Goal: Task Accomplishment & Management: Complete application form

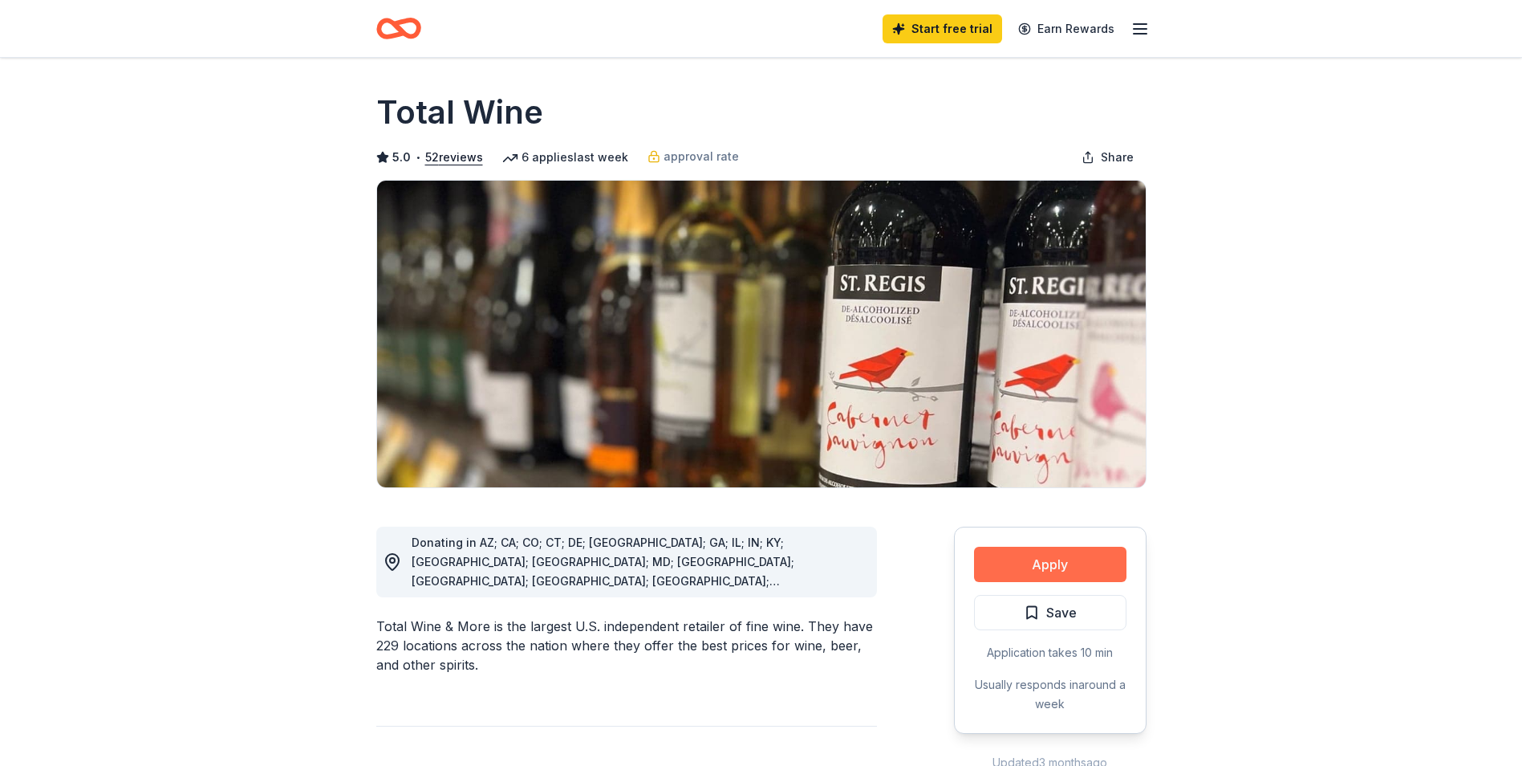
click at [1062, 570] on button "Apply" at bounding box center [1050, 564] width 152 height 35
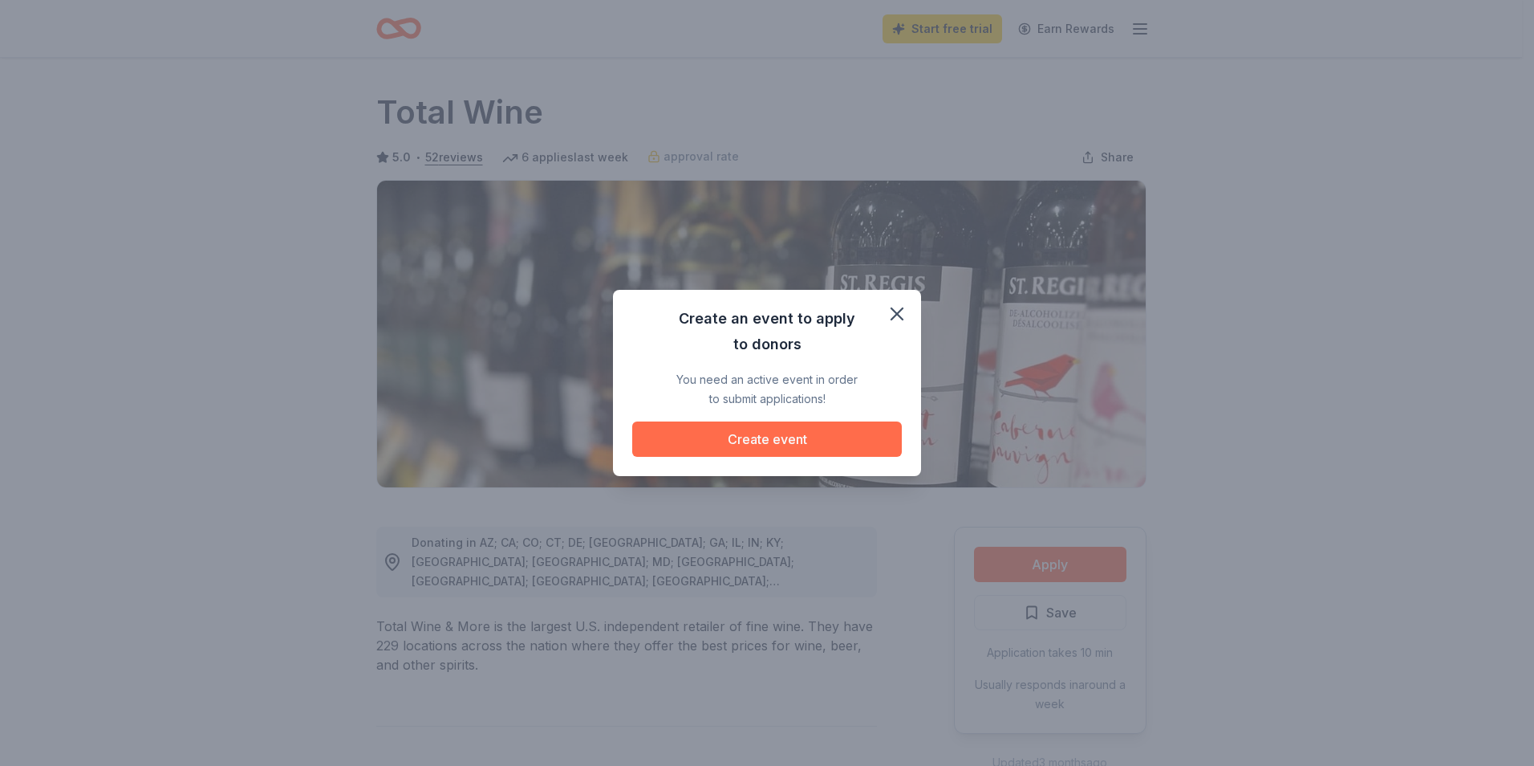
click at [758, 446] on button "Create event" at bounding box center [767, 438] width 270 height 35
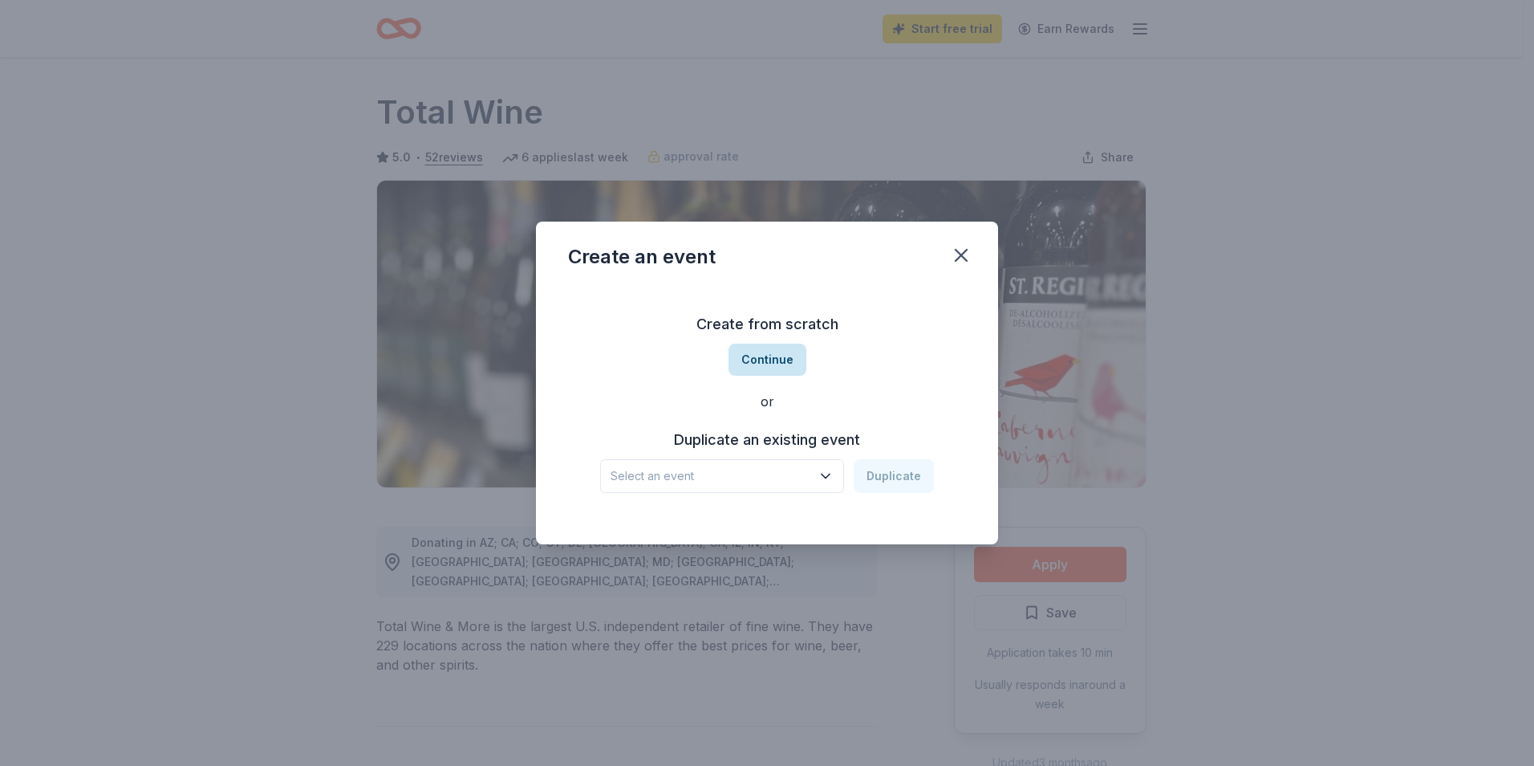
click at [771, 371] on button "Continue" at bounding box center [768, 359] width 78 height 32
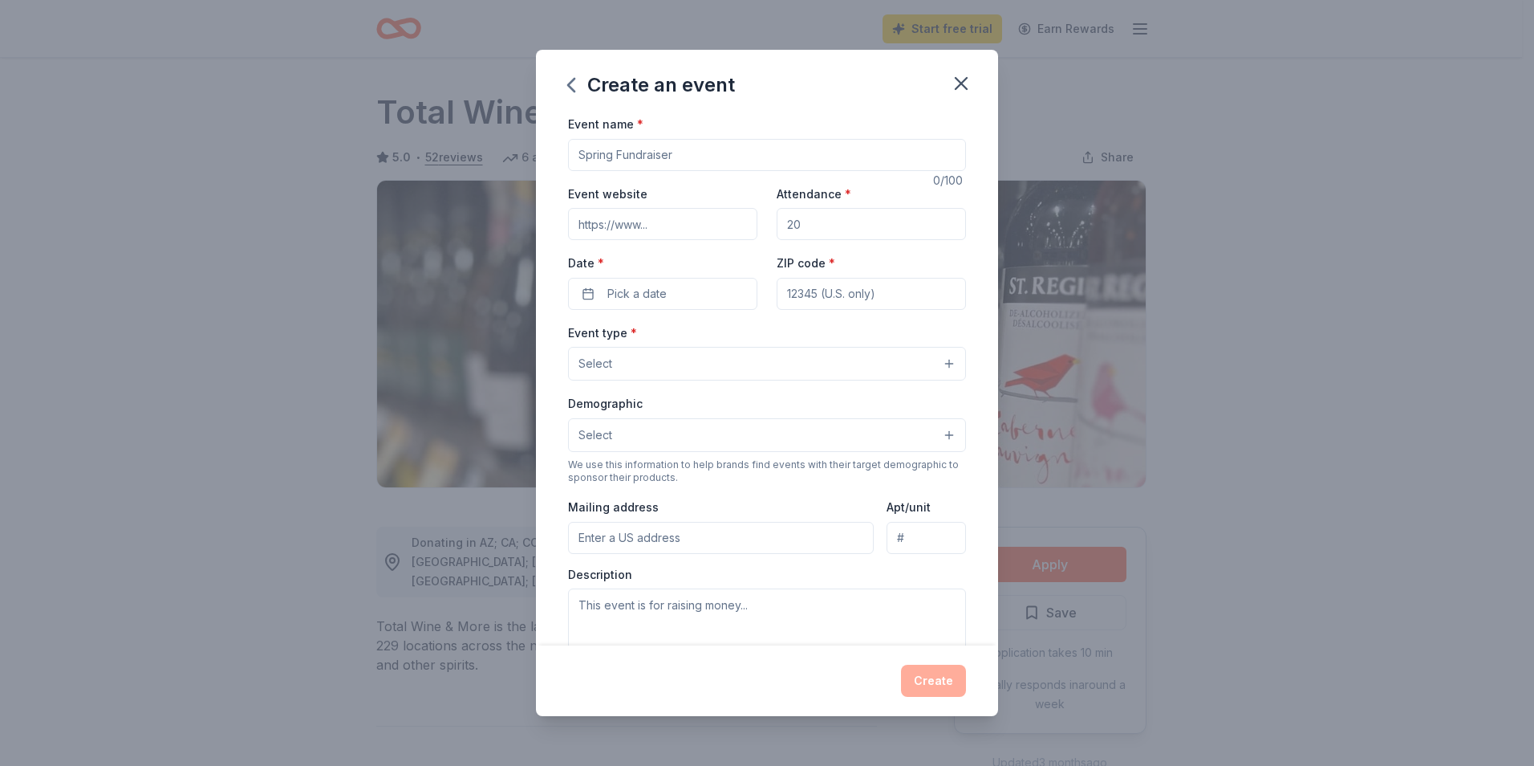
drag, startPoint x: 492, startPoint y: 150, endPoint x: 469, endPoint y: 150, distance: 22.5
click at [471, 150] on div "Create an event Event name * 0 /100 Event website Attendance * Date * Pick a da…" at bounding box center [767, 383] width 1534 height 766
type input "G"
type input "Giving [DATE] Gala Fundraiser"
click at [622, 230] on input "Event website" at bounding box center [662, 224] width 189 height 32
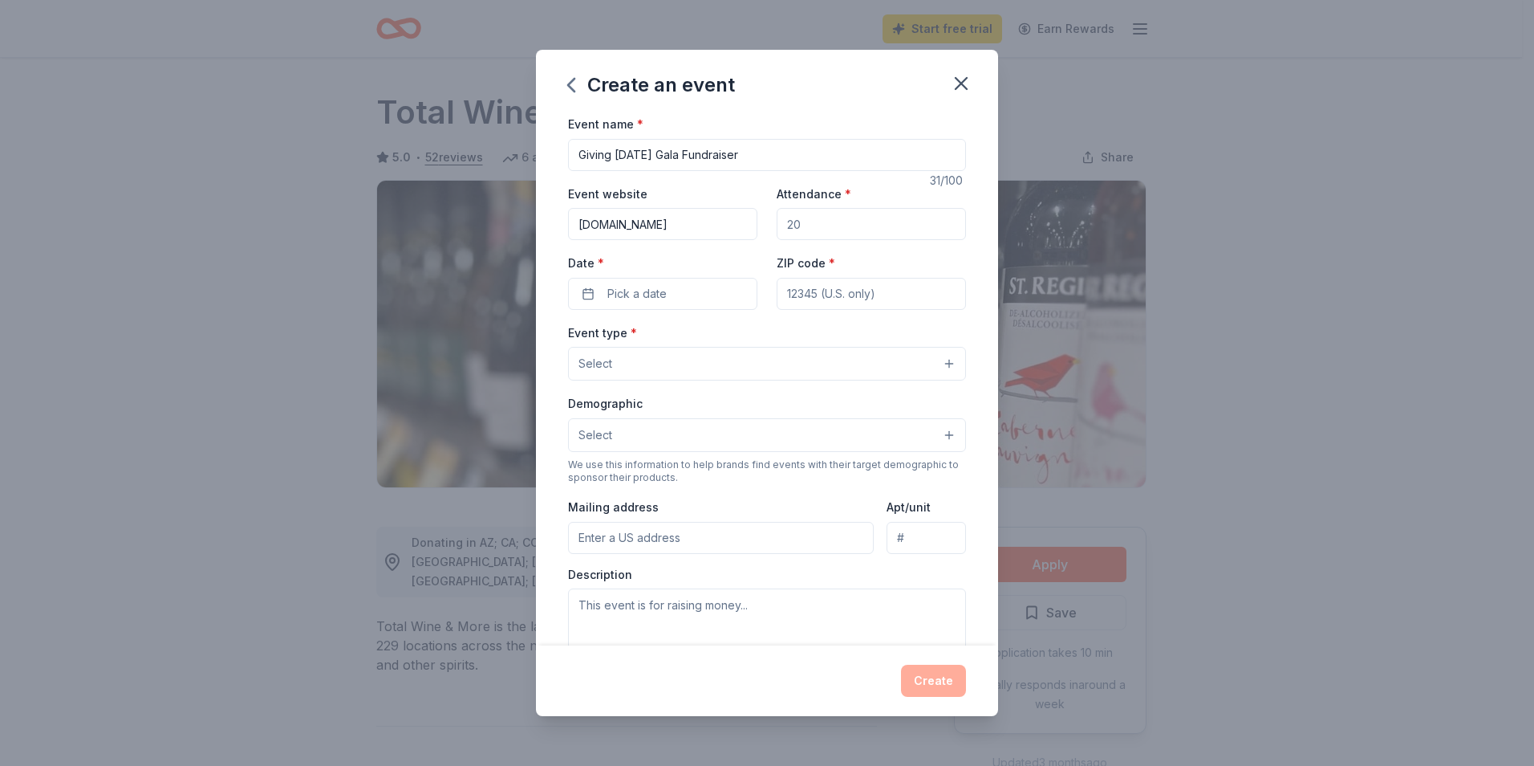
type input "www.mpl.org"
click at [856, 226] on input "Attendance *" at bounding box center [871, 224] width 189 height 32
type input "250"
click at [697, 258] on label "Date *" at bounding box center [662, 263] width 189 height 16
click at [697, 278] on button "Pick a date" at bounding box center [662, 294] width 189 height 32
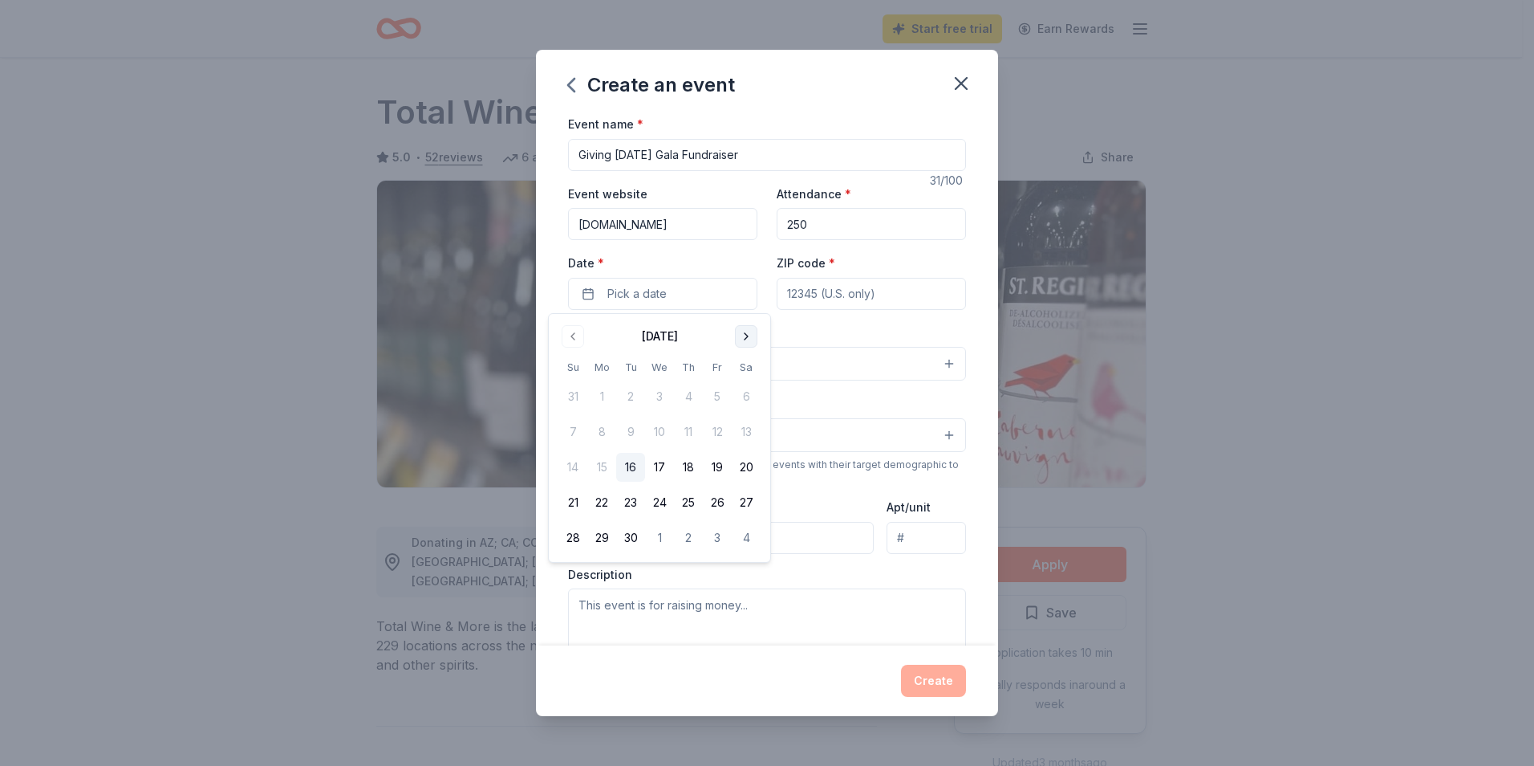
click at [743, 327] on button "Go to next month" at bounding box center [746, 336] width 22 height 22
click at [632, 394] on button "2" at bounding box center [630, 396] width 29 height 29
click at [840, 365] on button "Select" at bounding box center [767, 364] width 398 height 34
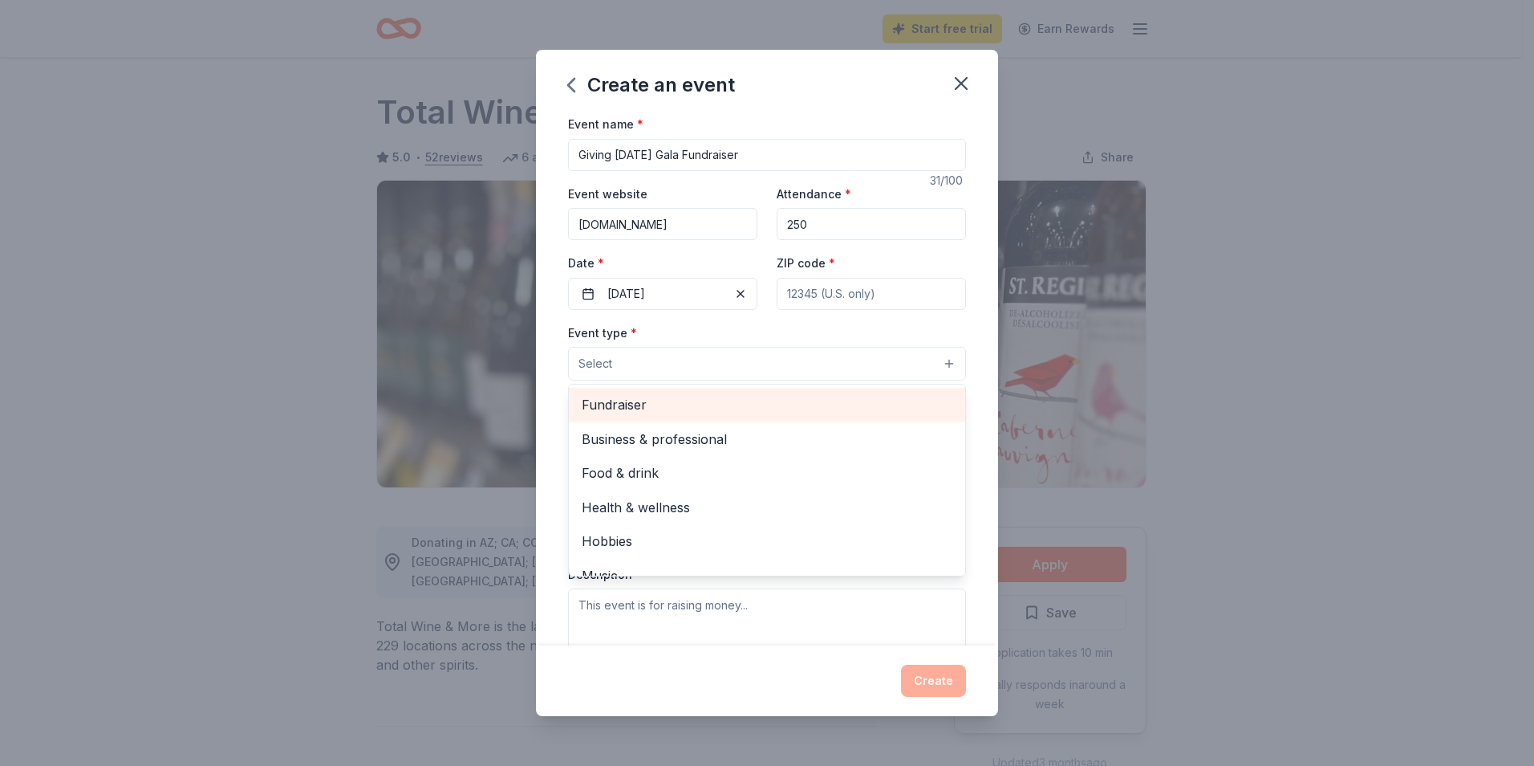
click at [652, 410] on span "Fundraiser" at bounding box center [767, 404] width 371 height 21
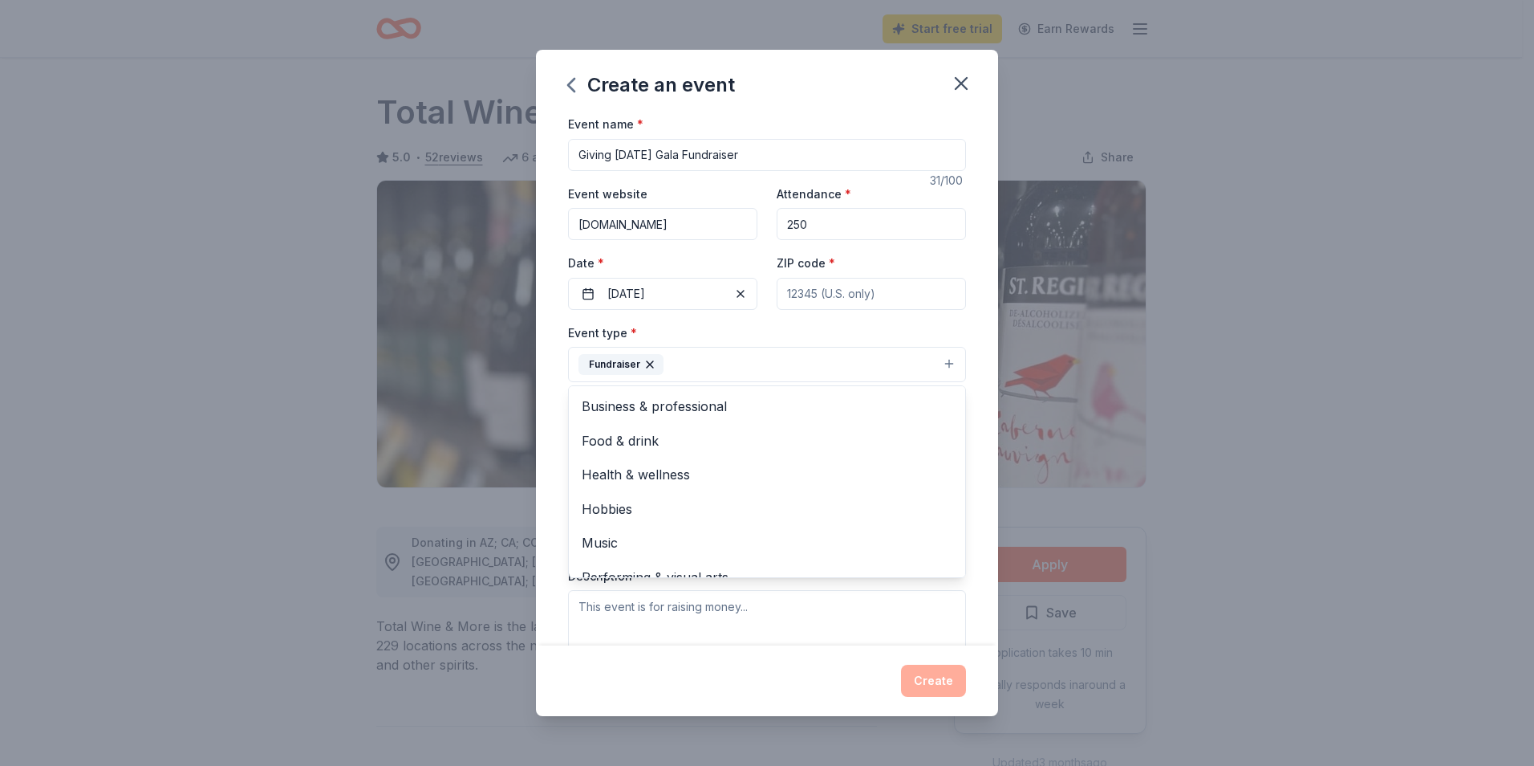
click at [965, 413] on div "Event name * Giving Tuesday Gala Fundraiser 31 /100 Event website www.mpl.org A…" at bounding box center [767, 379] width 462 height 531
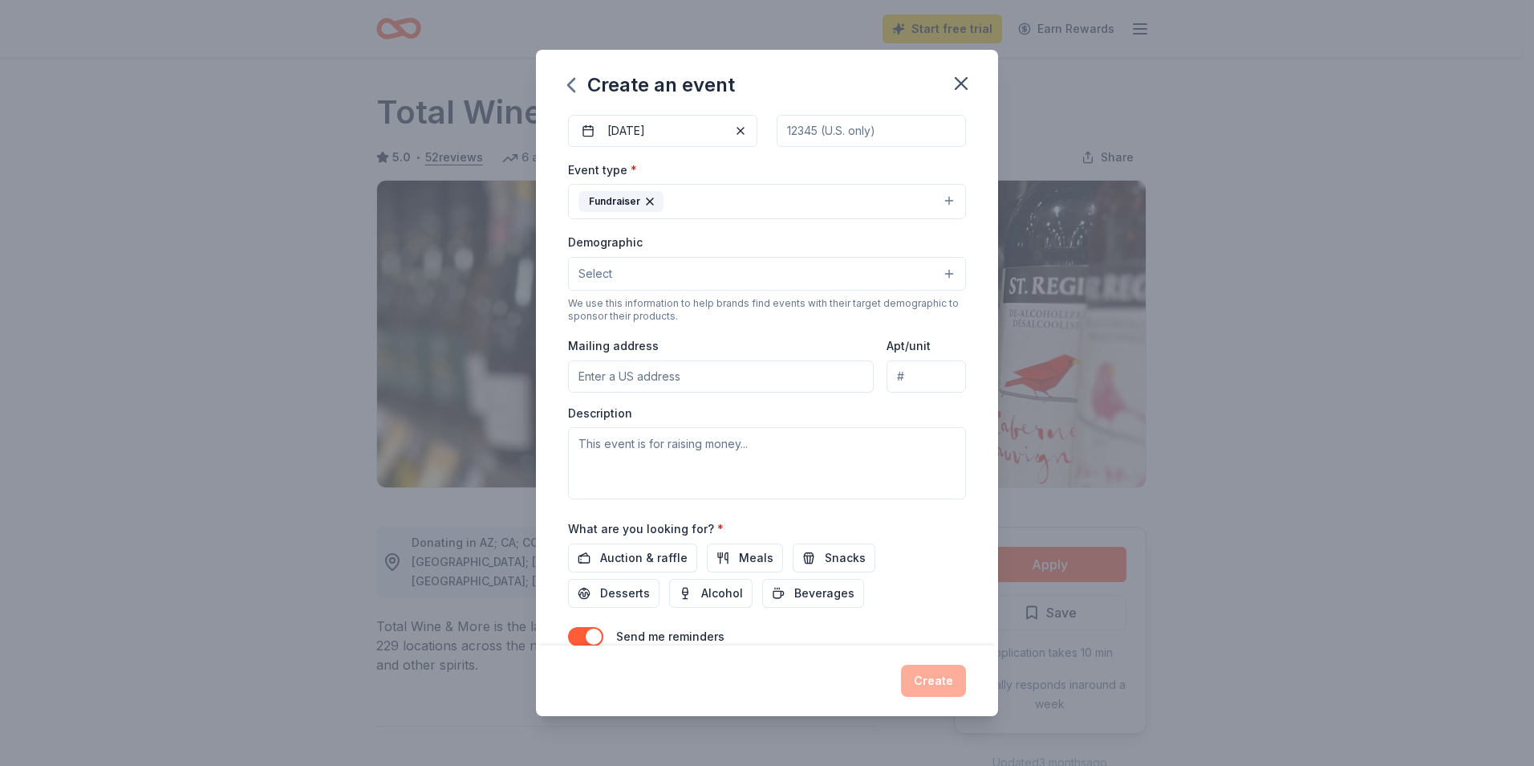
scroll to position [238, 0]
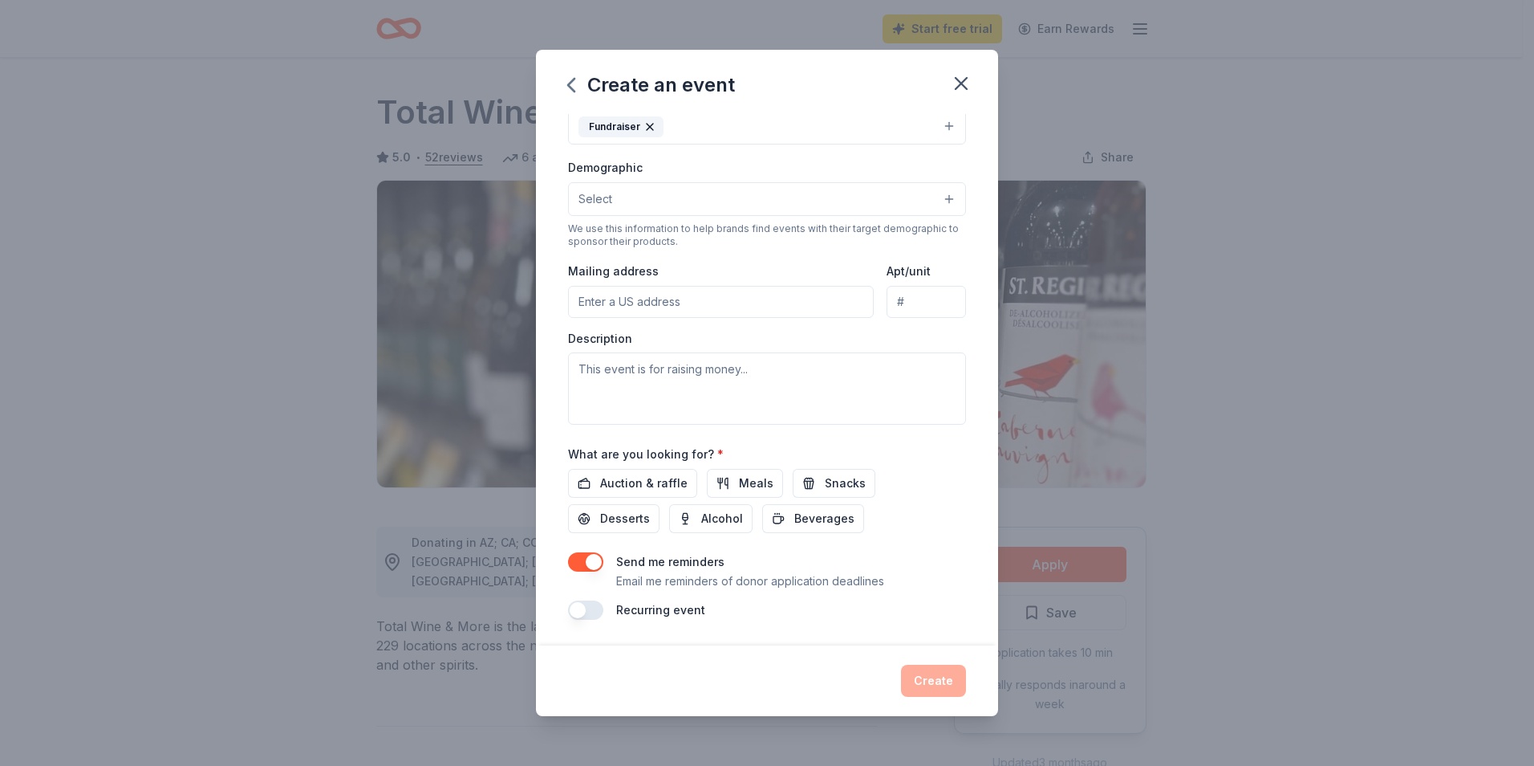
click at [682, 185] on button "Select" at bounding box center [767, 199] width 398 height 34
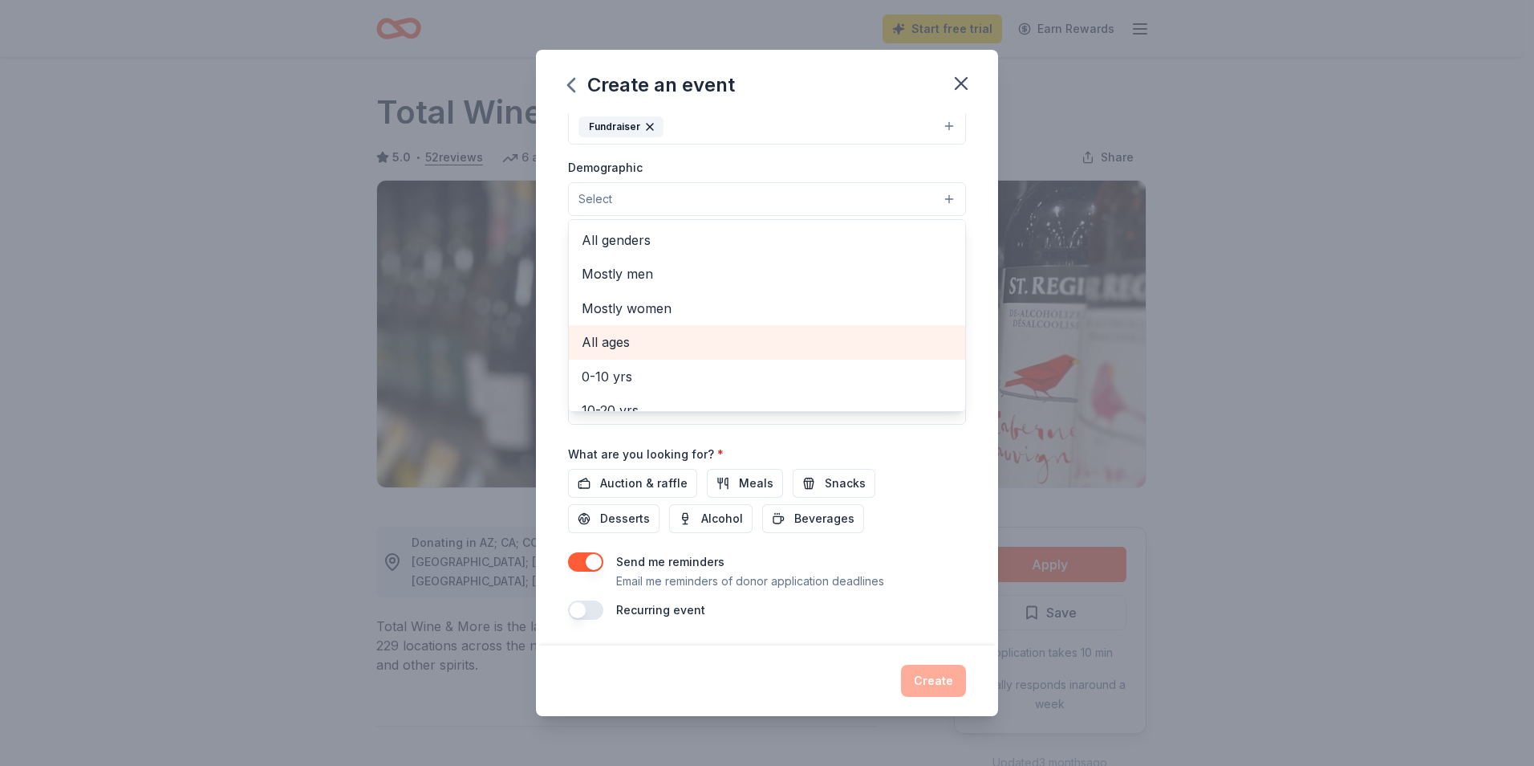
click at [635, 335] on span "All ages" at bounding box center [767, 341] width 371 height 21
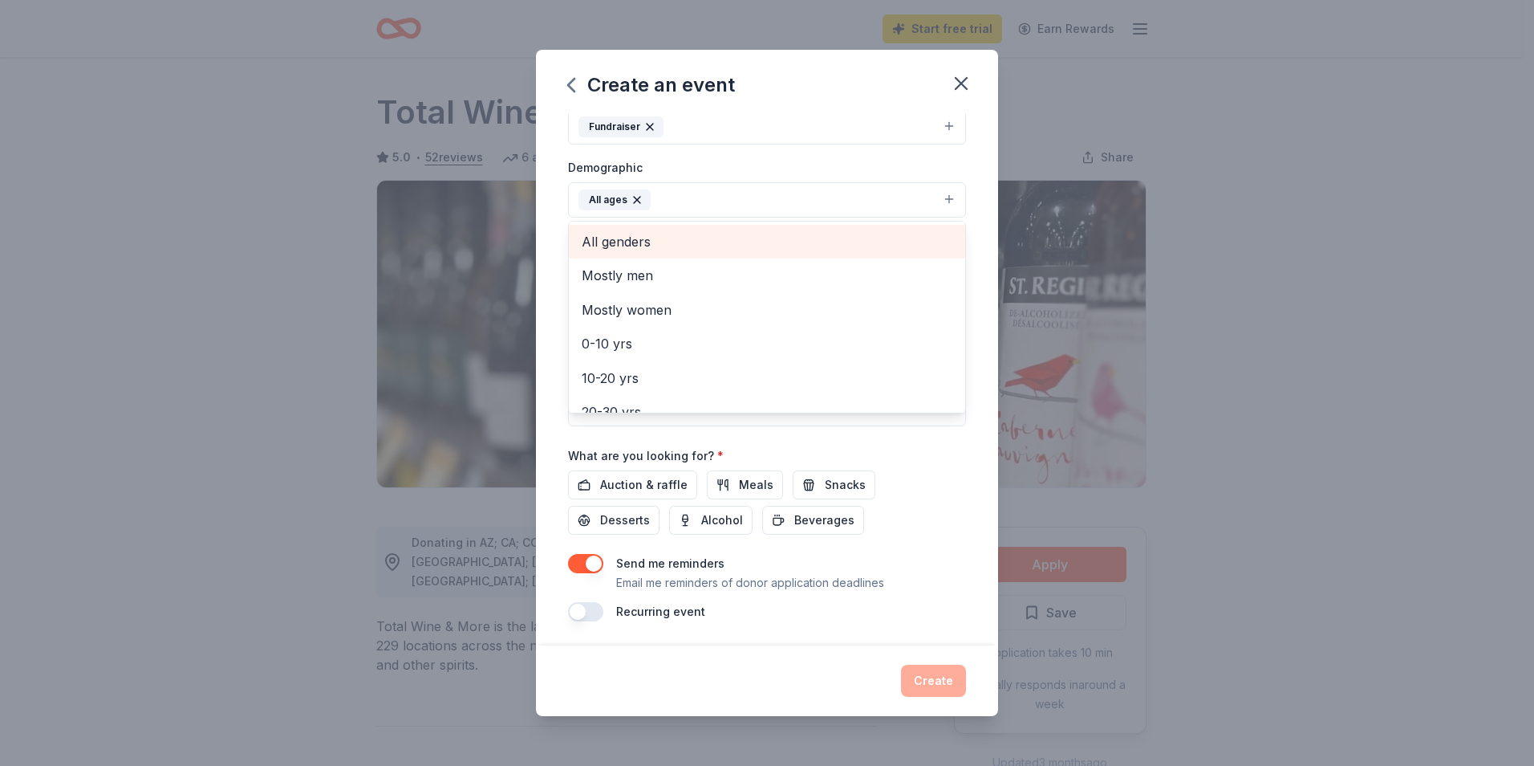
click at [673, 231] on span "All genders" at bounding box center [767, 241] width 371 height 21
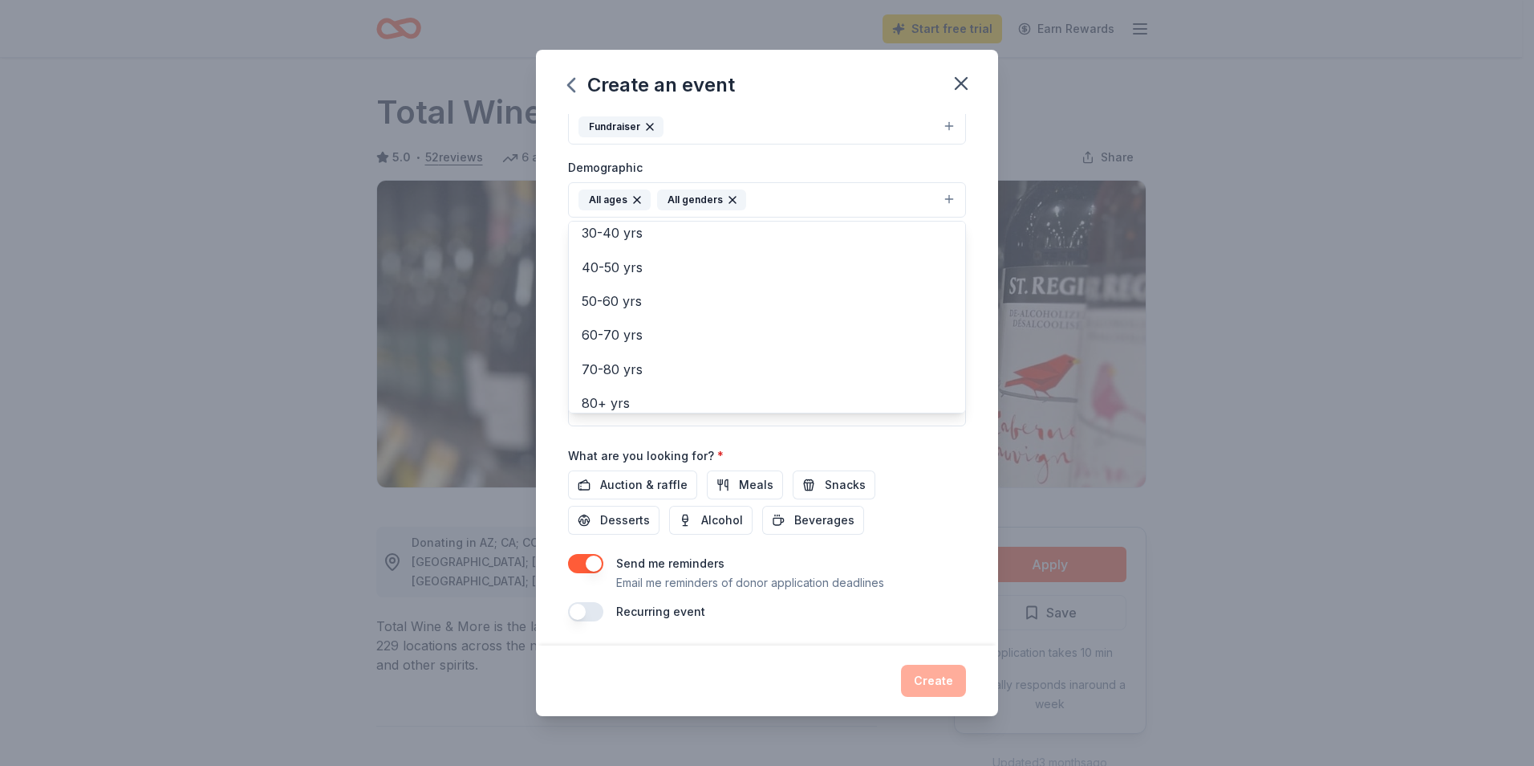
scroll to position [189, 0]
click at [950, 452] on div "Event name * Giving Tuesday Gala Fundraiser 31 /100 Event website www.mpl.org A…" at bounding box center [767, 248] width 398 height 745
click at [675, 302] on input "Mailing address" at bounding box center [721, 303] width 306 height 32
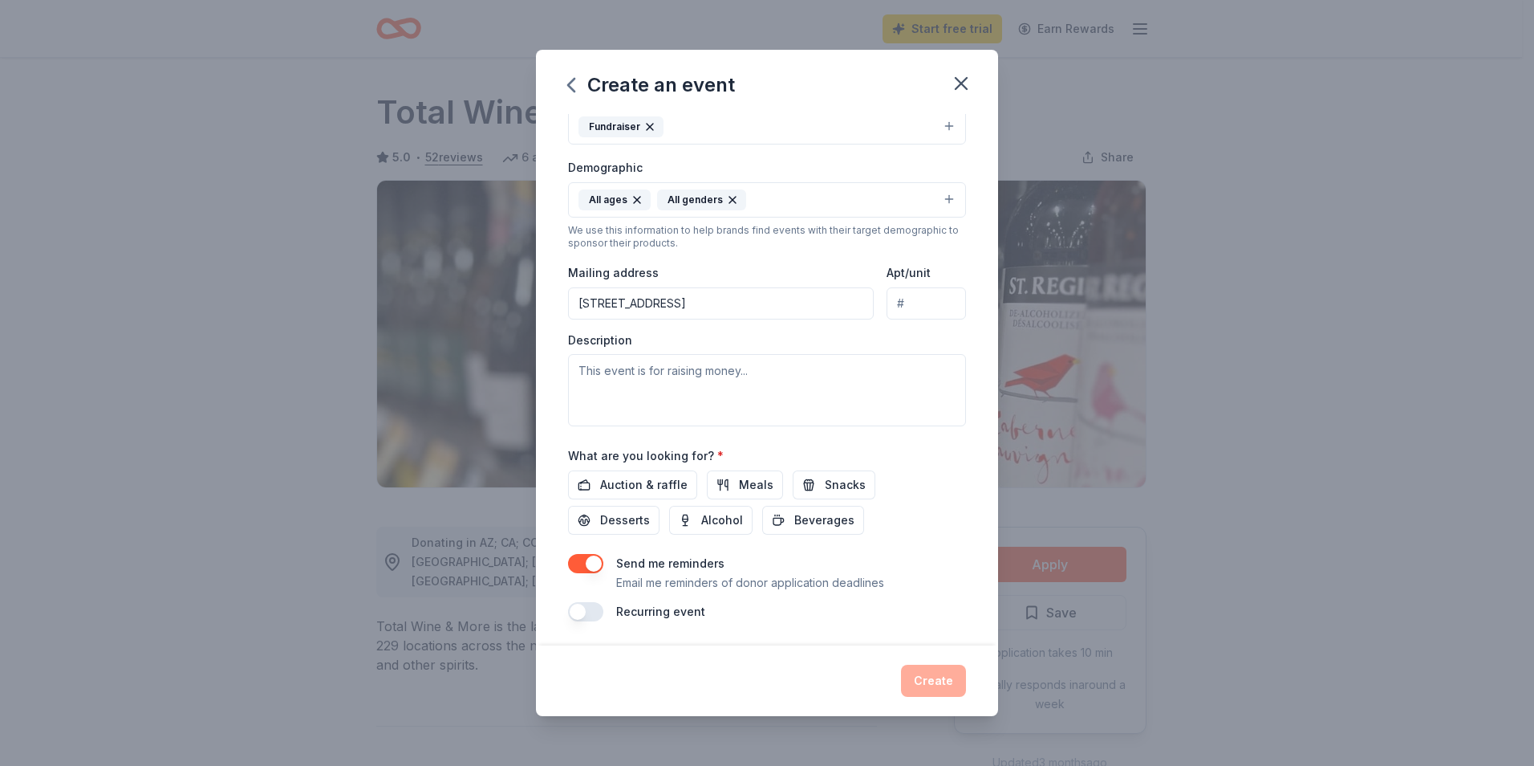
type input "318 Elmwynd Drive, City of Orange, NJ, 07050"
click at [657, 348] on div "Description" at bounding box center [767, 379] width 398 height 95
click at [656, 368] on textarea at bounding box center [767, 390] width 398 height 72
click at [713, 395] on textarea "Raising funds to enhance children's programming and it's our 125th anniversary" at bounding box center [767, 390] width 398 height 72
click at [583, 386] on textarea "Raising funds to enhance children's programming and it's our 125th anniversary" at bounding box center [767, 390] width 398 height 72
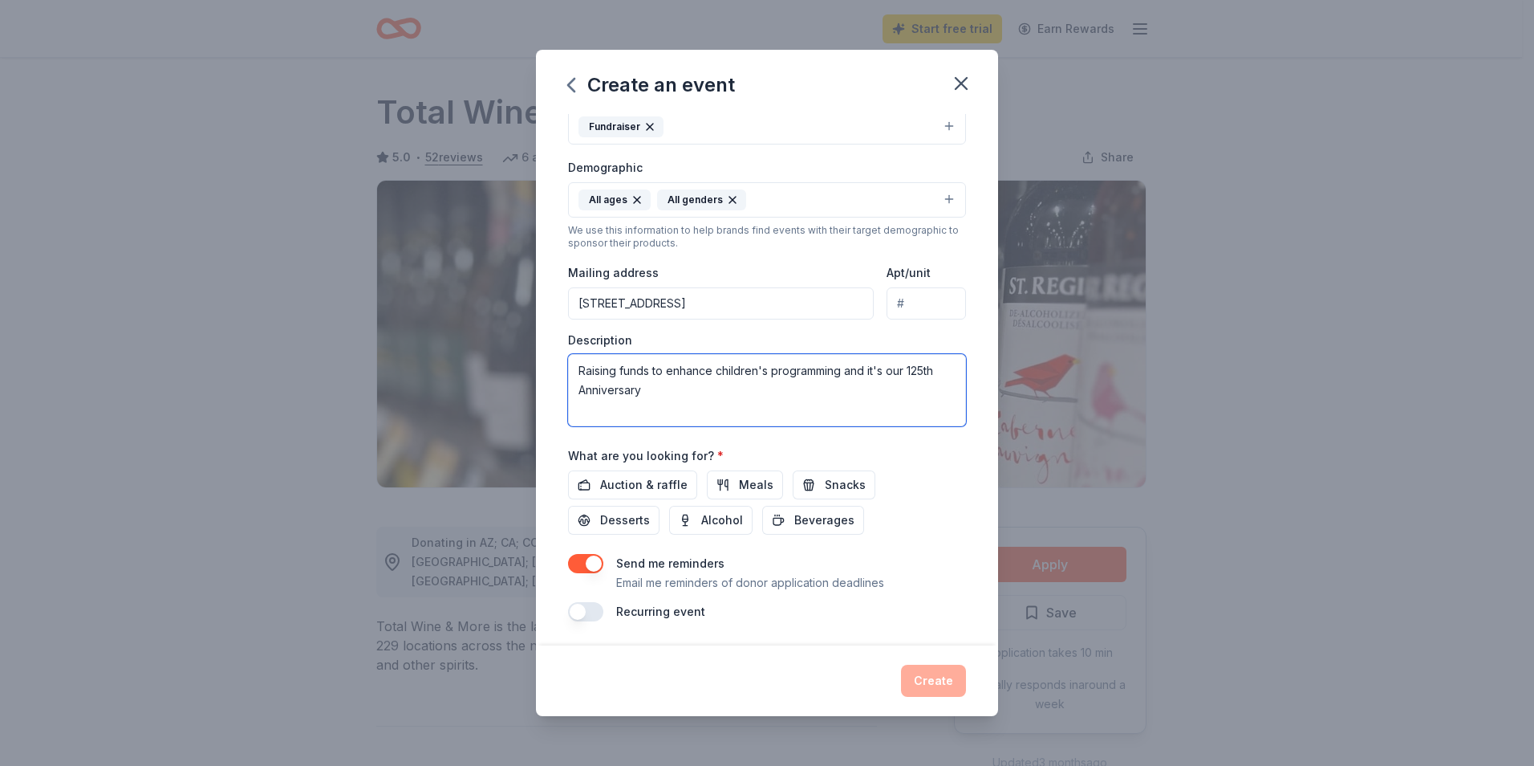
click at [681, 389] on textarea "Raising funds to enhance children's programming and it's our 125th Anniversary" at bounding box center [767, 390] width 398 height 72
drag, startPoint x: 577, startPoint y: 368, endPoint x: 864, endPoint y: 413, distance: 290.7
click at [864, 413] on textarea "Raising funds to enhance children's programming and it's our 125th Anniversary.…" at bounding box center [767, 390] width 398 height 72
click at [705, 381] on textarea "Raising funds to enhance children's programming and it's our 125th Anniversary.…" at bounding box center [767, 390] width 398 height 72
click at [578, 369] on textarea "Raising funds to enhance children's programming and it's our 125th Anniversary.…" at bounding box center [767, 390] width 398 height 72
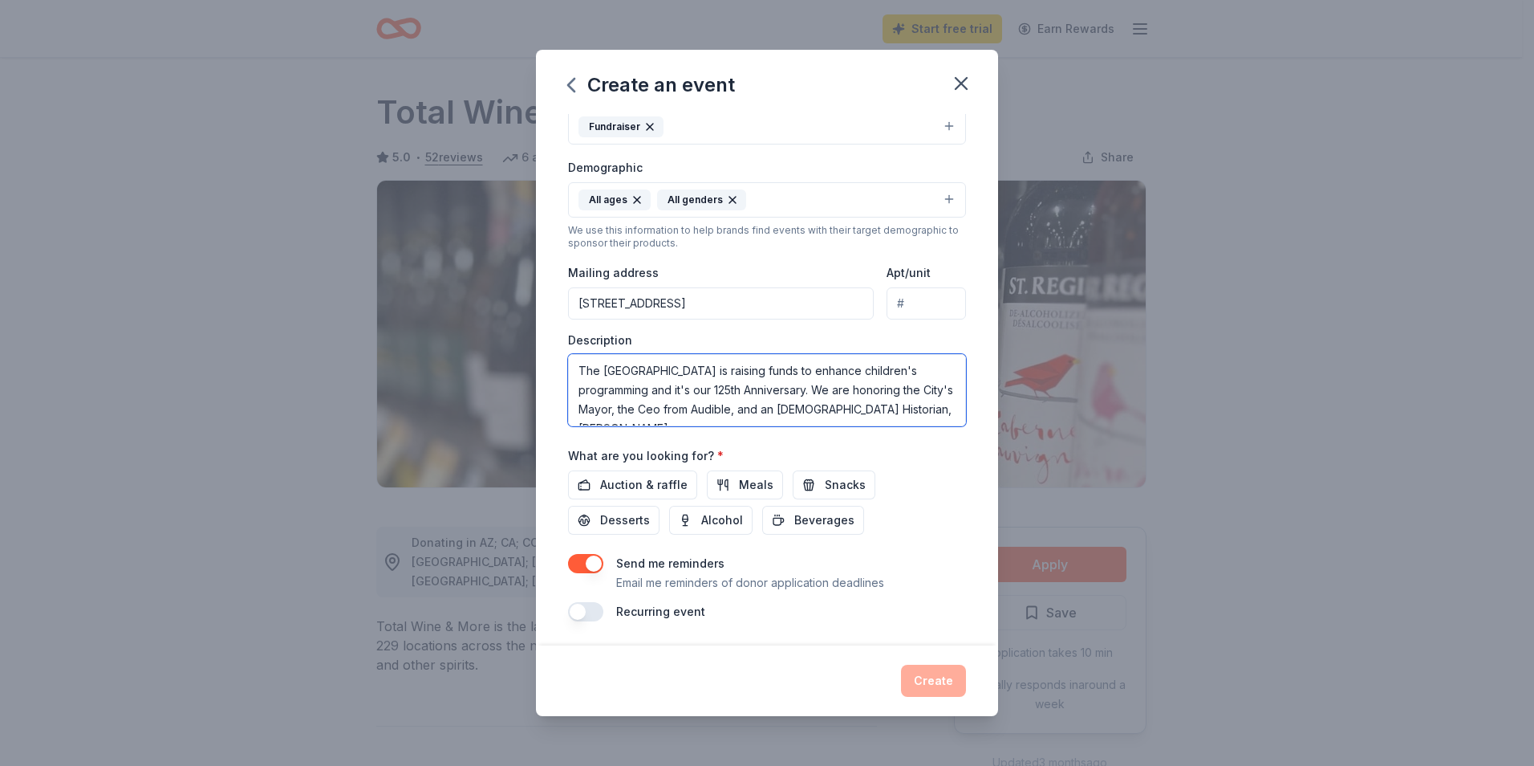
scroll to position [19, 0]
drag, startPoint x: 579, startPoint y: 370, endPoint x: 655, endPoint y: 402, distance: 82.0
click at [691, 448] on div "Event name * Giving Tuesday Gala Fundraiser 31 /100 Event website www.mpl.org A…" at bounding box center [767, 248] width 398 height 745
type textarea "The Newark Public Library is raising funds to enhance children's programming an…"
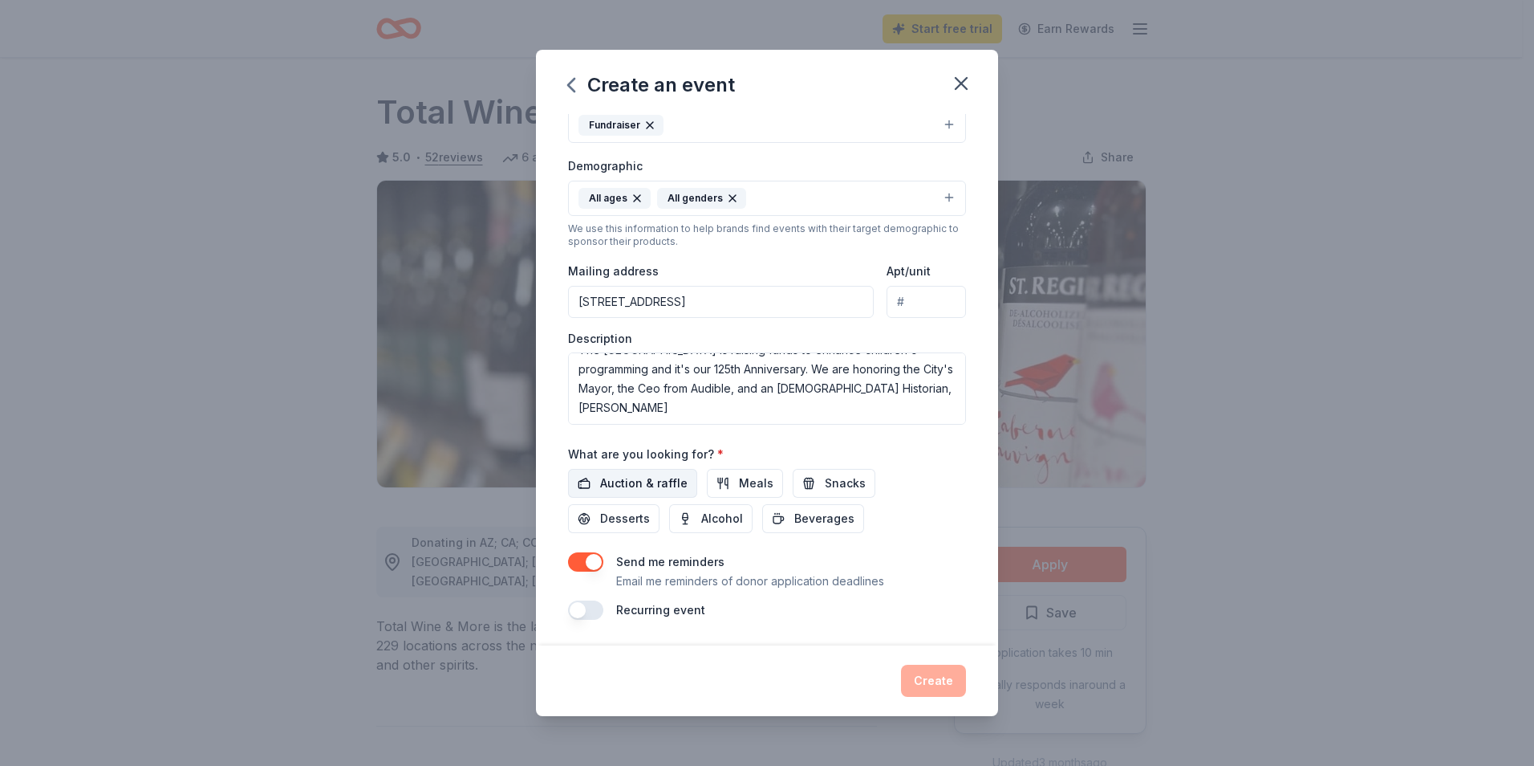
click at [640, 480] on span "Auction & raffle" at bounding box center [643, 483] width 87 height 19
click at [714, 518] on span "Alcohol" at bounding box center [722, 518] width 42 height 19
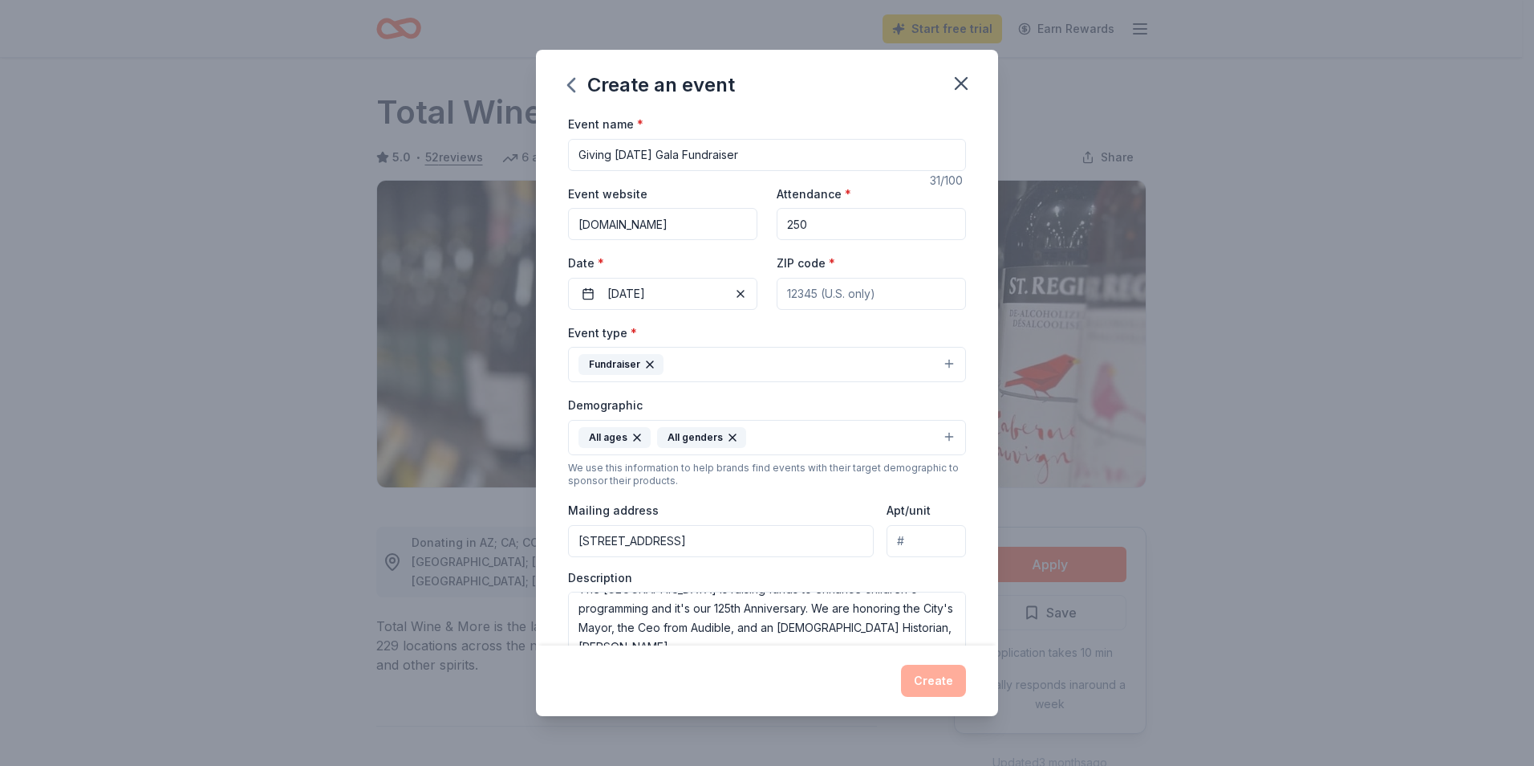
click at [805, 296] on input "ZIP code *" at bounding box center [871, 294] width 189 height 32
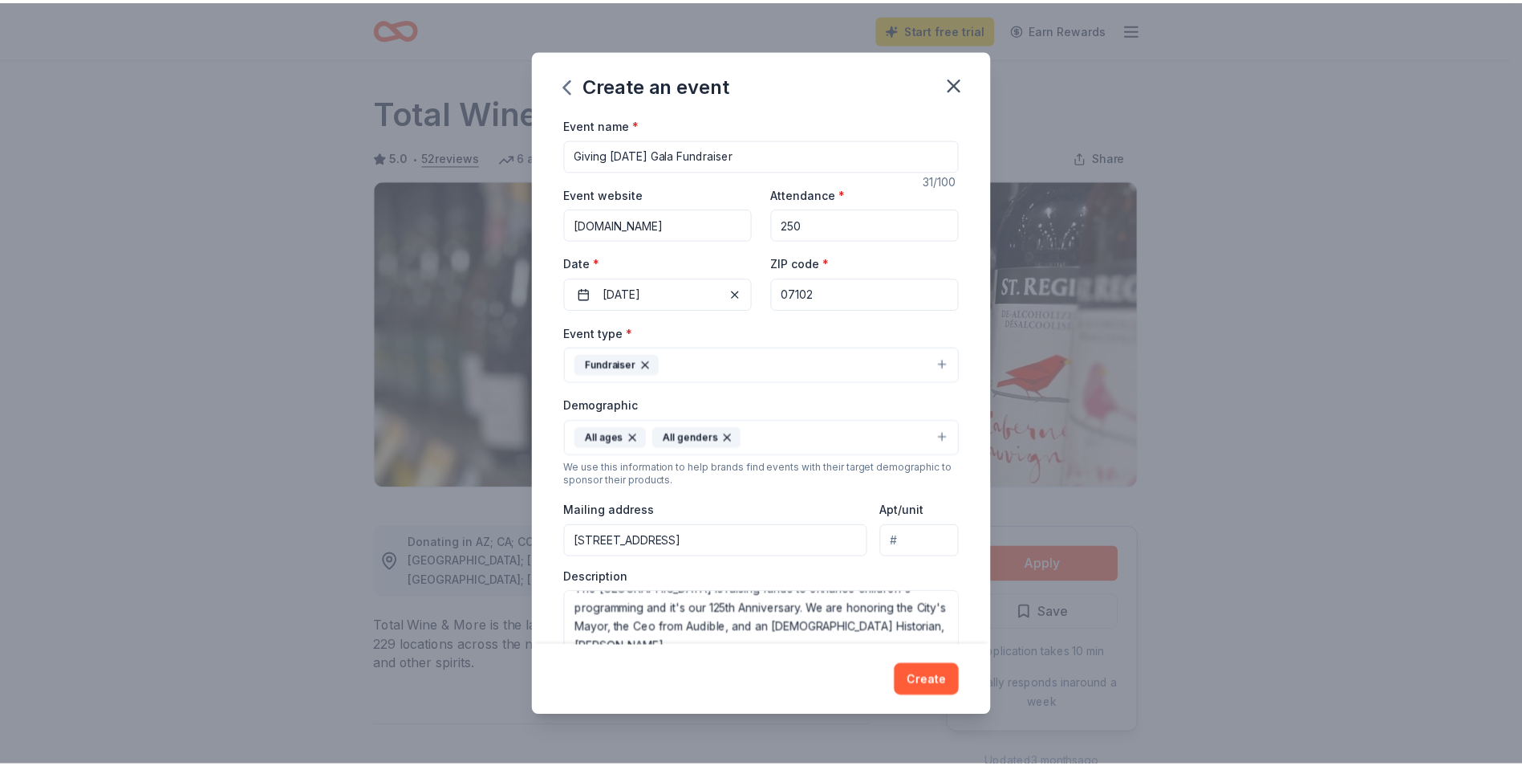
scroll to position [239, 0]
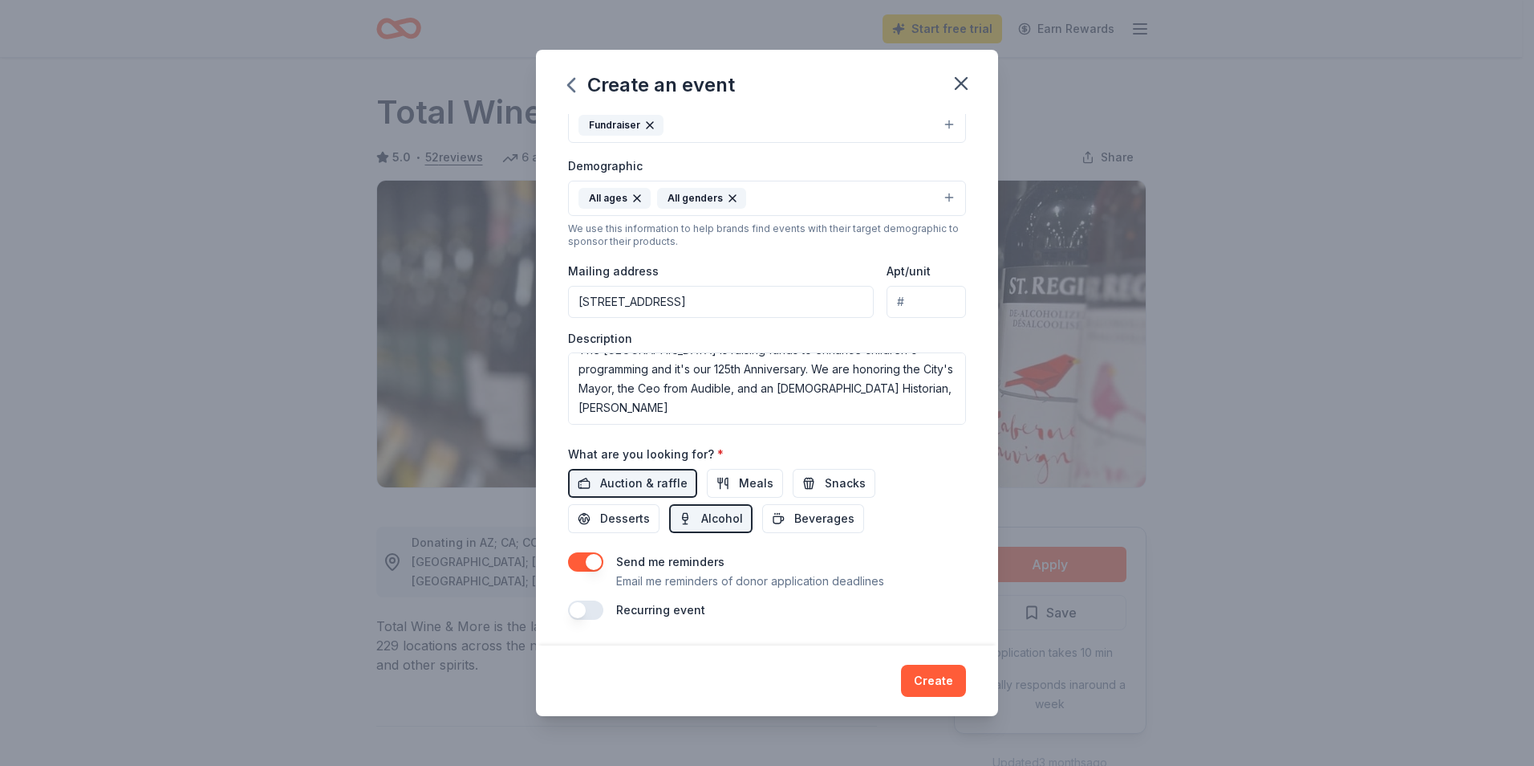
type input "07102"
click at [925, 685] on button "Create" at bounding box center [933, 681] width 65 height 32
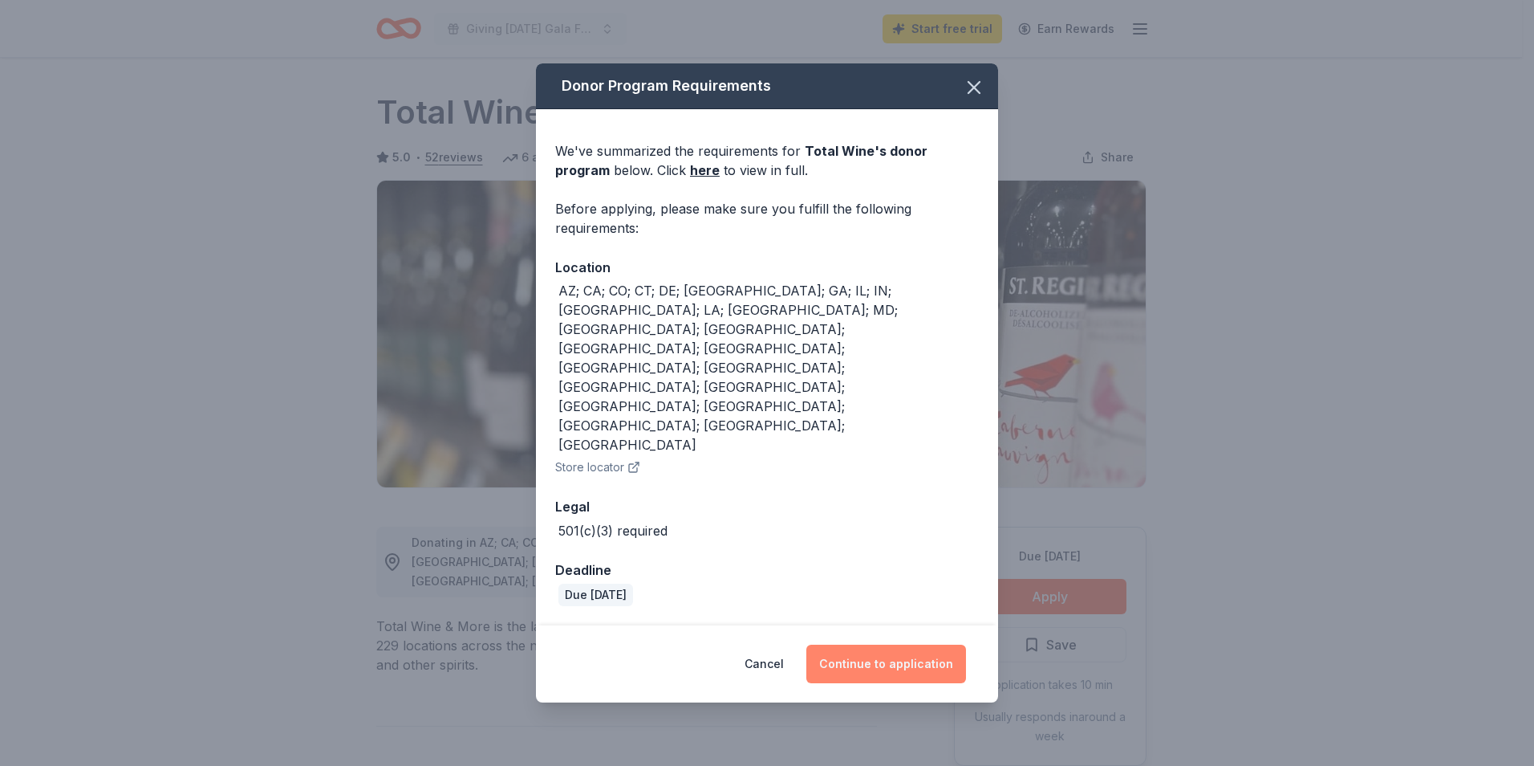
click at [911, 644] on button "Continue to application" at bounding box center [887, 663] width 160 height 39
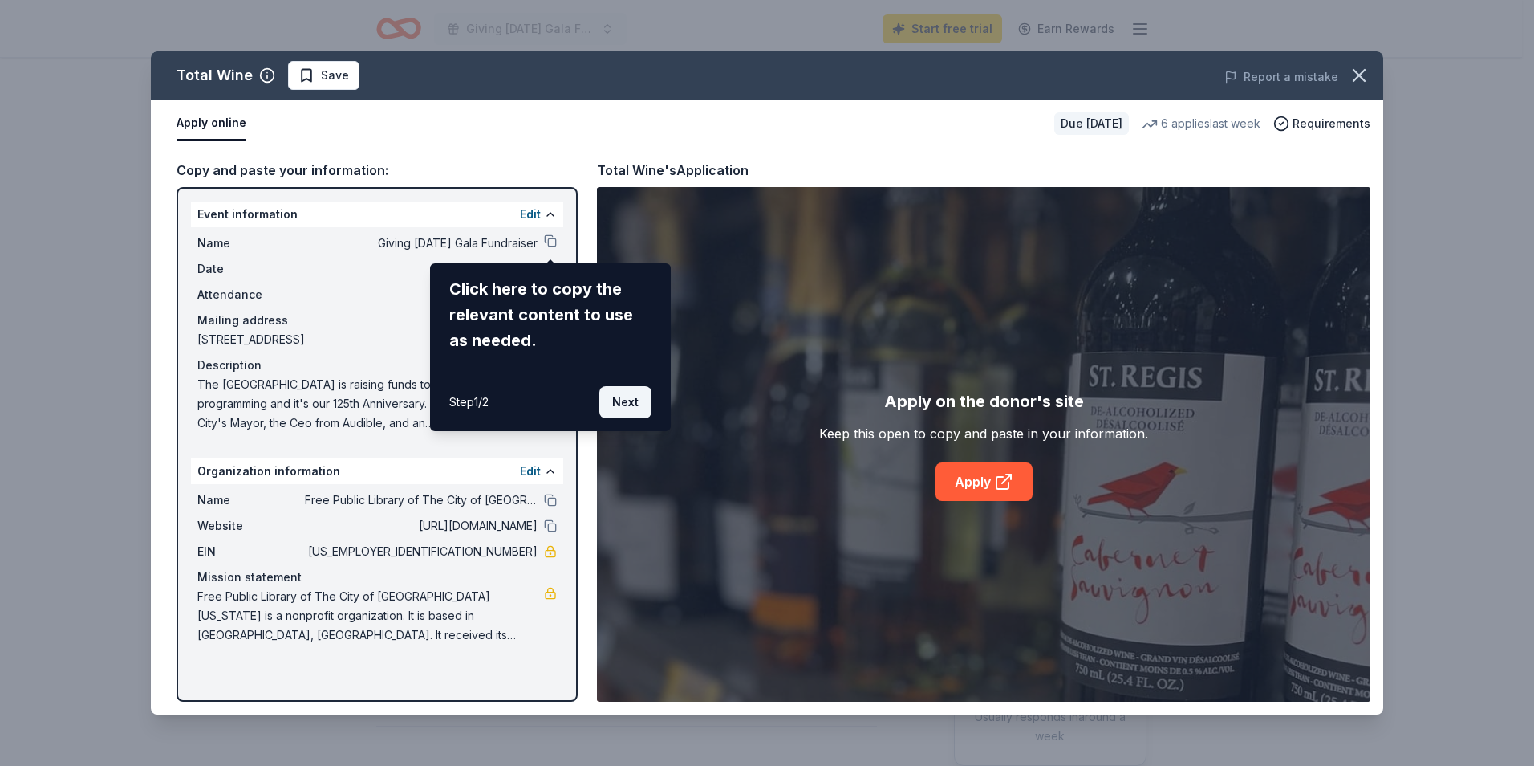
click at [628, 402] on button "Next" at bounding box center [626, 402] width 52 height 32
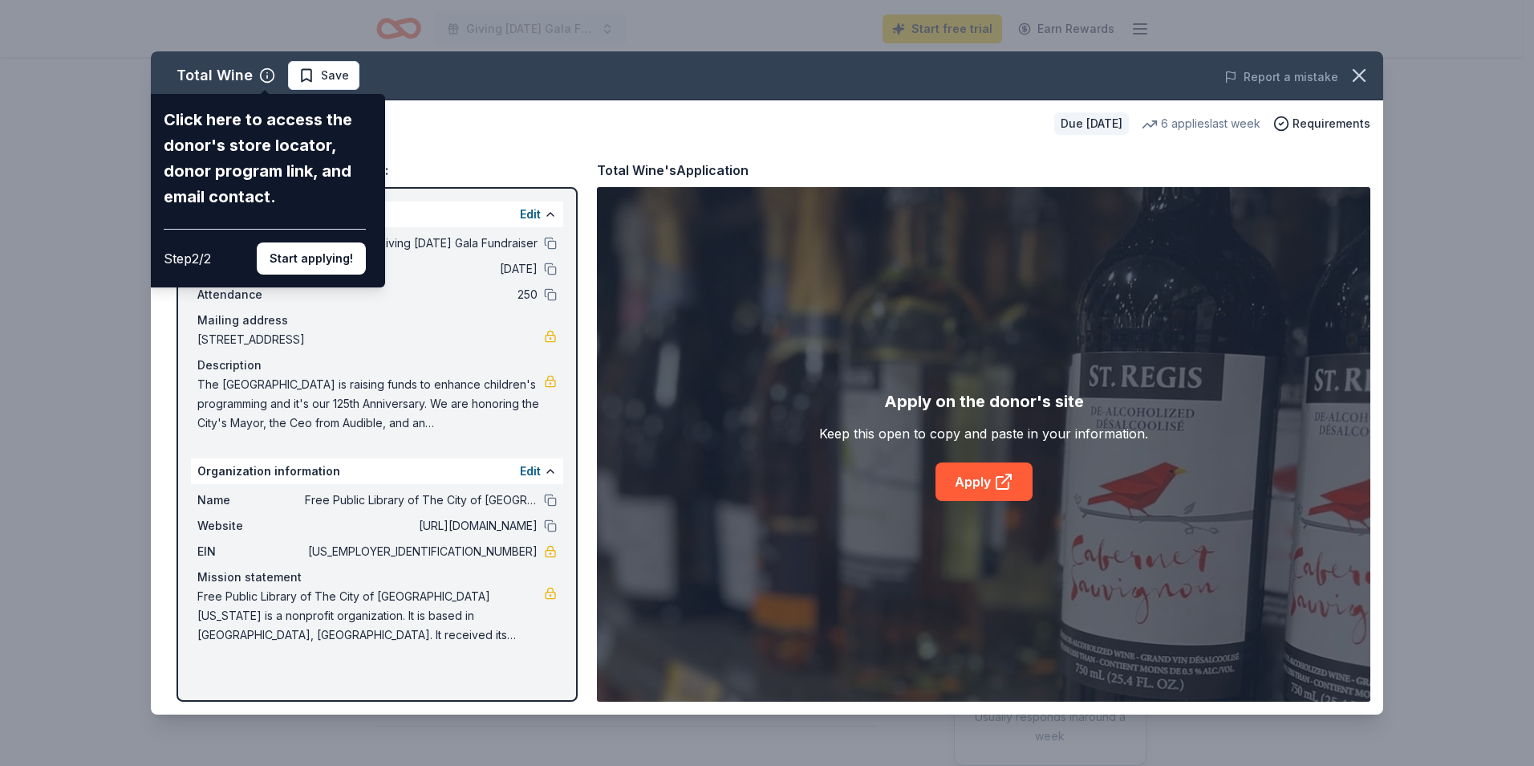
click at [321, 257] on button "Start applying!" at bounding box center [311, 258] width 109 height 32
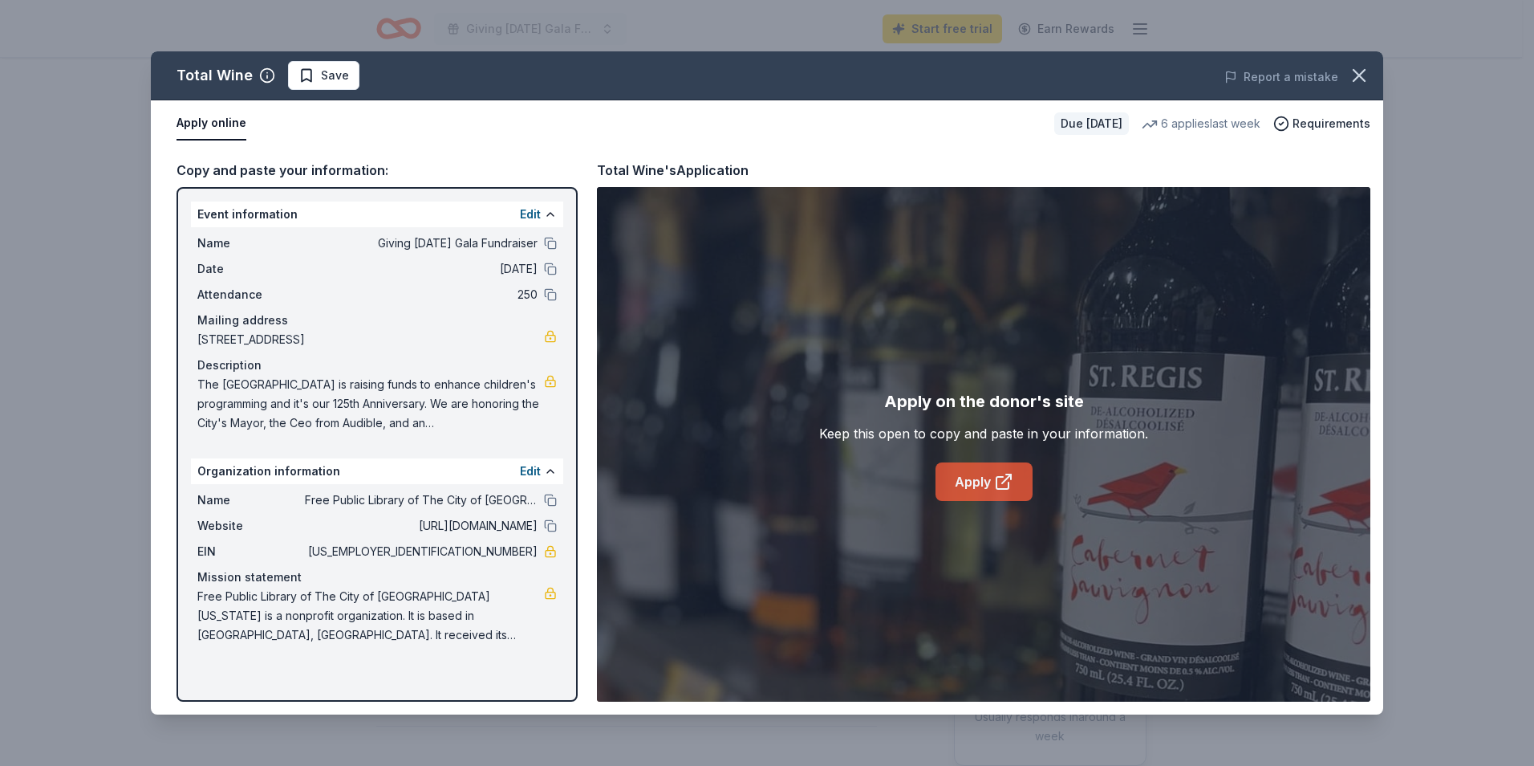
click at [972, 475] on link "Apply" at bounding box center [984, 481] width 97 height 39
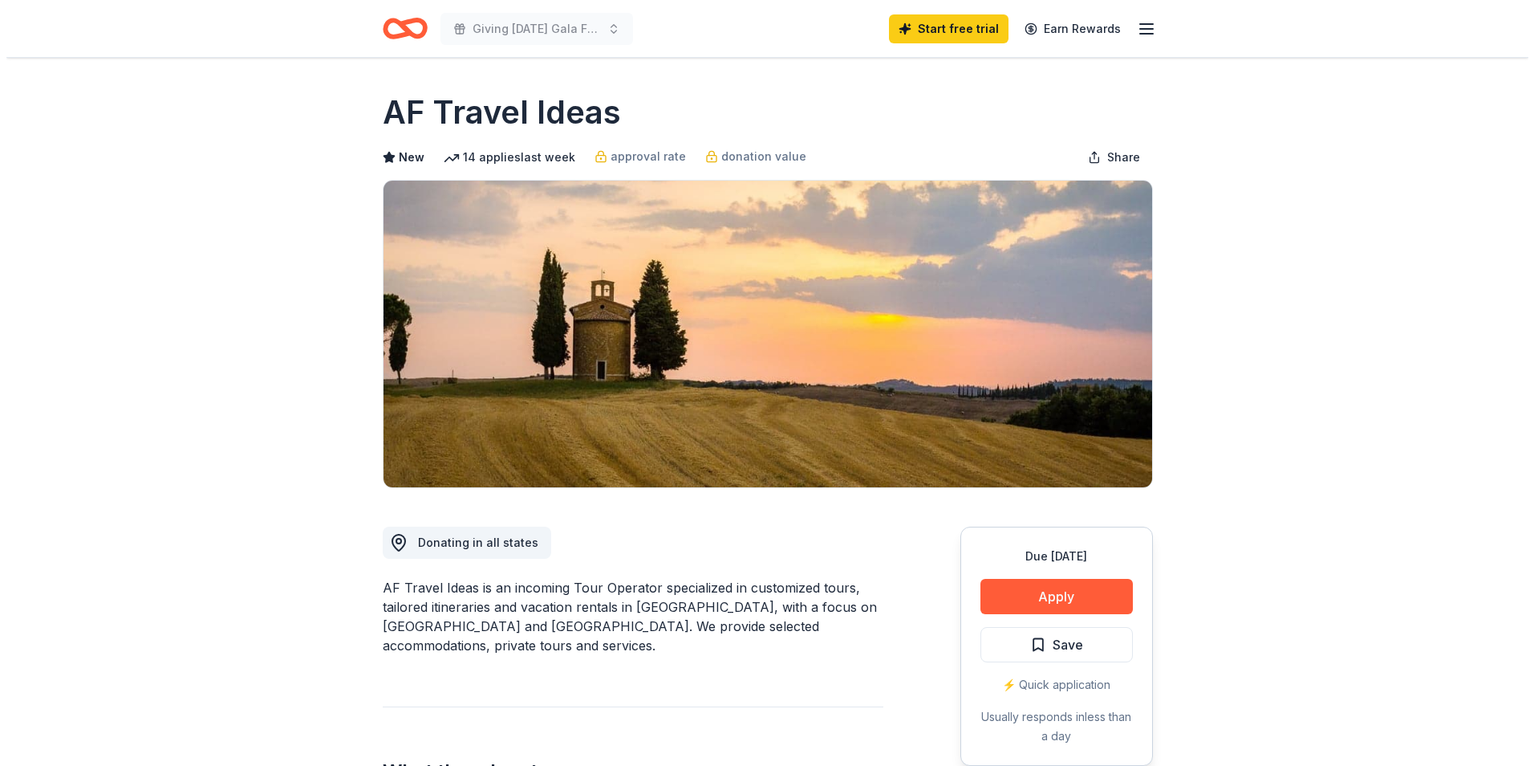
scroll to position [80, 0]
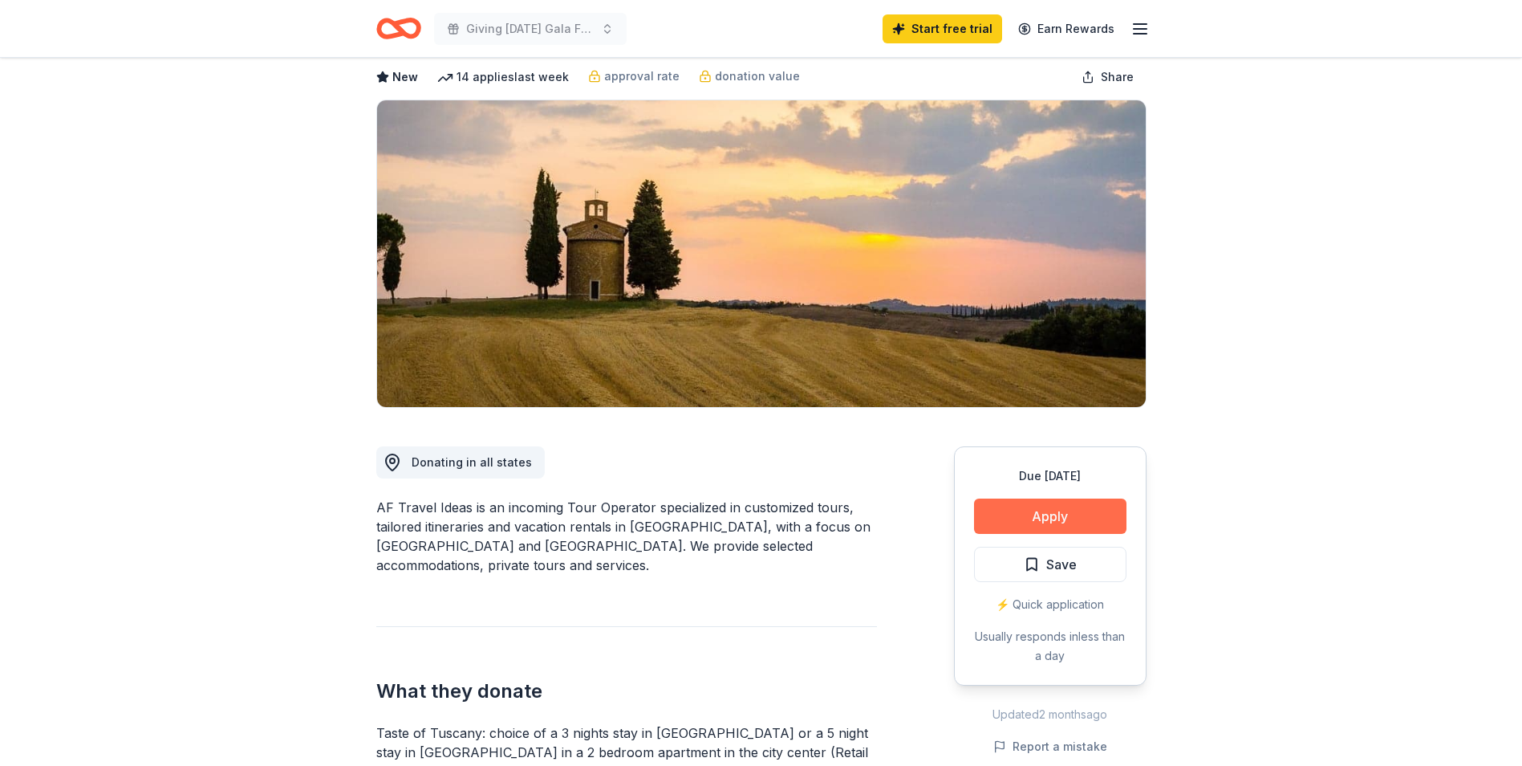
click at [1051, 522] on button "Apply" at bounding box center [1050, 515] width 152 height 35
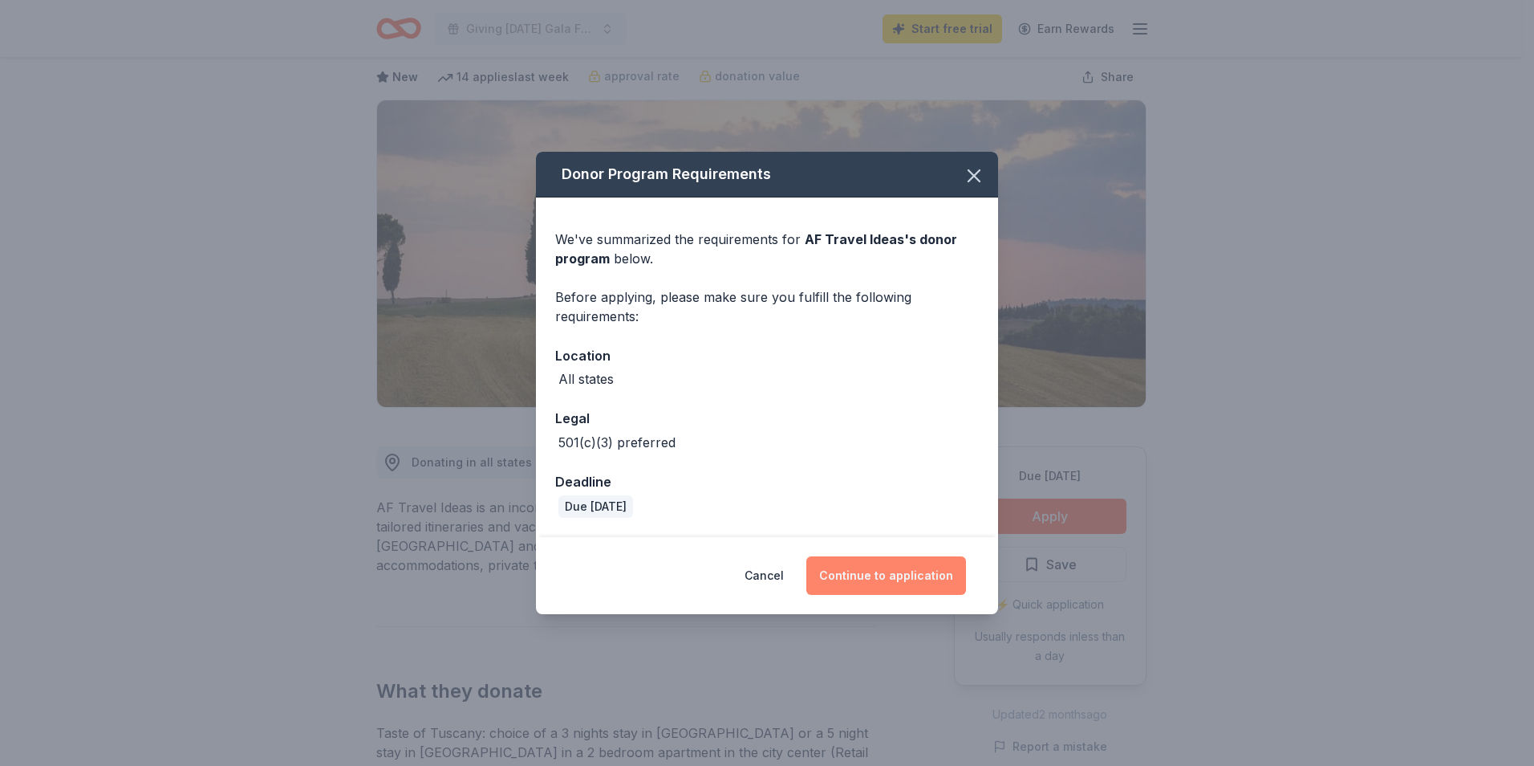
click at [910, 575] on button "Continue to application" at bounding box center [887, 575] width 160 height 39
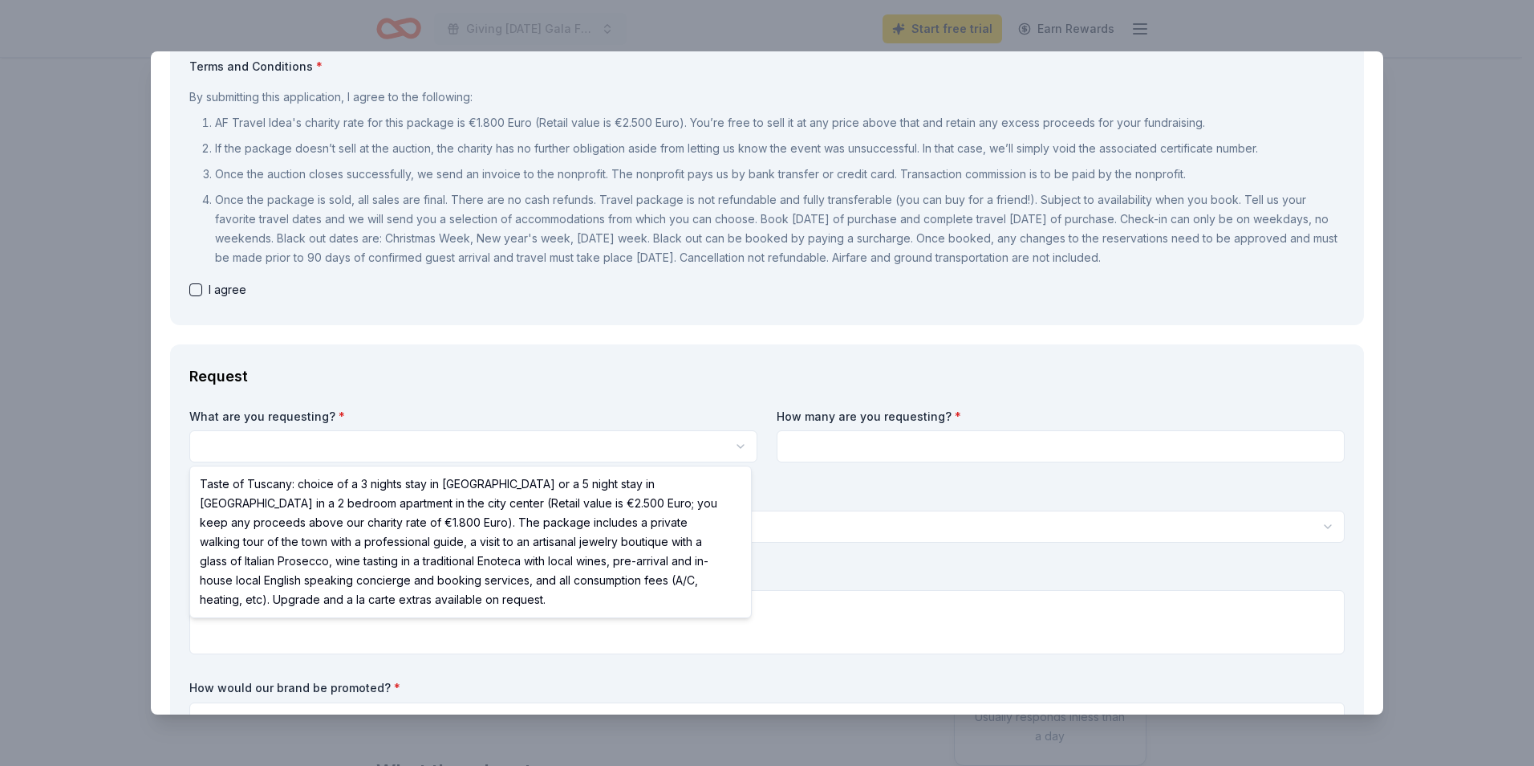
scroll to position [0, 0]
click at [263, 436] on html "Giving Tuesday Gala Fundraiser Start free trial Earn Rewards Due in 70 days Sha…" at bounding box center [767, 383] width 1534 height 766
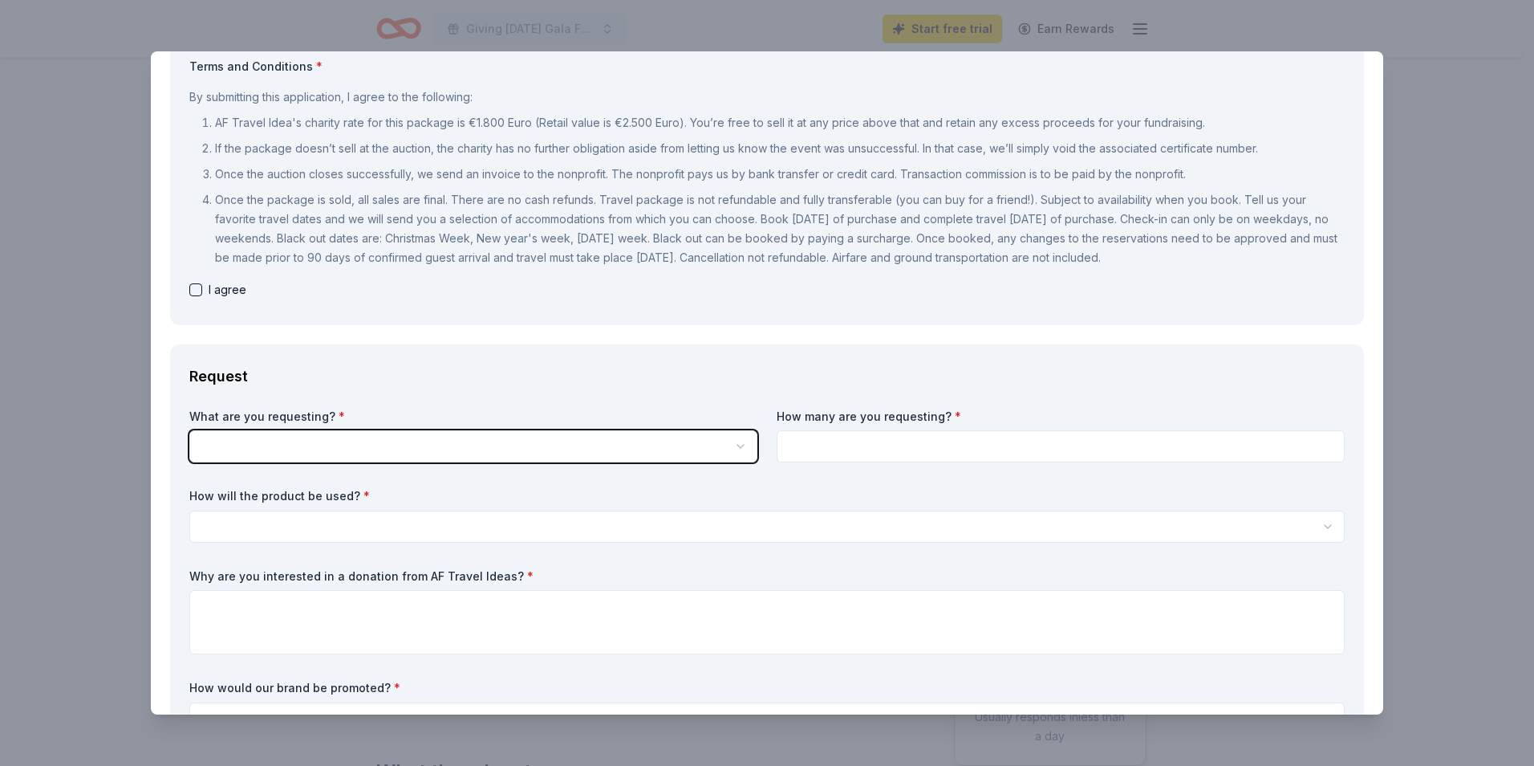
click at [256, 450] on html "Giving Tuesday Gala Fundraiser Start free trial Earn Rewards Due in 70 days Sha…" at bounding box center [767, 383] width 1534 height 766
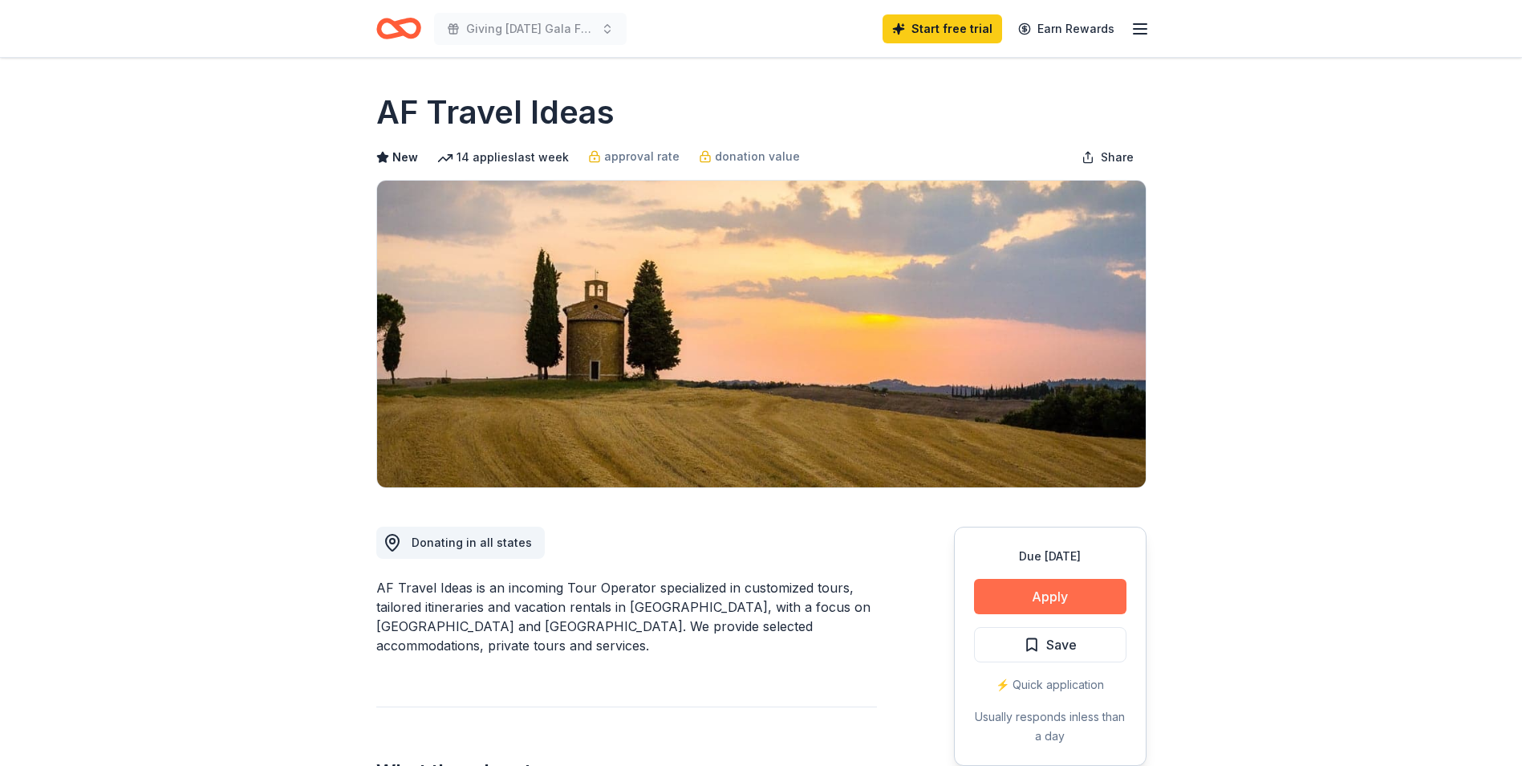
click at [1065, 590] on button "Apply" at bounding box center [1050, 596] width 152 height 35
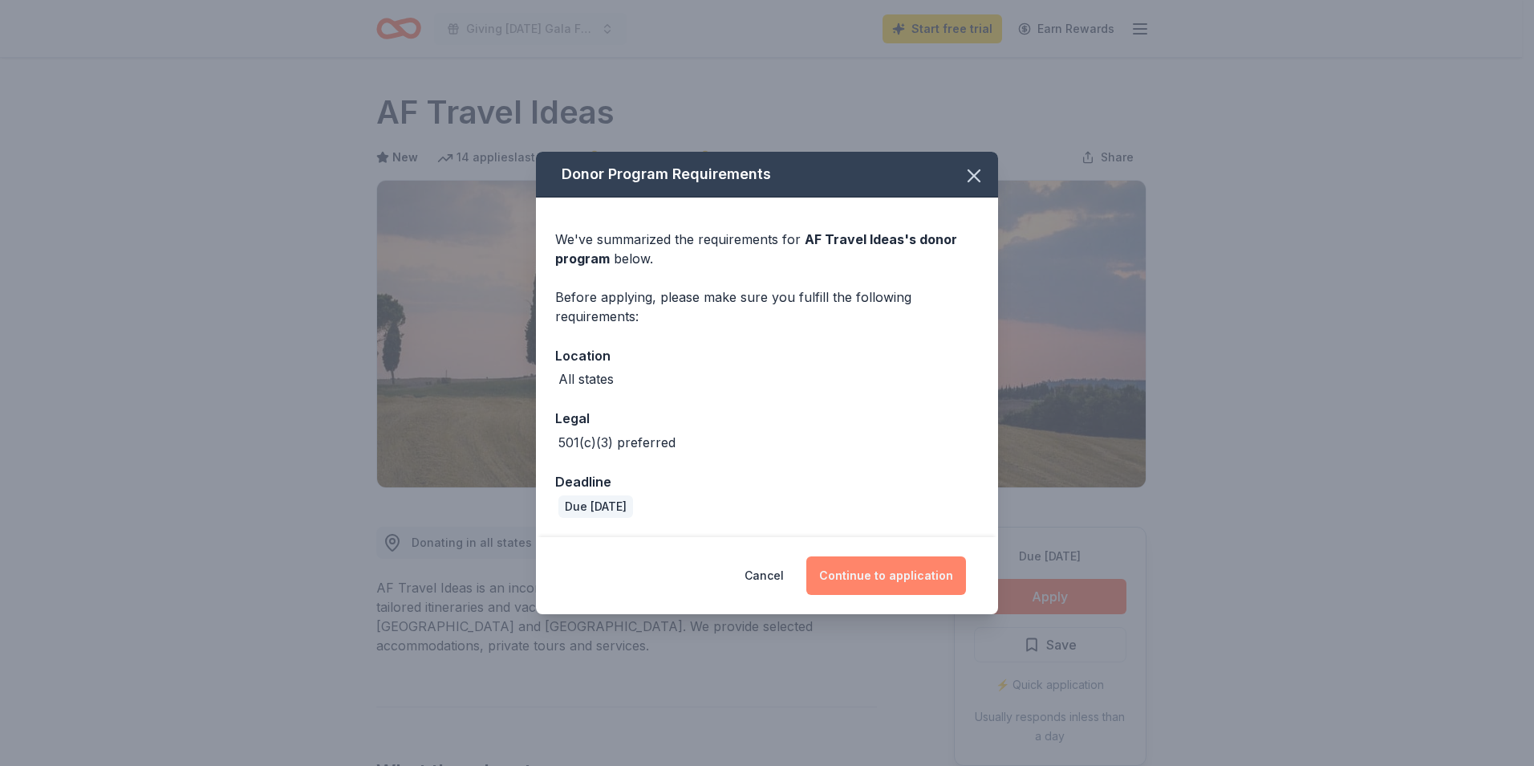
click at [855, 568] on button "Continue to application" at bounding box center [887, 575] width 160 height 39
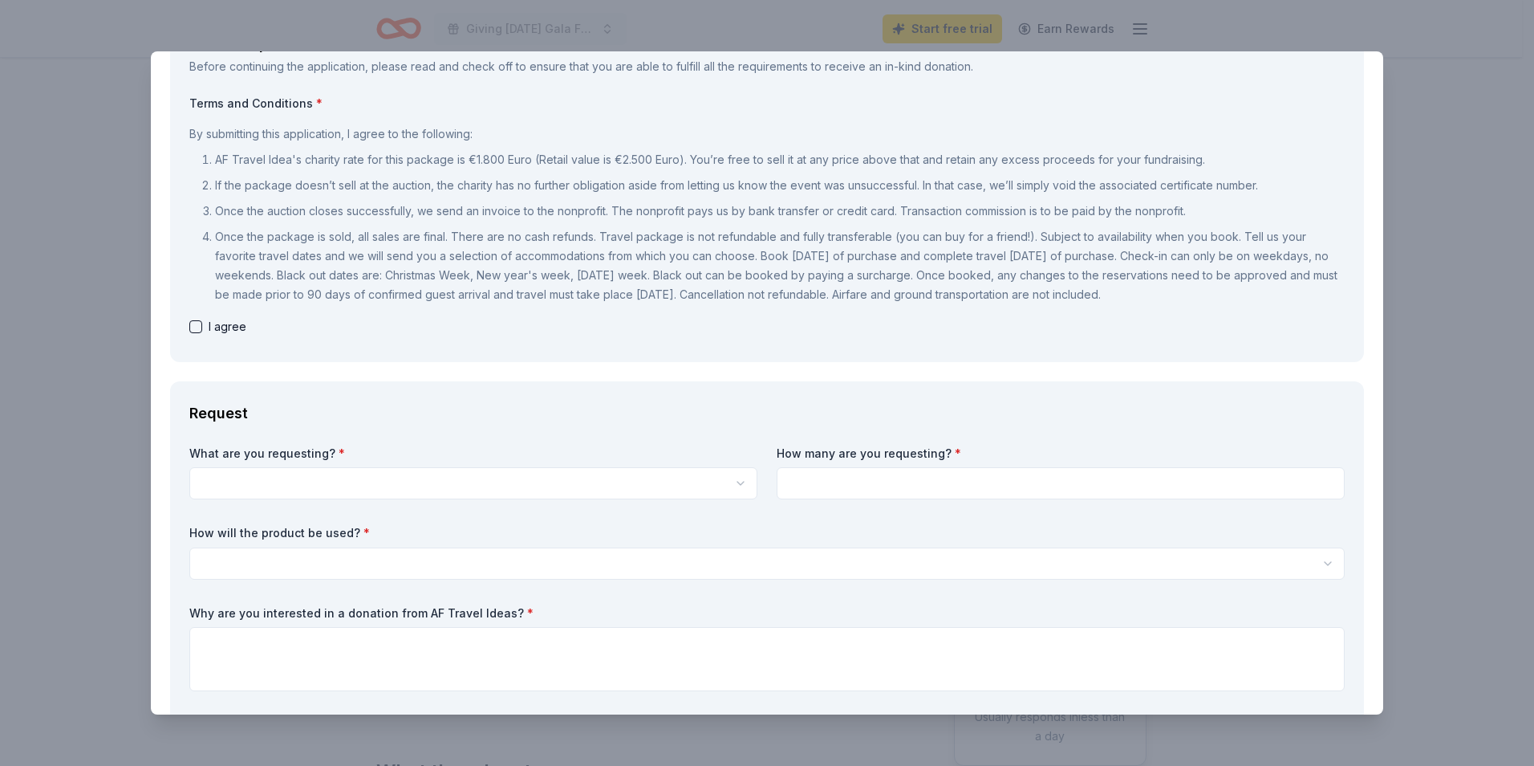
scroll to position [161, 0]
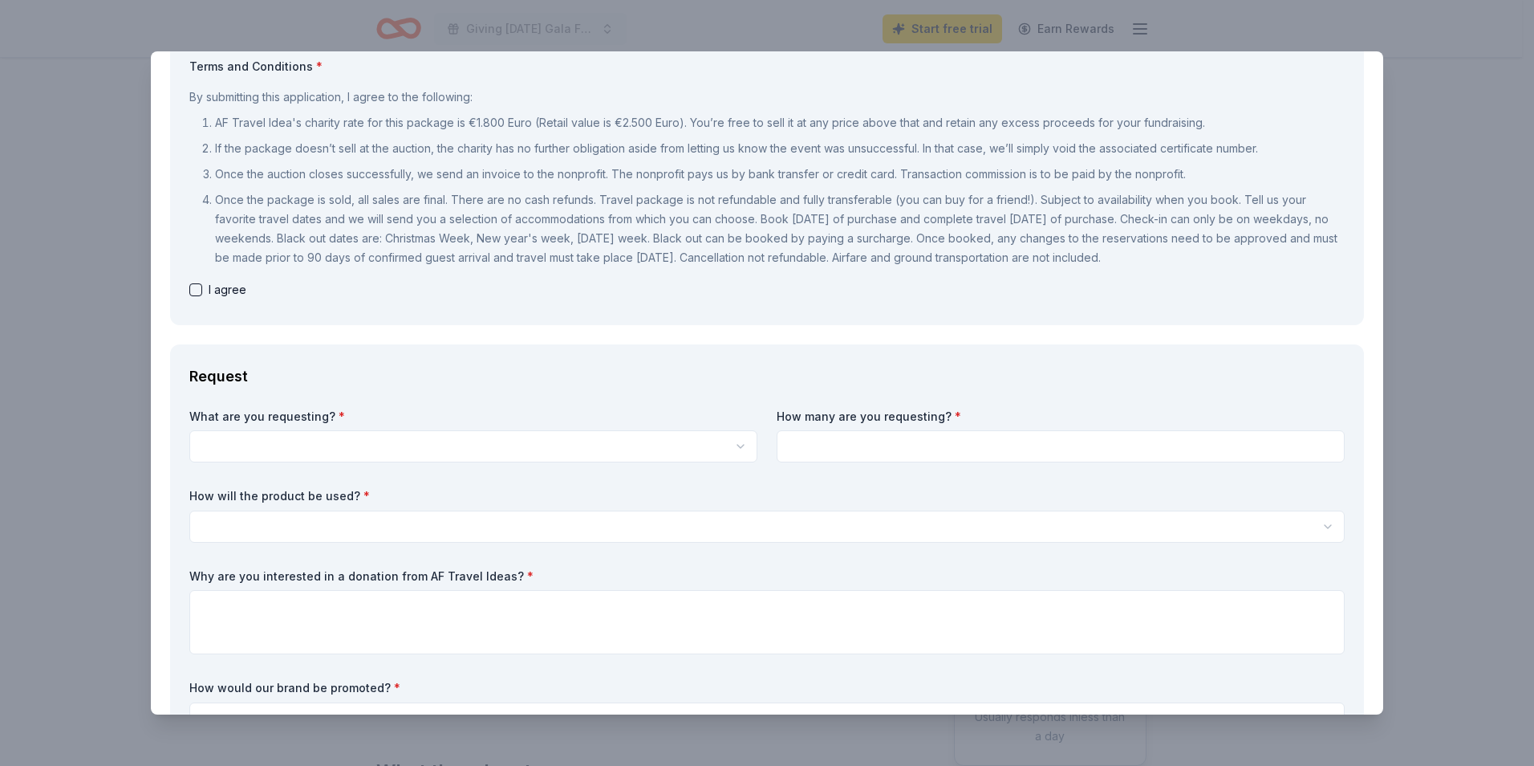
click at [360, 450] on html "Giving Tuesday Gala Fundraiser Start free trial Earn Rewards Due in 70 days Sha…" at bounding box center [767, 383] width 1534 height 766
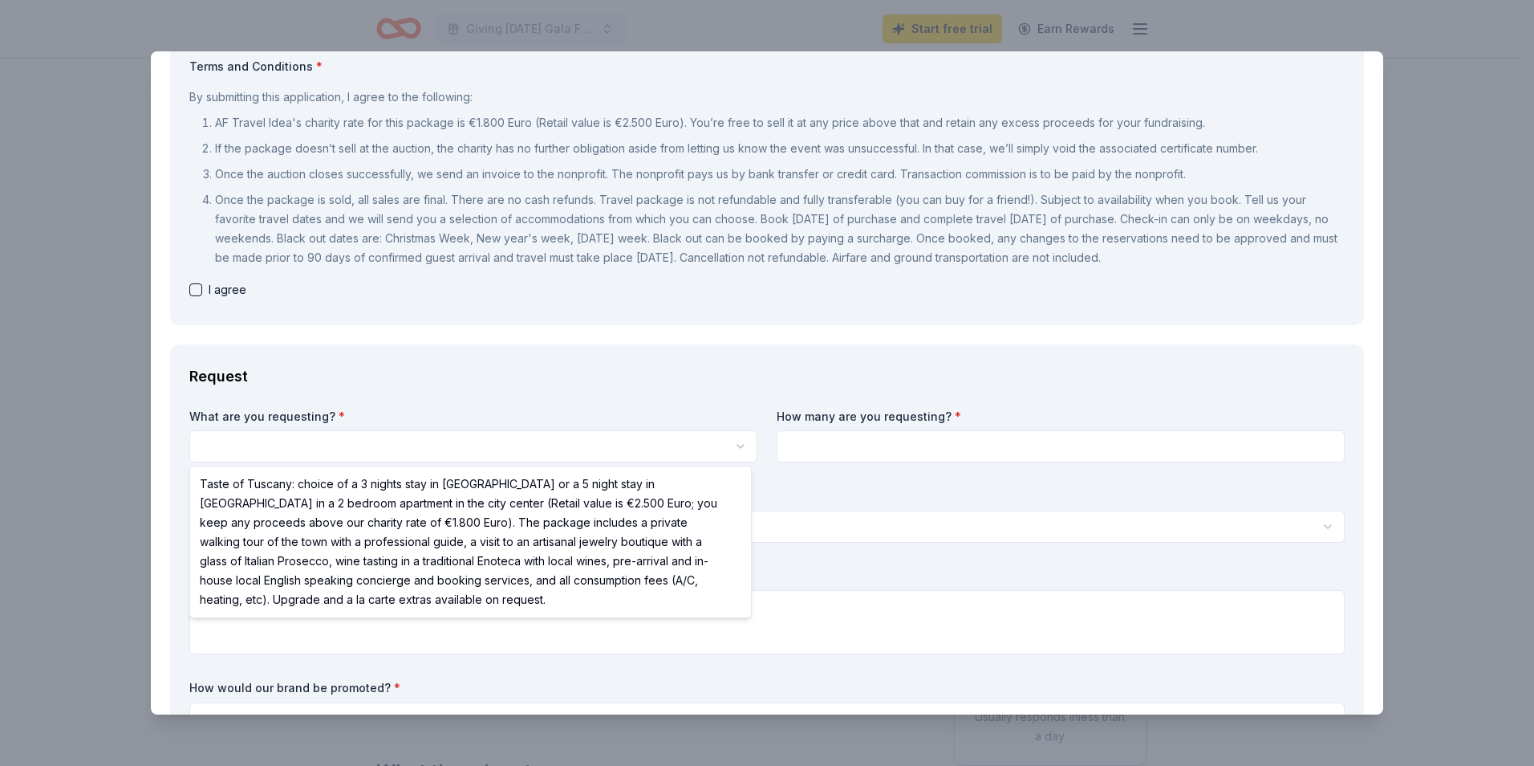
select select "Taste of Tuscany: choice of a 3 nights stay in [GEOGRAPHIC_DATA] or a 5 night s…"
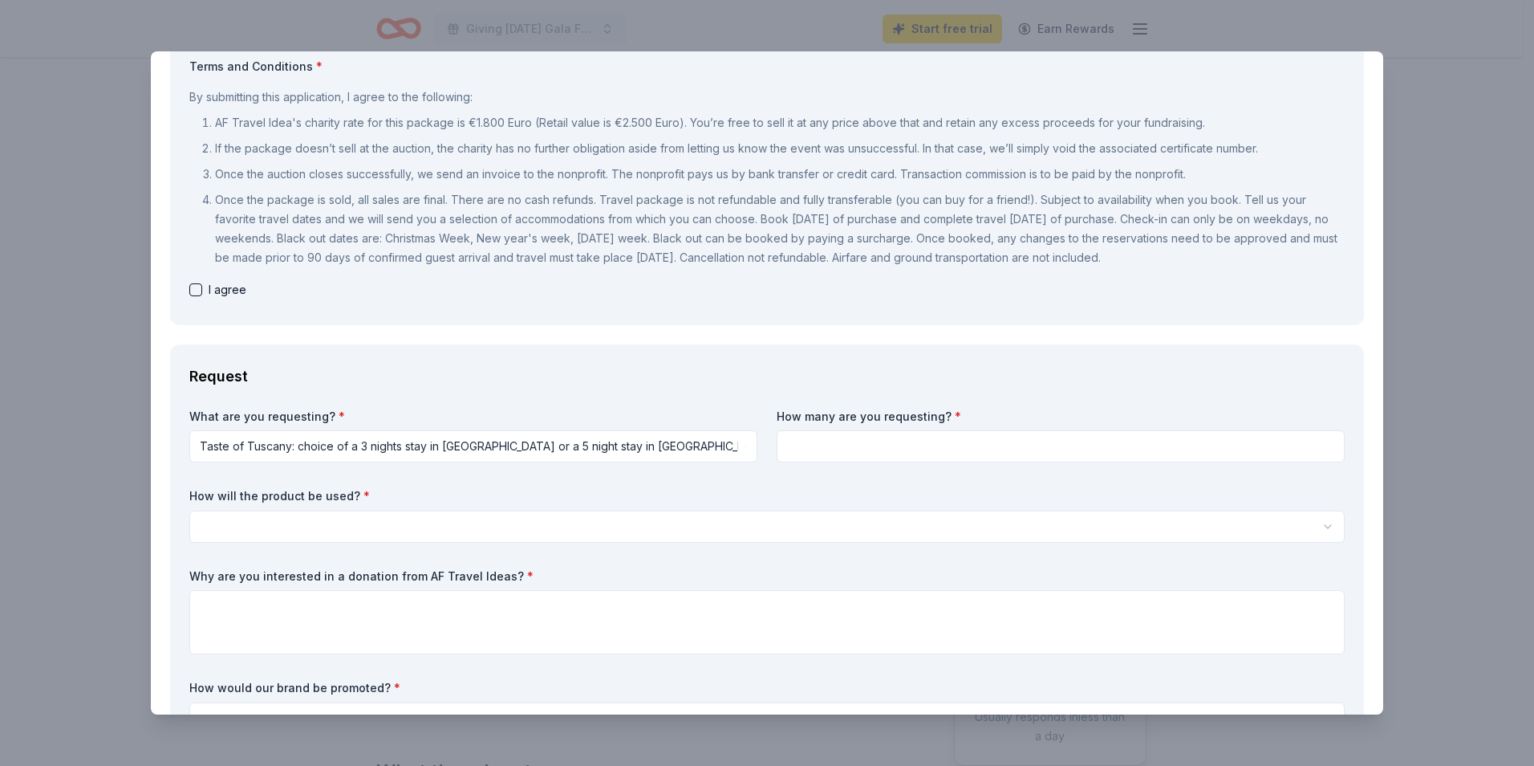
click at [349, 517] on html "Giving Tuesday Gala Fundraiser Start free trial Earn Rewards Due in 70 days Sha…" at bounding box center [767, 383] width 1534 height 766
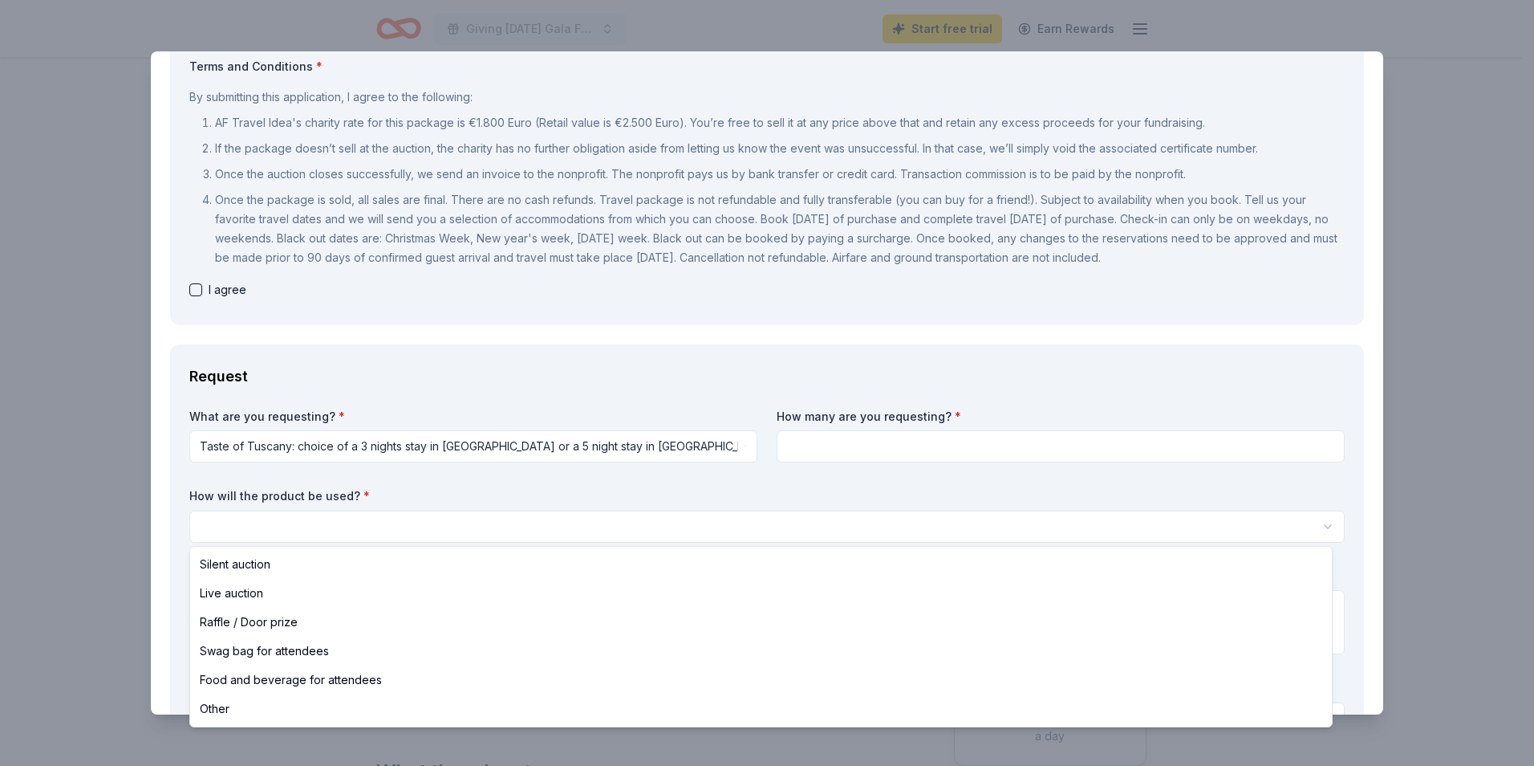
select select "silentAuction"
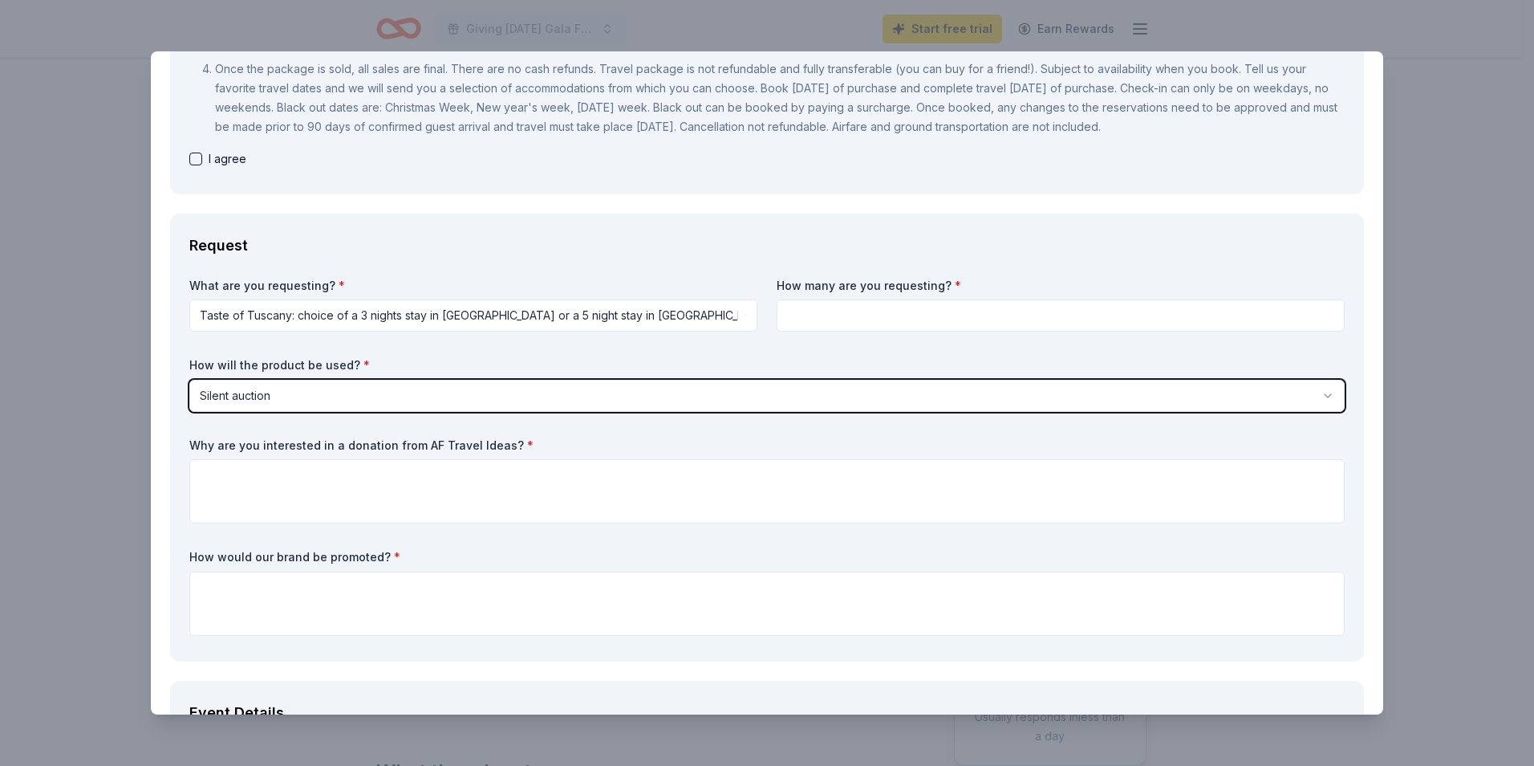
scroll to position [321, 0]
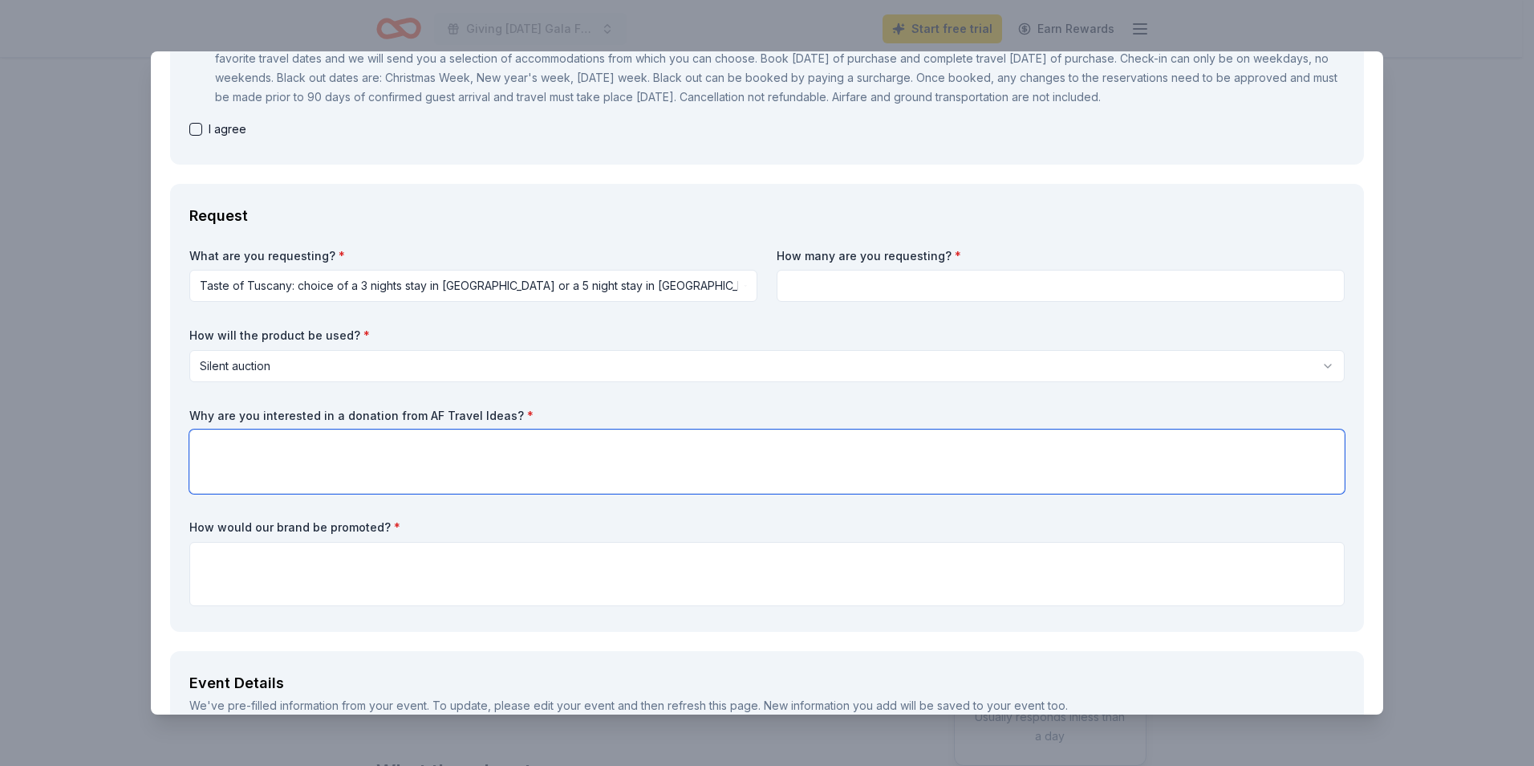
click at [297, 429] on textarea at bounding box center [767, 461] width 1156 height 64
type textarea "Because they are popular and patrons look forward to them at silent auction gal…"
click at [336, 562] on textarea at bounding box center [767, 574] width 1156 height 64
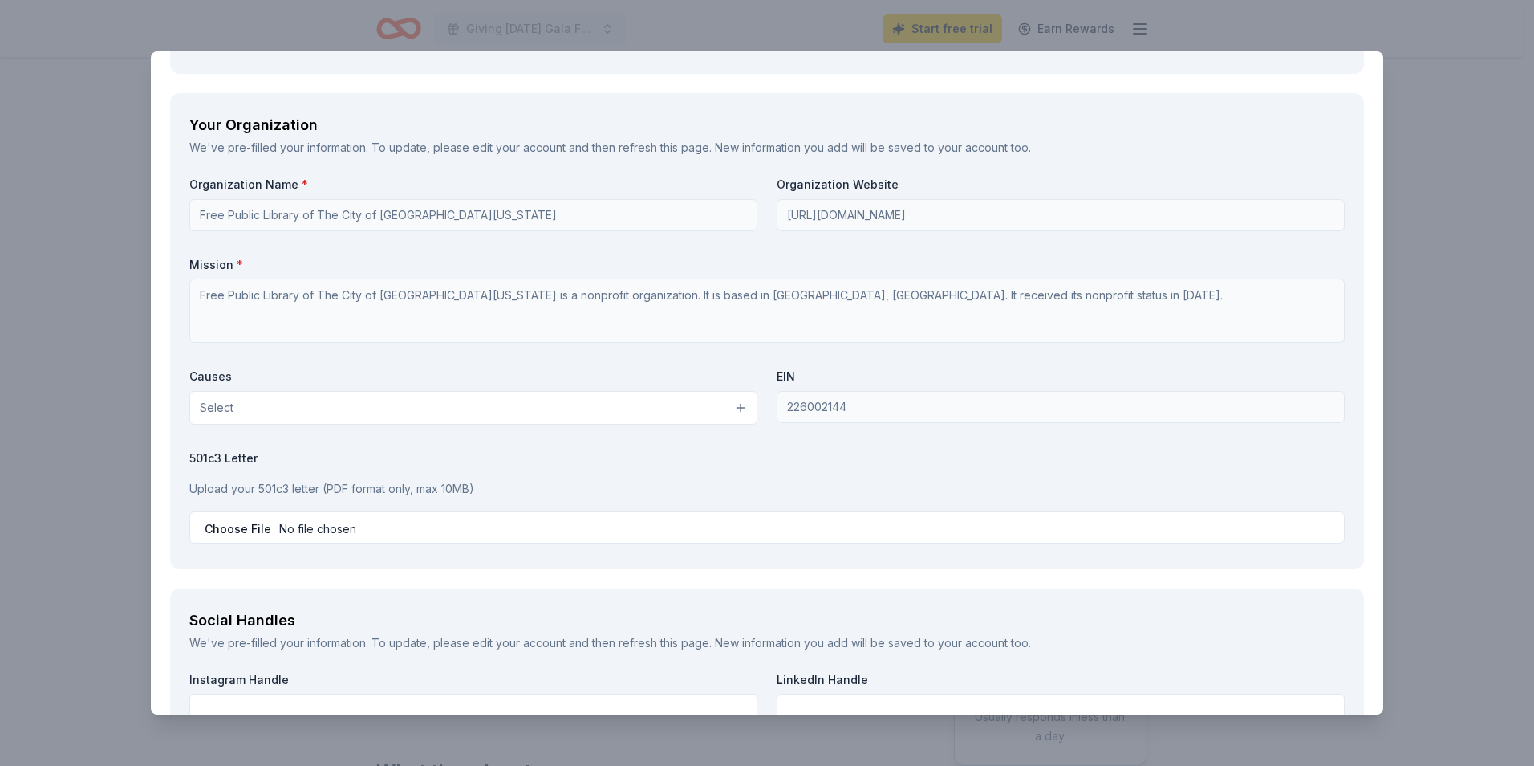
scroll to position [1685, 0]
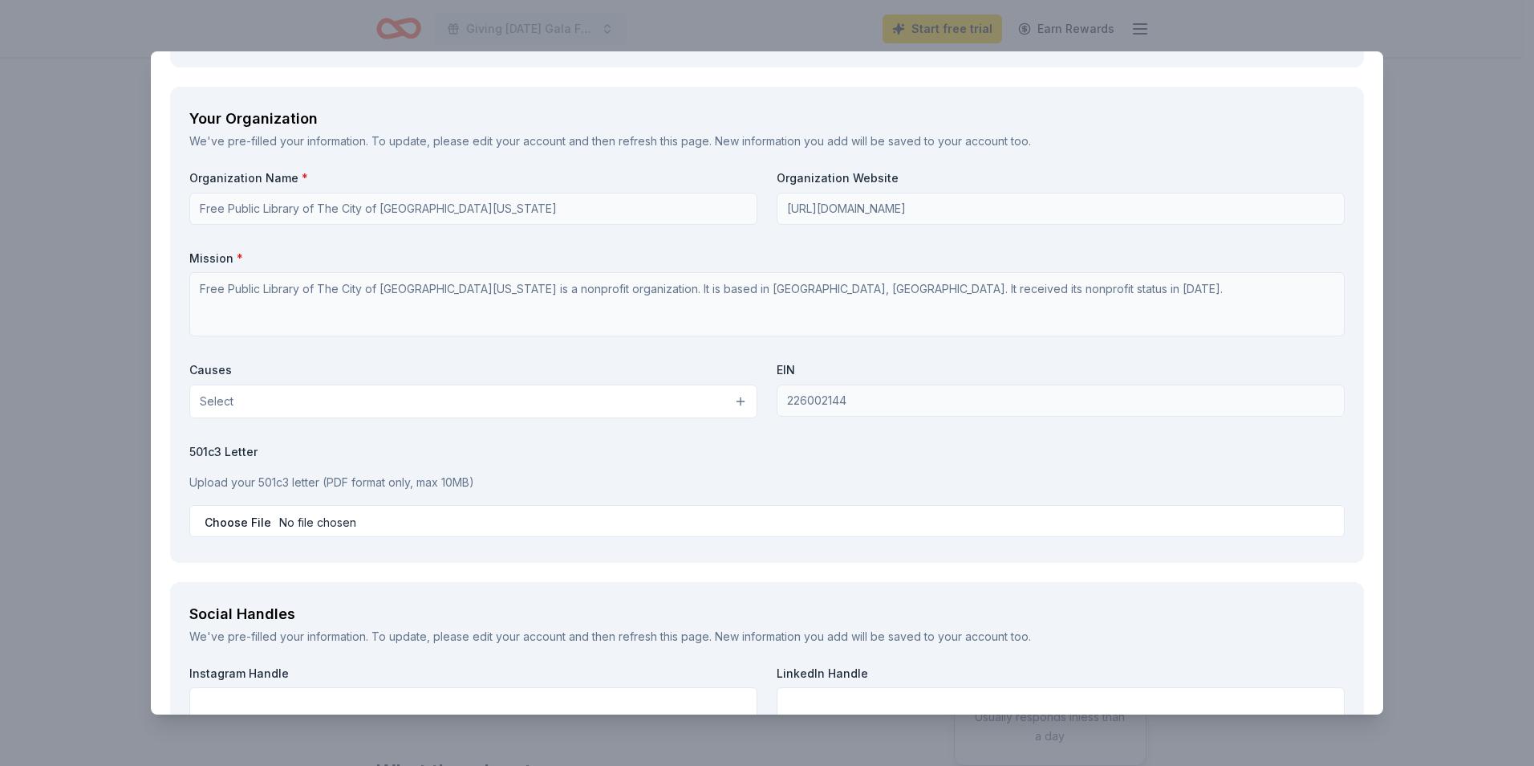
type textarea "On our sponsorship Jornal, Digital Brochure,"
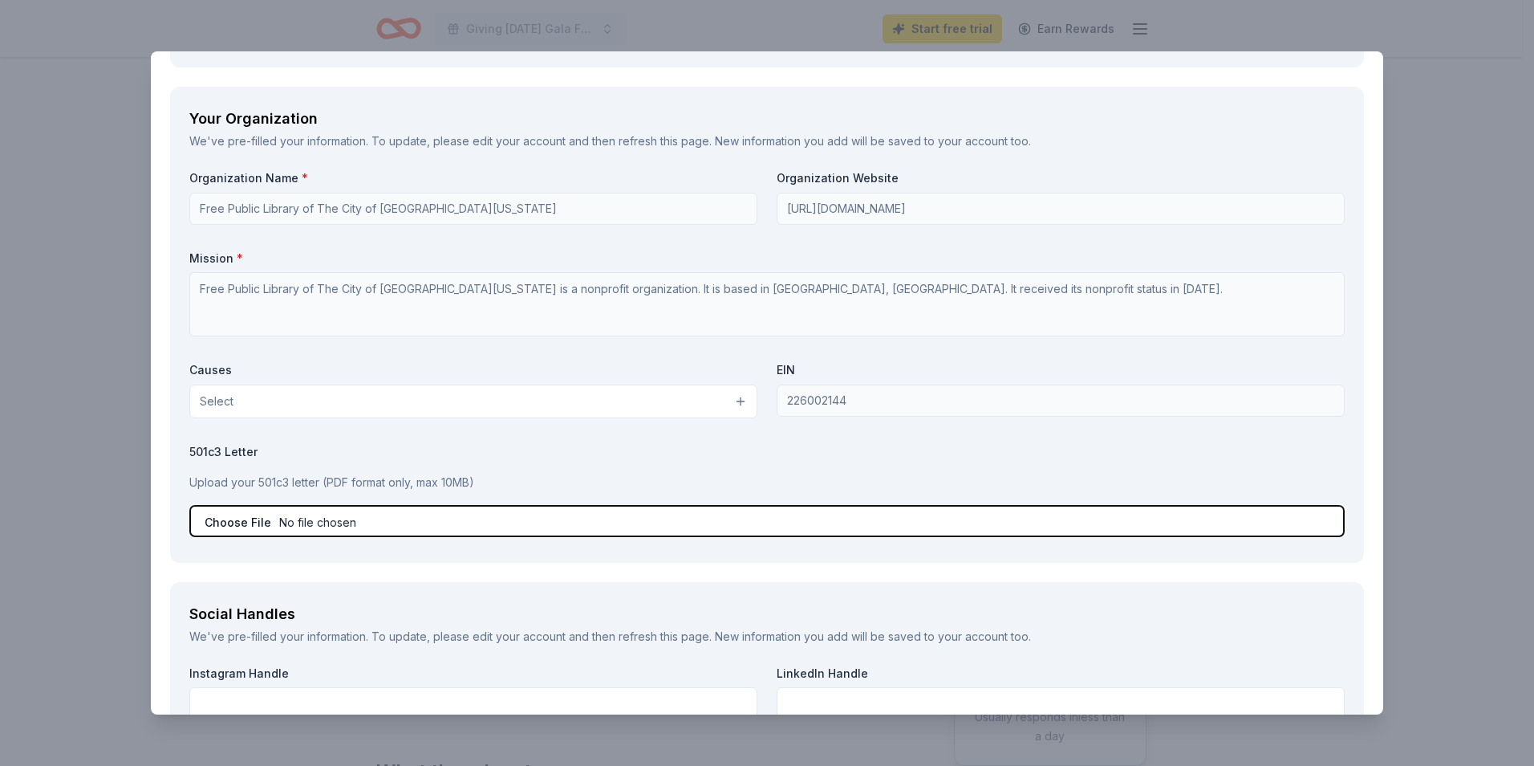
click at [306, 525] on input "file" at bounding box center [767, 521] width 1156 height 32
type input "C:\fakepath\501C Letter.pdf"
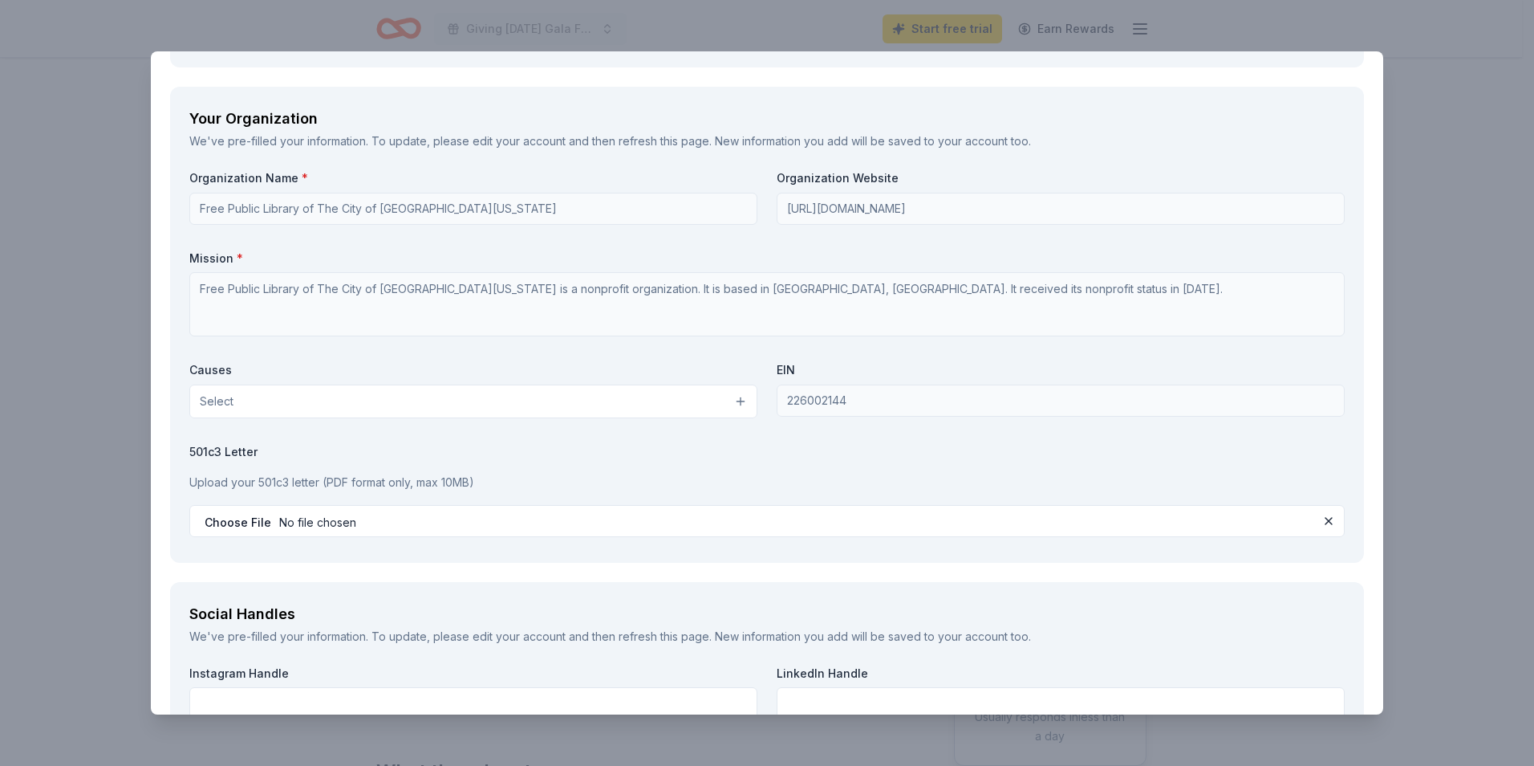
click at [235, 413] on button "Select" at bounding box center [473, 401] width 568 height 34
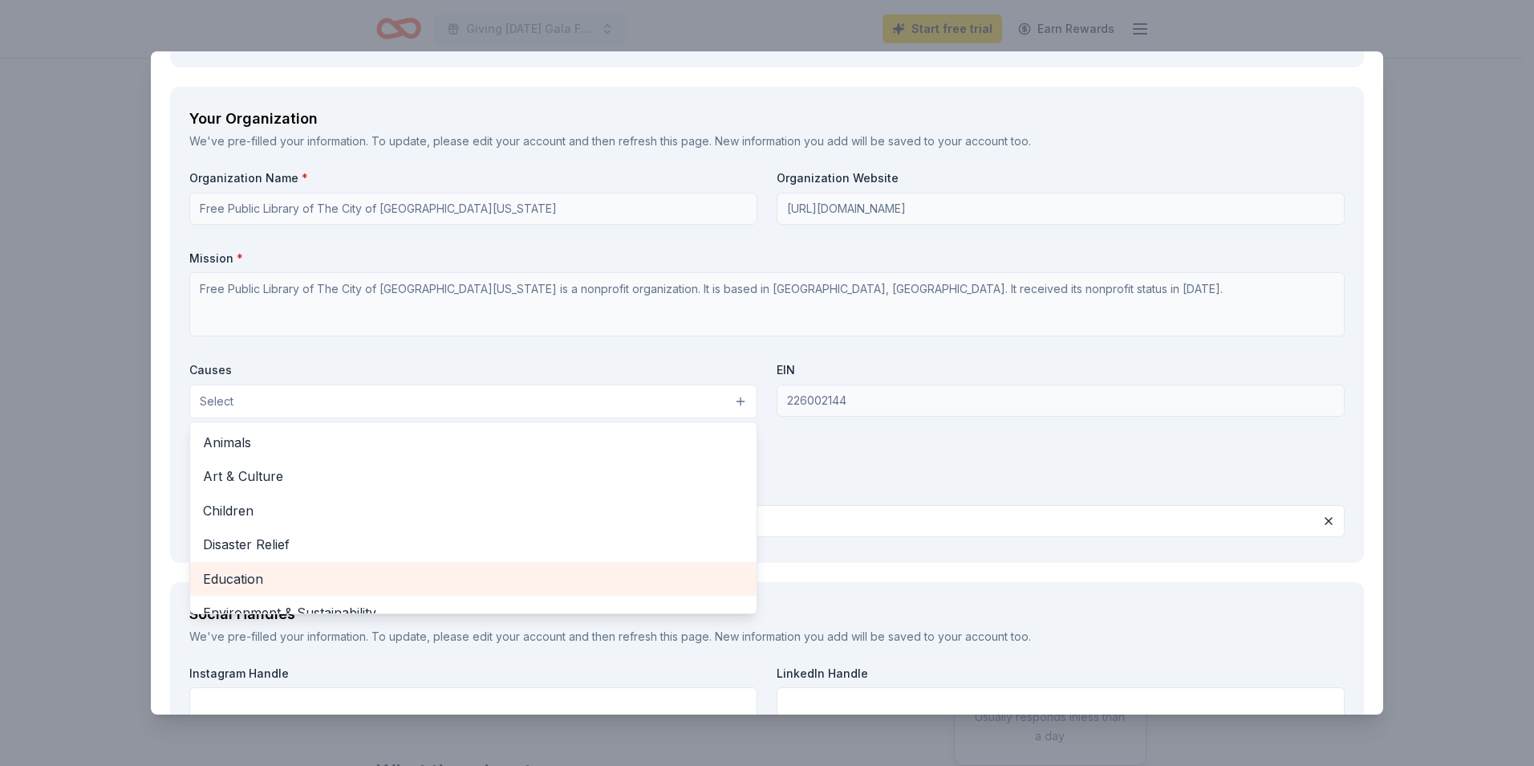
click at [251, 578] on span "Education" at bounding box center [473, 578] width 541 height 21
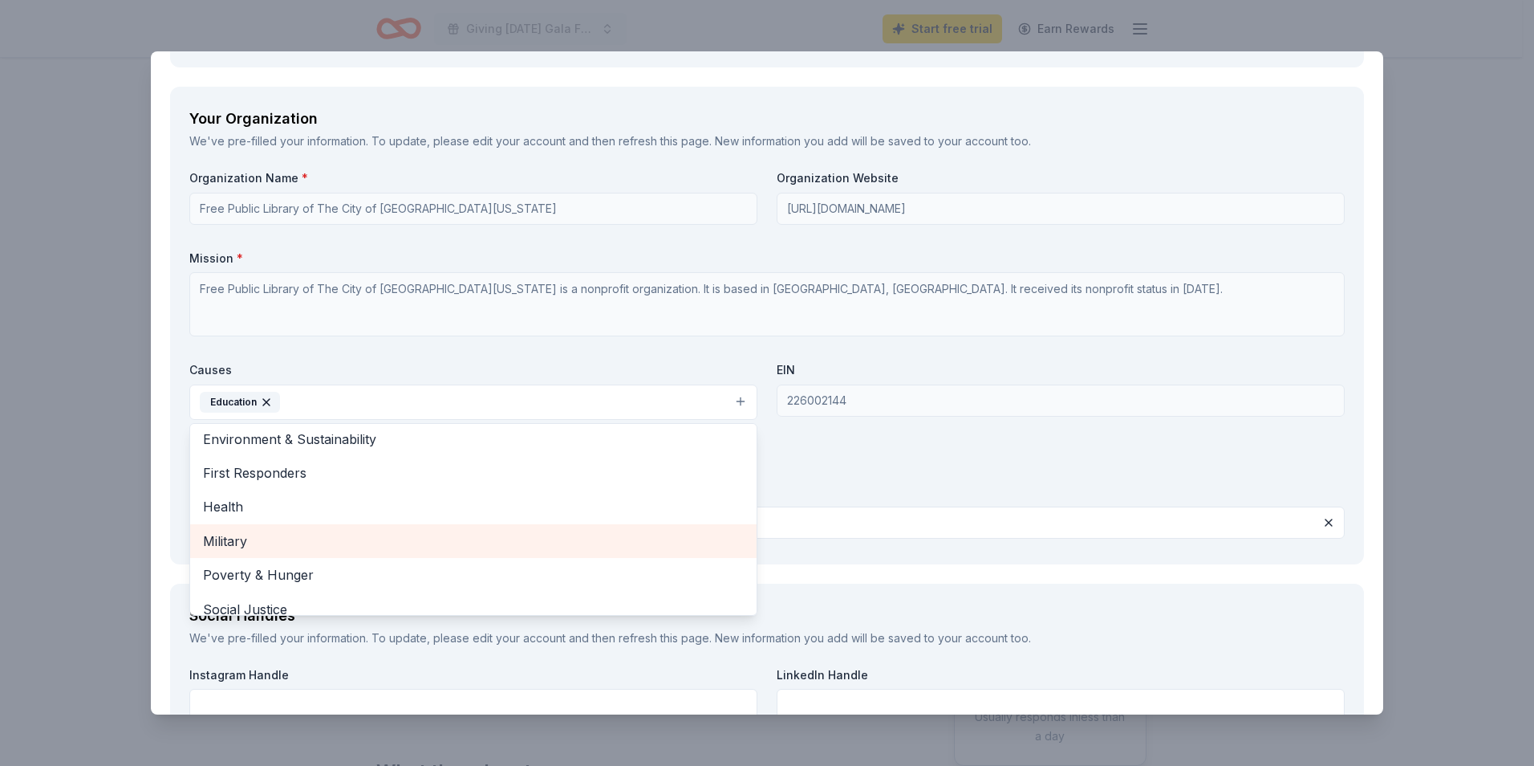
scroll to position [189, 0]
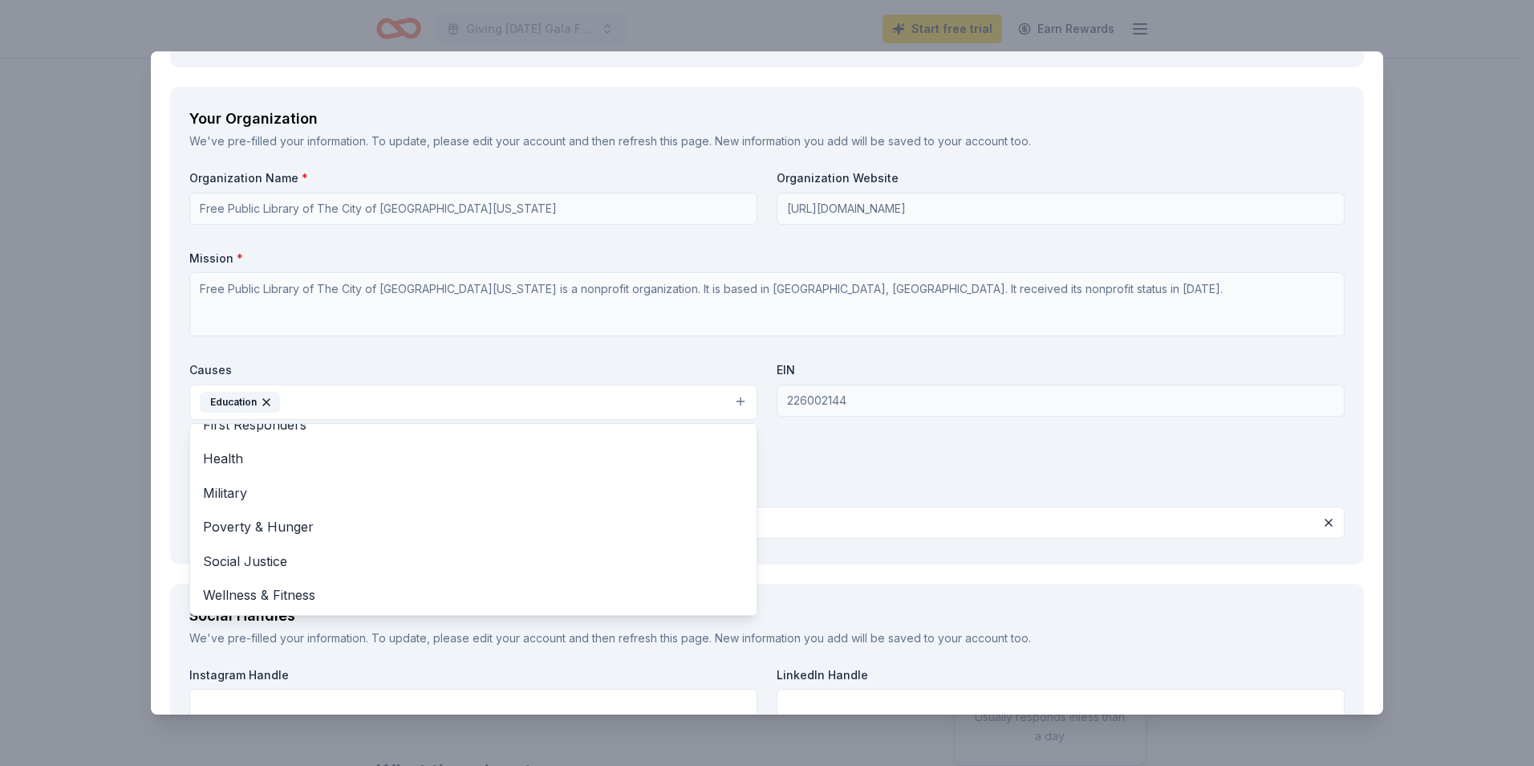
click at [917, 559] on div "Your Organization We've pre-filled your information. To update, please edit you…" at bounding box center [767, 325] width 1194 height 477
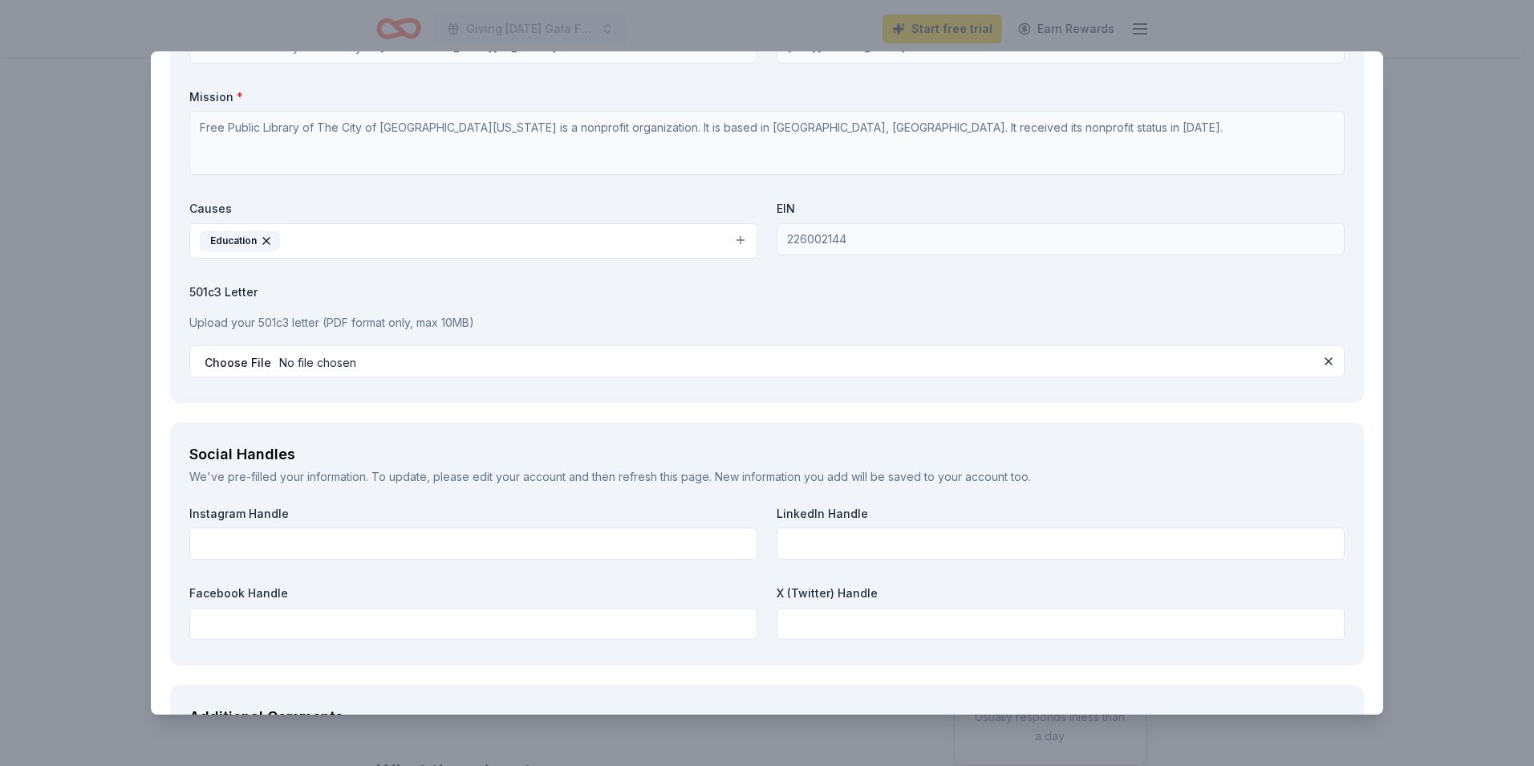
scroll to position [1926, 0]
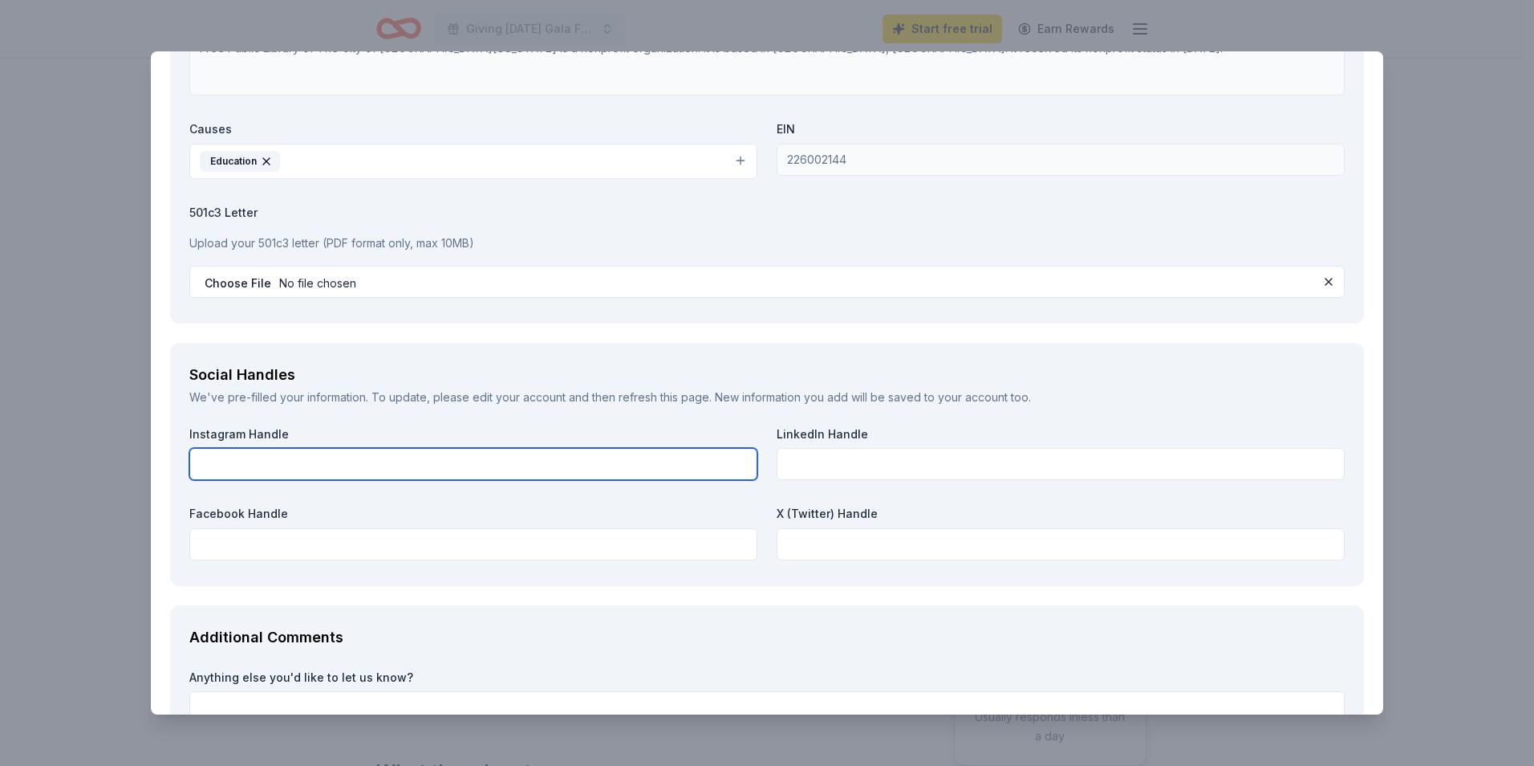
click at [281, 461] on input "text" at bounding box center [473, 464] width 568 height 32
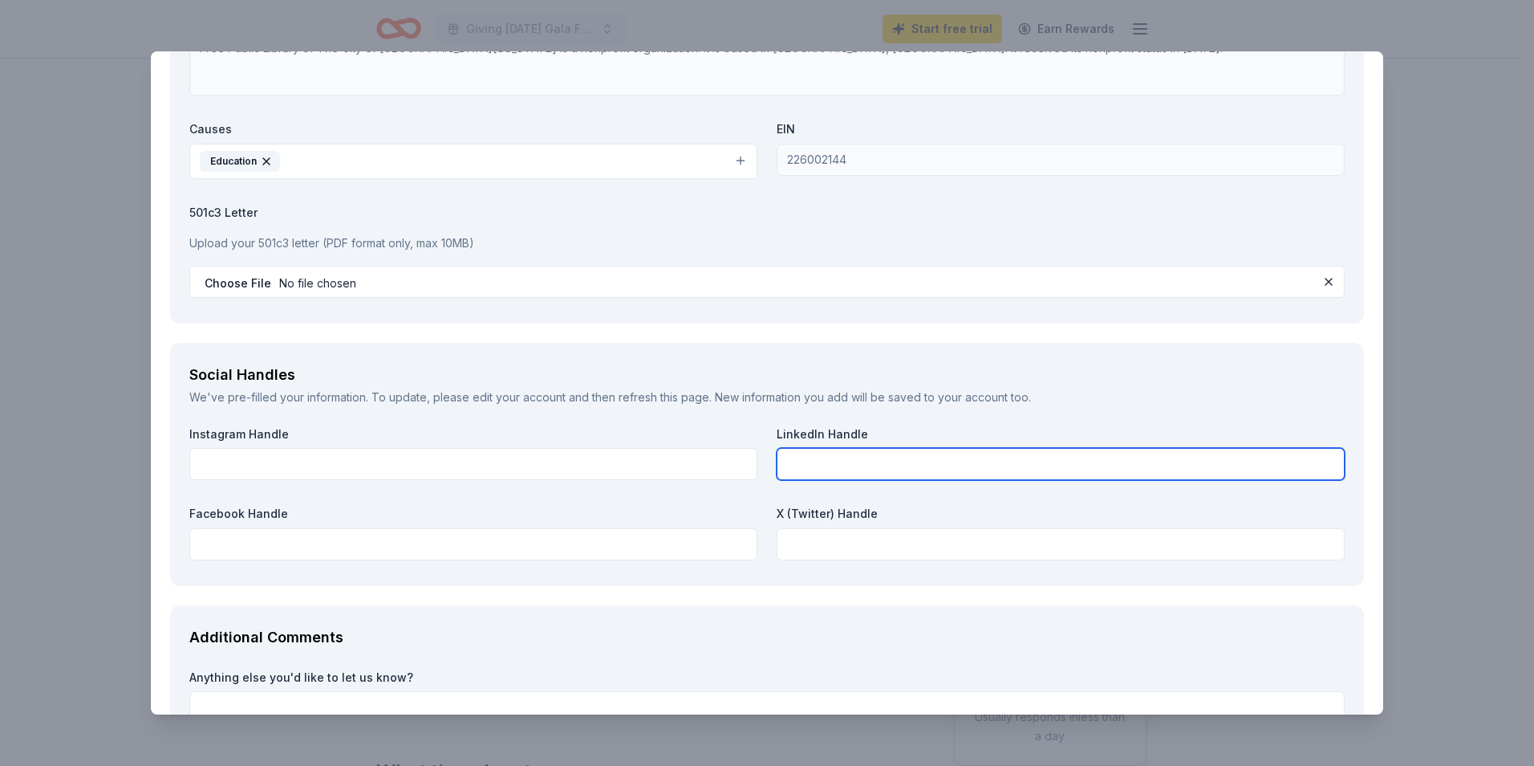
click at [825, 469] on input "text" at bounding box center [1061, 464] width 568 height 32
type input "www.npl.org"
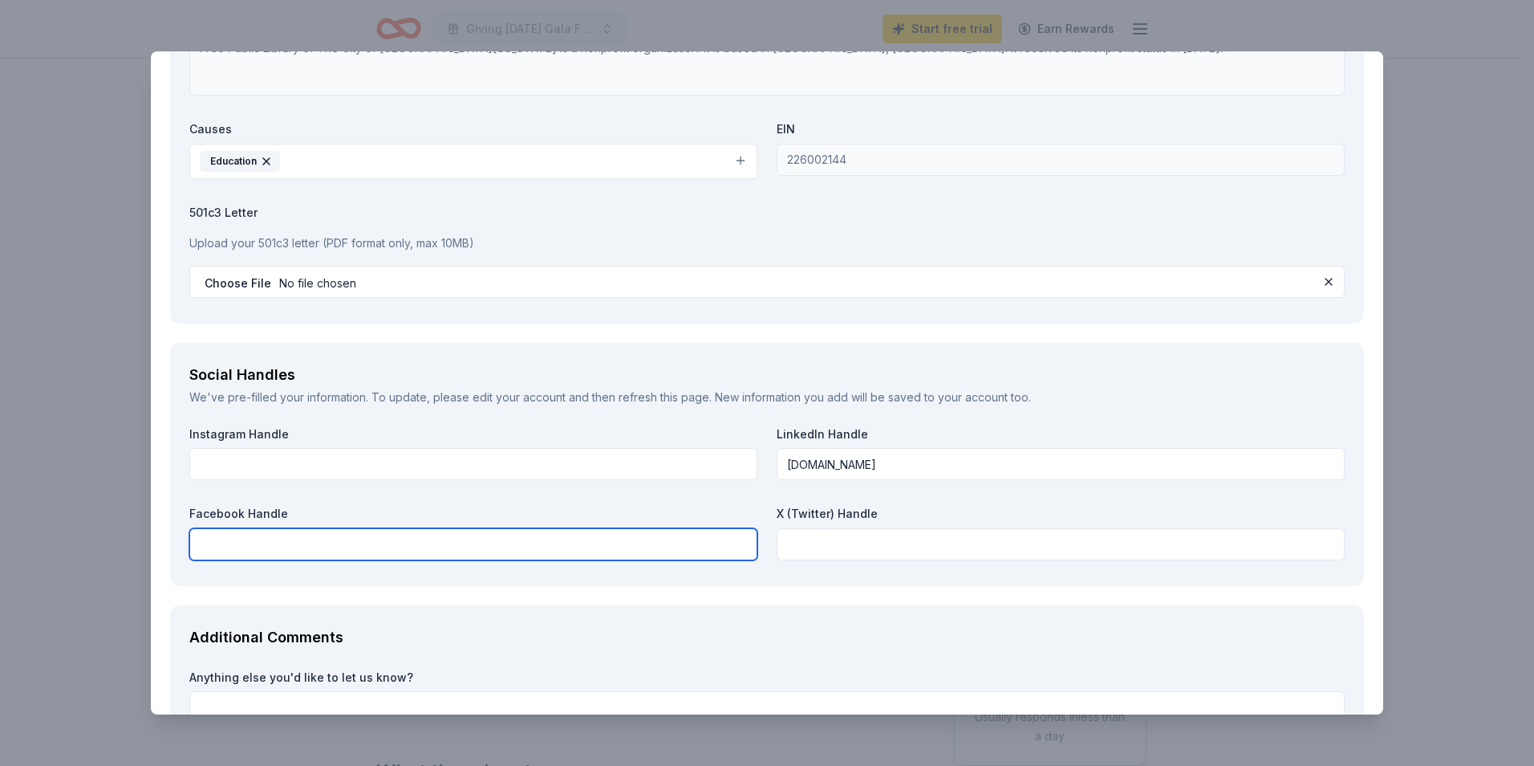
click at [316, 548] on input "text" at bounding box center [473, 544] width 568 height 32
type input "www.npl.org"
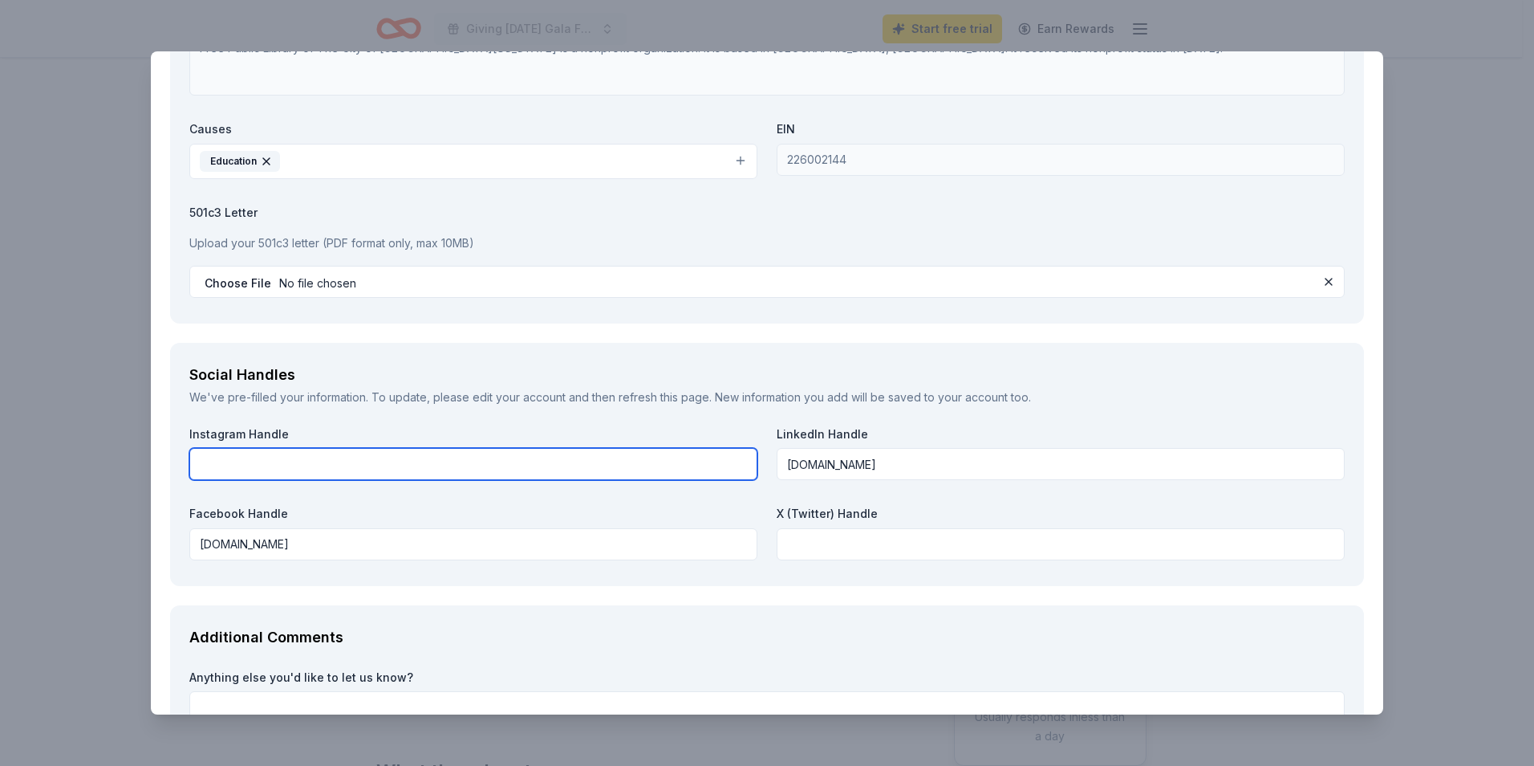
click at [270, 461] on input "text" at bounding box center [473, 464] width 568 height 32
type input "ww.npl.org"
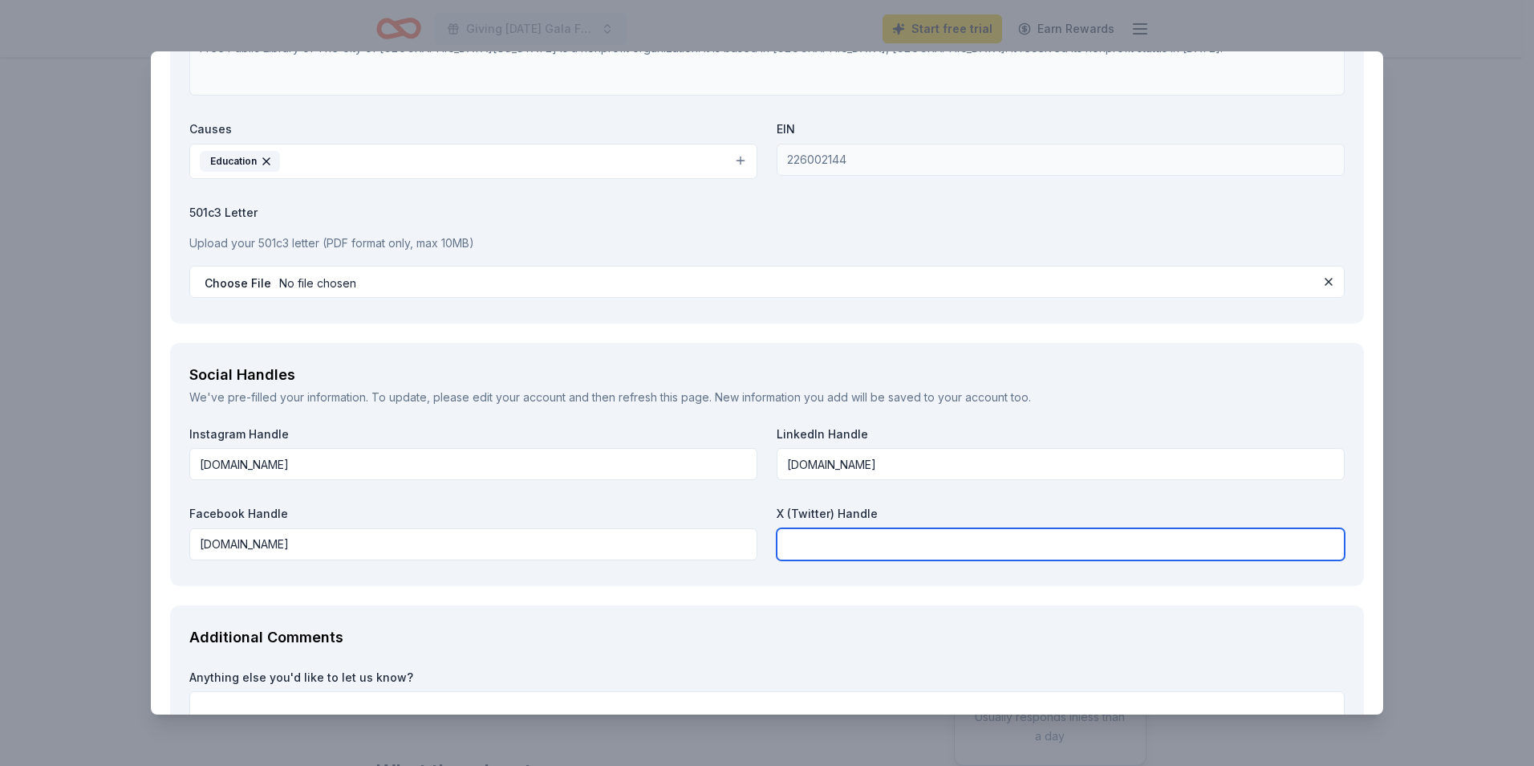
click at [835, 543] on input "text" at bounding box center [1061, 544] width 568 height 32
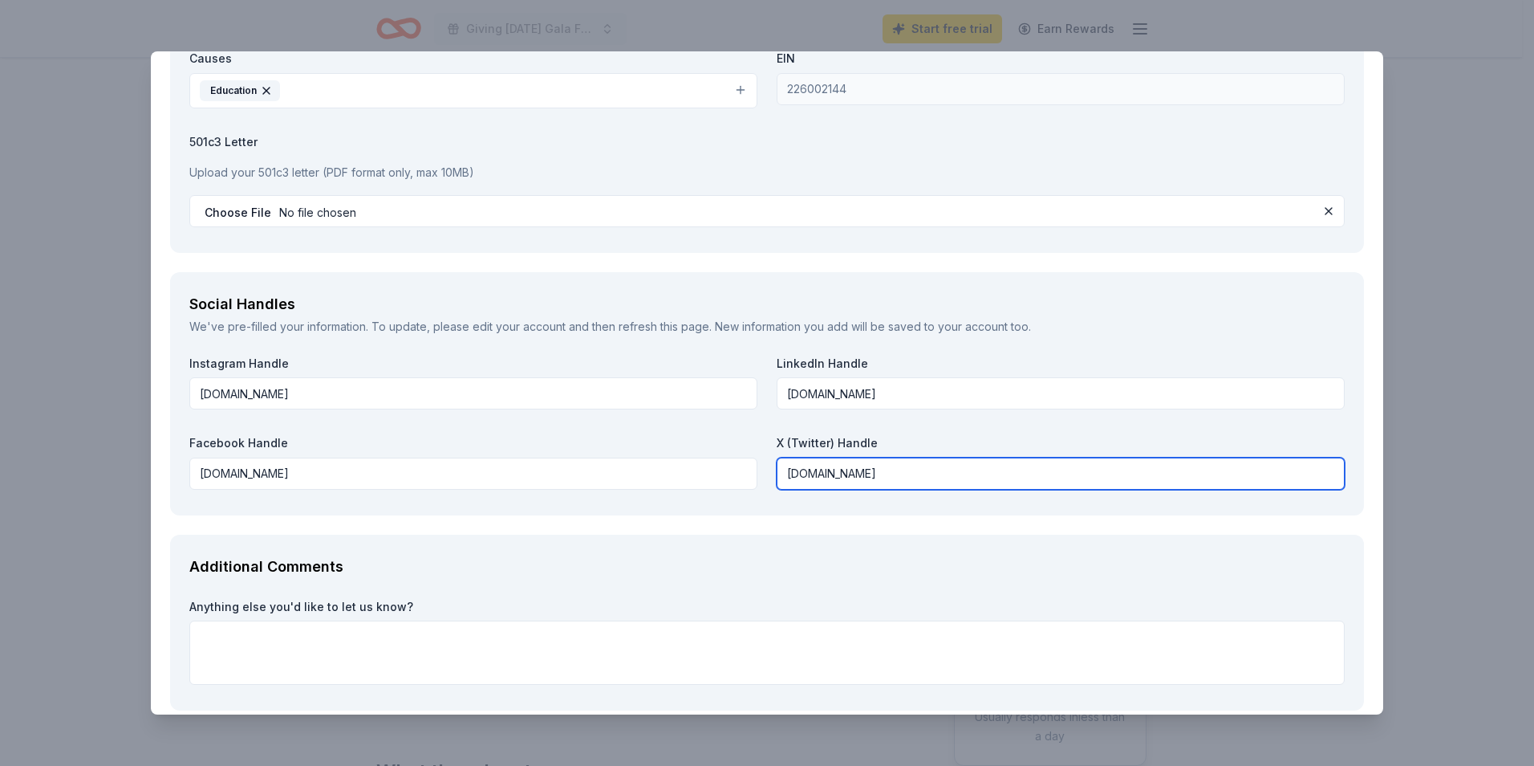
scroll to position [2076, 0]
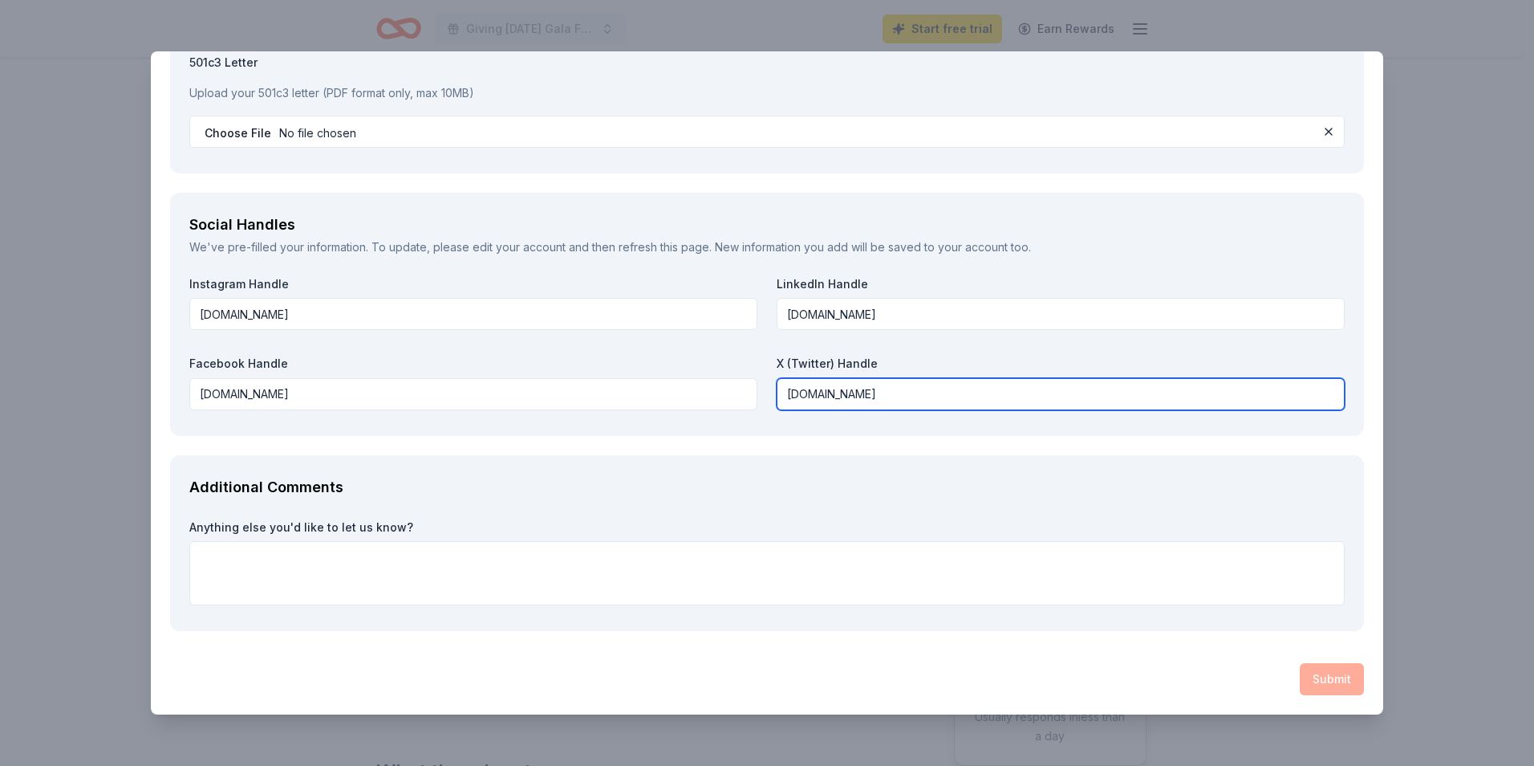
type input "www.npl.org"
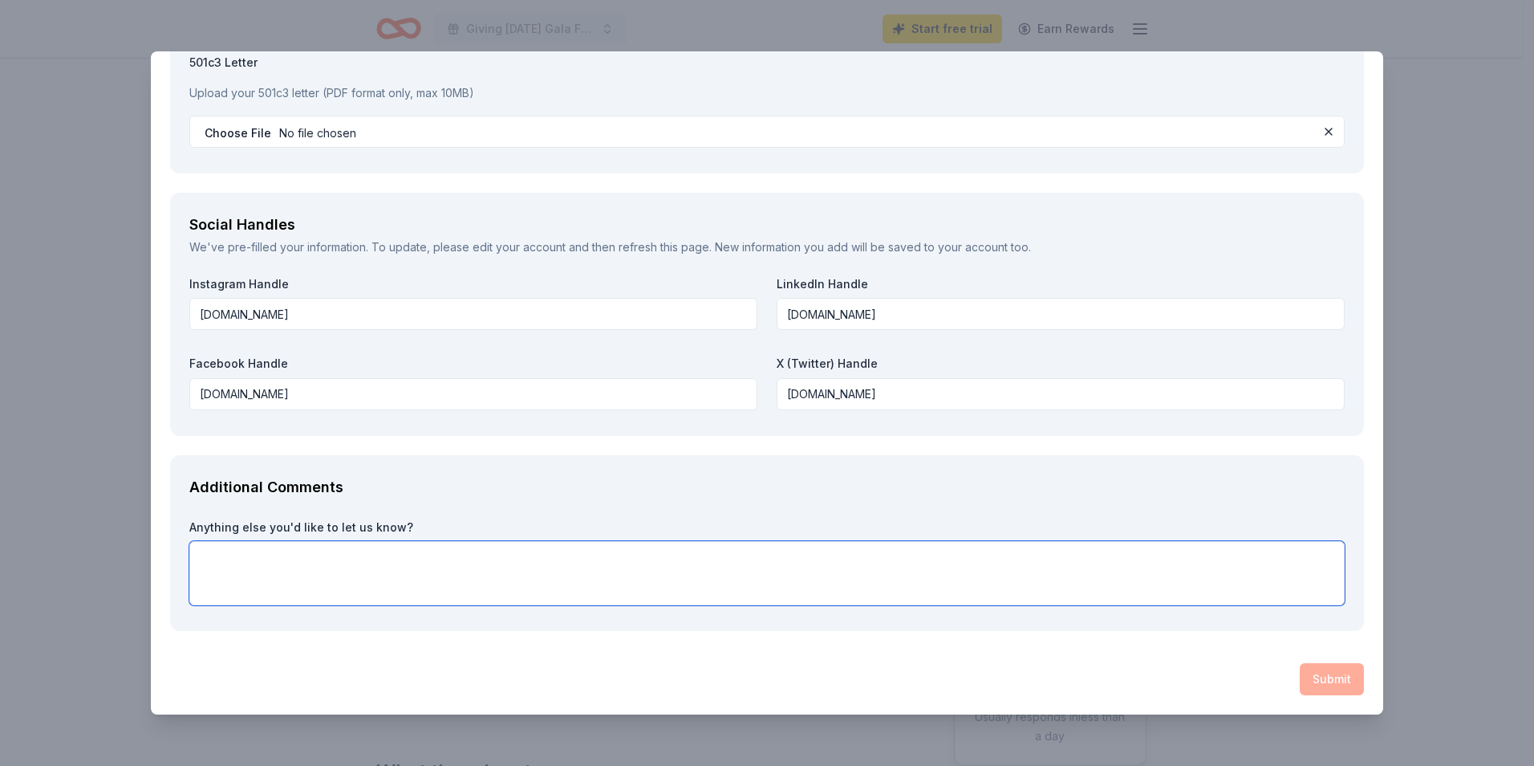
click at [278, 561] on textarea at bounding box center [767, 573] width 1156 height 64
paste textarea "September 16th, 2025 Dear Total Wine, At the Newark Public Library, our mission…"
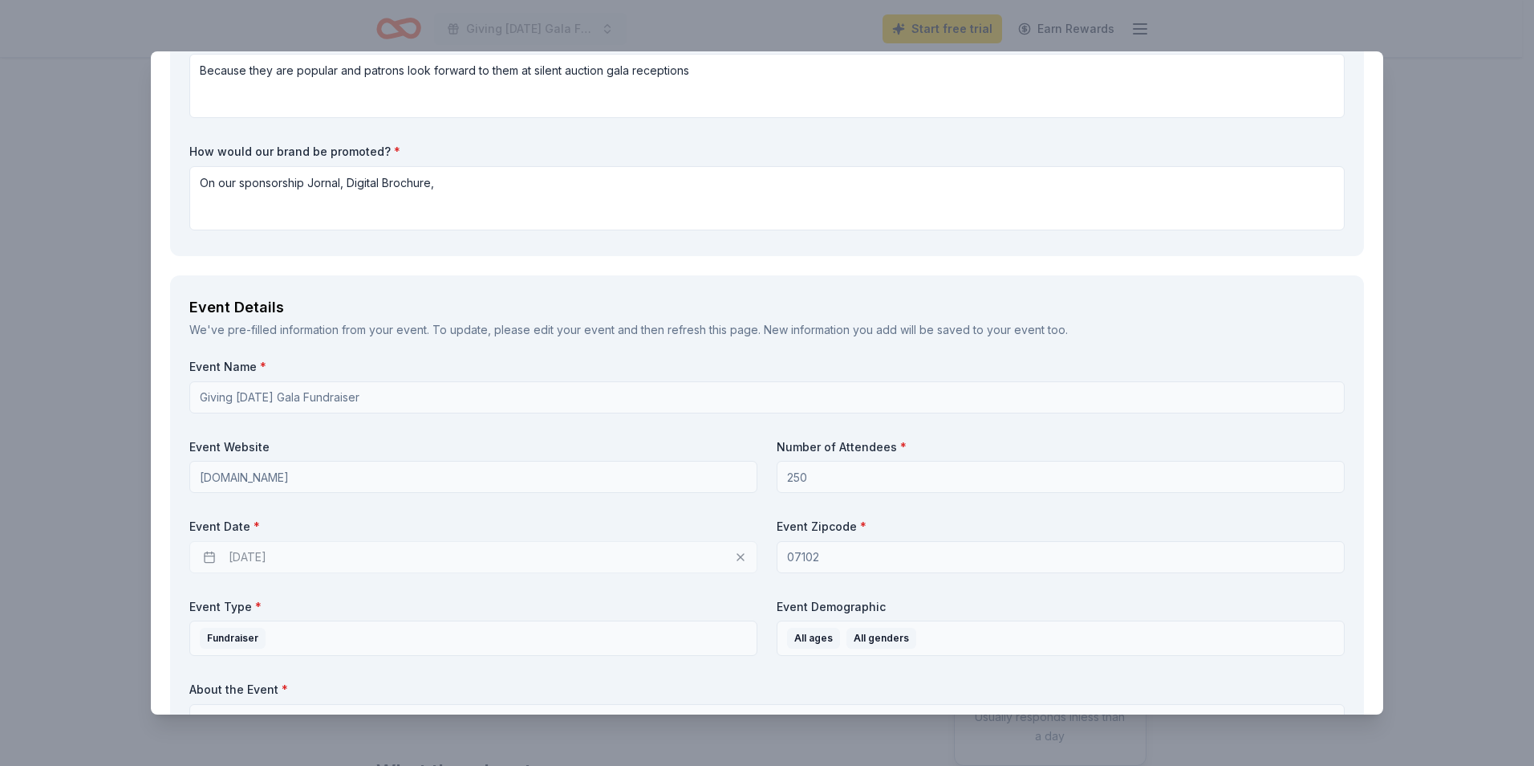
scroll to position [602, 0]
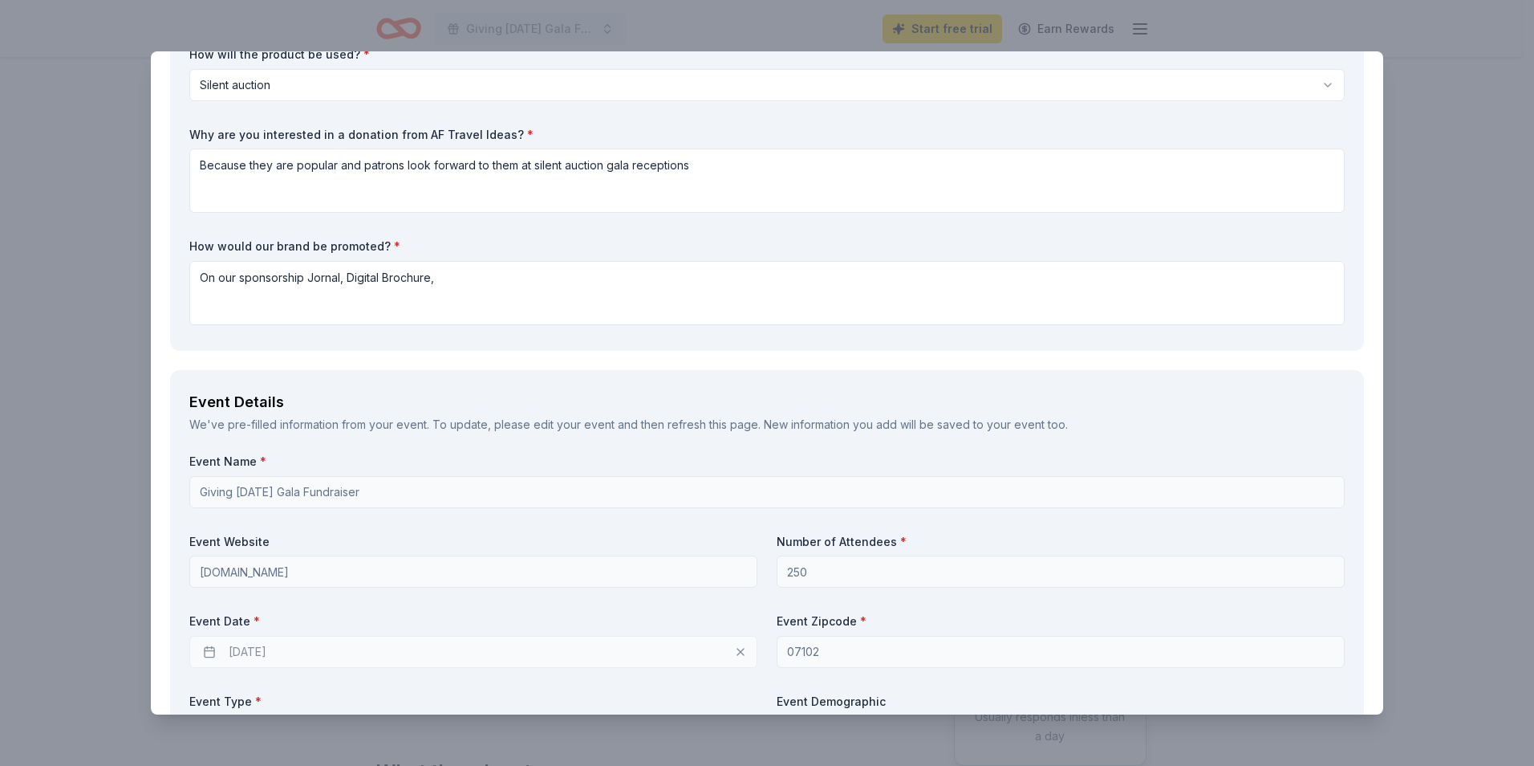
type textarea "September 16th, 2025 Dear Total Wine, At the Newark Public Library, our mission…"
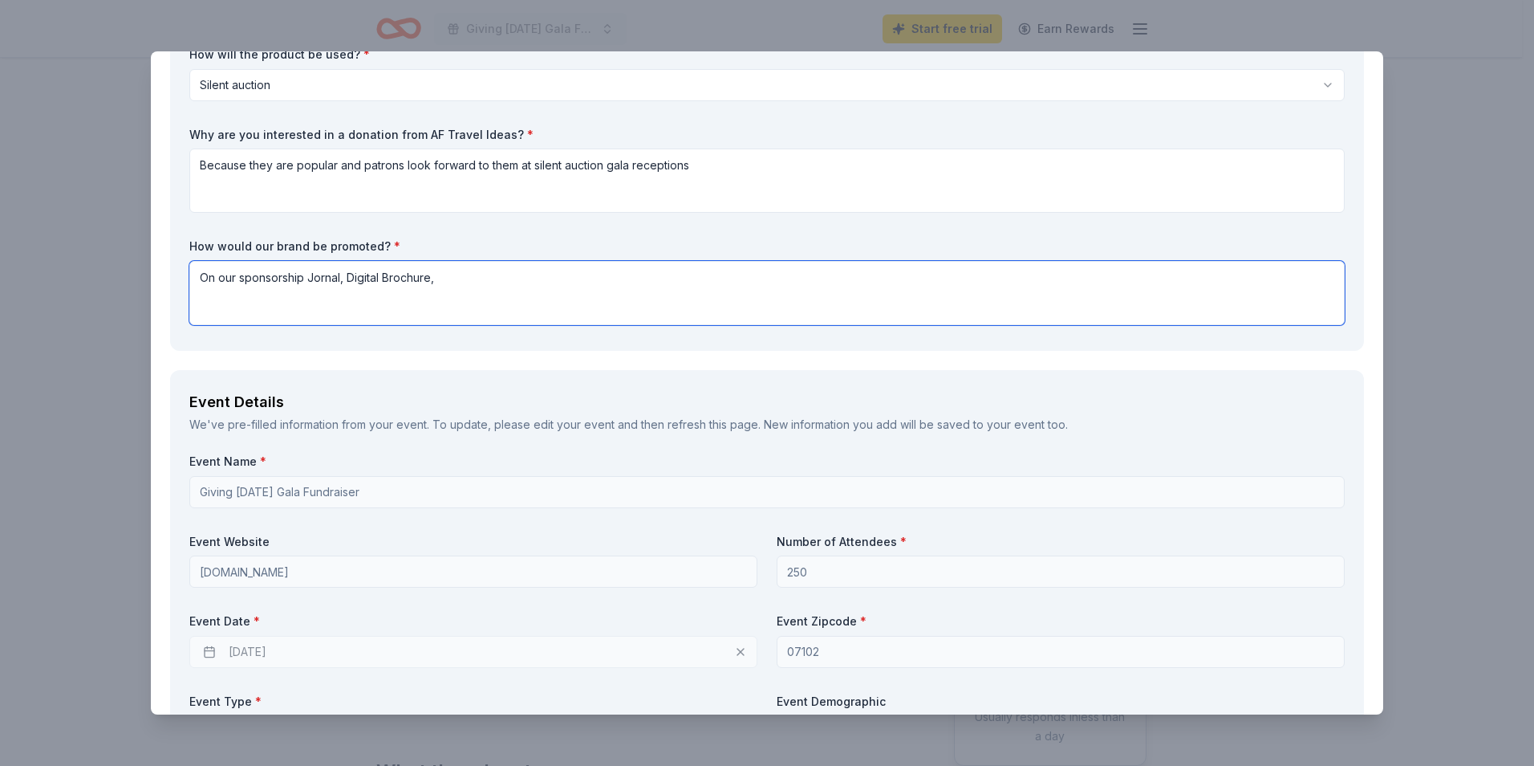
click at [477, 280] on textarea "On our sponsorship Jornal, Digital Brochure," at bounding box center [767, 293] width 1156 height 64
click at [323, 271] on textarea "On our sponsorship Jornal, Digital Brochure," at bounding box center [767, 293] width 1156 height 64
click at [483, 282] on textarea "On our sponsorship Journal, Digital Brochure," at bounding box center [767, 293] width 1156 height 64
click at [554, 270] on textarea "On our sponsorship Journal, Digital Brochure, Annual News Letter, Social Media …" at bounding box center [767, 293] width 1156 height 64
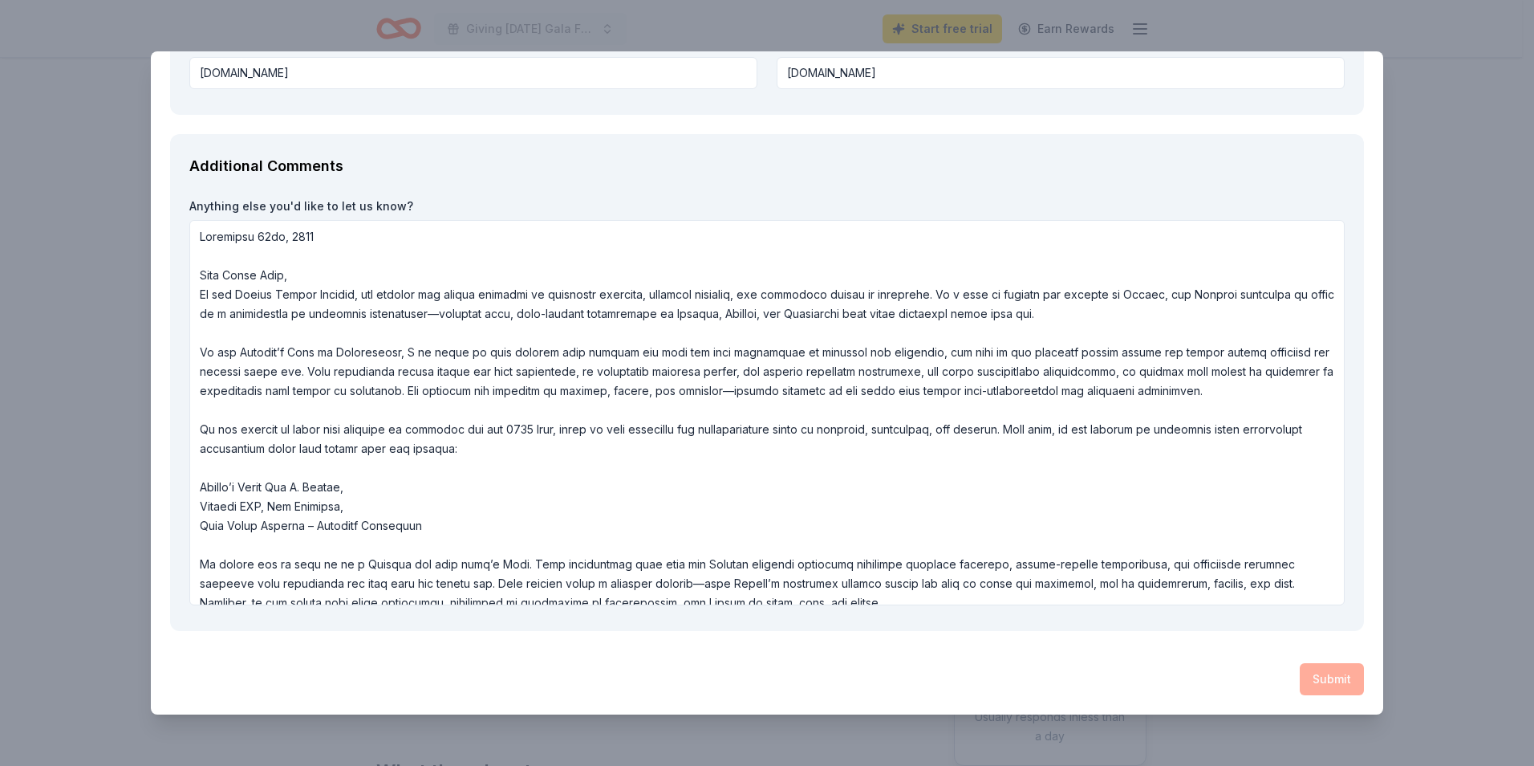
scroll to position [169, 0]
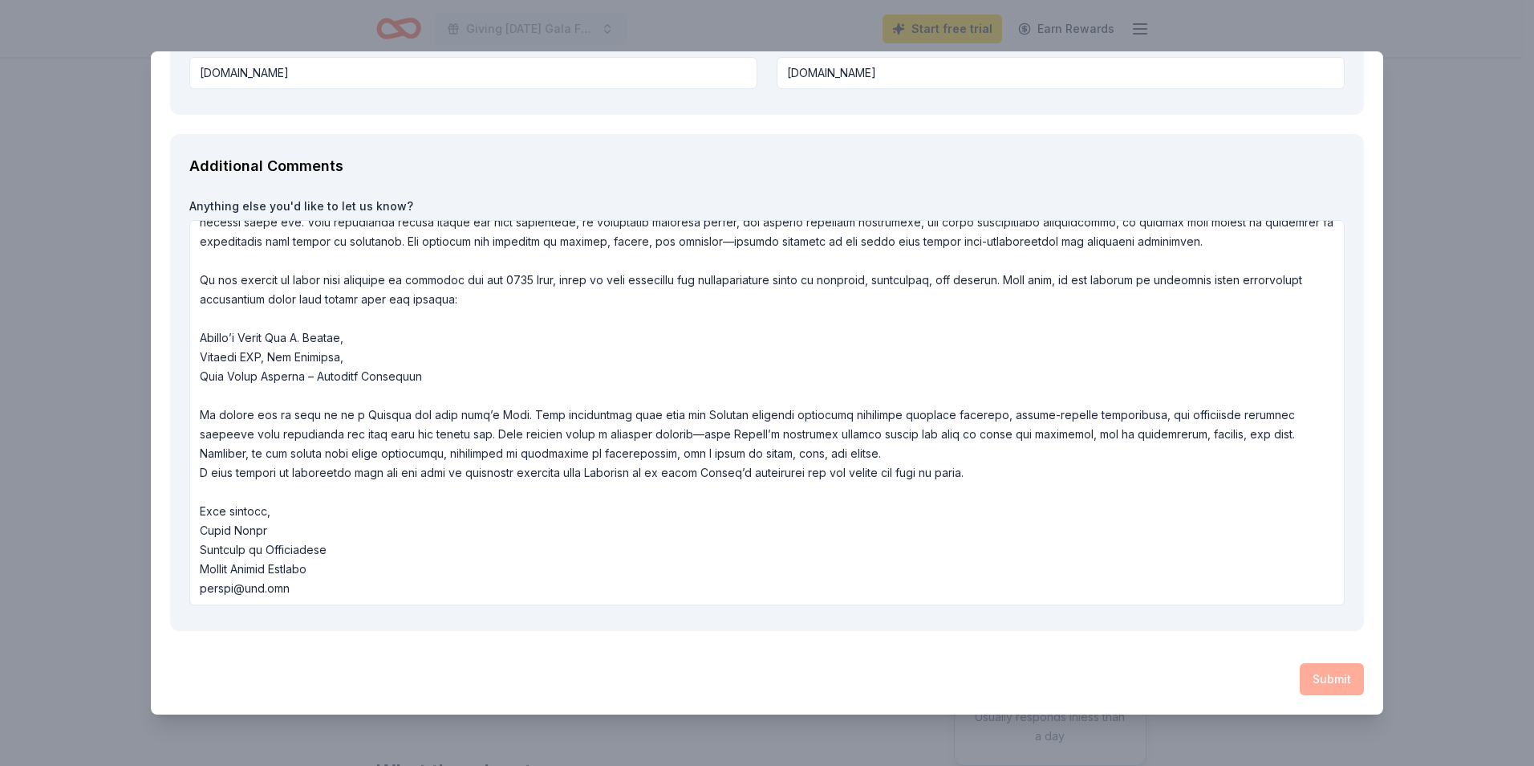
type textarea "On our sponsorship Journal, Digital Brochure, Annual Newsletter, All Social Med…"
click at [616, 560] on textarea at bounding box center [767, 412] width 1156 height 385
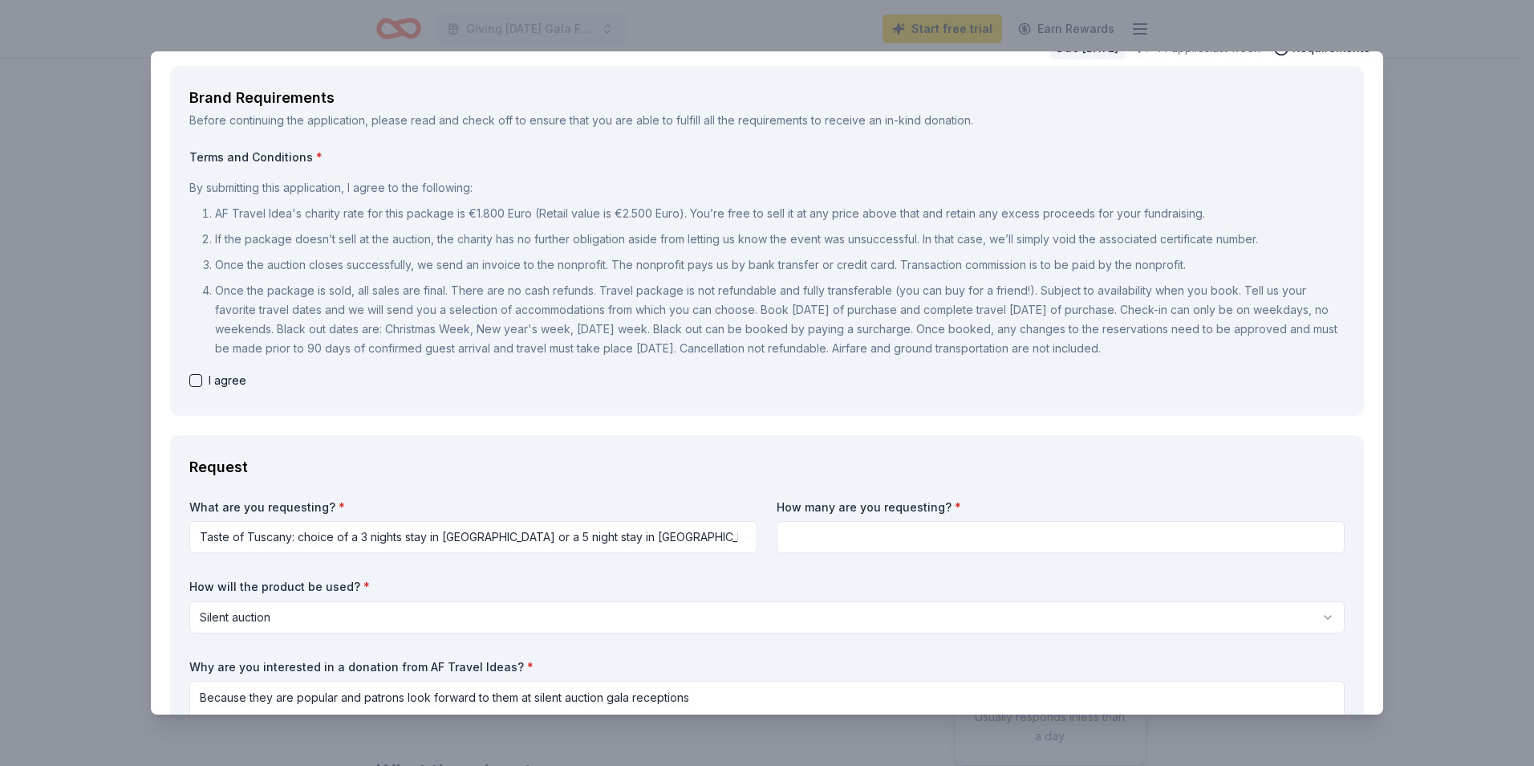
scroll to position [0, 0]
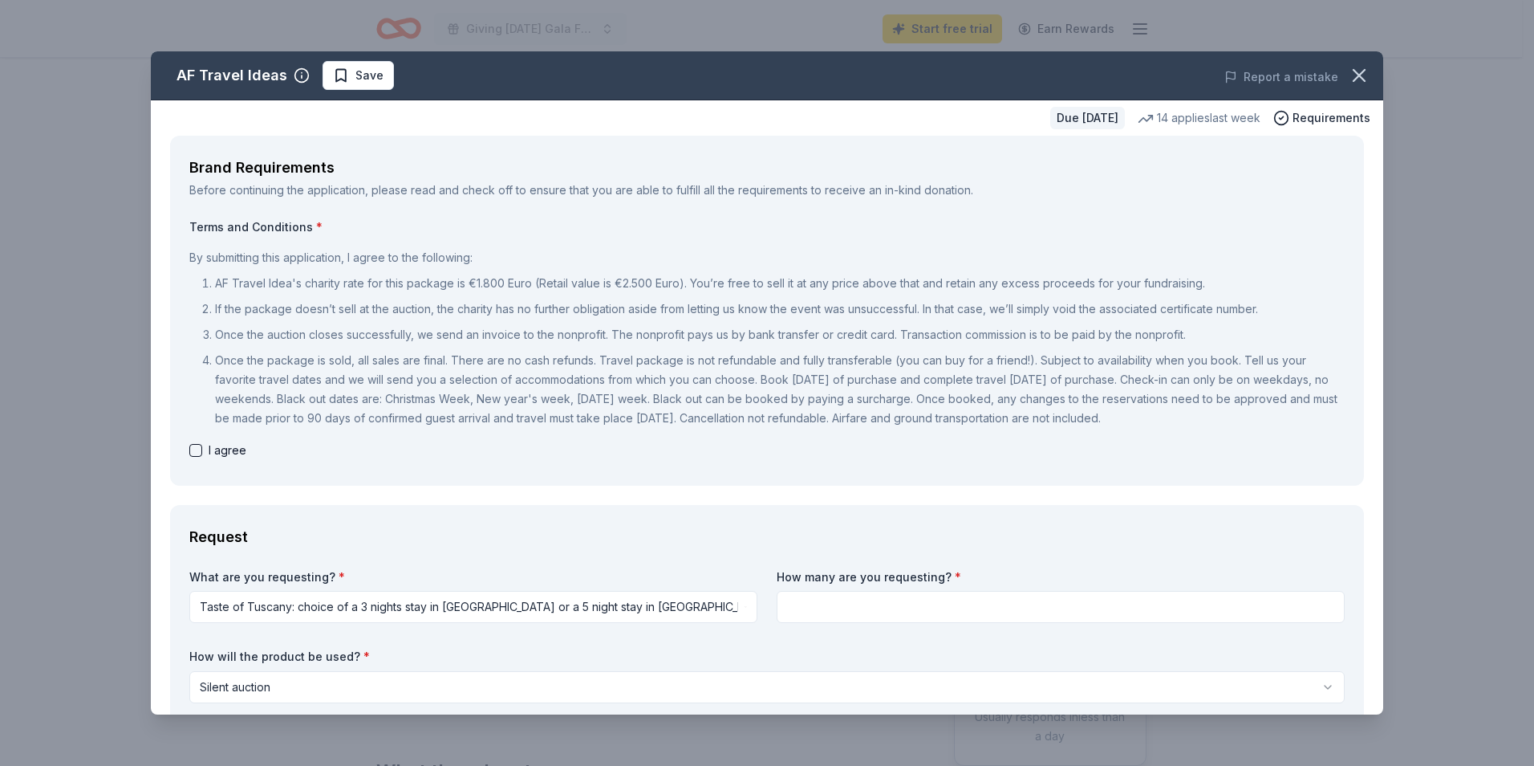
click at [188, 446] on div "Brand Requirements Before continuing the application, please read and check off…" at bounding box center [767, 311] width 1194 height 350
click at [198, 447] on button "button" at bounding box center [195, 450] width 13 height 13
checkbox input "true"
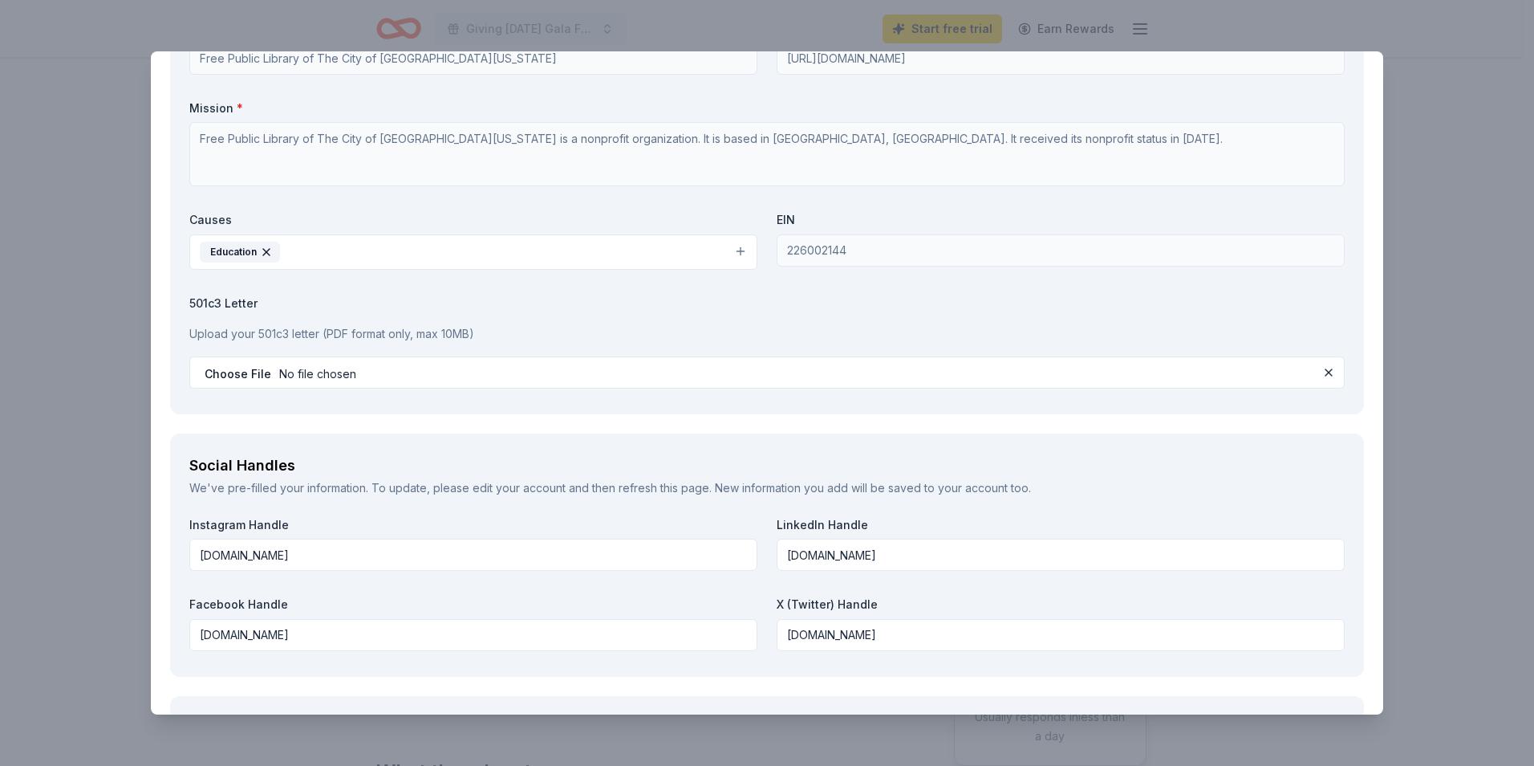
scroll to position [1755, 0]
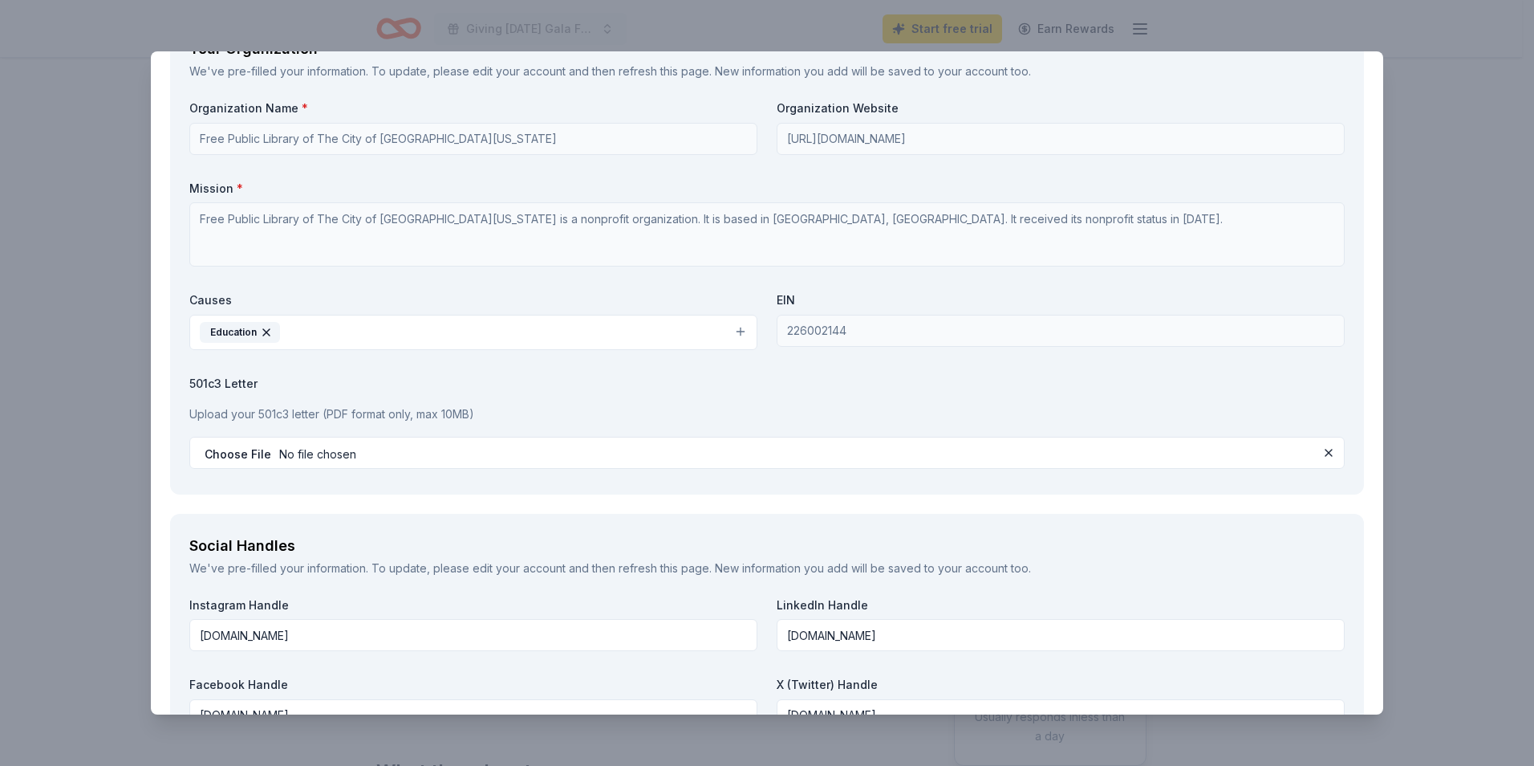
click at [478, 398] on div "Upload your 501c3 letter (PDF format only, max 10MB)" at bounding box center [767, 414] width 1156 height 32
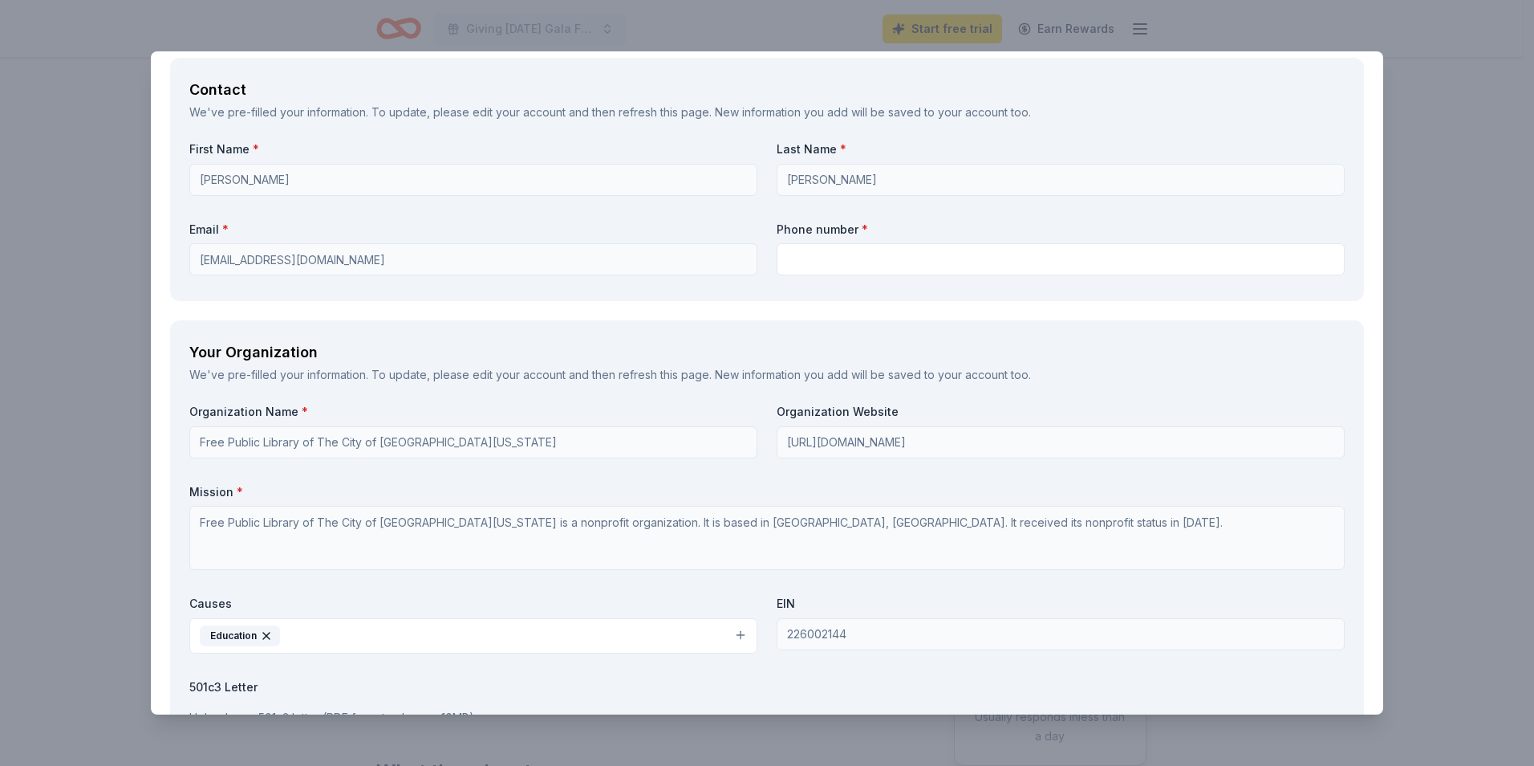
scroll to position [1434, 0]
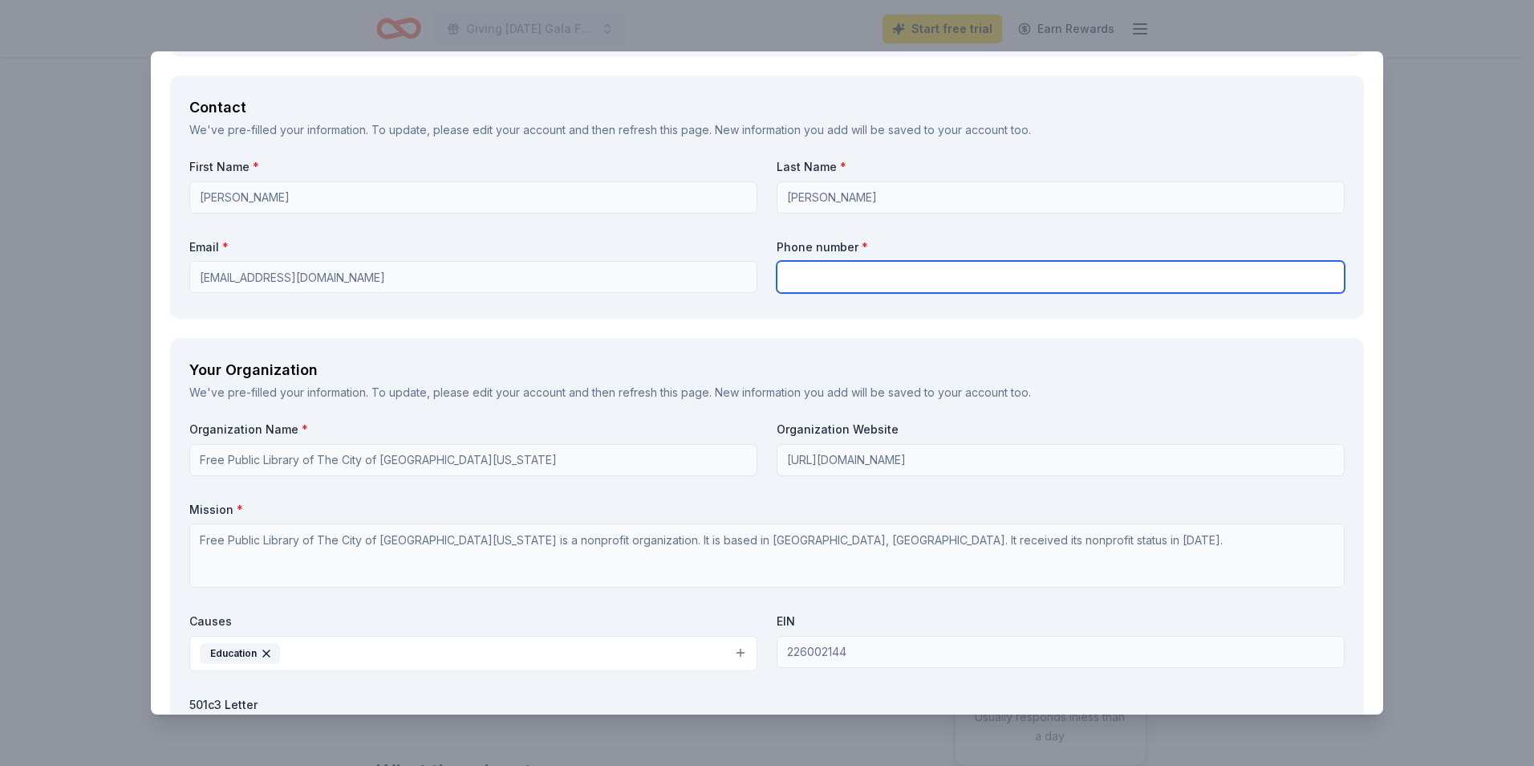
click at [858, 282] on input "text" at bounding box center [1061, 277] width 568 height 32
type input "9735084151"
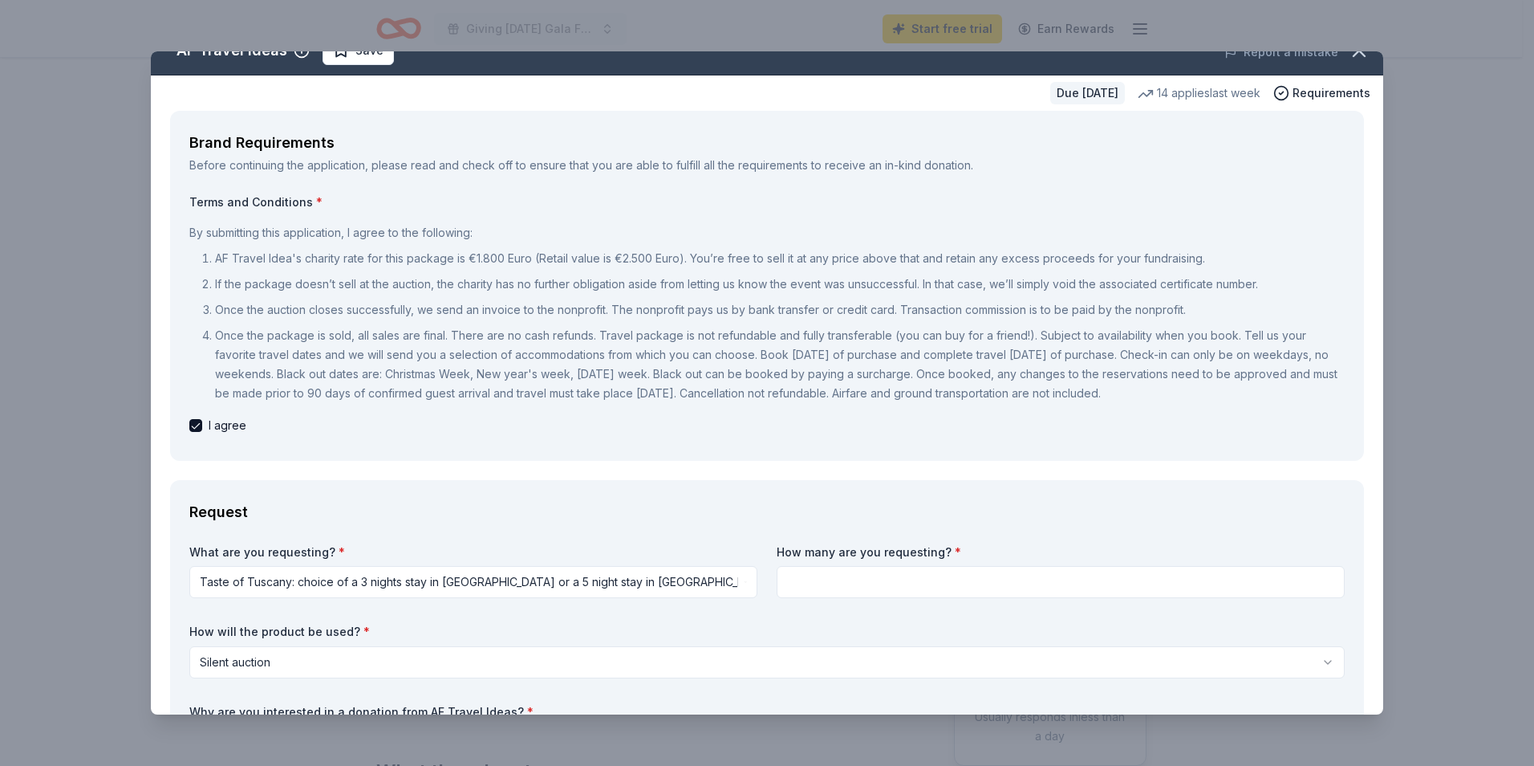
scroll to position [0, 0]
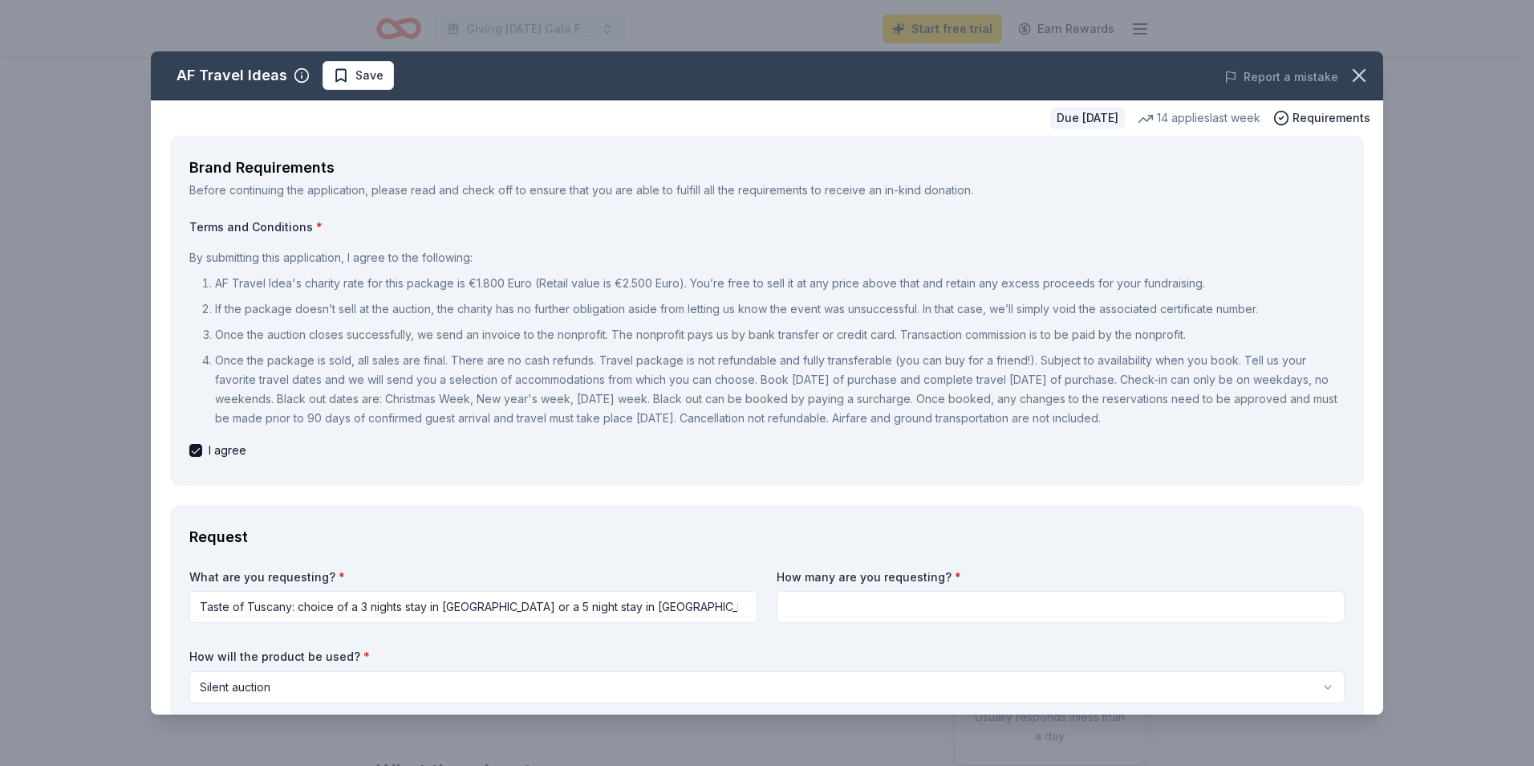
click at [933, 177] on div "Brand Requirements" at bounding box center [767, 168] width 1156 height 26
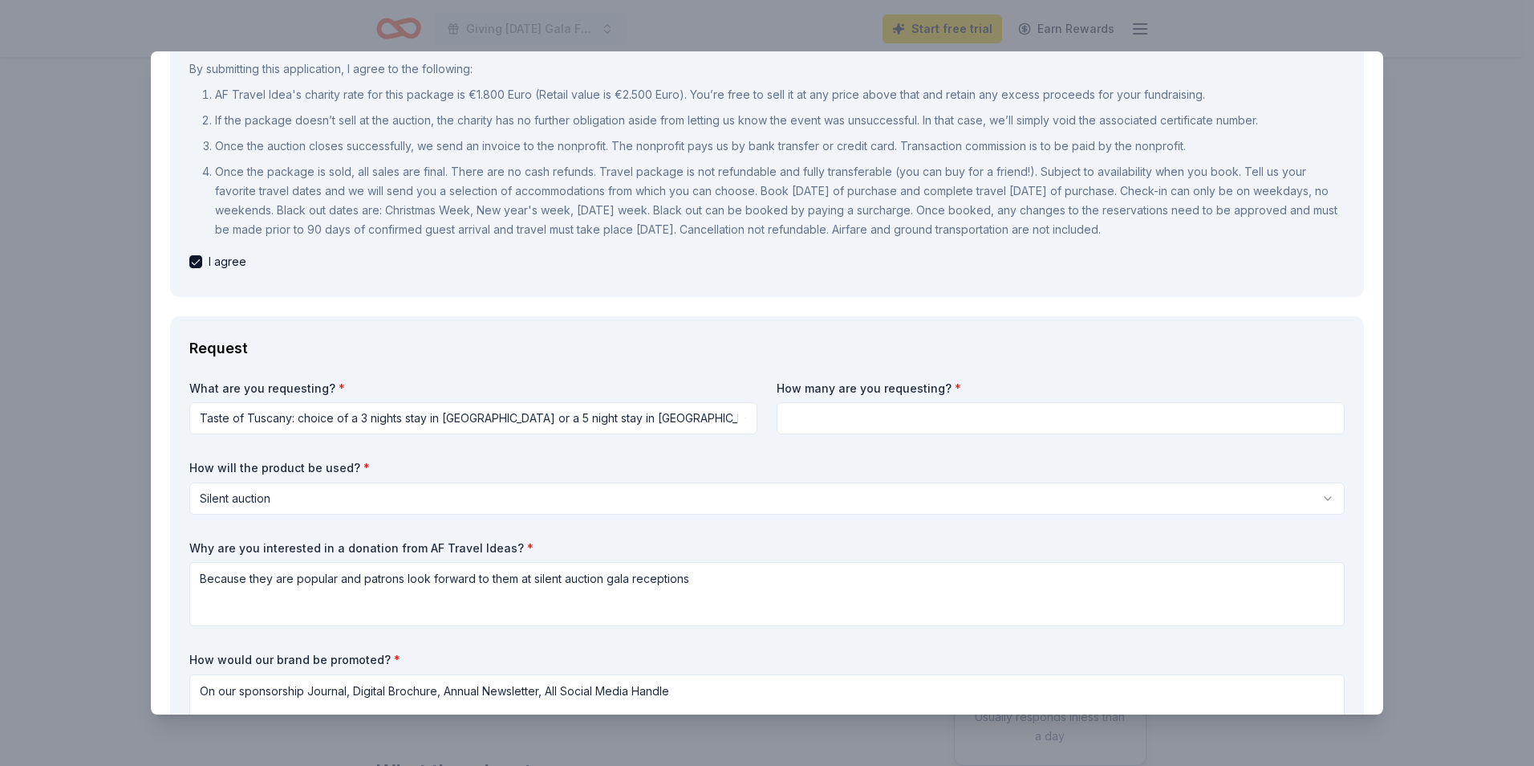
scroll to position [321, 0]
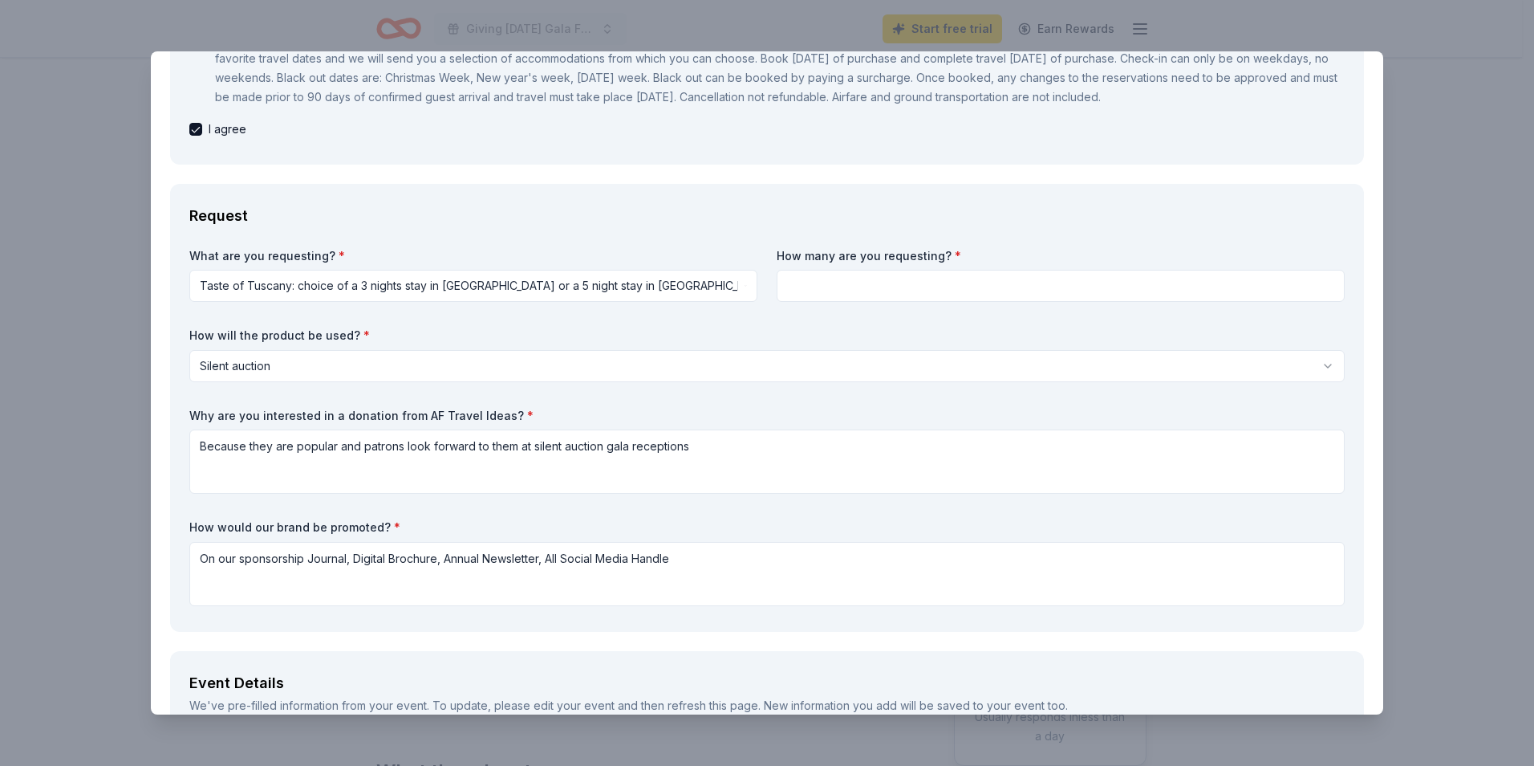
click at [894, 283] on input at bounding box center [1061, 286] width 568 height 32
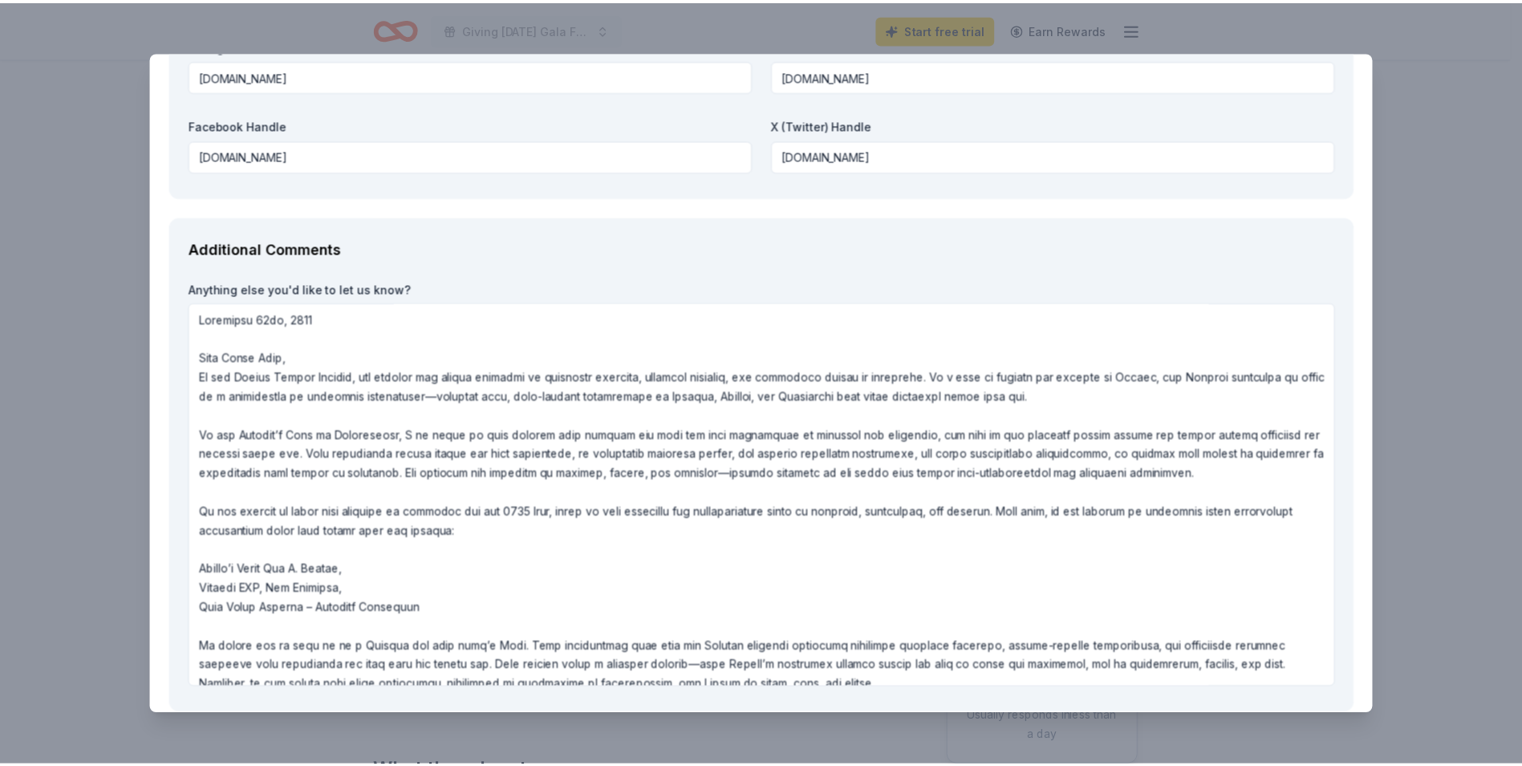
scroll to position [2397, 0]
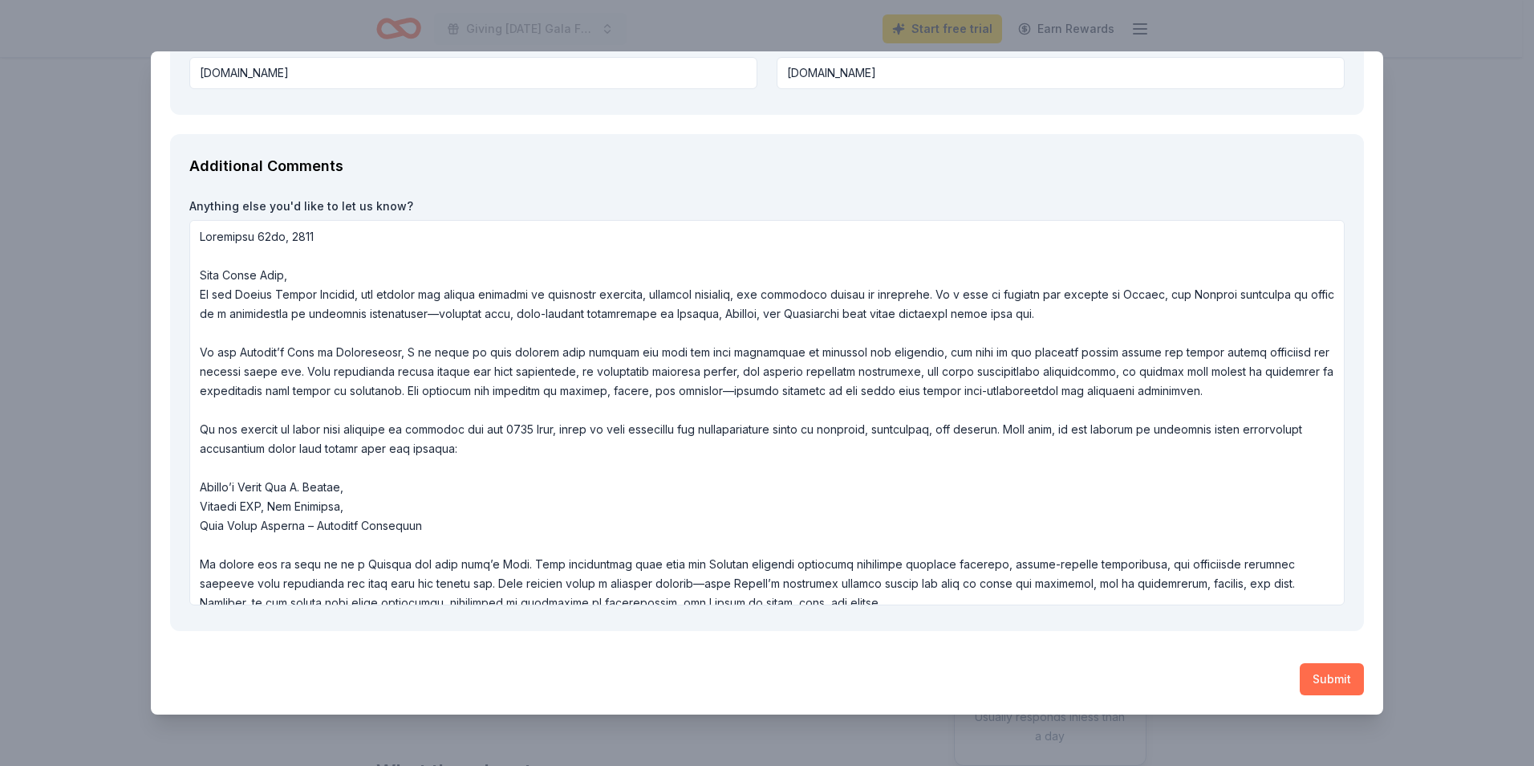
type input "2"
click at [1321, 684] on button "Submit" at bounding box center [1332, 679] width 64 height 32
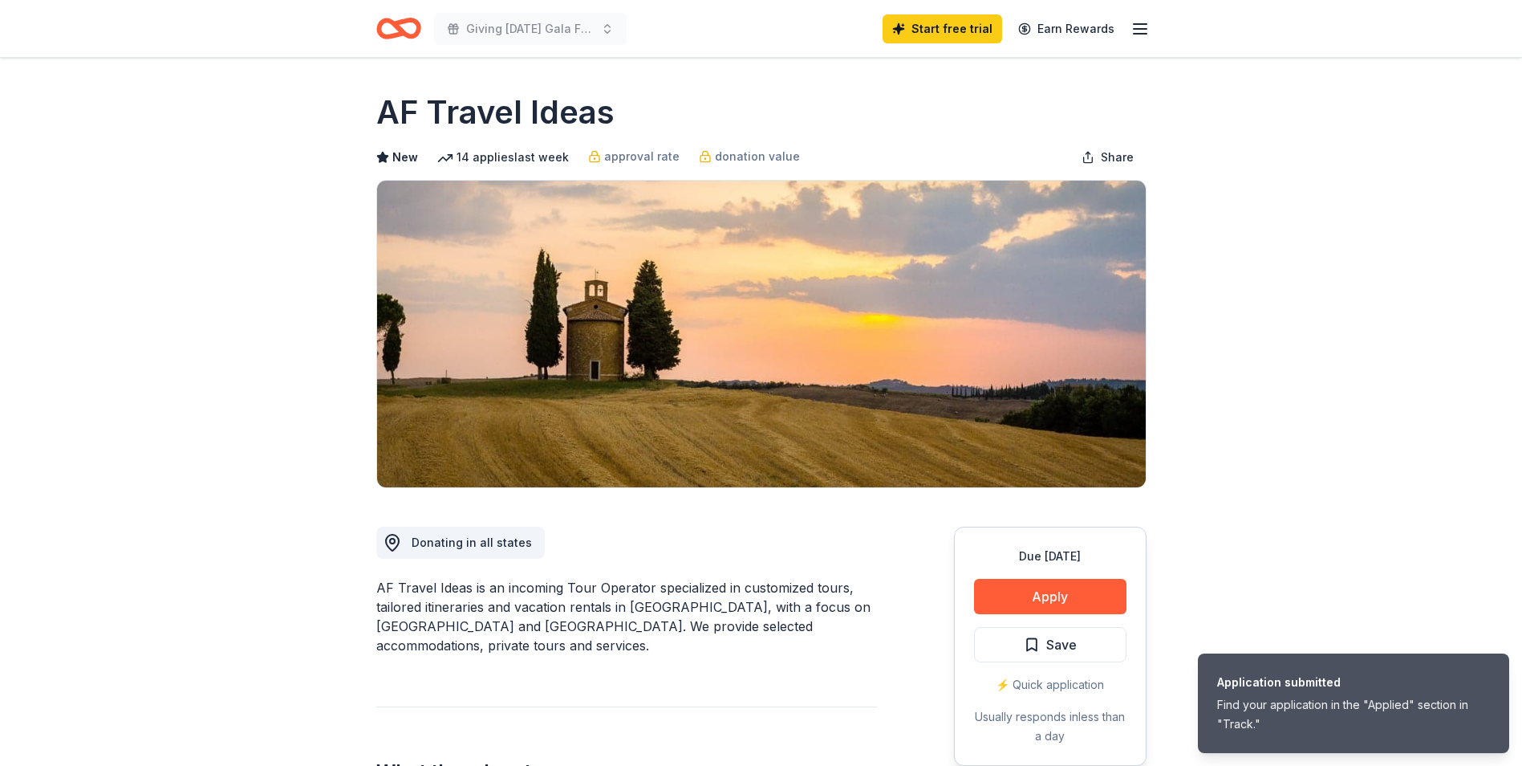
click at [1321, 695] on div "Find your application in the "Applied" section in "Track."" at bounding box center [1353, 714] width 273 height 39
click at [1140, 26] on icon "button" at bounding box center [1140, 28] width 19 height 19
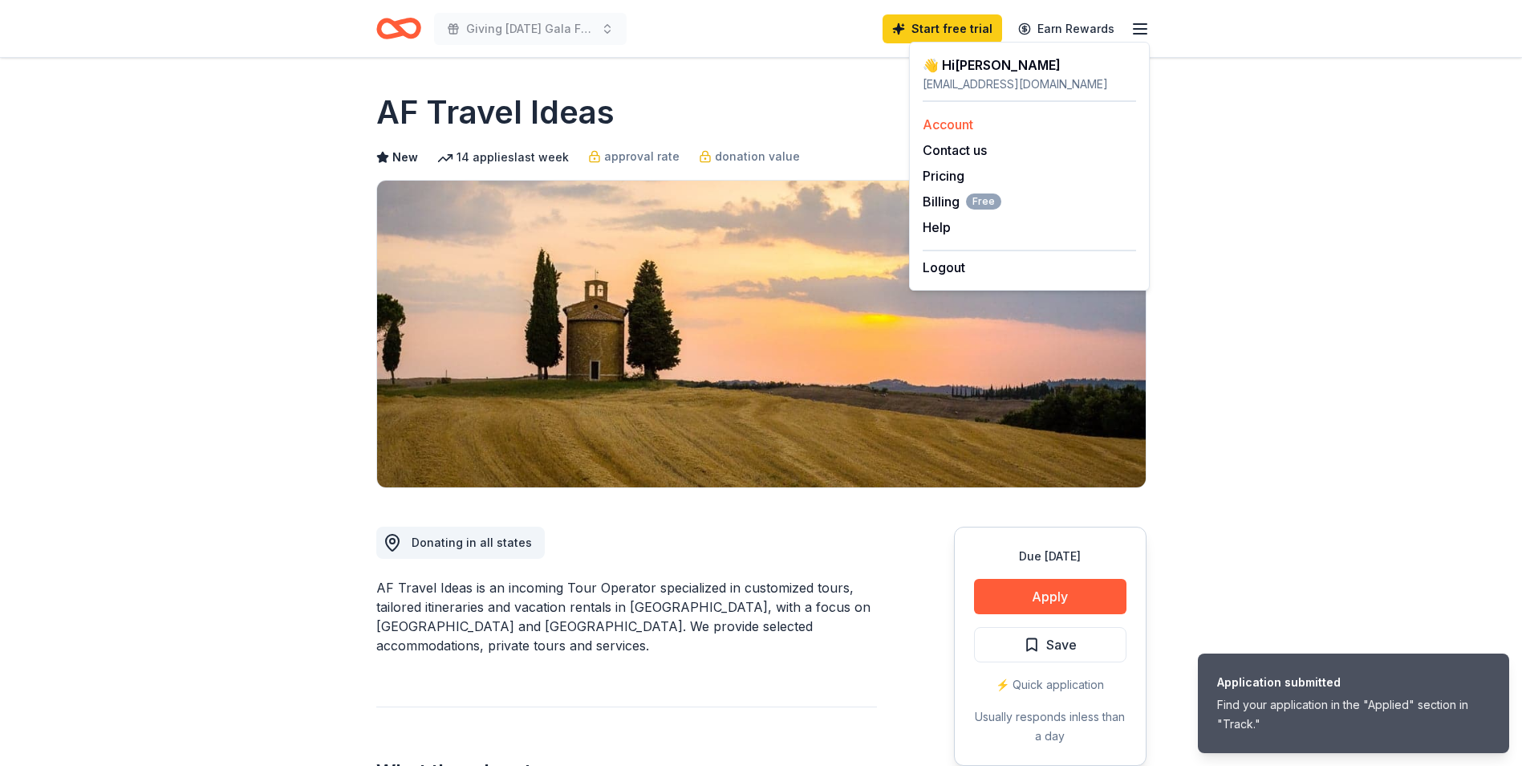
click at [957, 125] on link "Account" at bounding box center [948, 124] width 51 height 16
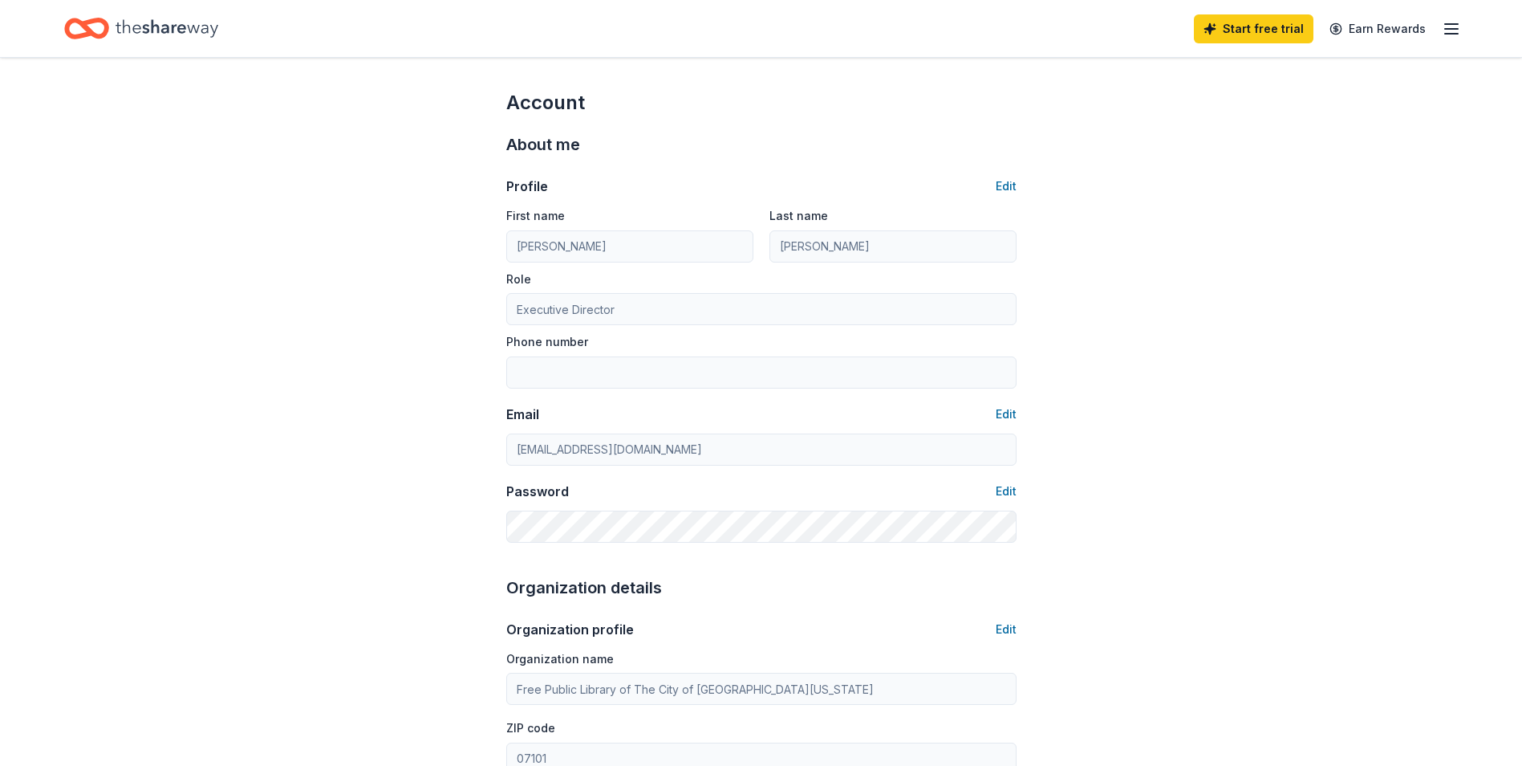
click at [1453, 26] on icon "button" at bounding box center [1451, 28] width 19 height 19
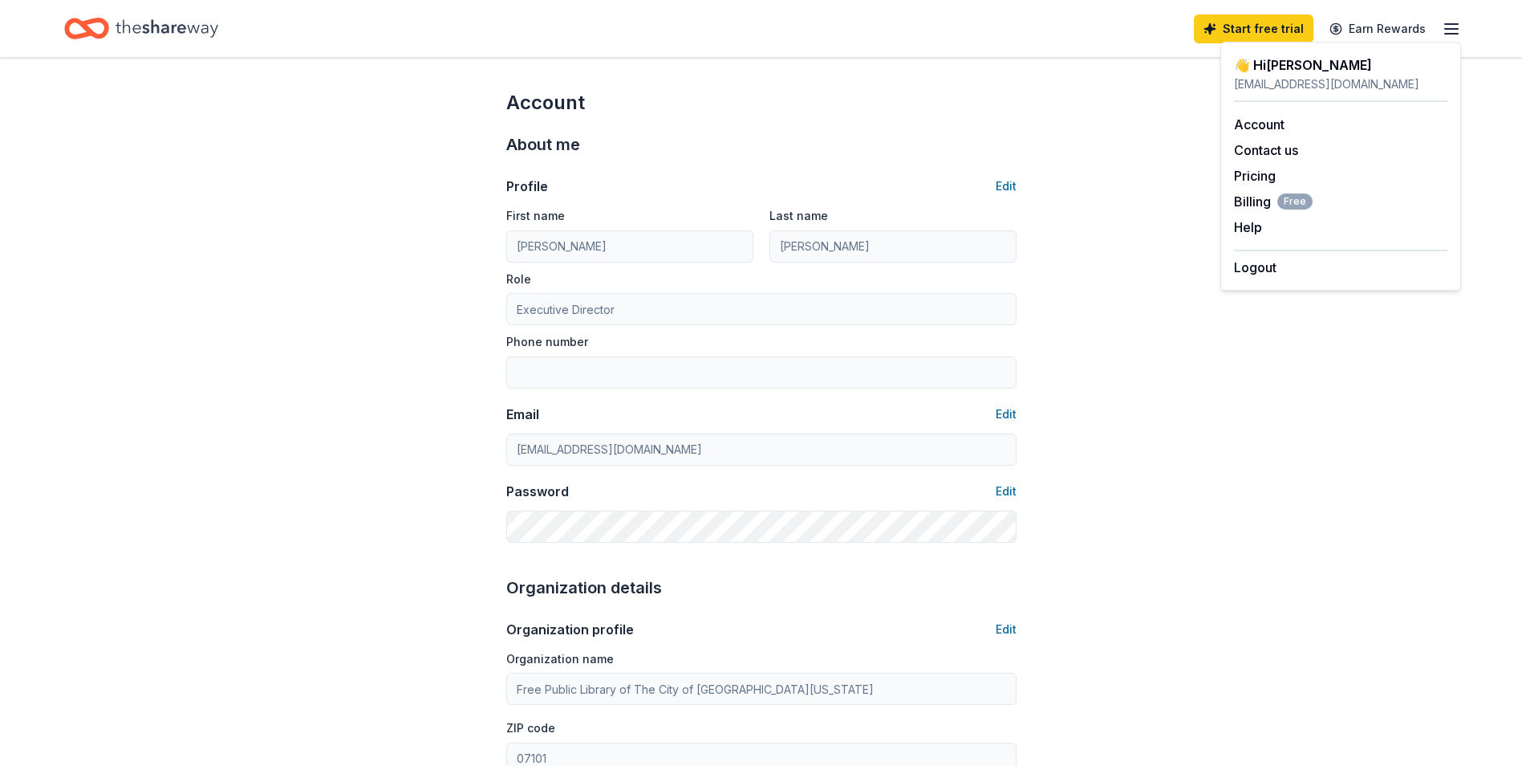
click at [1055, 126] on div "Account About me Profile Edit First name Janet Last name Mateo Role Executive D…" at bounding box center [761, 774] width 1522 height 1433
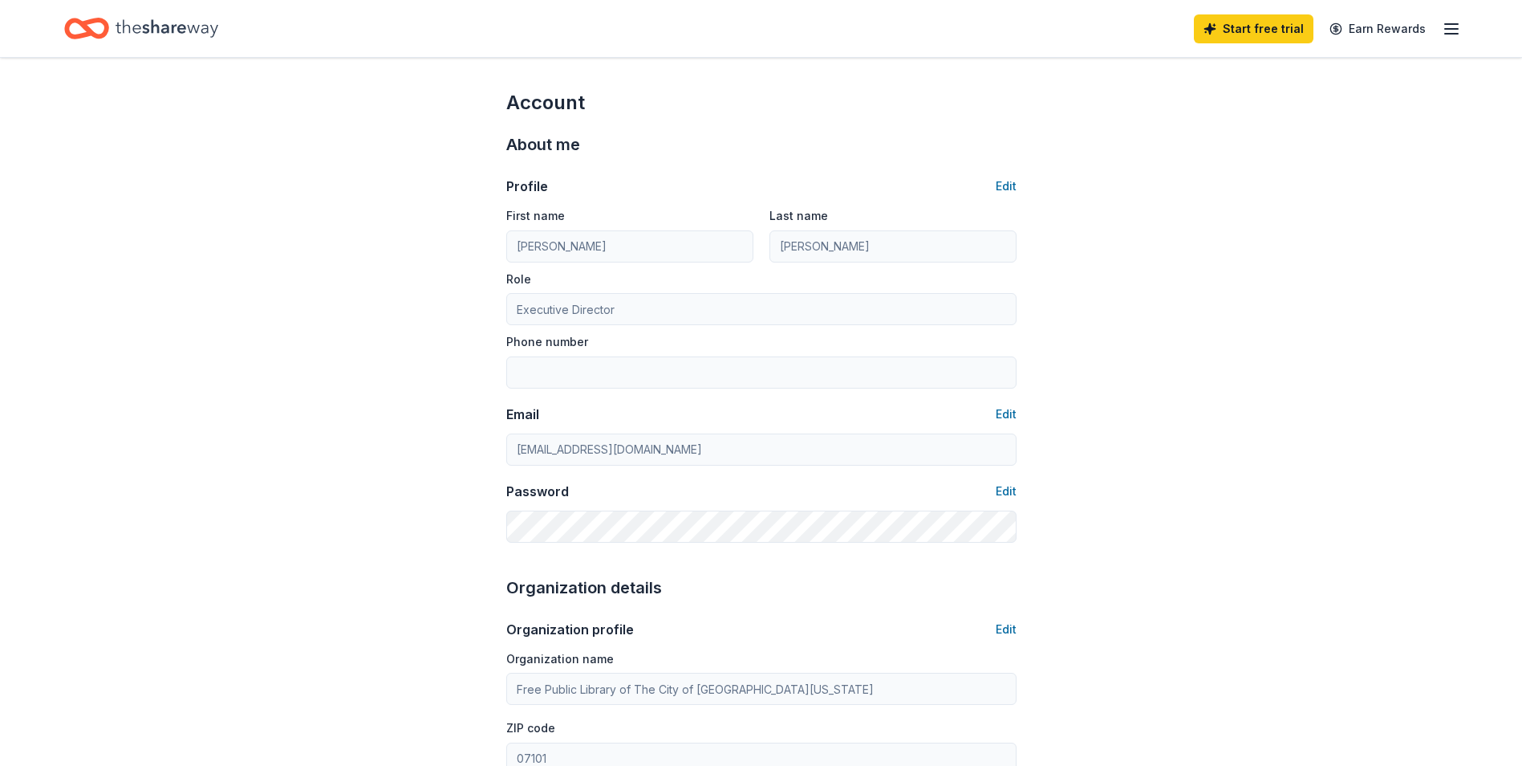
type input "9735084151"
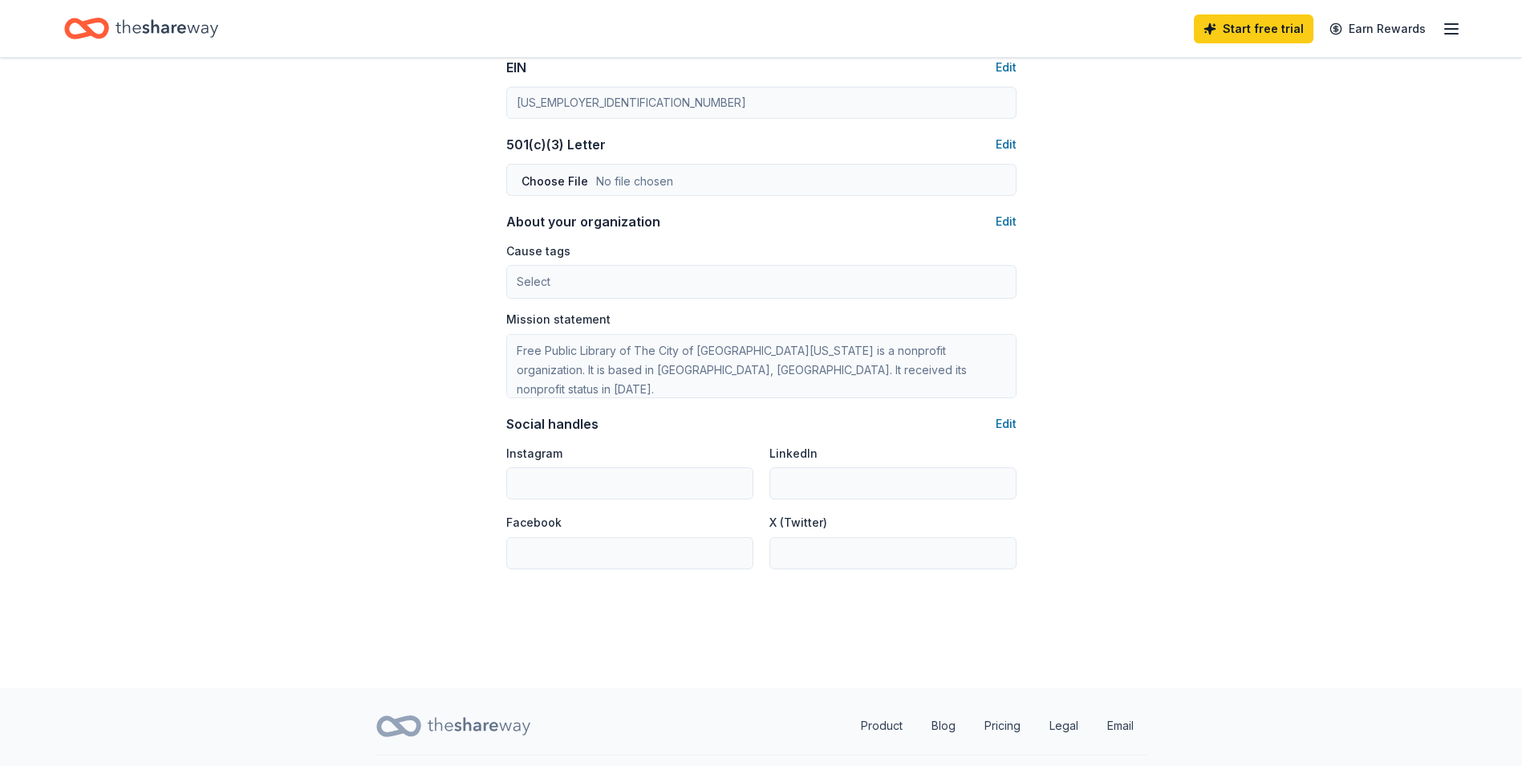
scroll to position [482, 0]
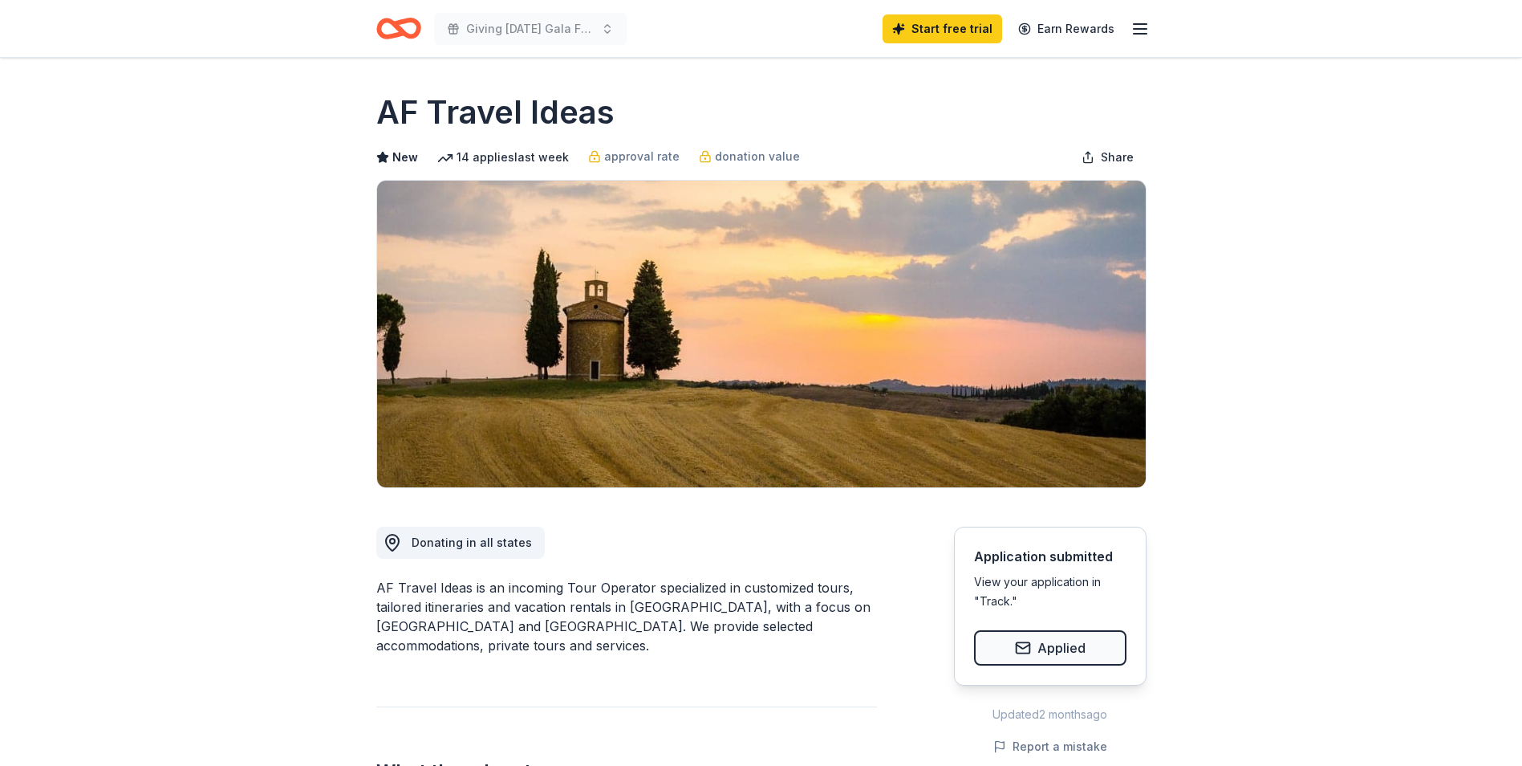
drag, startPoint x: 71, startPoint y: 48, endPoint x: 391, endPoint y: 82, distance: 321.2
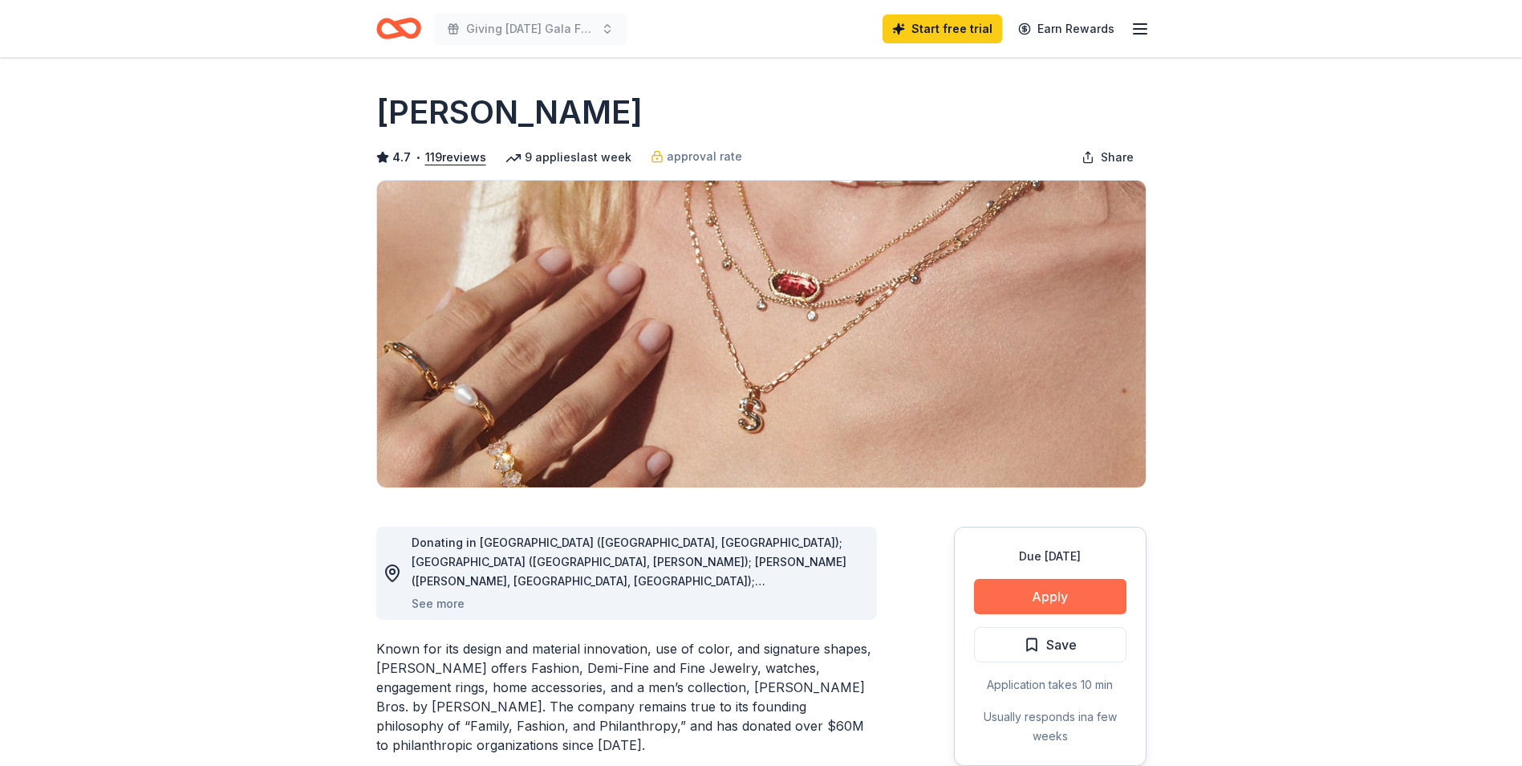
click at [1035, 588] on button "Apply" at bounding box center [1050, 596] width 152 height 35
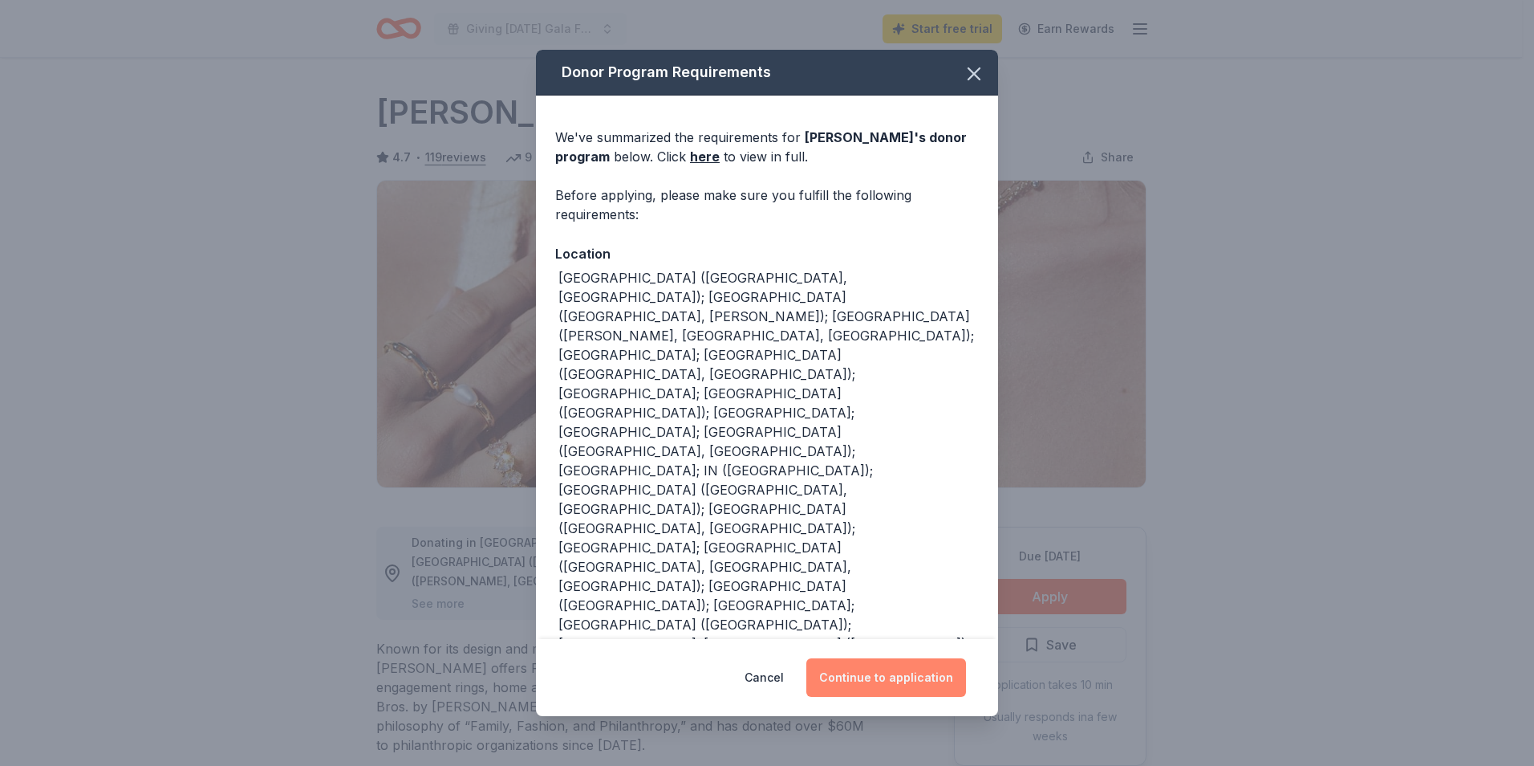
click at [883, 676] on button "Continue to application" at bounding box center [887, 677] width 160 height 39
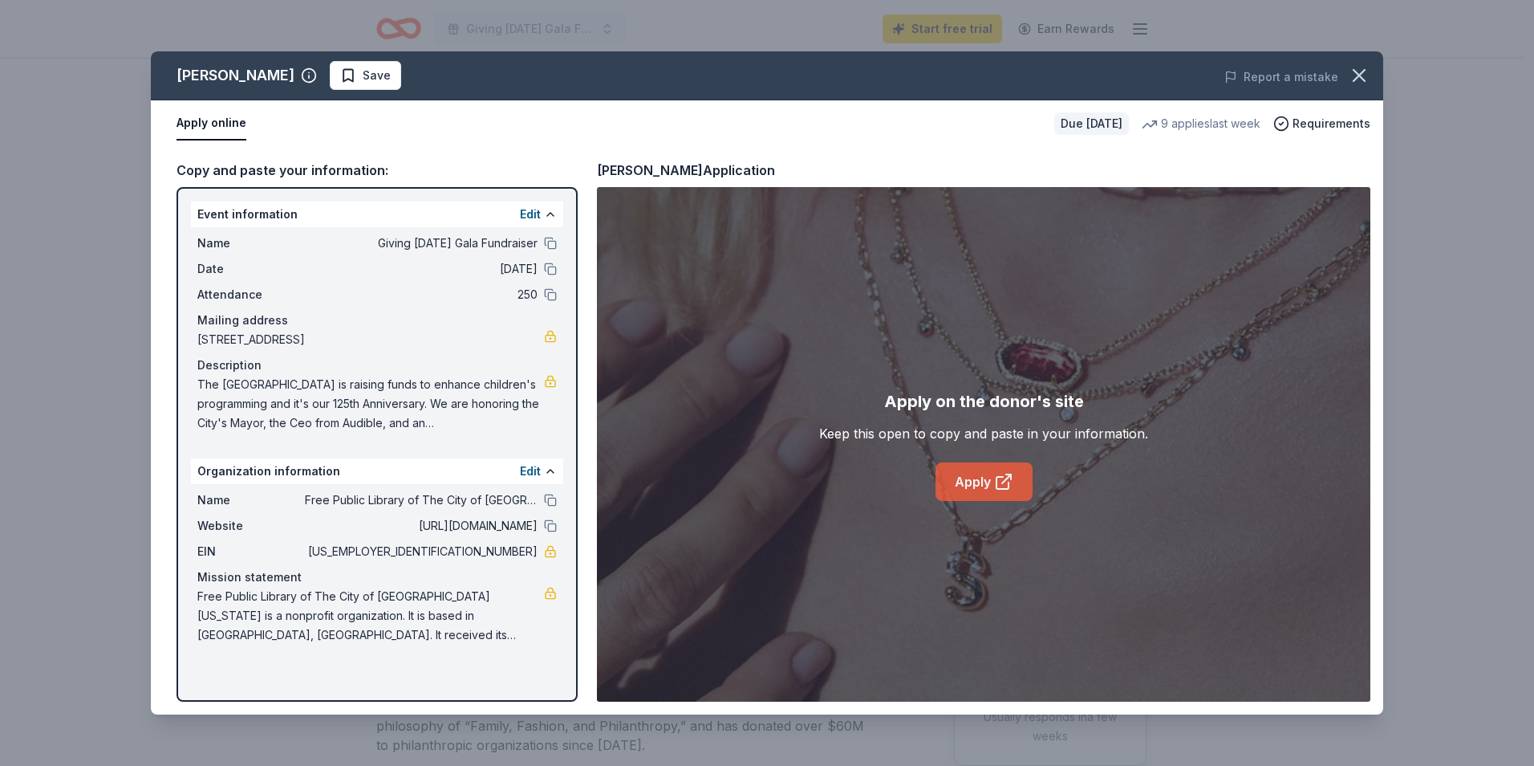
click at [961, 472] on link "Apply" at bounding box center [984, 481] width 97 height 39
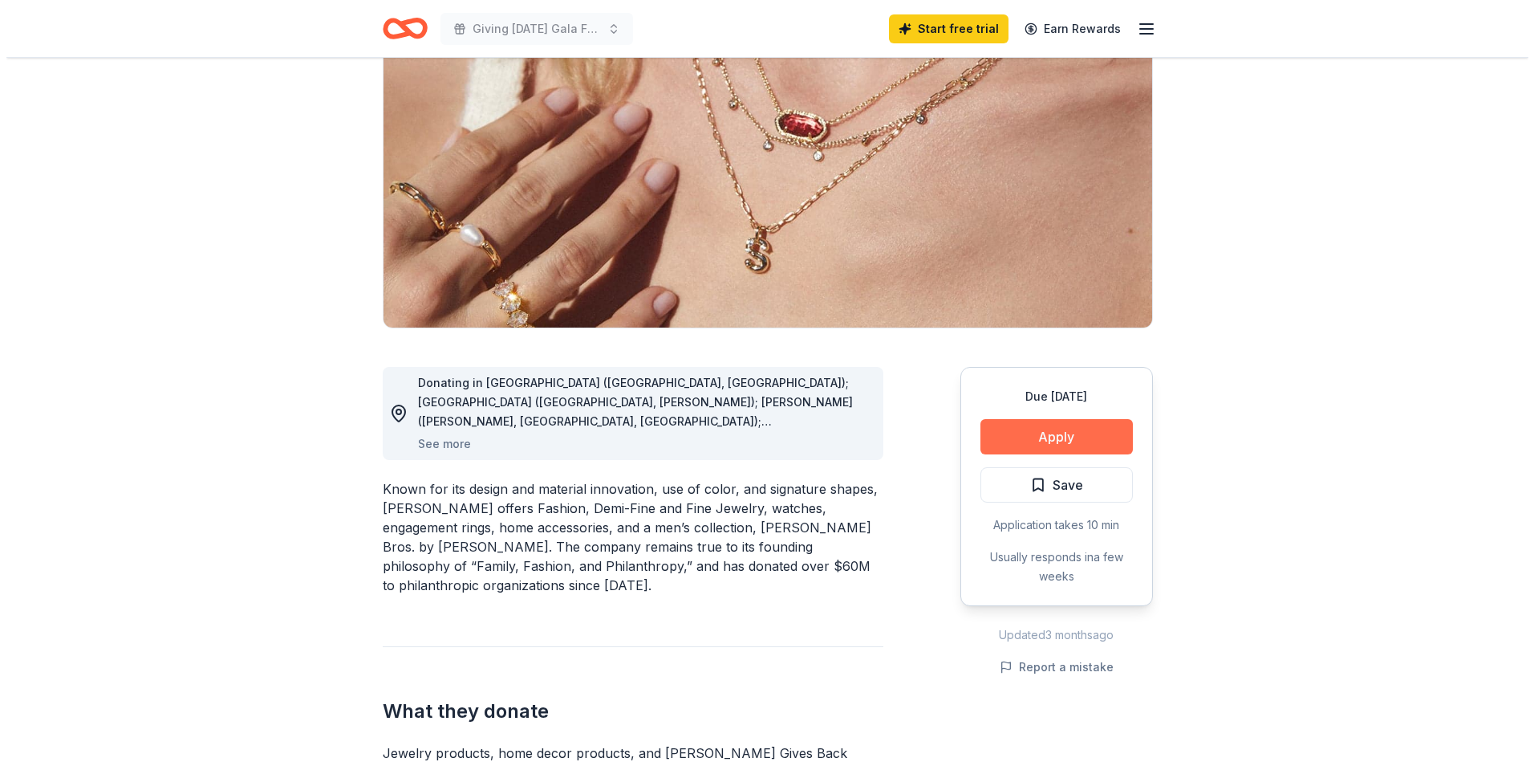
scroll to position [161, 0]
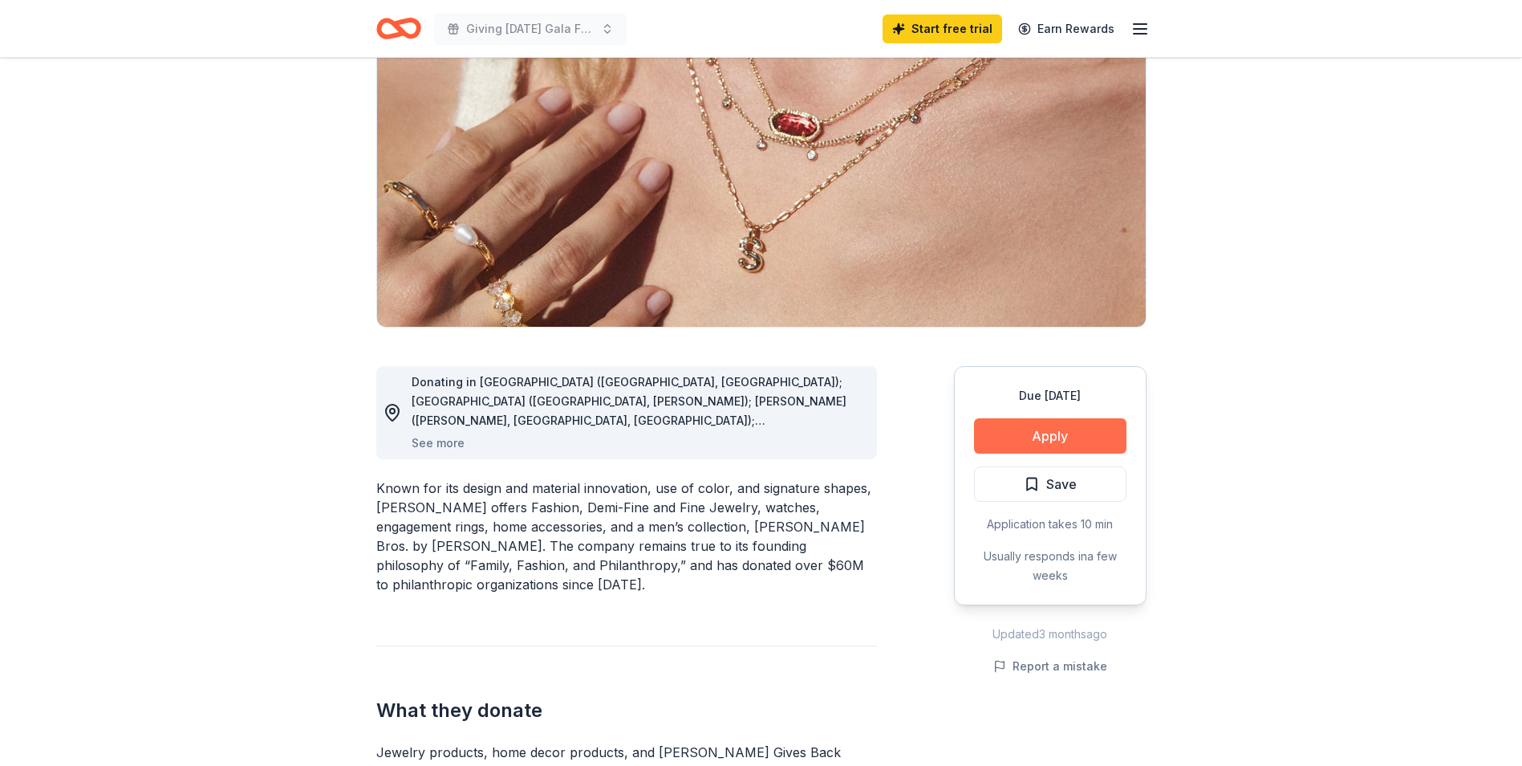
click at [1050, 431] on button "Apply" at bounding box center [1050, 435] width 152 height 35
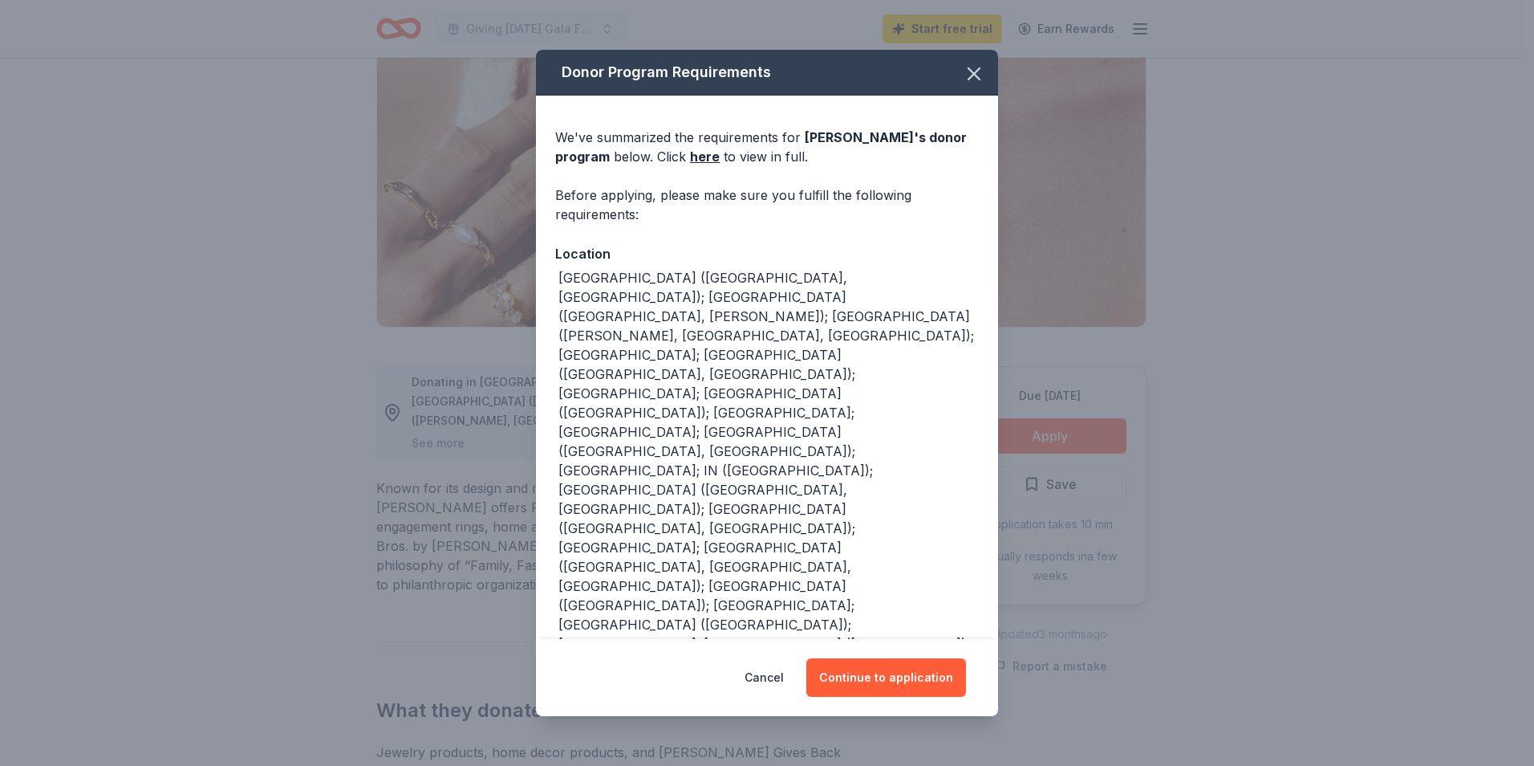
scroll to position [36, 0]
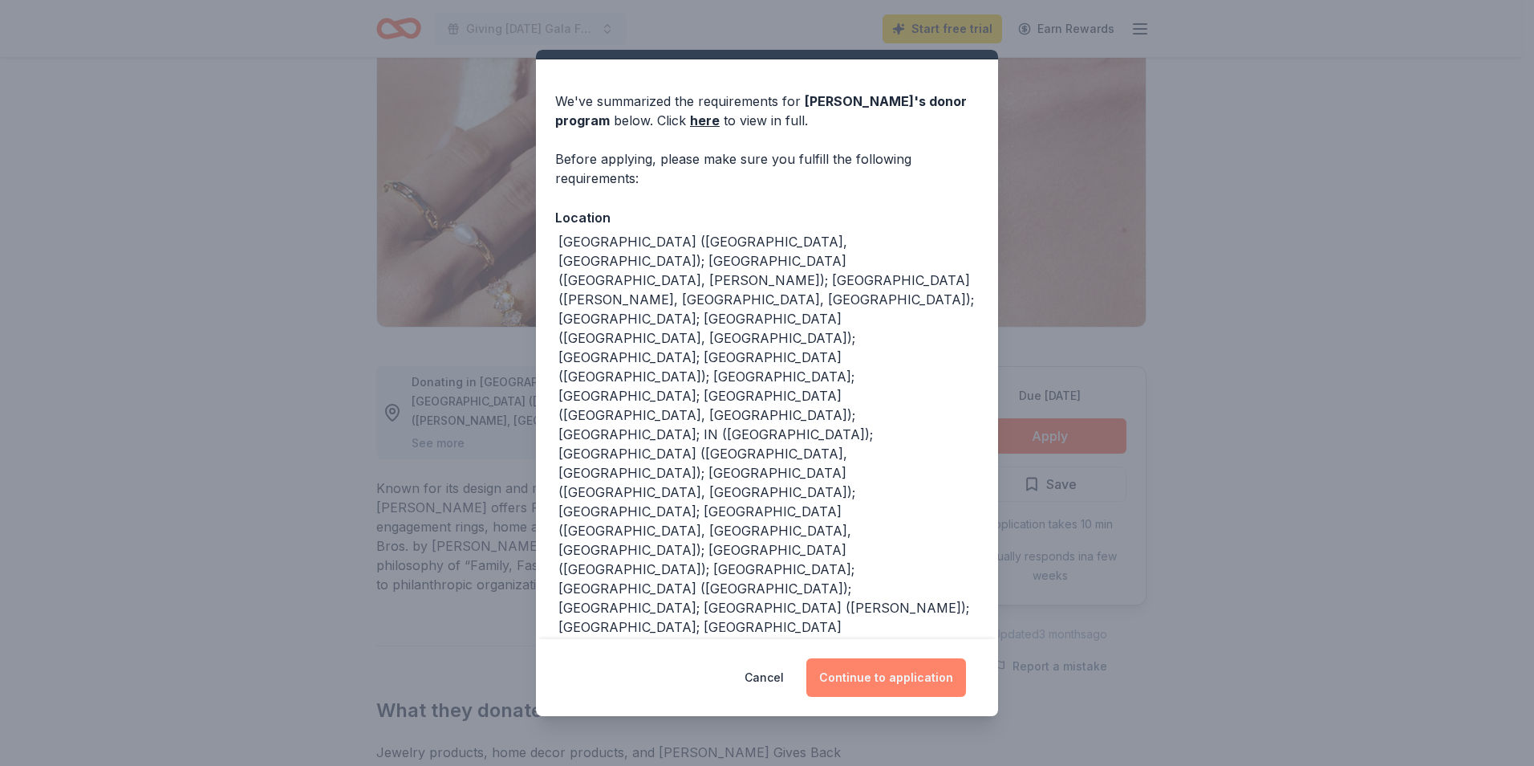
click at [889, 677] on button "Continue to application" at bounding box center [887, 677] width 160 height 39
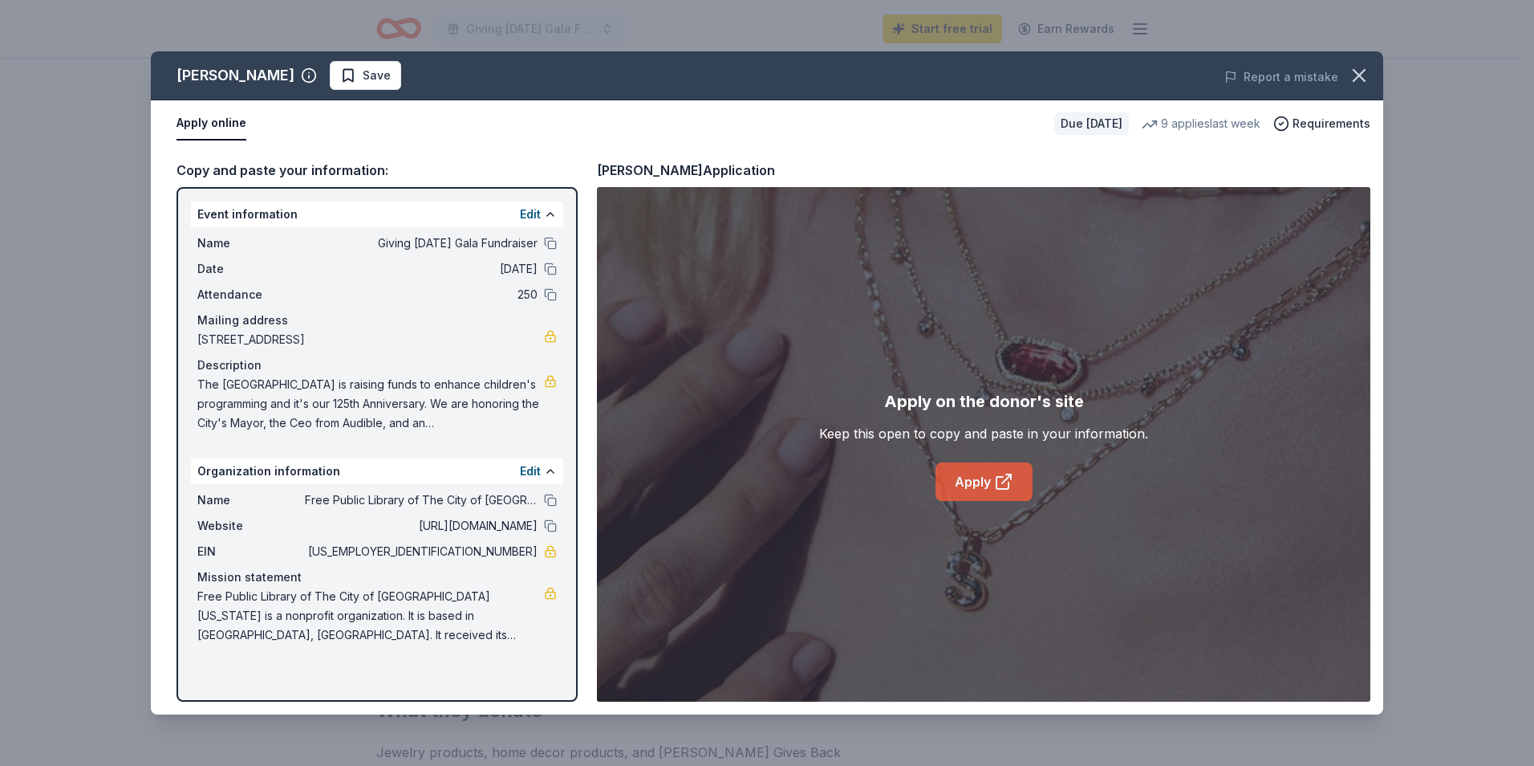
click at [990, 482] on link "Apply" at bounding box center [984, 481] width 97 height 39
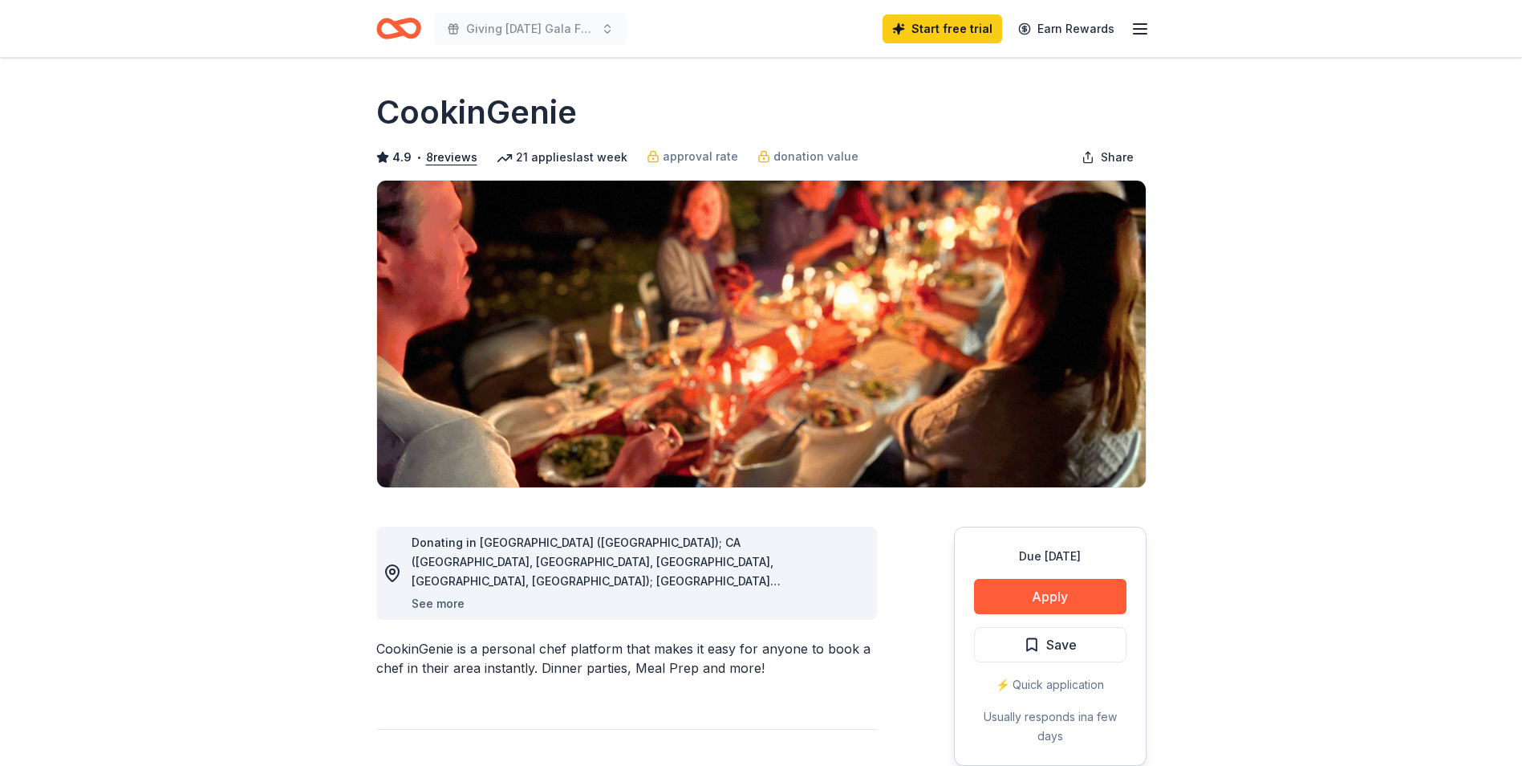
click at [417, 603] on button "See more" at bounding box center [438, 603] width 53 height 19
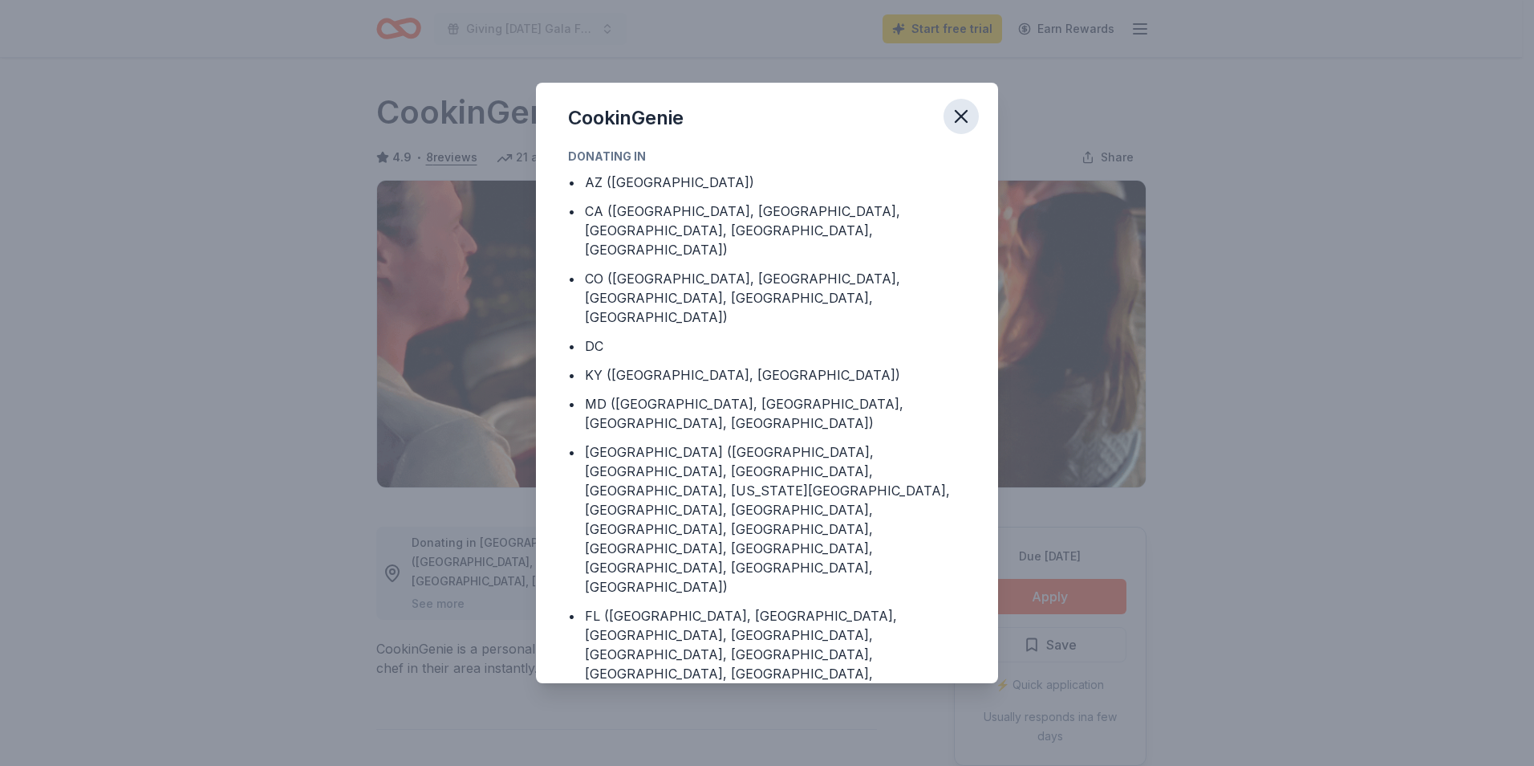
click at [961, 108] on icon "button" at bounding box center [961, 116] width 22 height 22
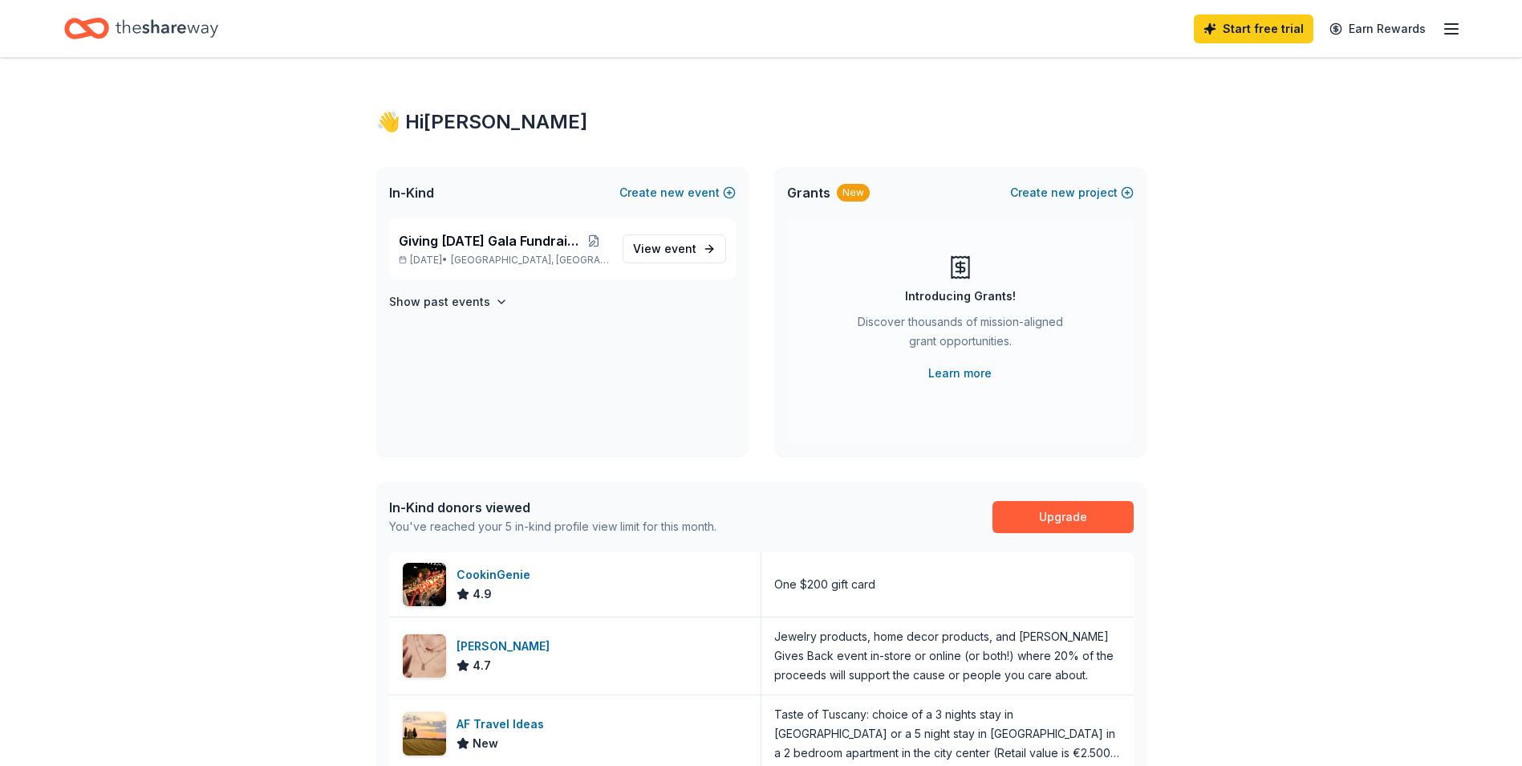
click at [117, 22] on icon "Home" at bounding box center [167, 28] width 103 height 33
click at [964, 372] on link "Learn more" at bounding box center [960, 373] width 63 height 19
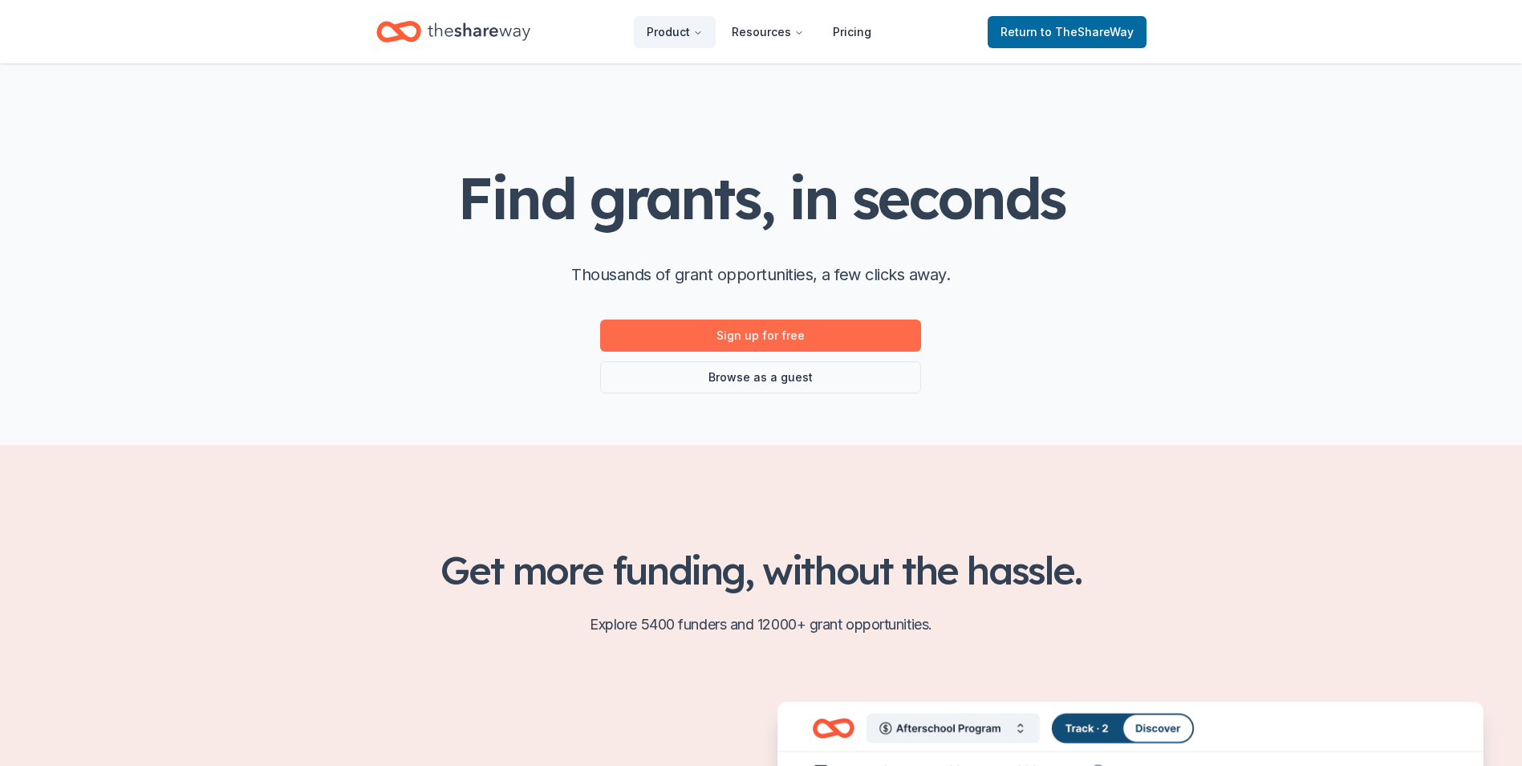
click at [771, 332] on link "Sign up for free" at bounding box center [760, 335] width 321 height 32
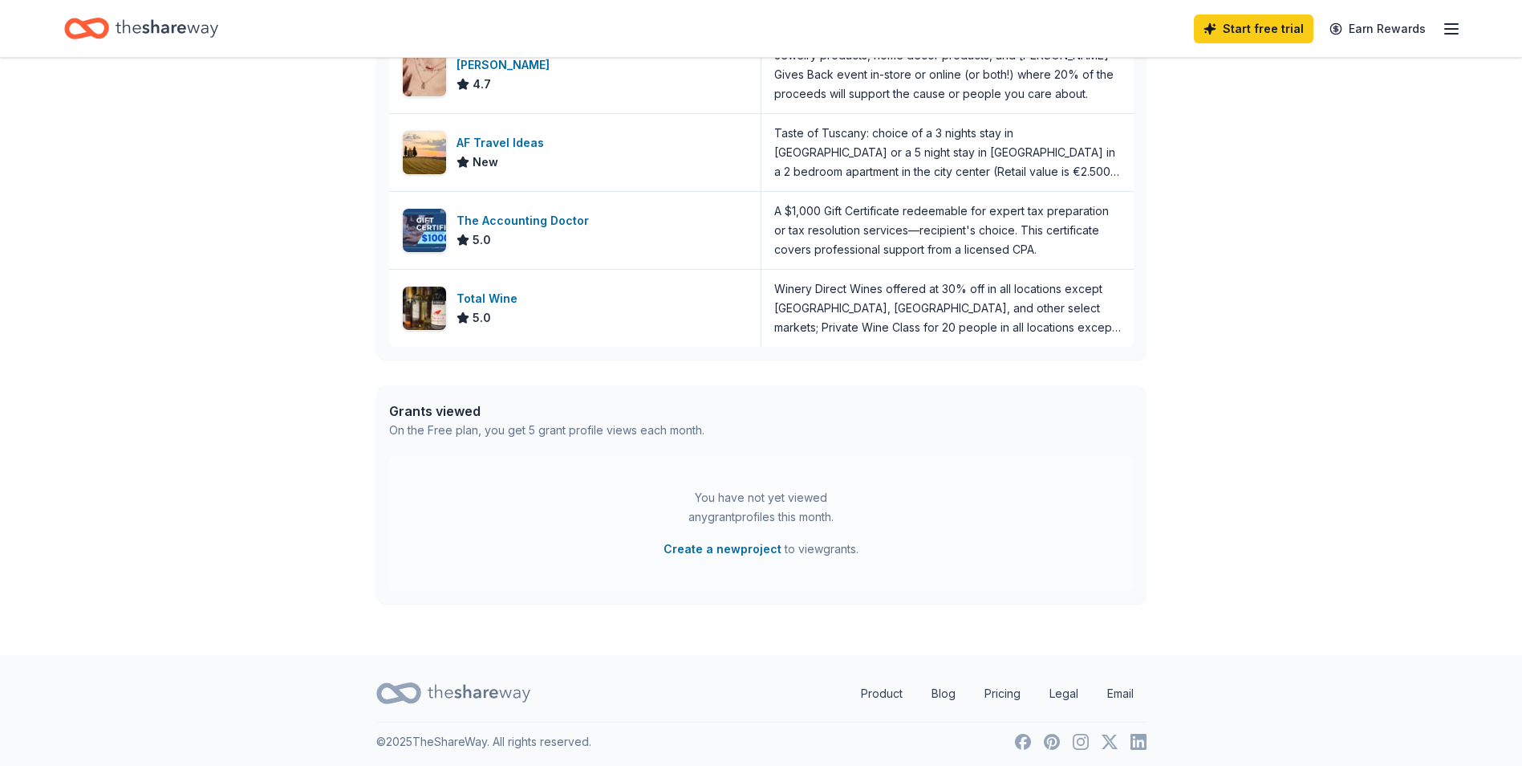
scroll to position [586, 0]
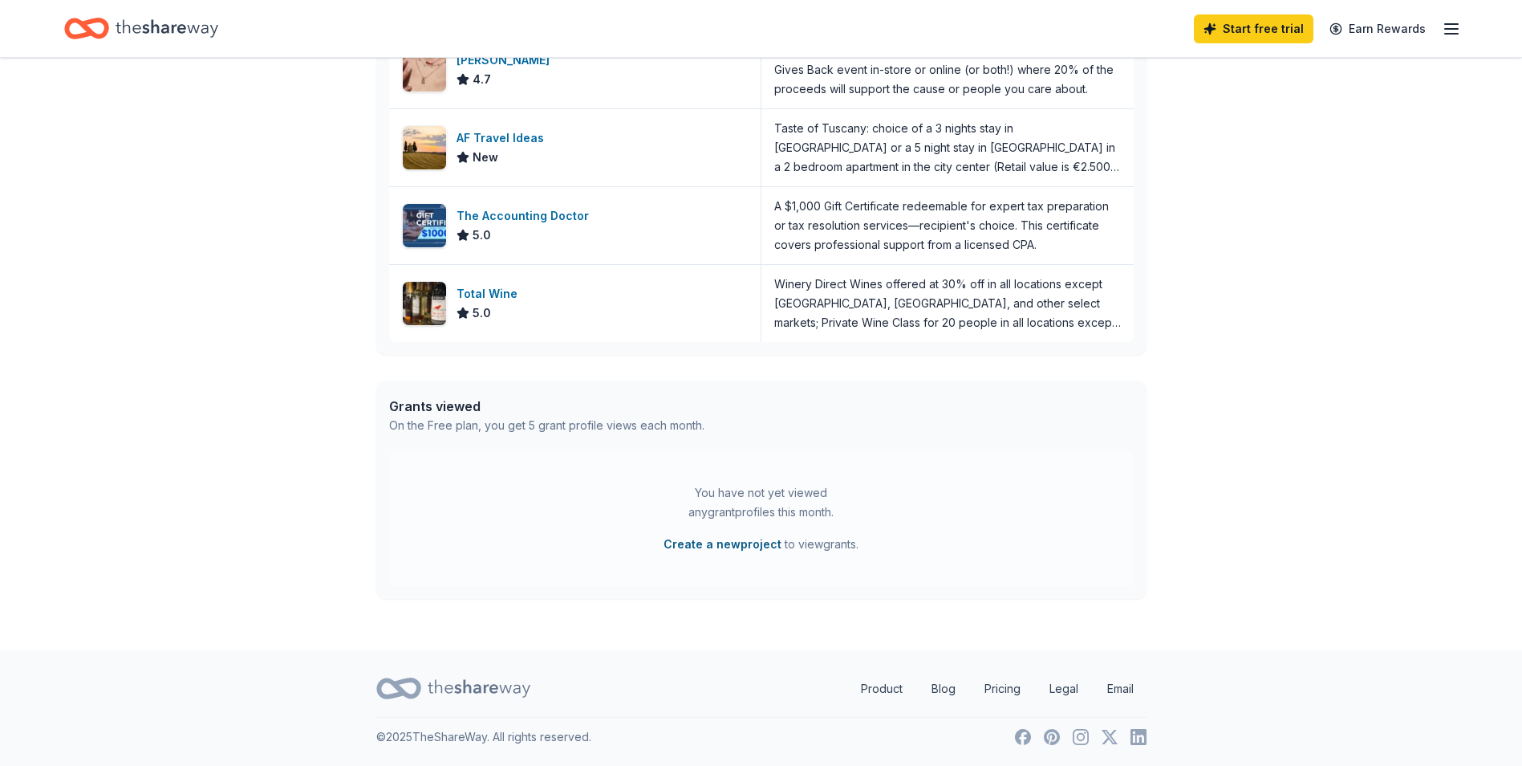
click at [689, 542] on button "Create a new project" at bounding box center [723, 544] width 118 height 19
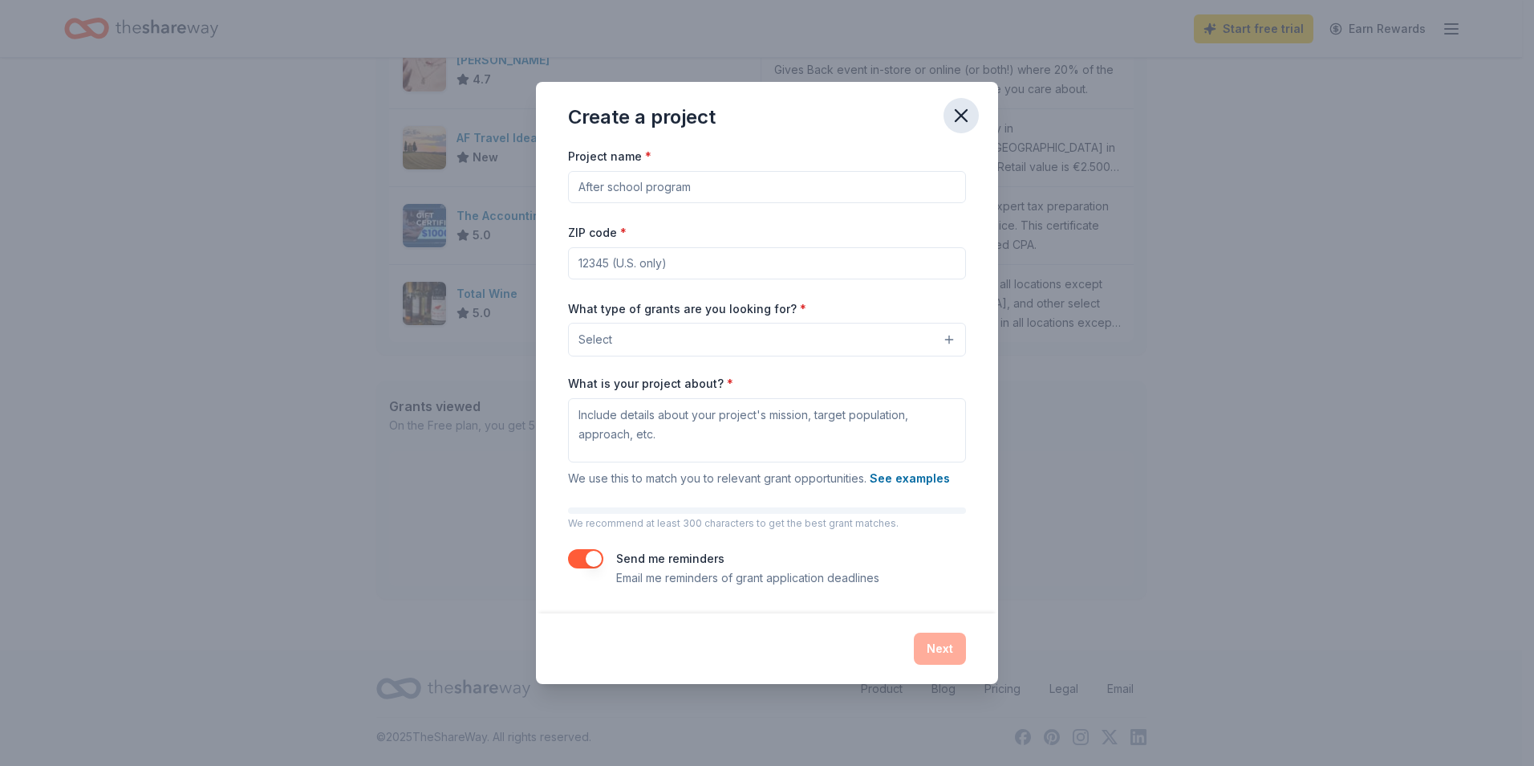
click at [966, 118] on icon "button" at bounding box center [961, 115] width 22 height 22
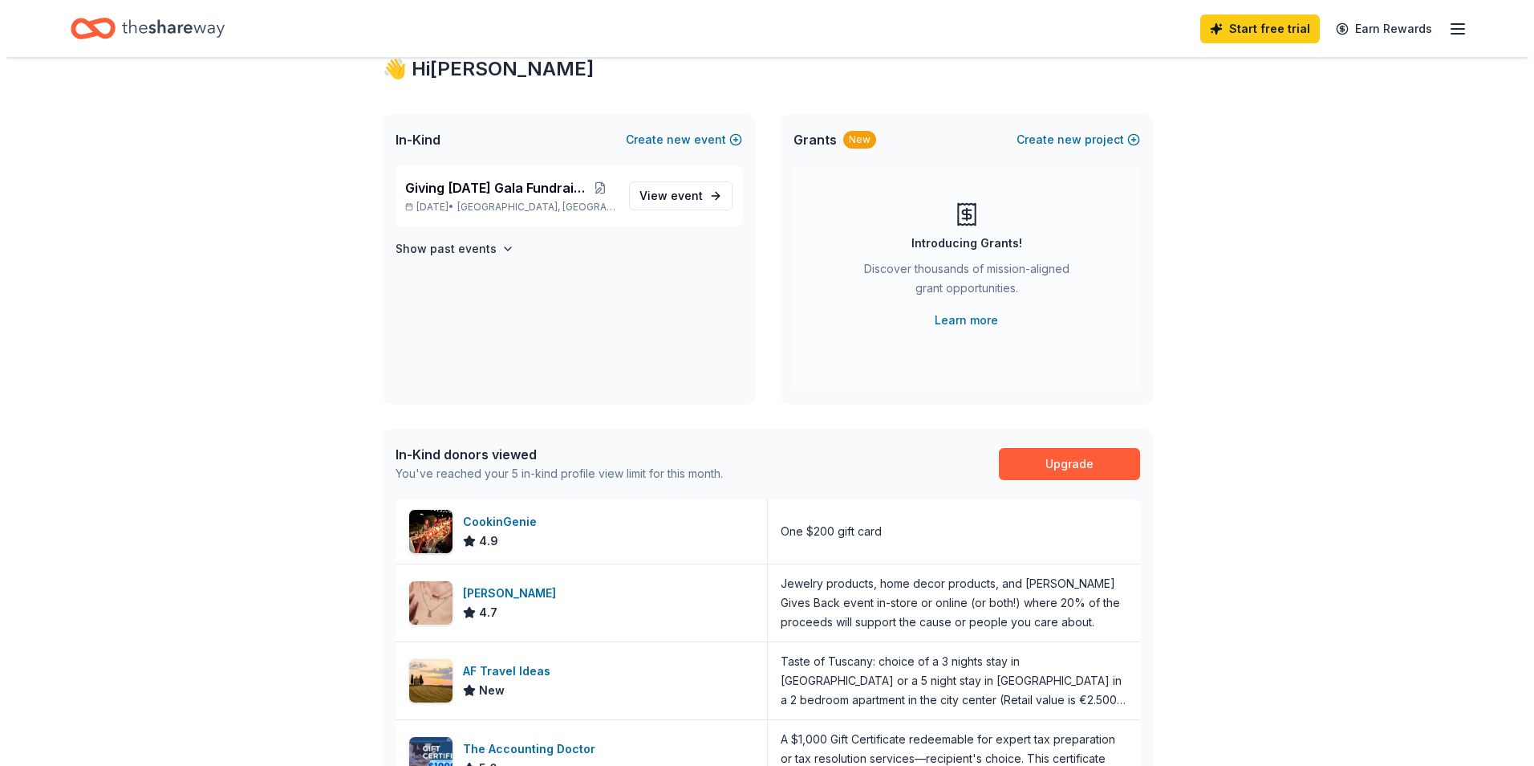
scroll to position [0, 0]
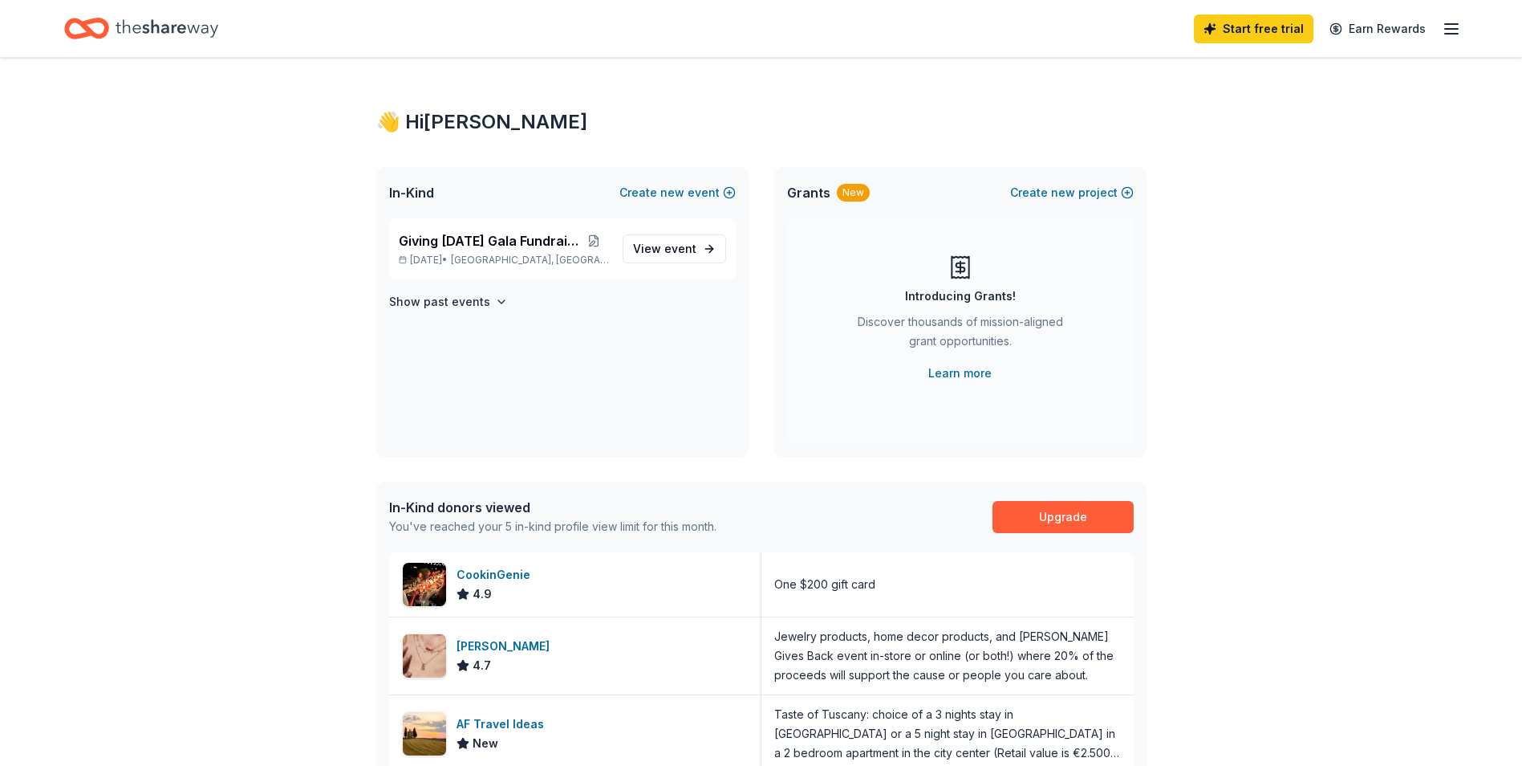
click at [849, 193] on div "New" at bounding box center [853, 193] width 33 height 18
click at [788, 195] on span "Grants" at bounding box center [808, 192] width 43 height 19
click at [1039, 194] on button "Create new project" at bounding box center [1072, 192] width 124 height 19
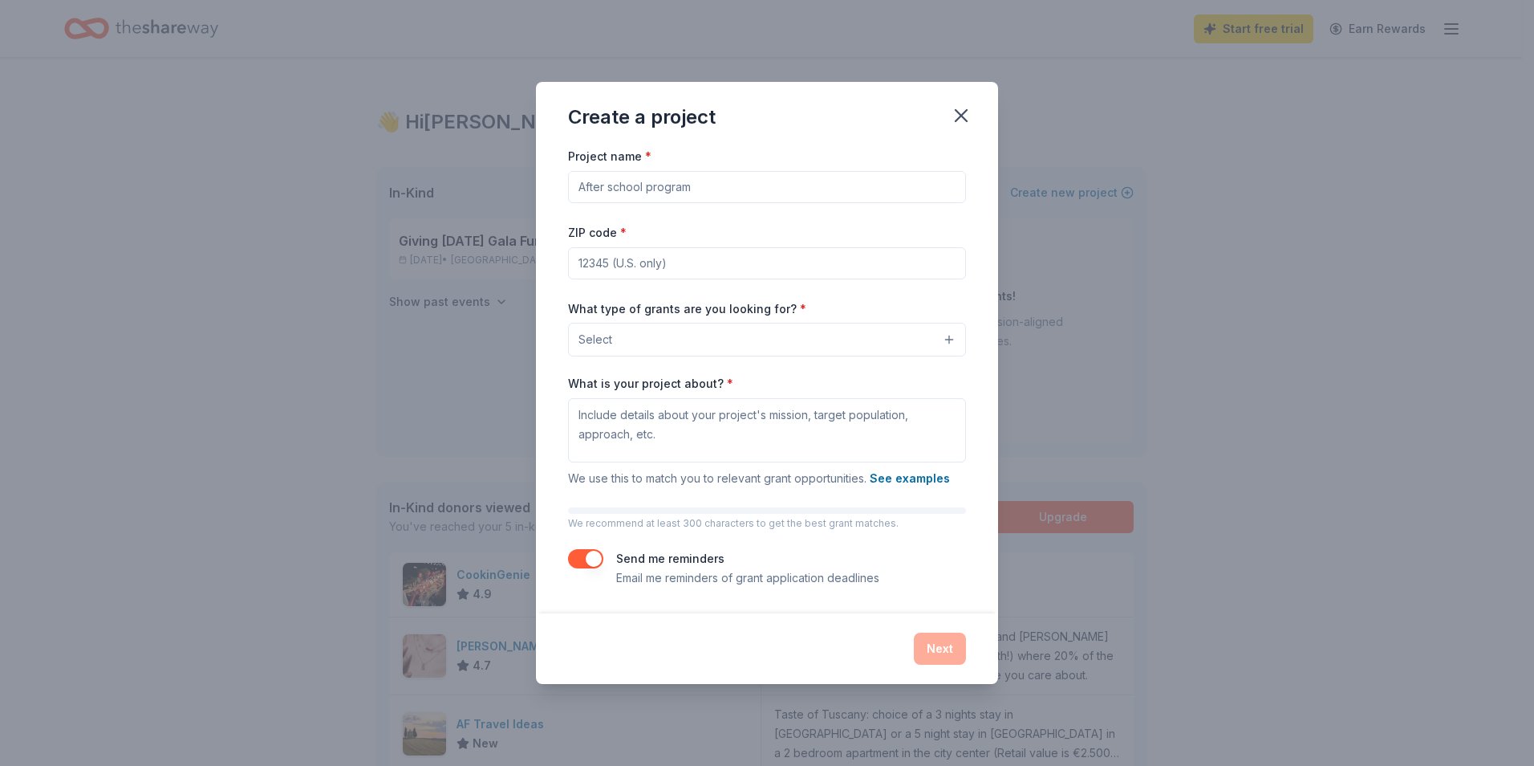
drag, startPoint x: 714, startPoint y: 189, endPoint x: 535, endPoint y: 184, distance: 179.9
click at [535, 184] on div "Create a project Project name * ZIP code * What type of grants are you looking …" at bounding box center [767, 383] width 1534 height 766
click at [617, 189] on input "Project name *" at bounding box center [767, 187] width 398 height 32
type input "125th Classic Photo workshop"
click at [642, 259] on input "ZIP code *" at bounding box center [767, 263] width 398 height 32
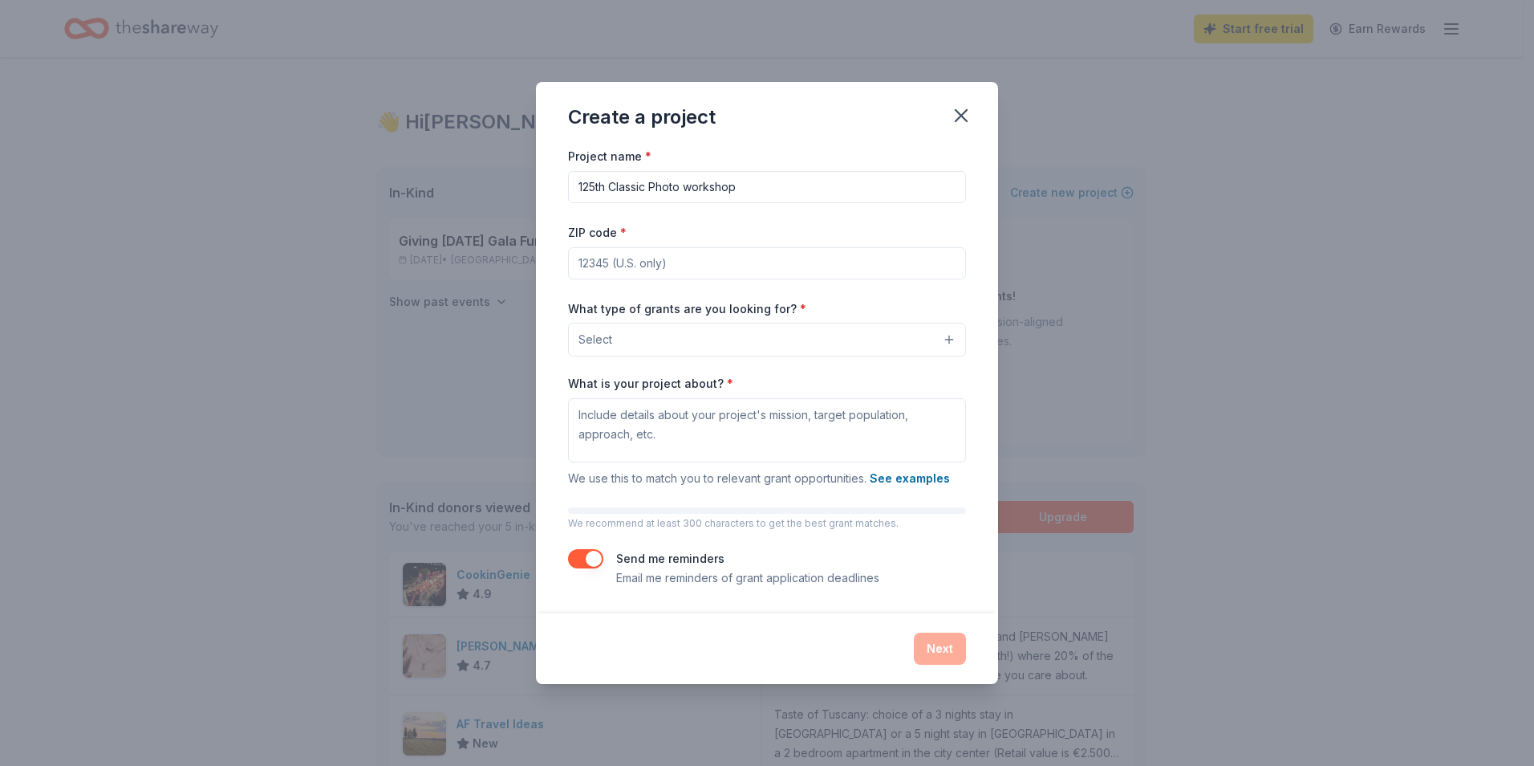
type input "07102"
click at [668, 336] on button "Select" at bounding box center [767, 340] width 398 height 34
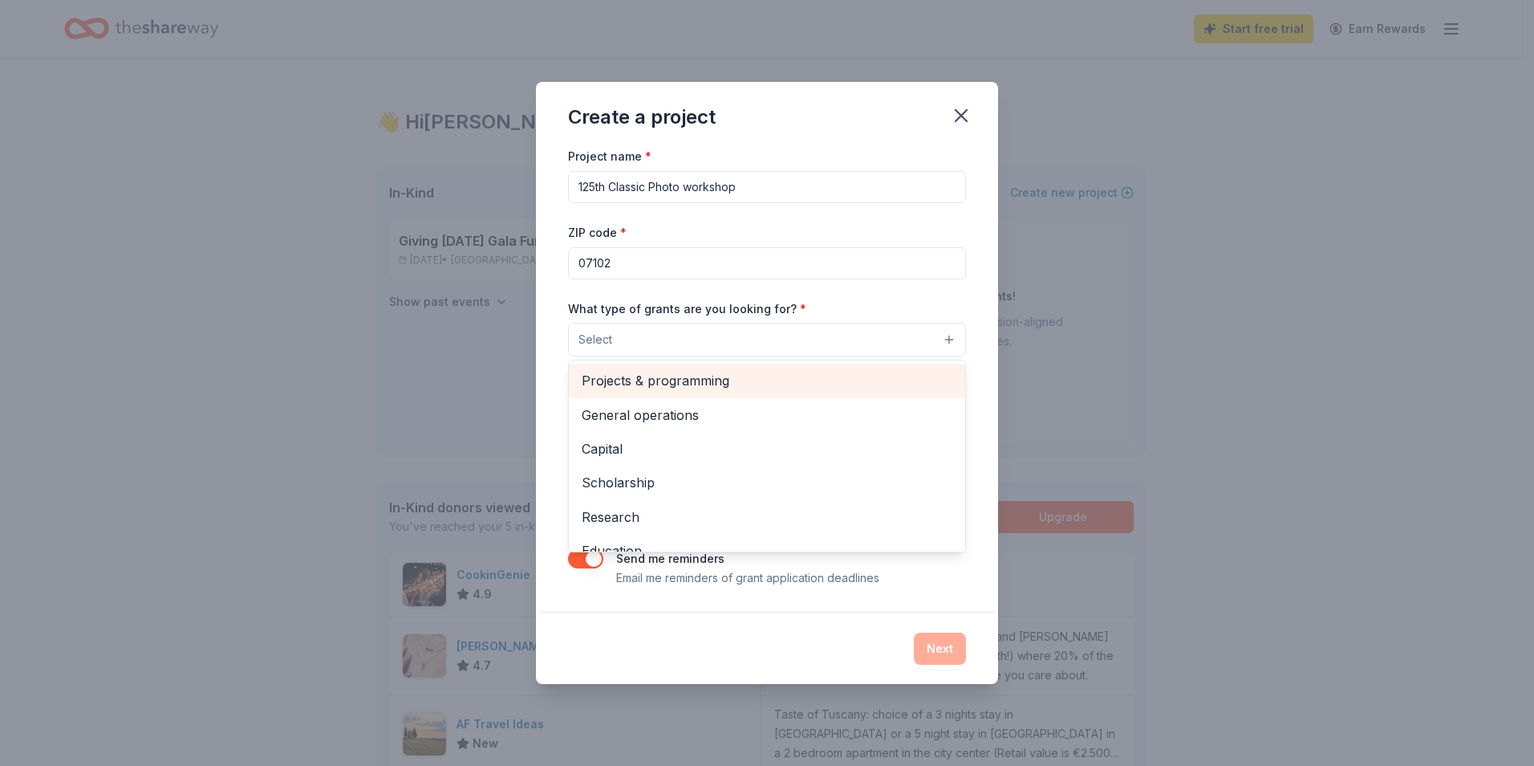
click at [648, 382] on span "Projects & programming" at bounding box center [767, 380] width 371 height 21
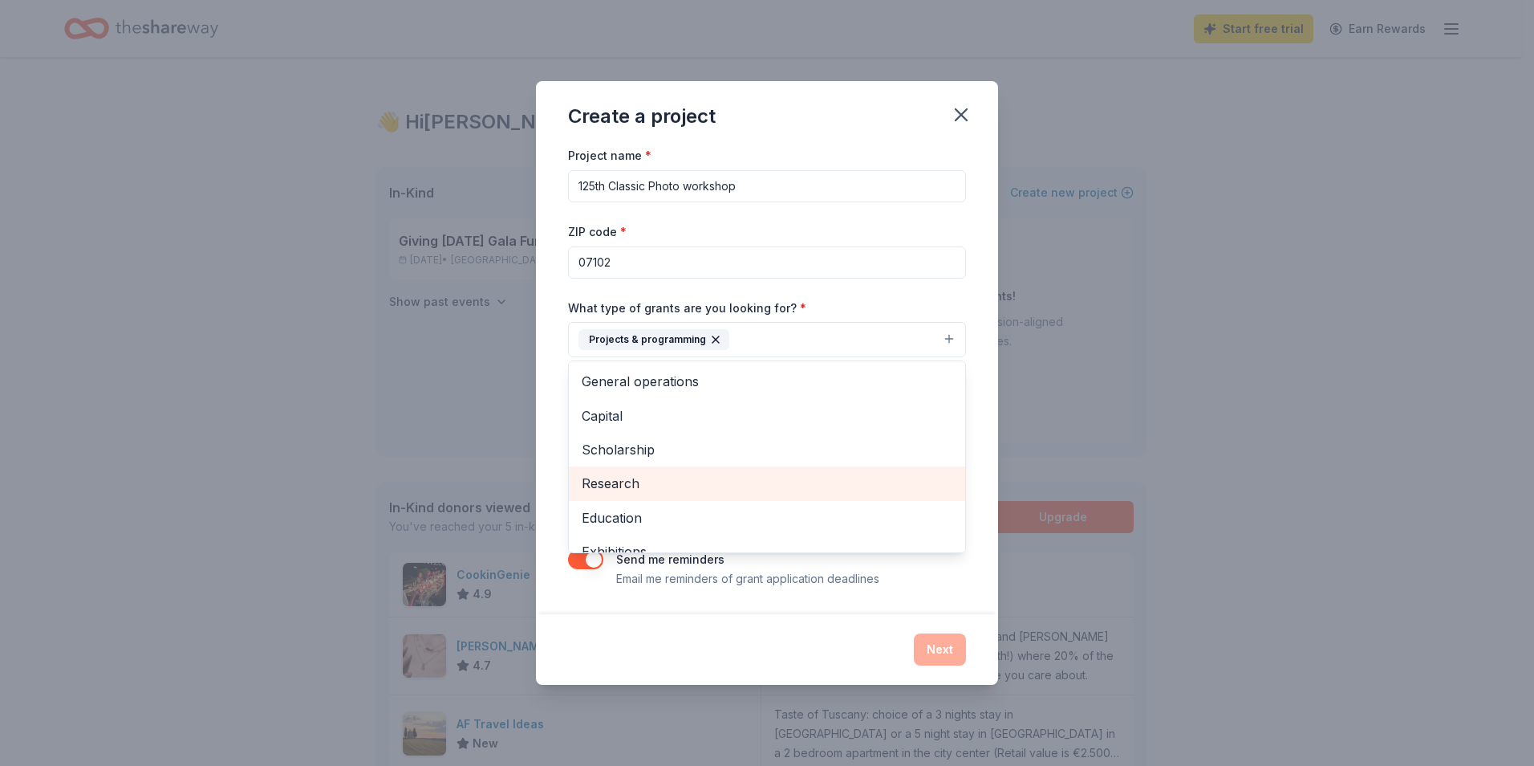
click at [602, 479] on span "Research" at bounding box center [767, 483] width 371 height 21
click at [694, 477] on span "Education" at bounding box center [767, 483] width 371 height 21
click at [694, 477] on span "Exhibitions" at bounding box center [767, 483] width 371 height 21
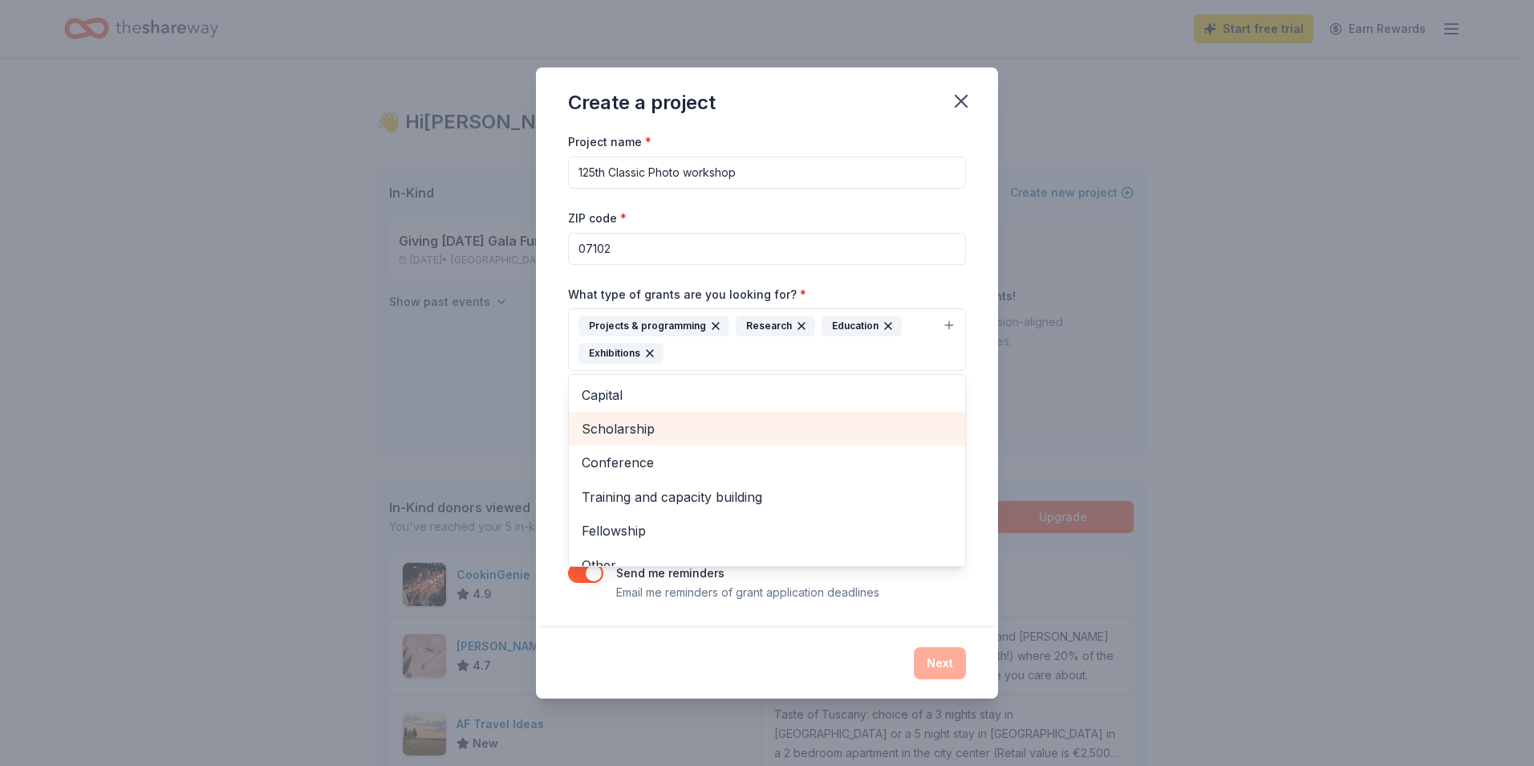
scroll to position [54, 0]
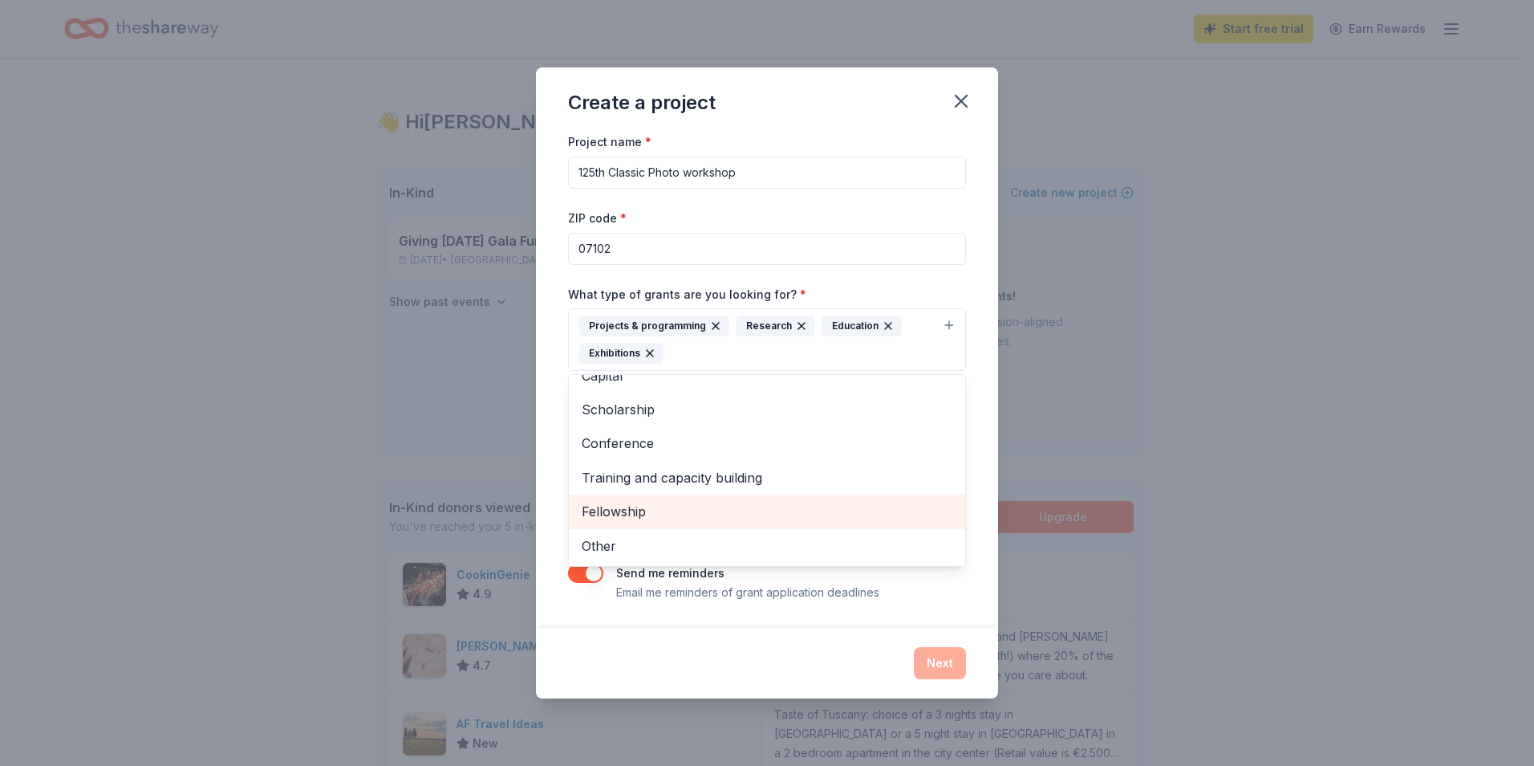
click at [678, 518] on span "Fellowship" at bounding box center [767, 511] width 371 height 21
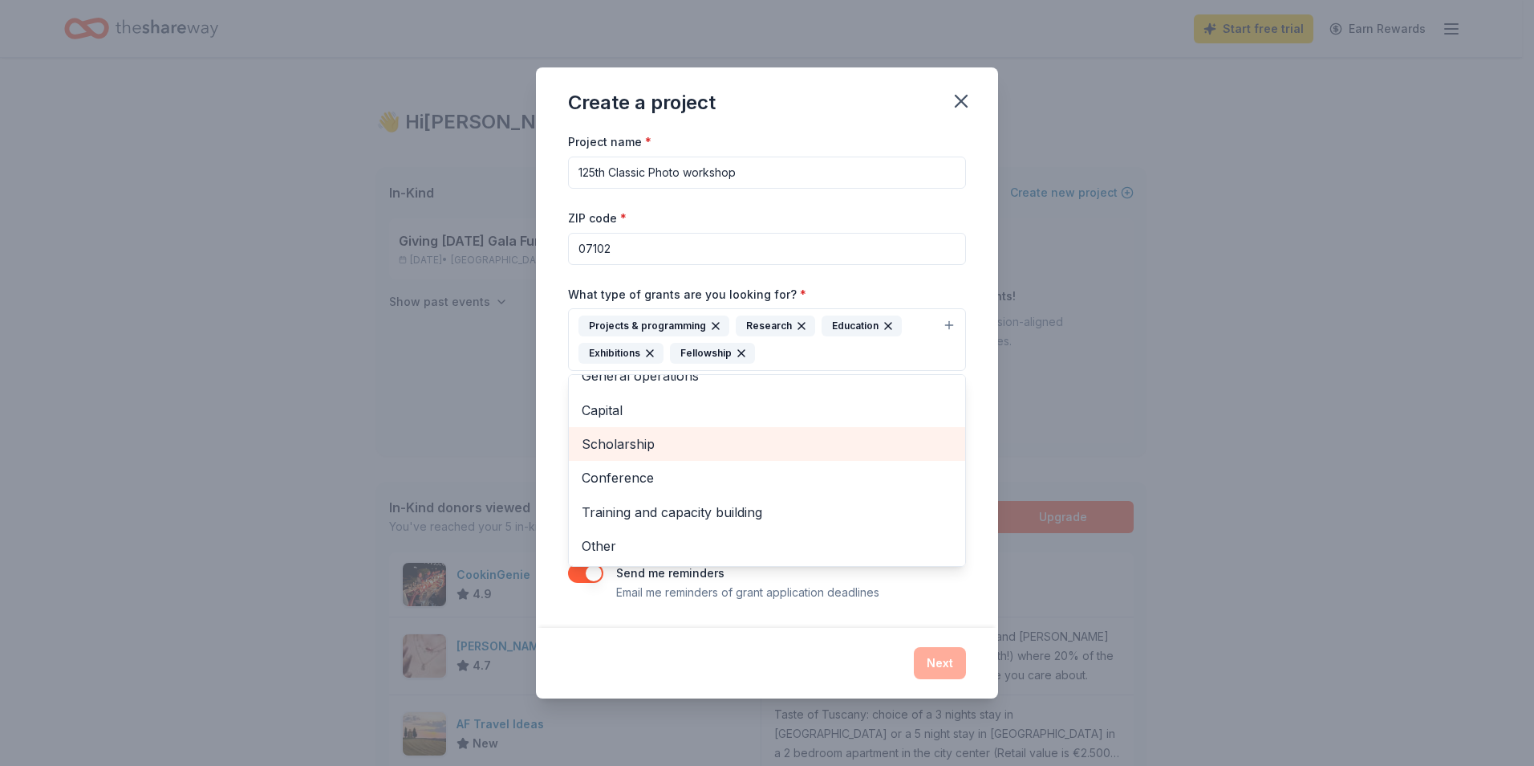
click at [680, 440] on span "Scholarship" at bounding box center [767, 443] width 371 height 21
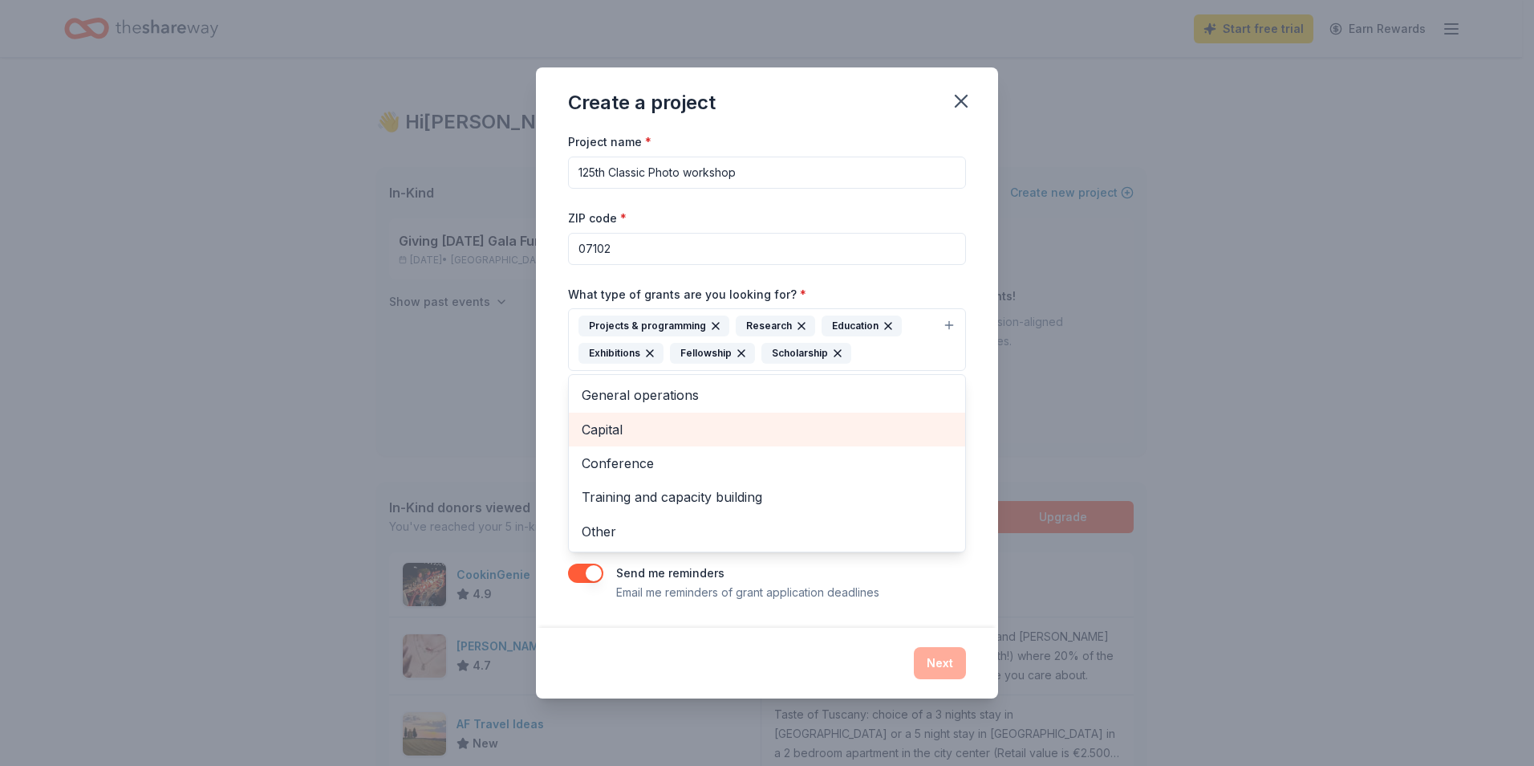
scroll to position [0, 0]
click at [974, 579] on div "Project name * 125th Classic Photo workshop ZIP code * 07102 What type of grant…" at bounding box center [767, 379] width 462 height 495
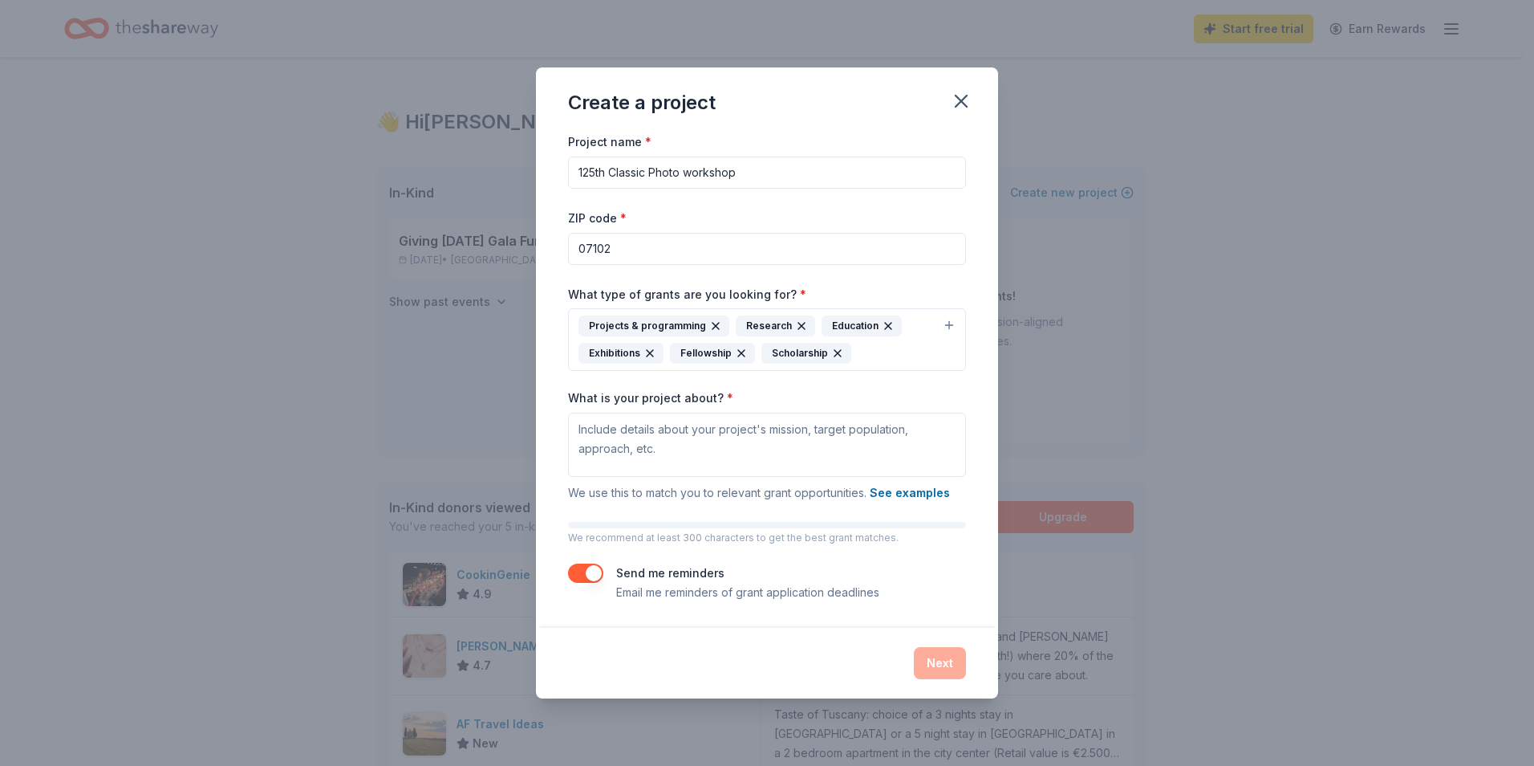
click at [942, 668] on div "Next" at bounding box center [767, 663] width 398 height 32
click at [657, 250] on input "07102" at bounding box center [767, 249] width 398 height 32
click at [953, 659] on div "Next" at bounding box center [767, 663] width 398 height 32
click at [906, 486] on button "See examples" at bounding box center [910, 492] width 80 height 19
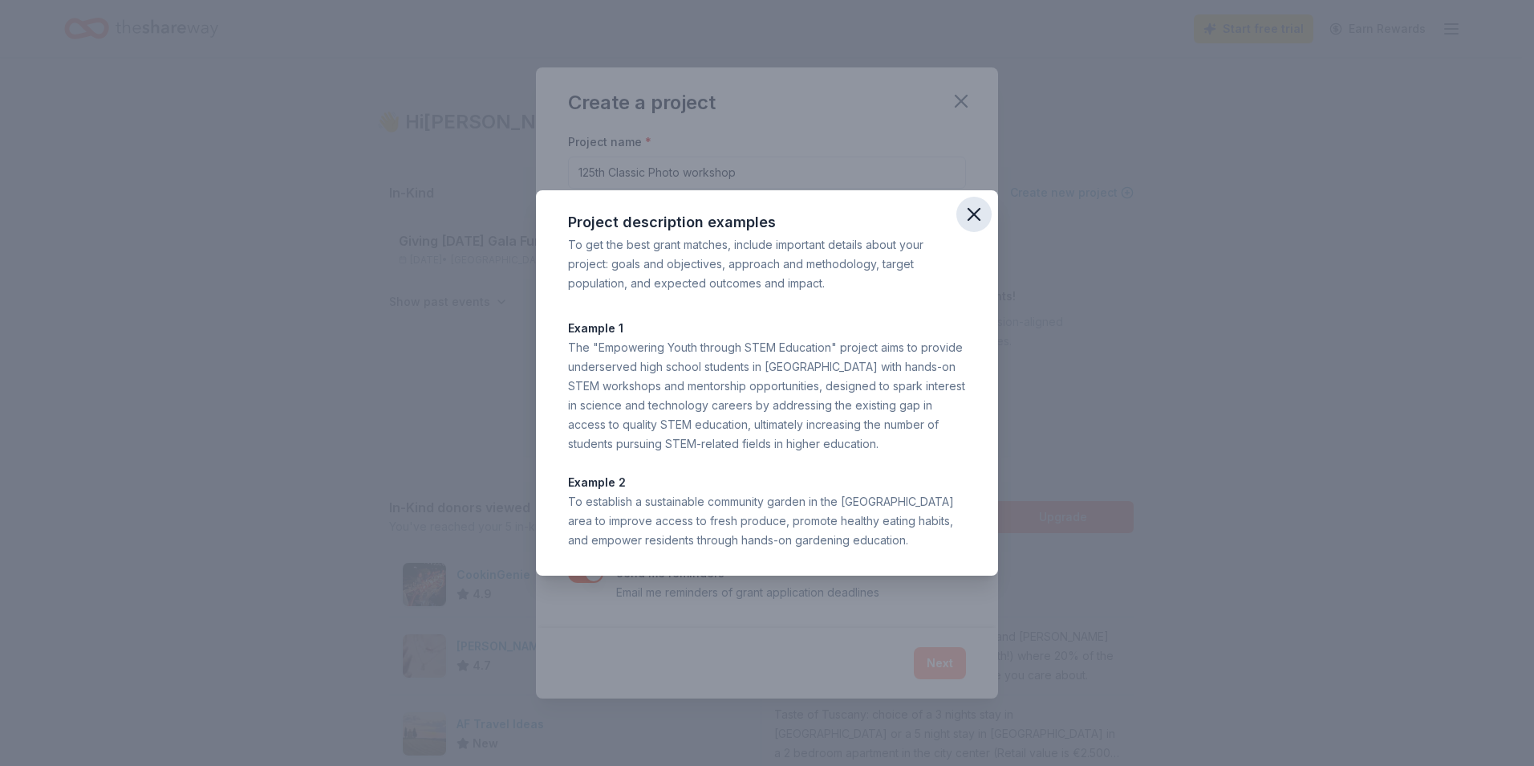
click at [972, 209] on icon "button" at bounding box center [974, 214] width 22 height 22
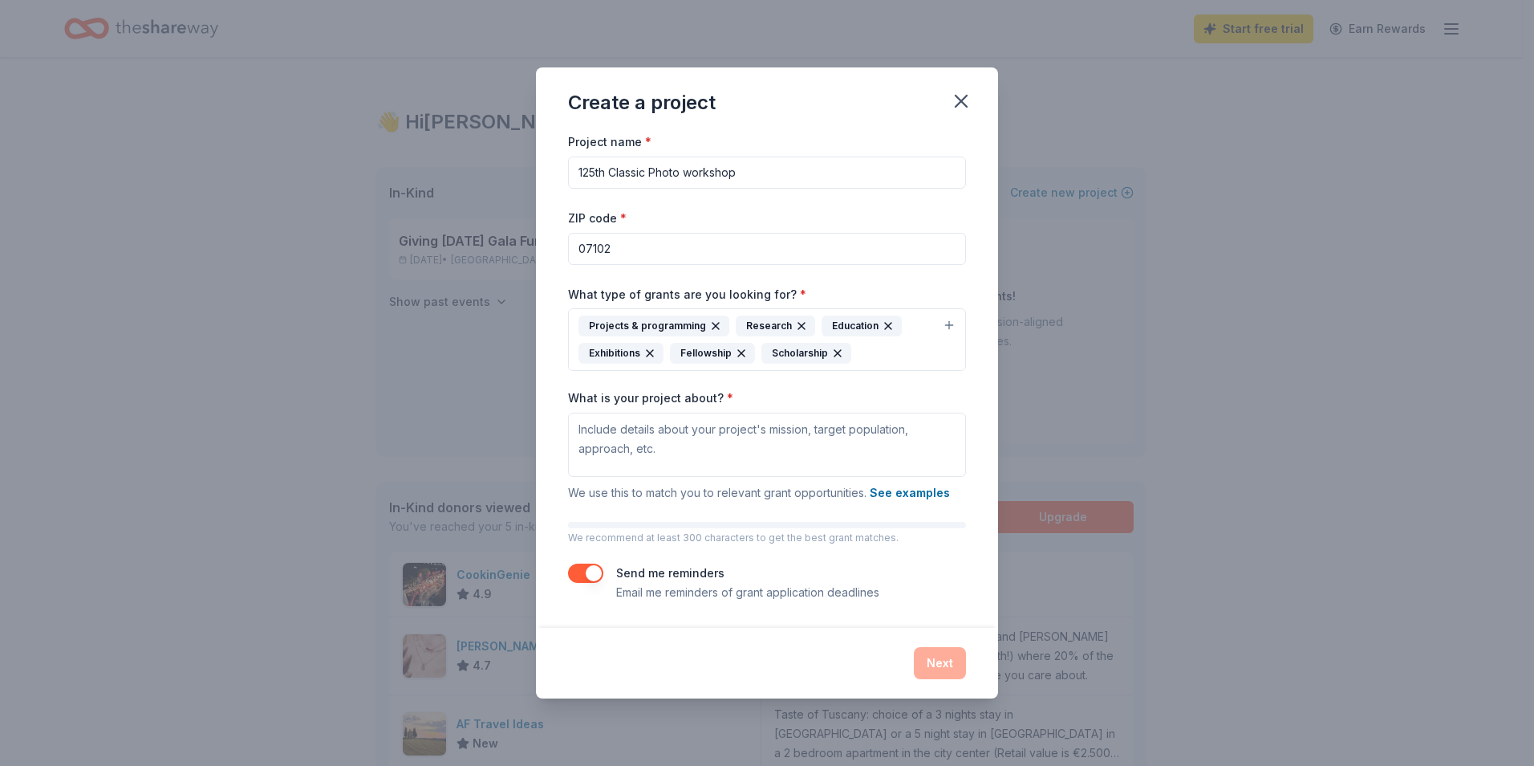
click at [884, 354] on div "Projects & programming Research Education Exhibitions Fellowship Scholarship" at bounding box center [758, 339] width 358 height 48
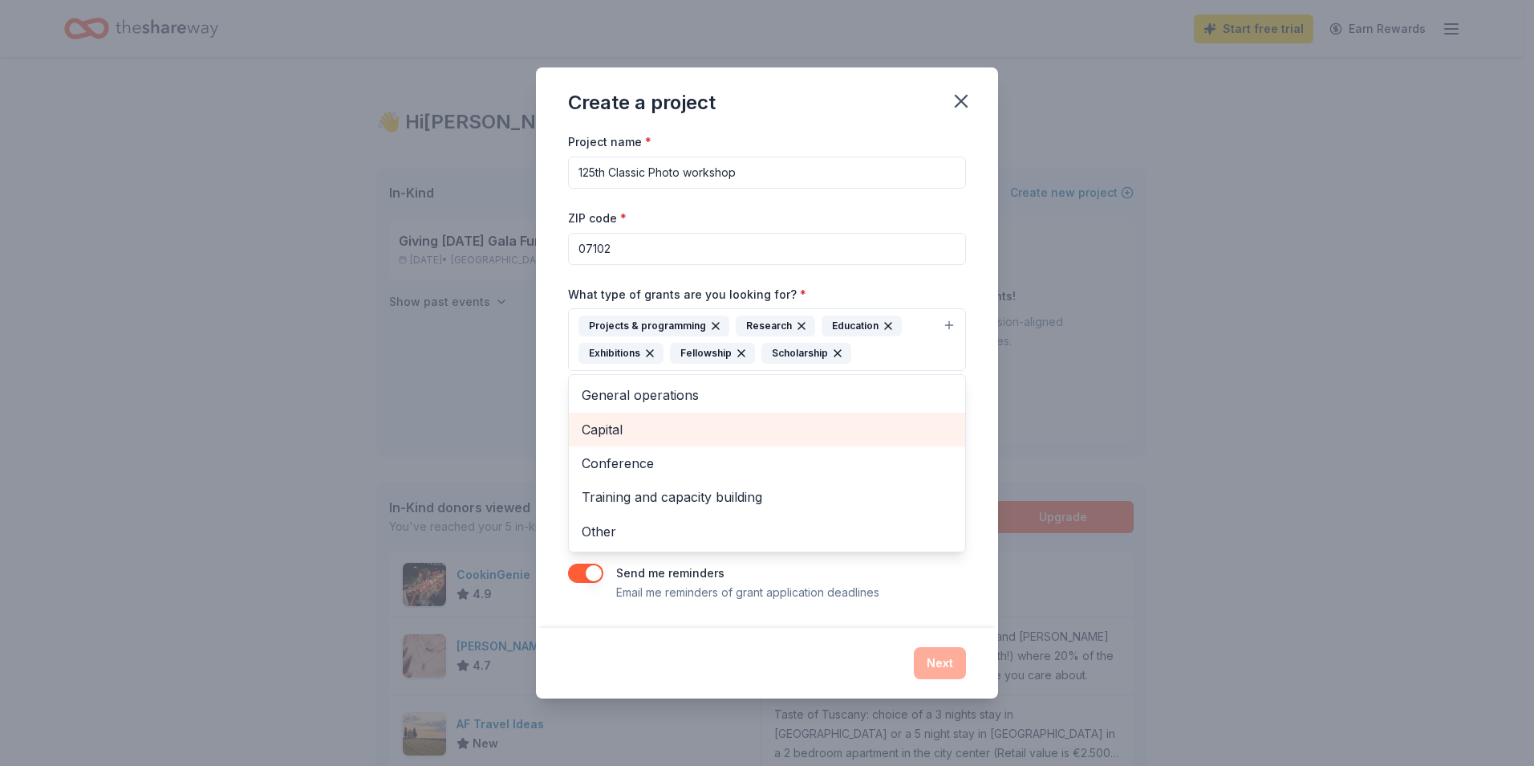
click at [668, 425] on span "Capital" at bounding box center [767, 429] width 371 height 21
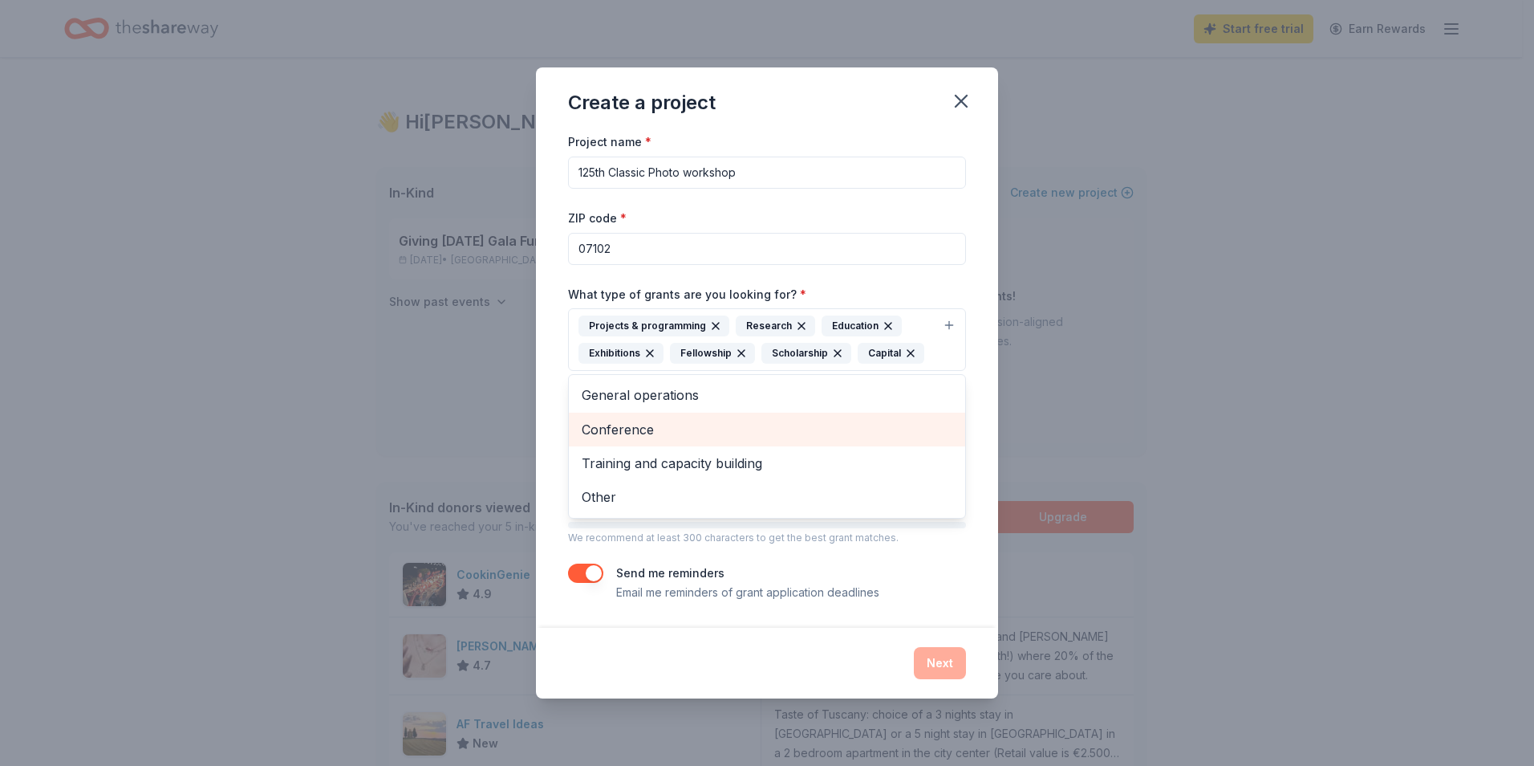
click at [668, 425] on span "Conference" at bounding box center [767, 429] width 371 height 21
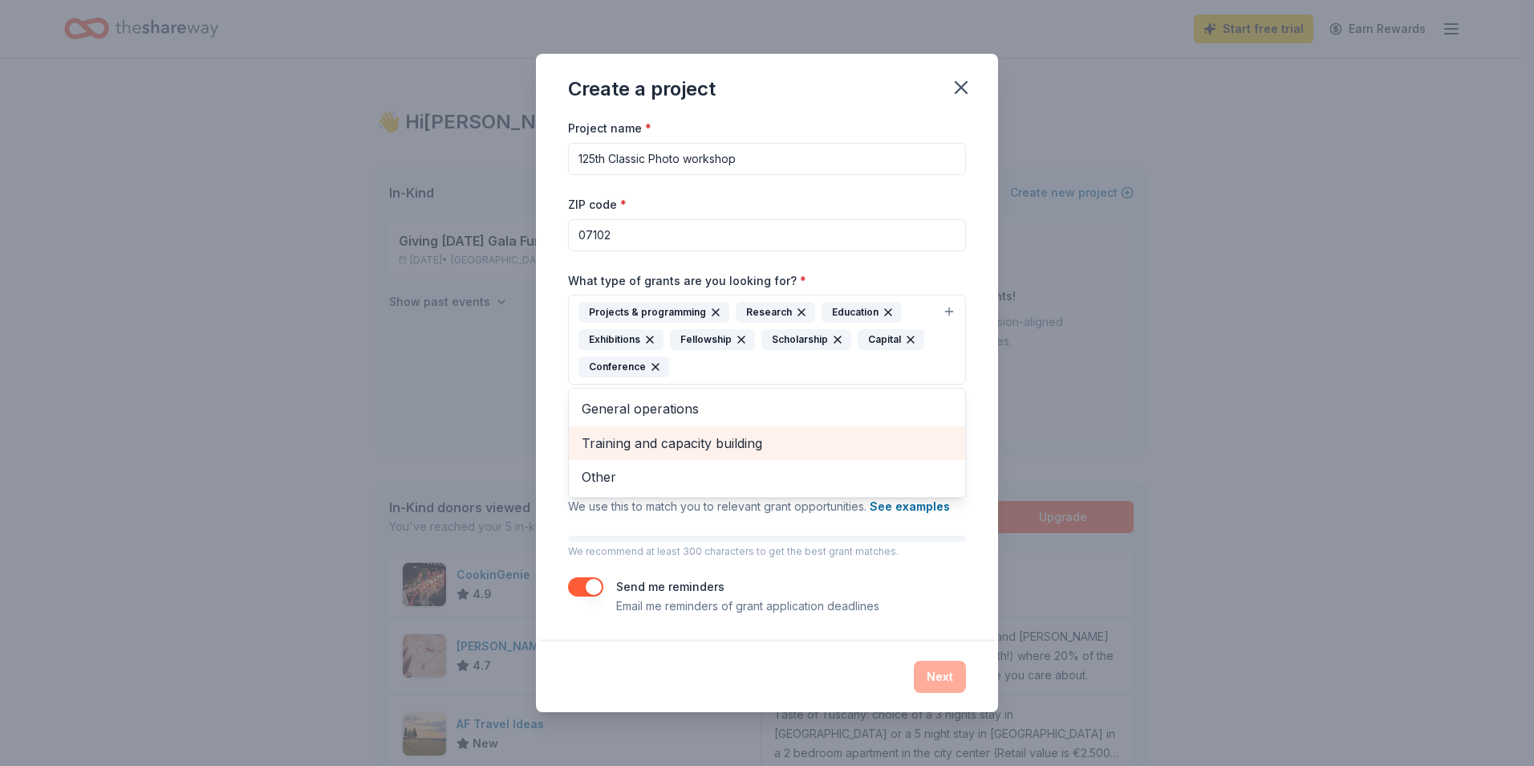
click at [668, 442] on span "Training and capacity building" at bounding box center [767, 443] width 371 height 21
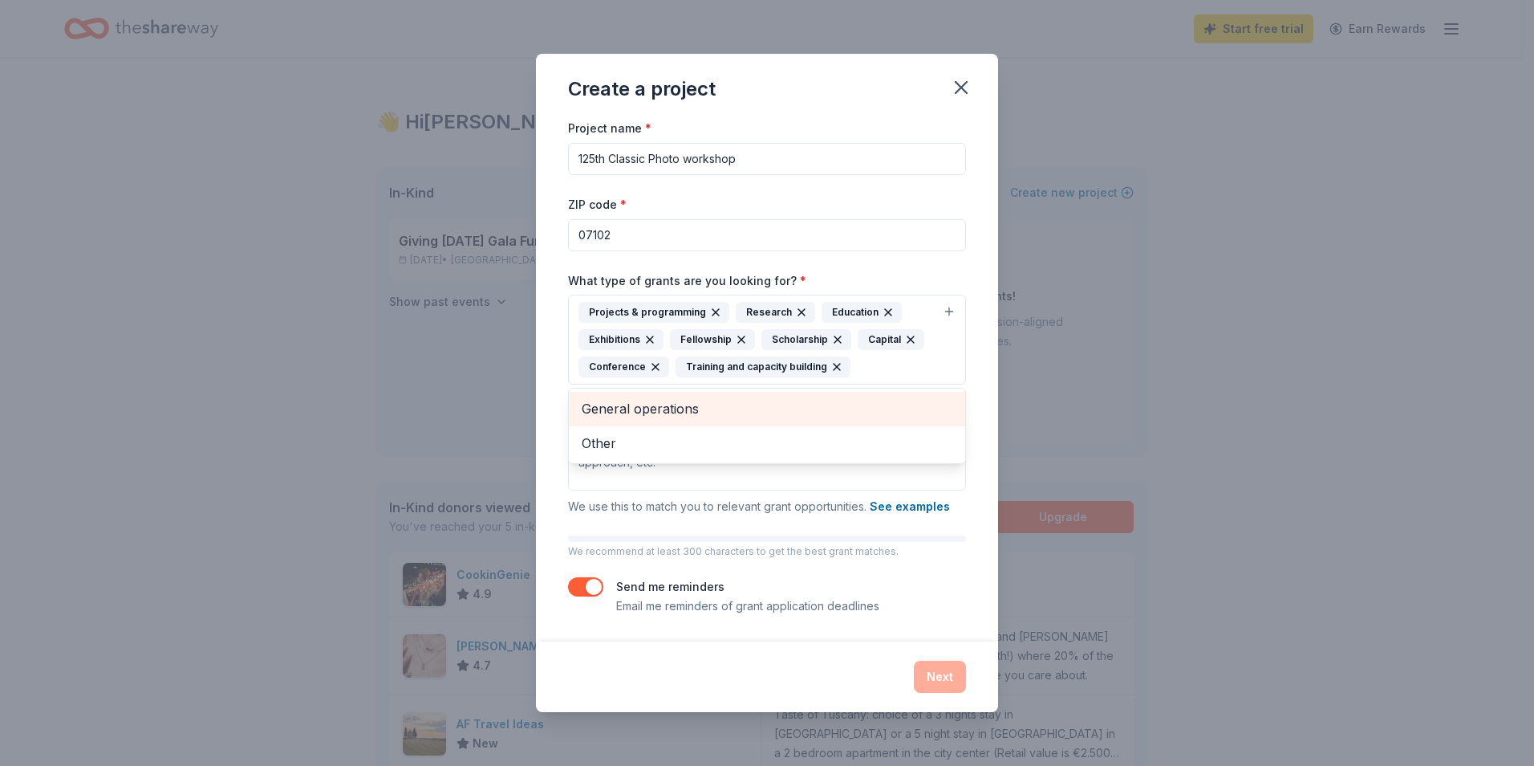
click at [664, 405] on span "General operations" at bounding box center [767, 408] width 371 height 21
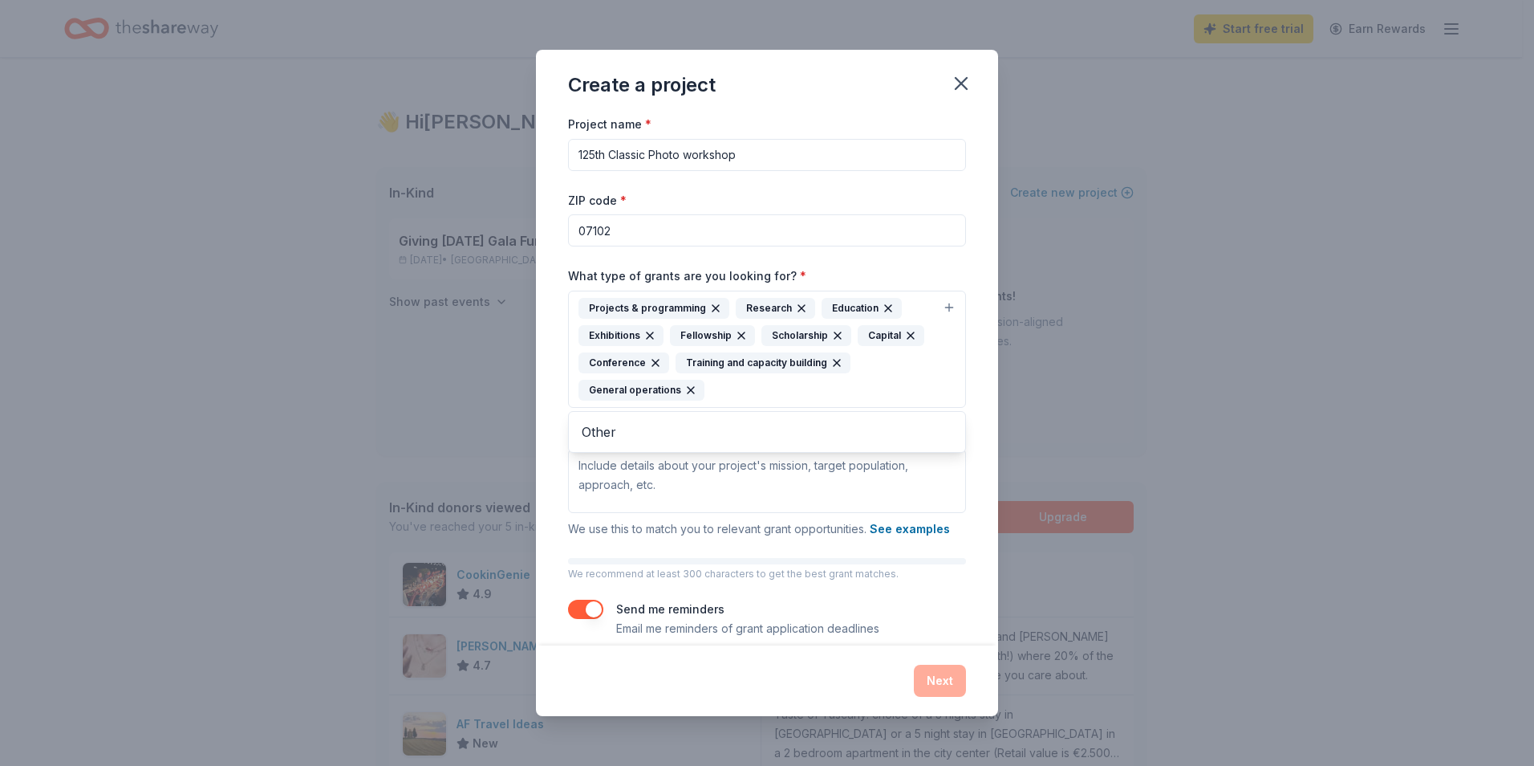
click at [708, 500] on div "Project name * 125th Classic Photo workshop ZIP code * 07102 What type of grant…" at bounding box center [767, 376] width 398 height 524
drag, startPoint x: 754, startPoint y: 160, endPoint x: 541, endPoint y: 142, distance: 213.4
click at [541, 142] on div "Project name * 125th Classic Photo workshop ZIP code * 07102 What type of grant…" at bounding box center [767, 379] width 462 height 531
type input "Gala 2025"
click at [606, 464] on textarea "What is your project about? *" at bounding box center [767, 481] width 398 height 64
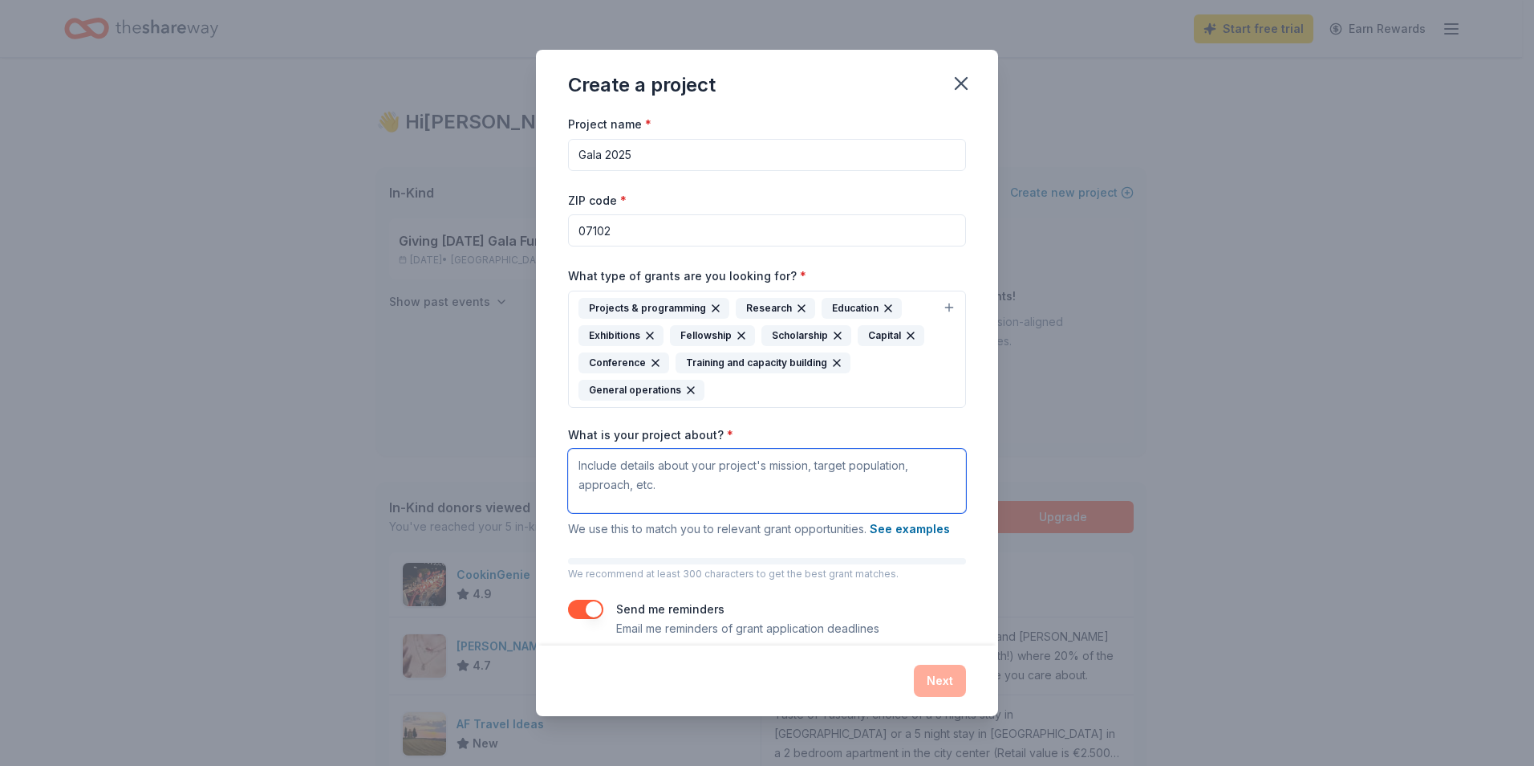
paste textarea "Loremipsu 01do, 6612 Sita Conse Adip, El sed Doeius Tempor Incidid, utl etdolor…"
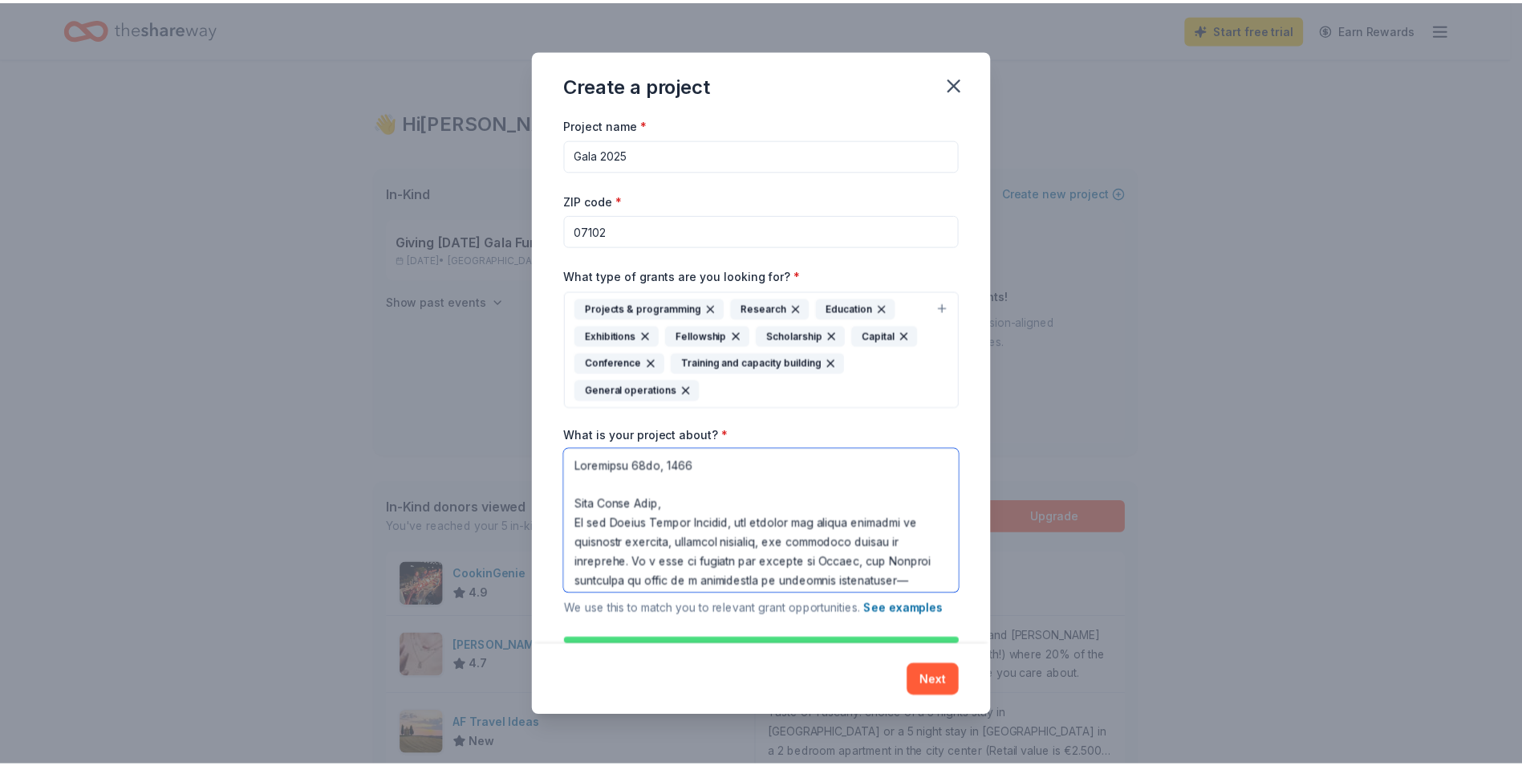
scroll to position [805, 0]
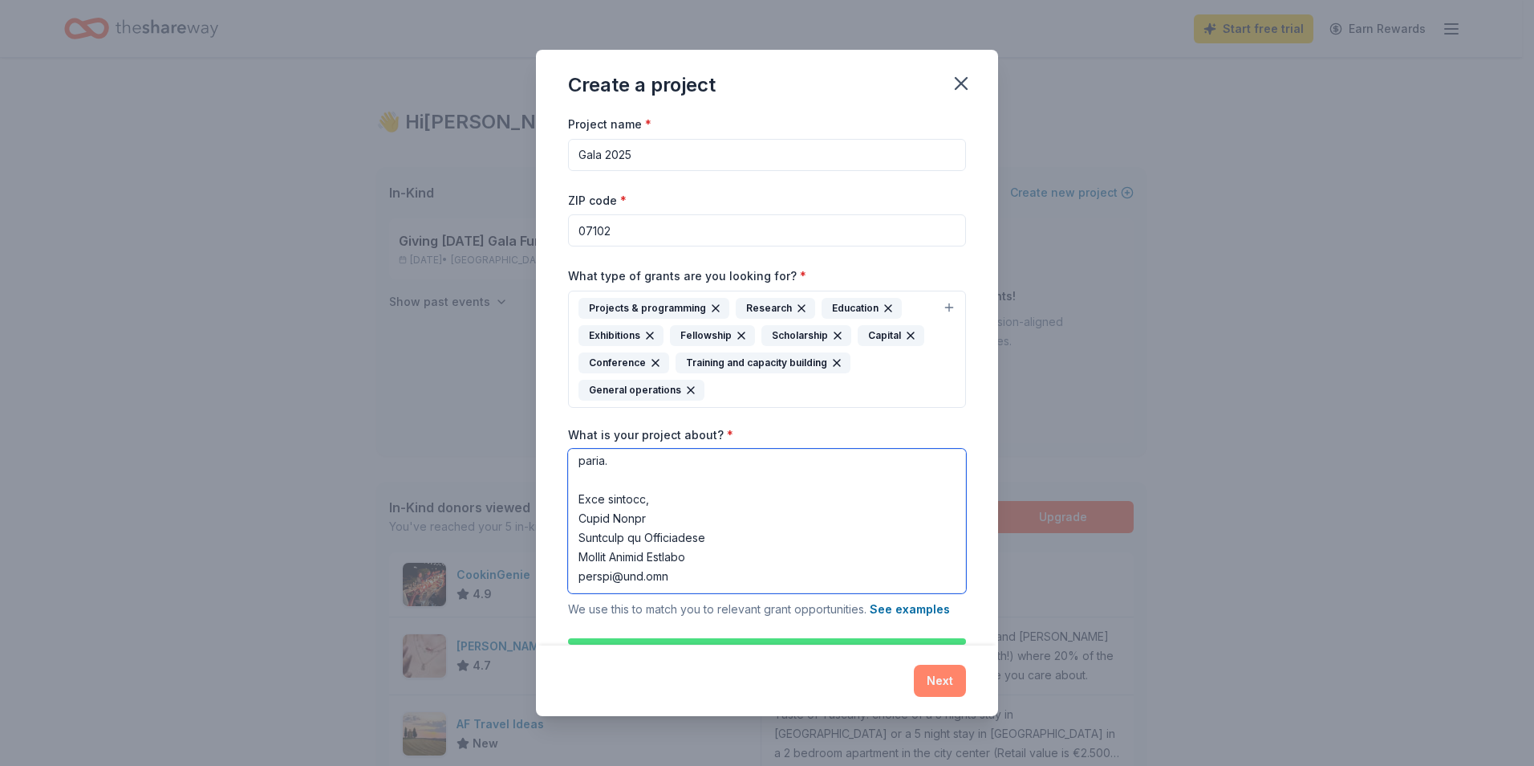
type textarea "Loremipsu 01do, 6612 Sita Conse Adip, El sed Doeius Tempor Incidid, utl etdolor…"
click at [939, 676] on button "Next" at bounding box center [940, 681] width 52 height 32
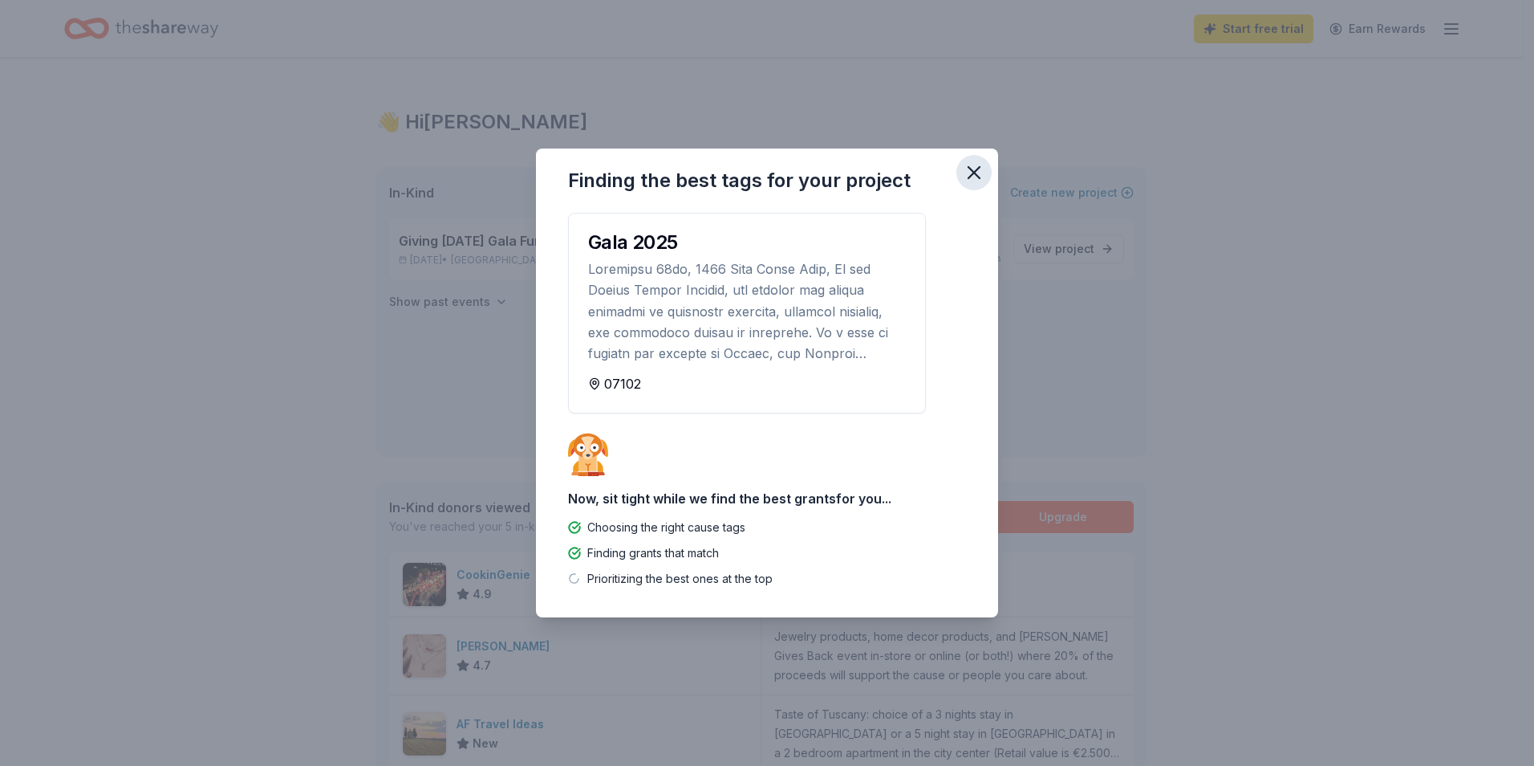
click at [975, 169] on icon "button" at bounding box center [974, 172] width 22 height 22
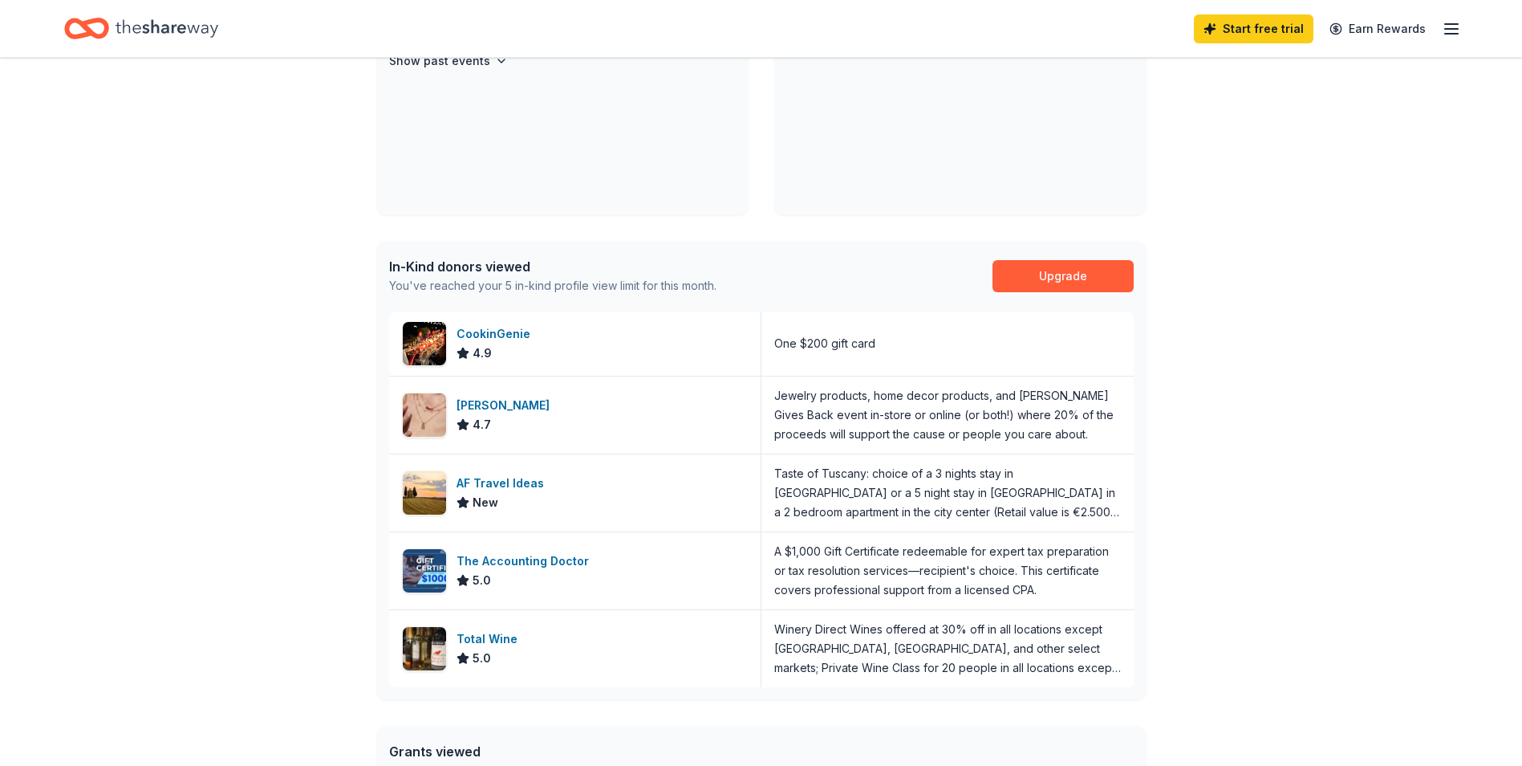
scroll to position [0, 0]
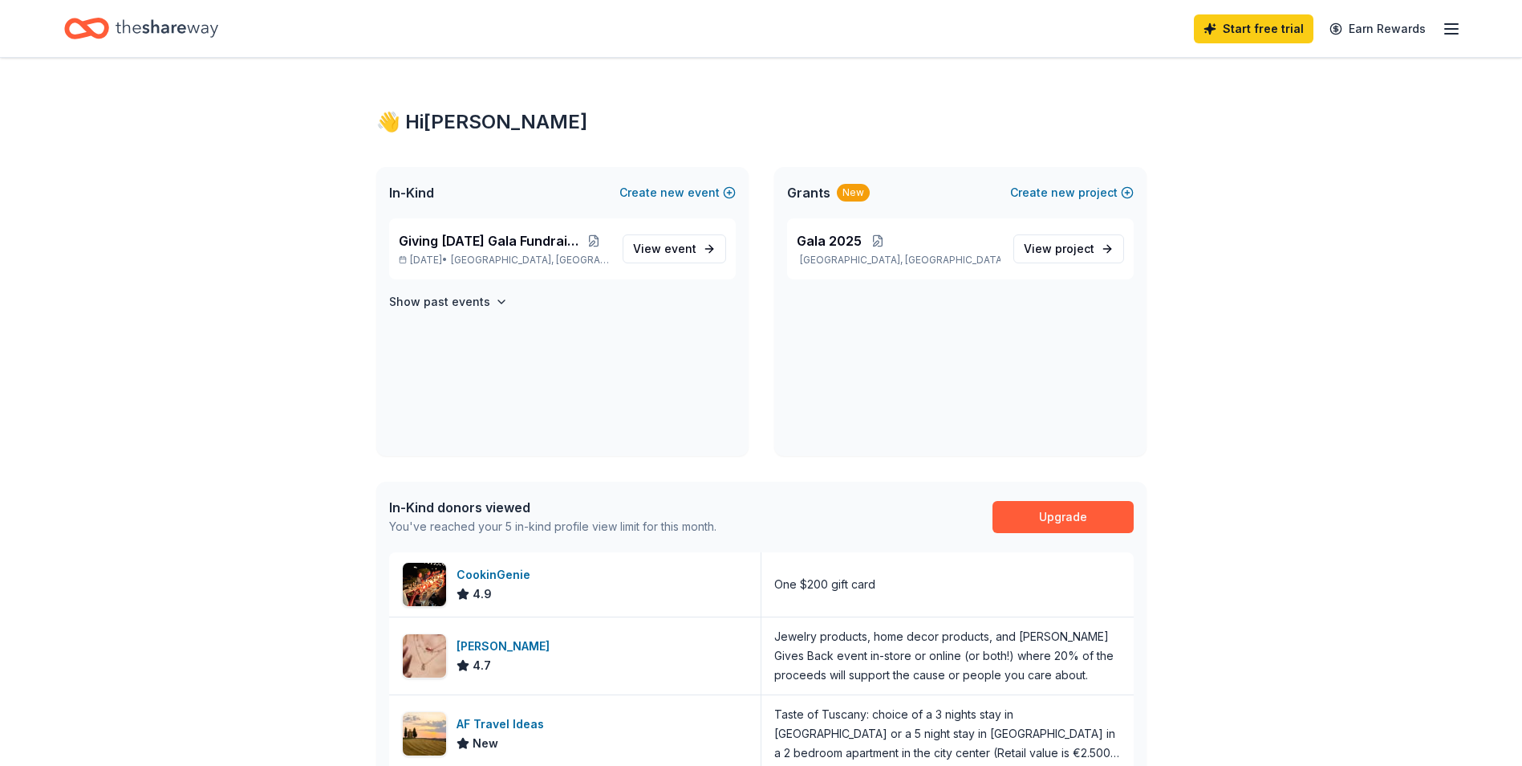
click at [1460, 33] on icon "button" at bounding box center [1451, 28] width 19 height 19
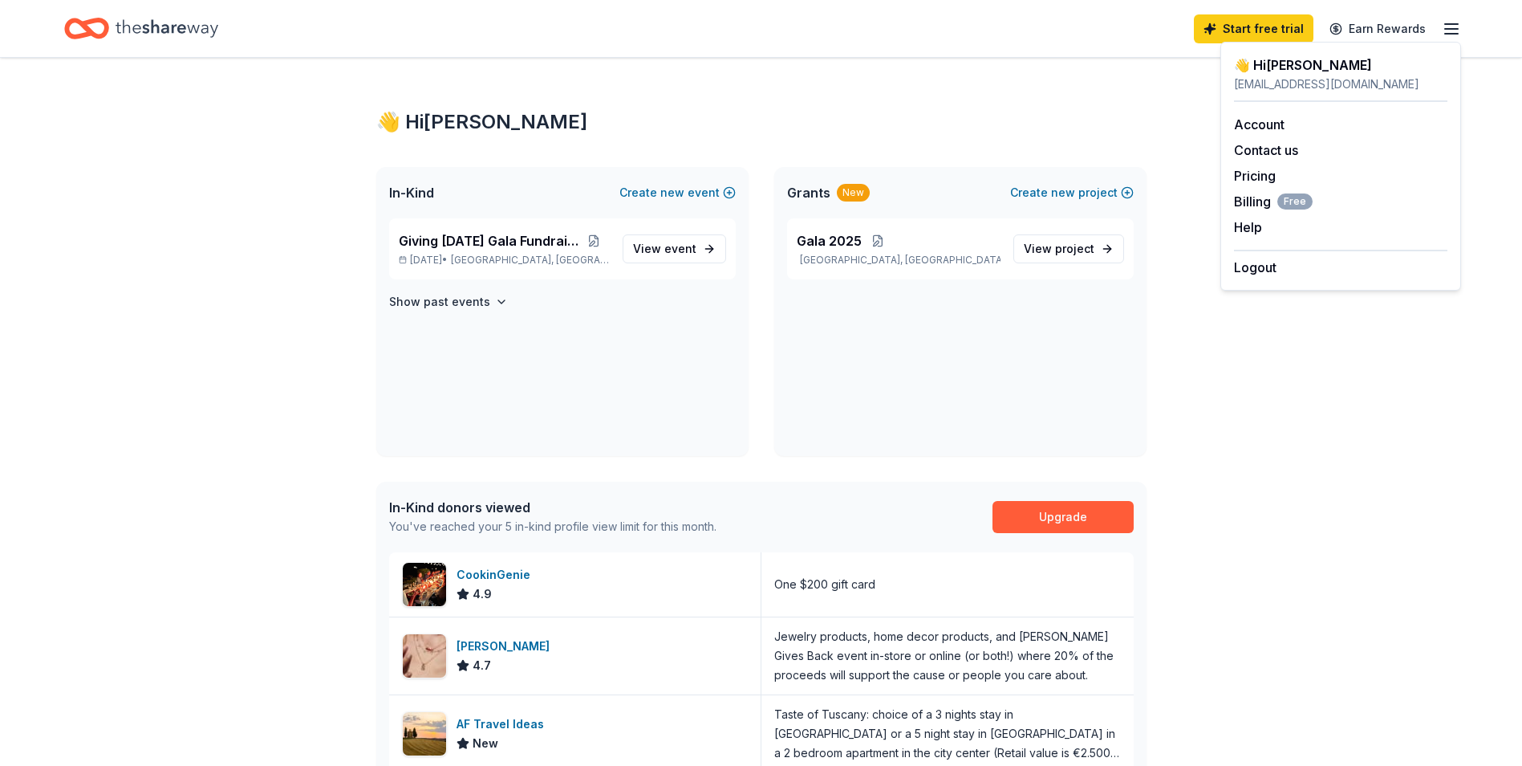
click at [1266, 472] on div "👋 Hi [PERSON_NAME] In-Kind Create new event Giving [DATE] Gala Fundraiser [DATE…" at bounding box center [761, 631] width 1522 height 1146
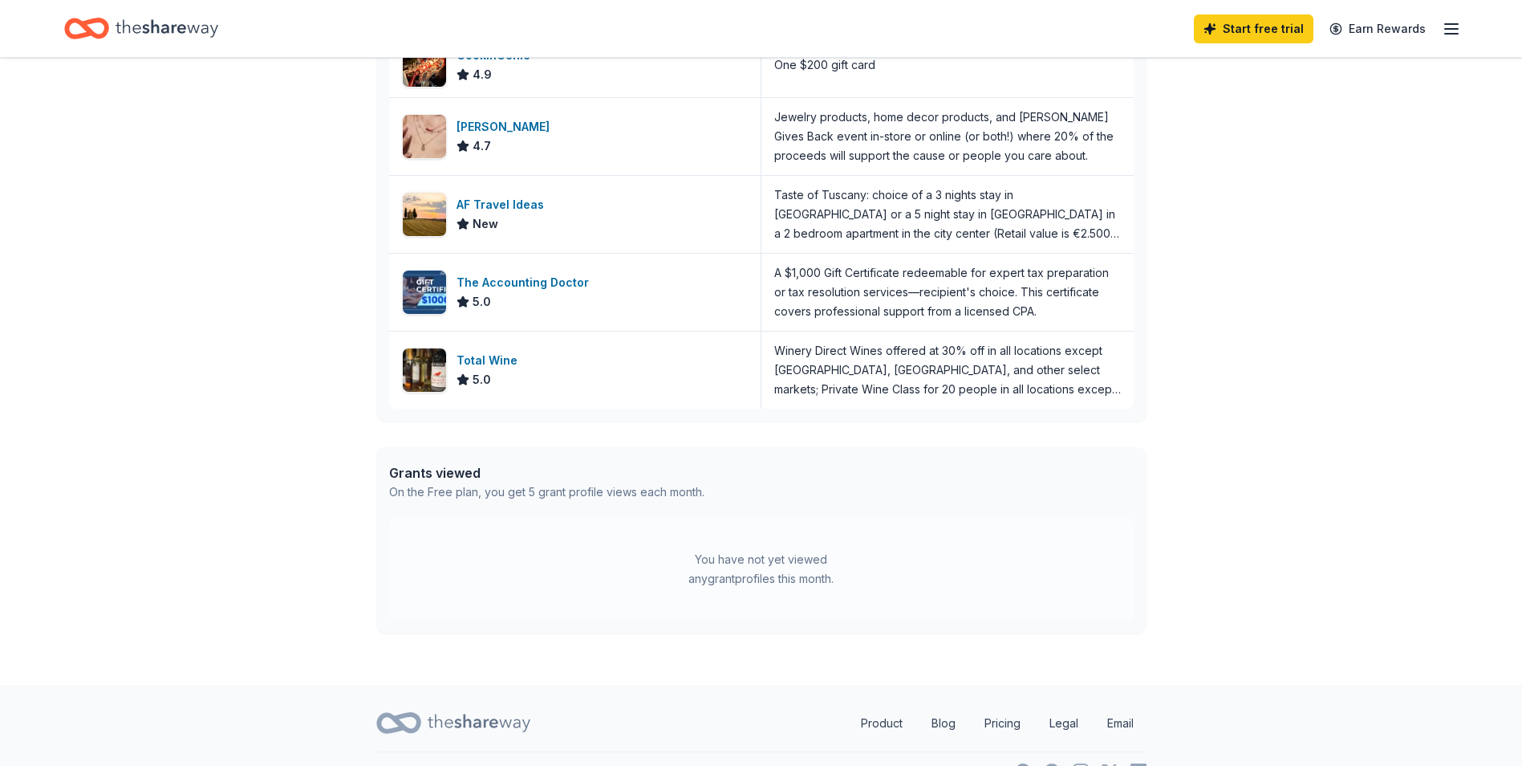
scroll to position [554, 0]
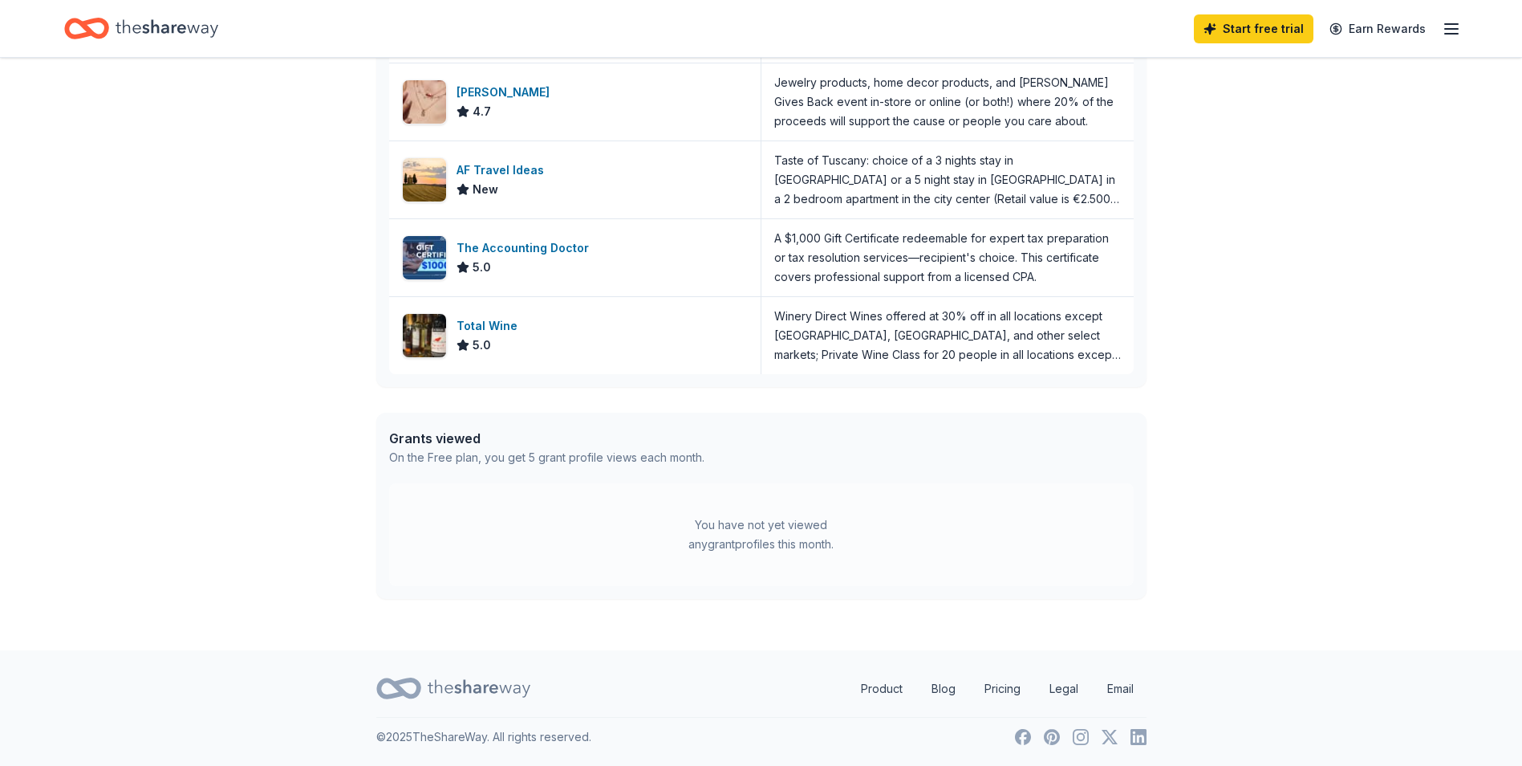
click at [783, 524] on div "You have not yet viewed any grant profiles this month." at bounding box center [761, 534] width 201 height 39
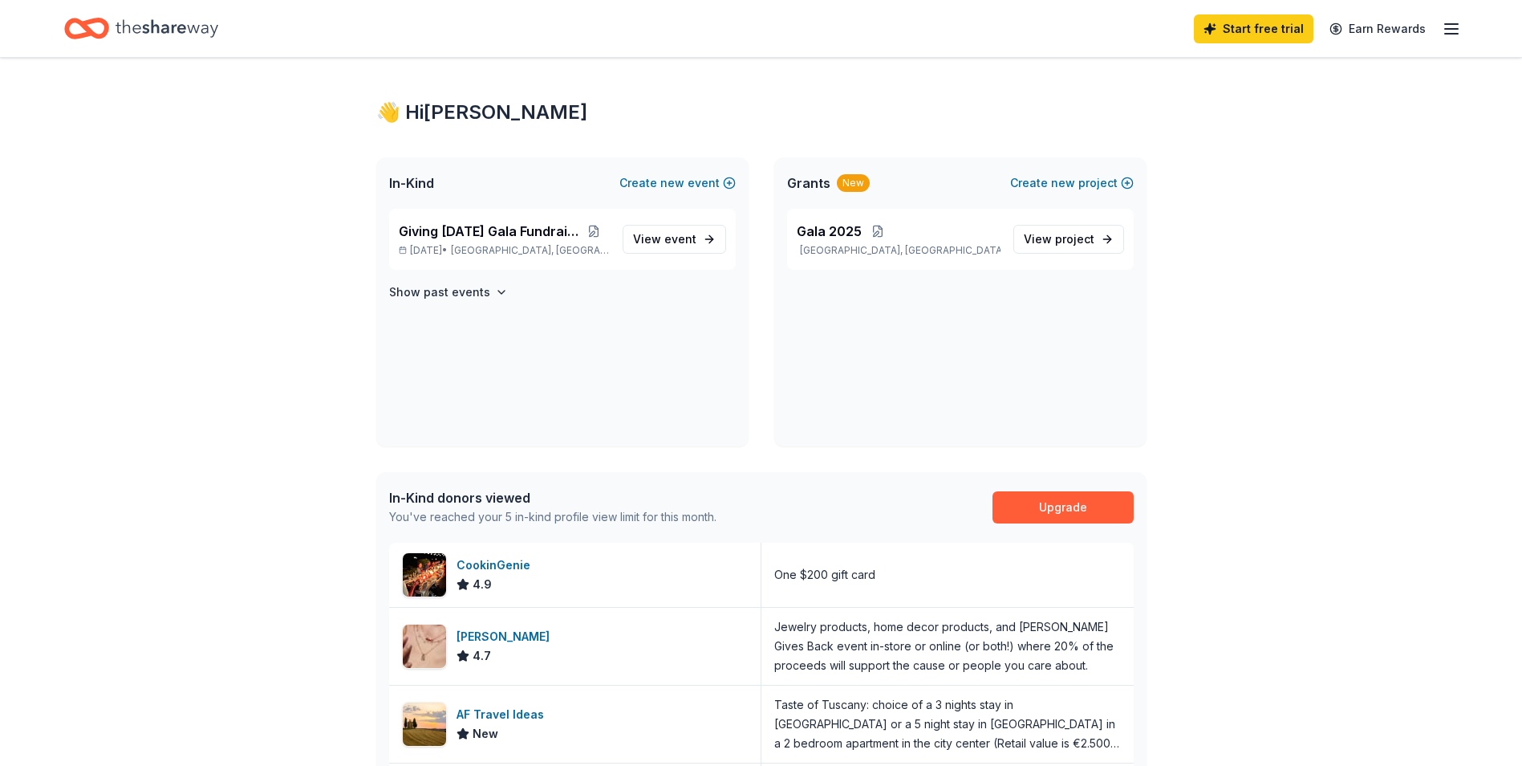
scroll to position [0, 0]
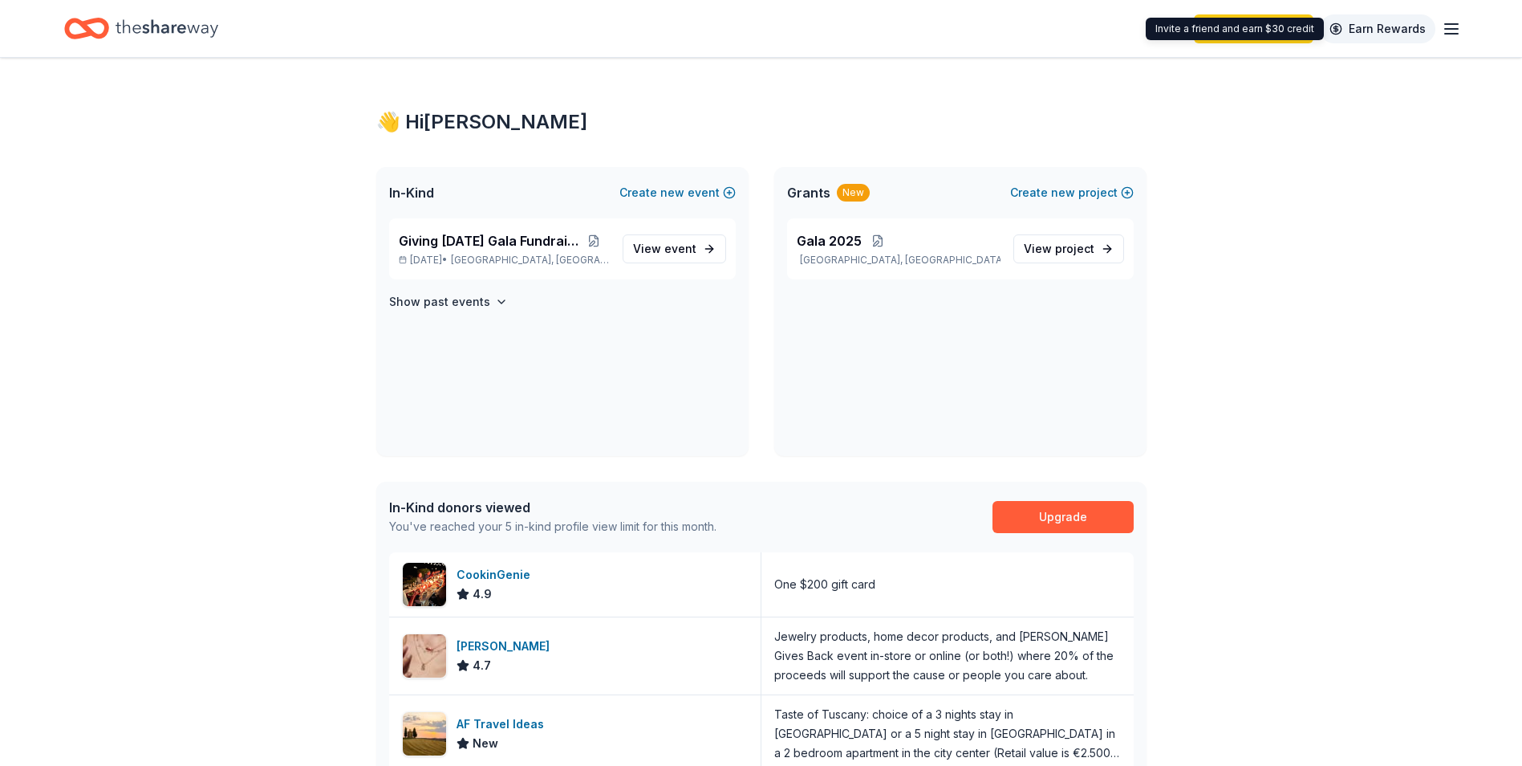
click at [1368, 26] on link "Earn Rewards" at bounding box center [1378, 28] width 116 height 29
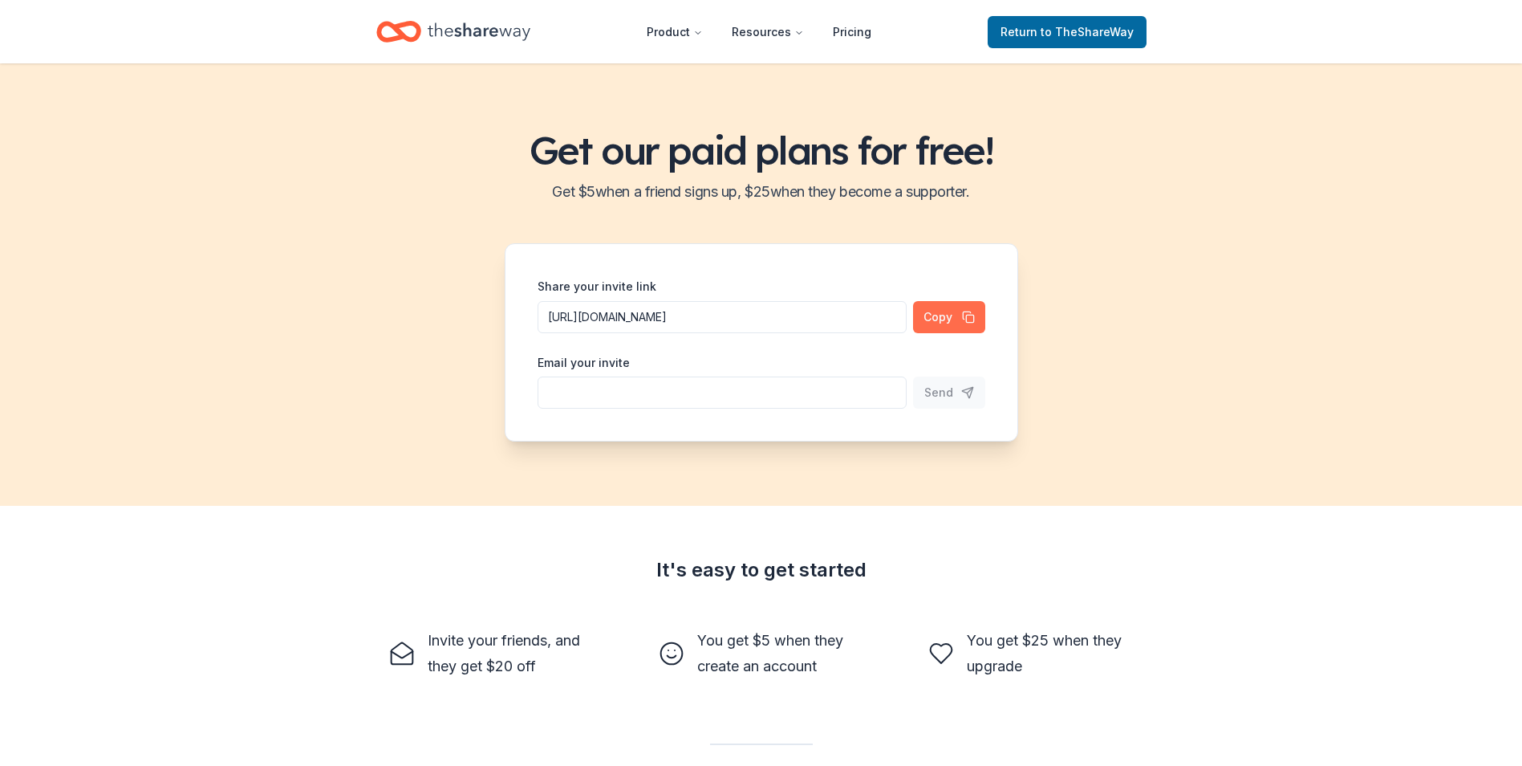
click at [957, 321] on button "Copy" at bounding box center [949, 317] width 72 height 32
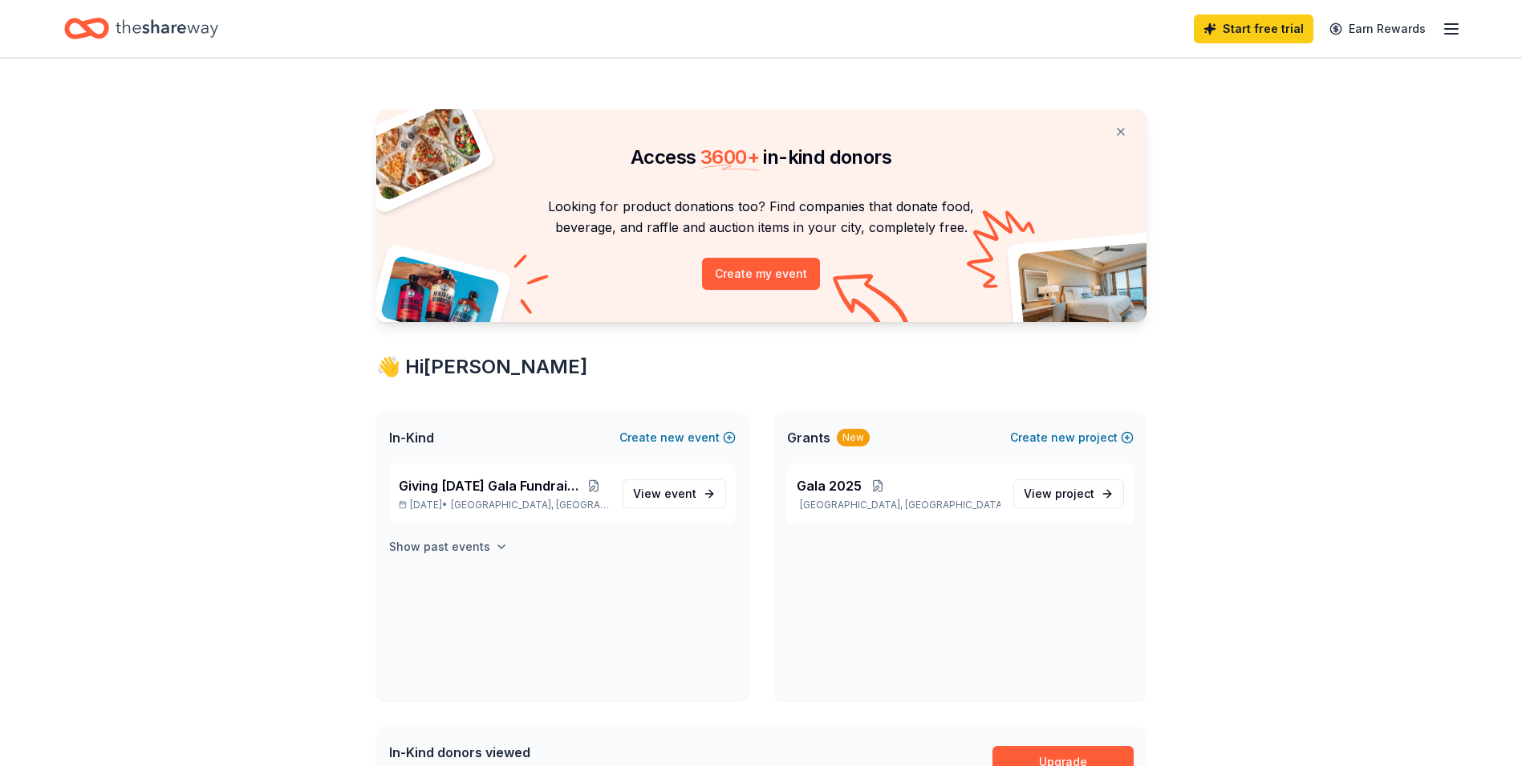
click at [495, 548] on icon "button" at bounding box center [501, 546] width 13 height 13
click at [1295, 28] on link "Start free trial" at bounding box center [1254, 28] width 120 height 29
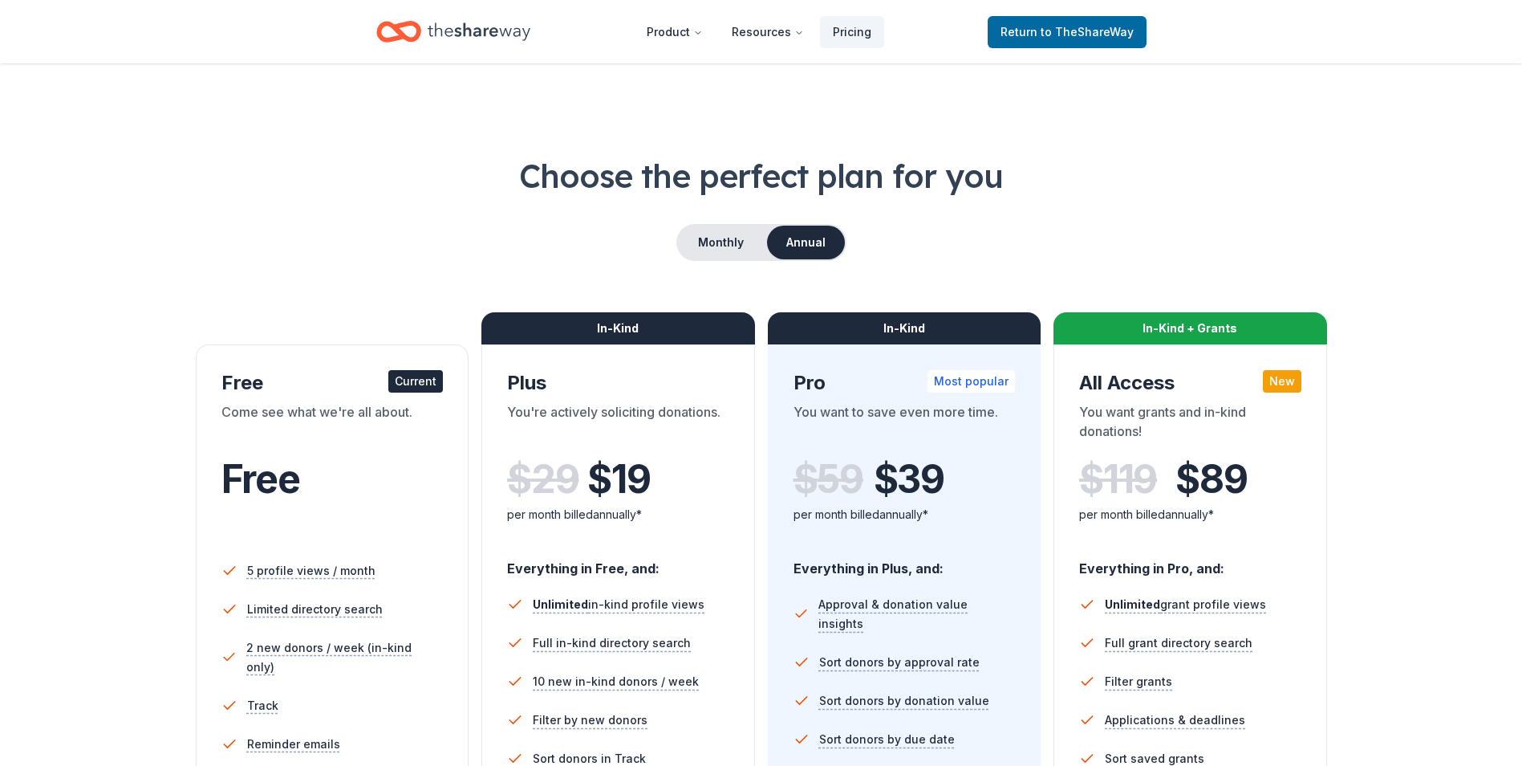
click at [415, 380] on div "Current" at bounding box center [415, 381] width 55 height 22
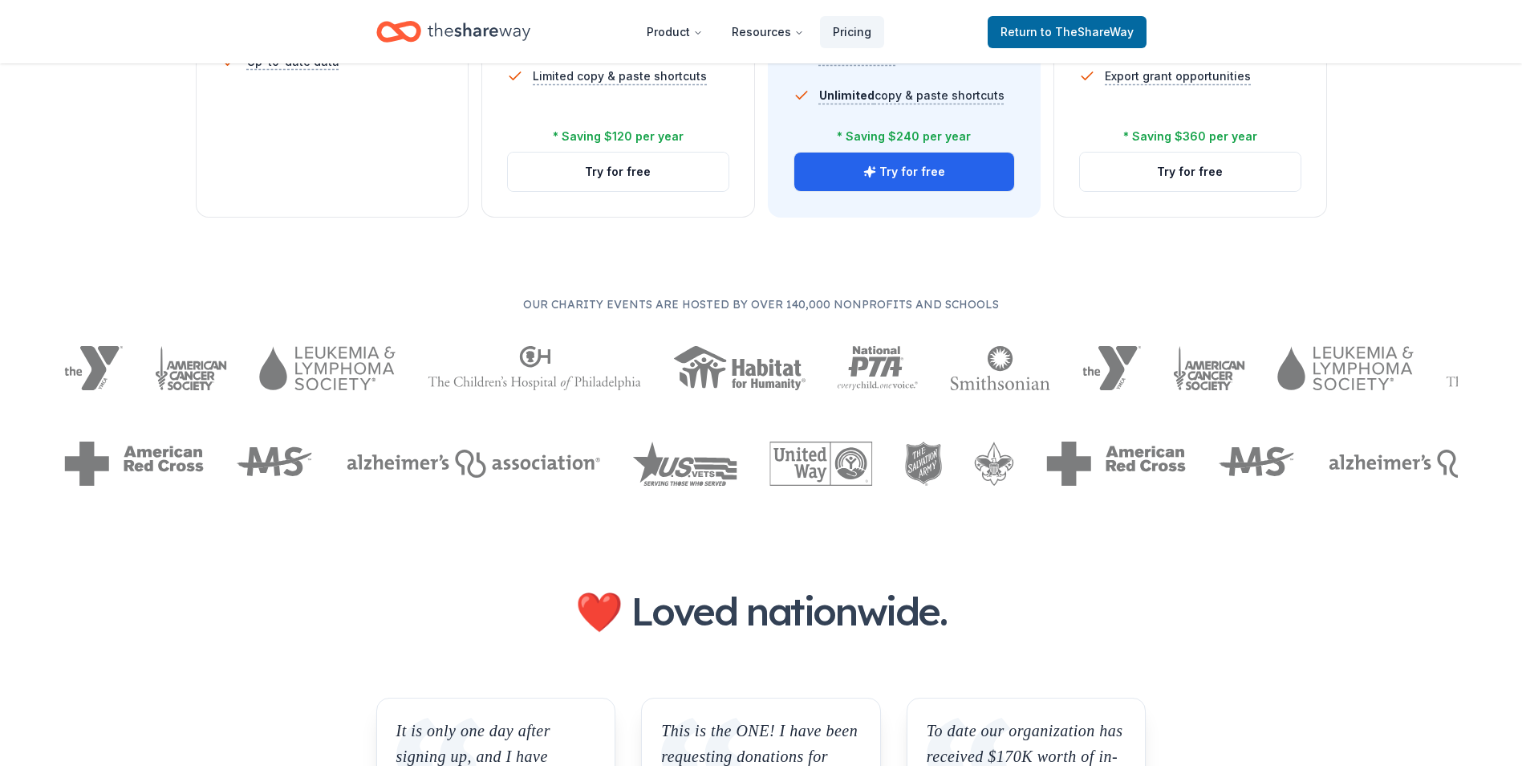
scroll to position [722, 0]
